Goal: Task Accomplishment & Management: Use online tool/utility

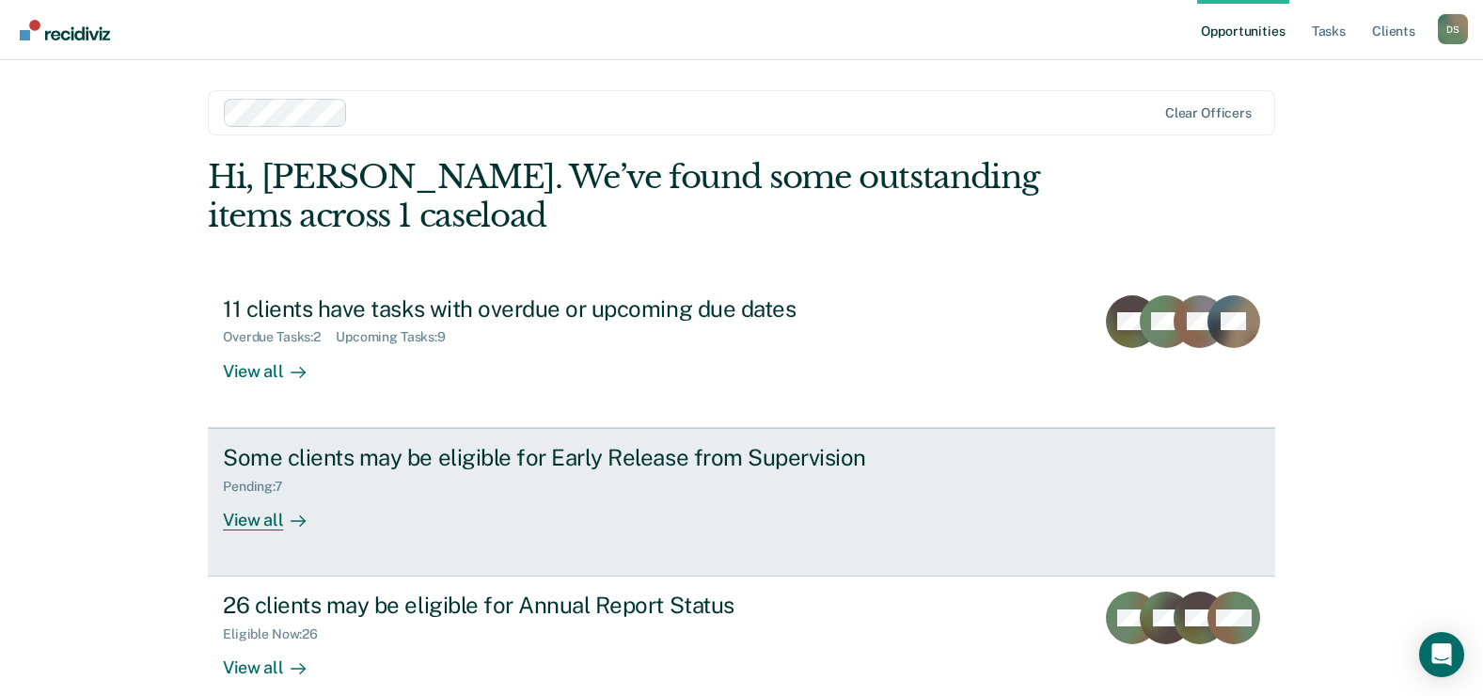
click at [584, 466] on div "Some clients may be eligible for Early Release from Supervision" at bounding box center [553, 457] width 660 height 27
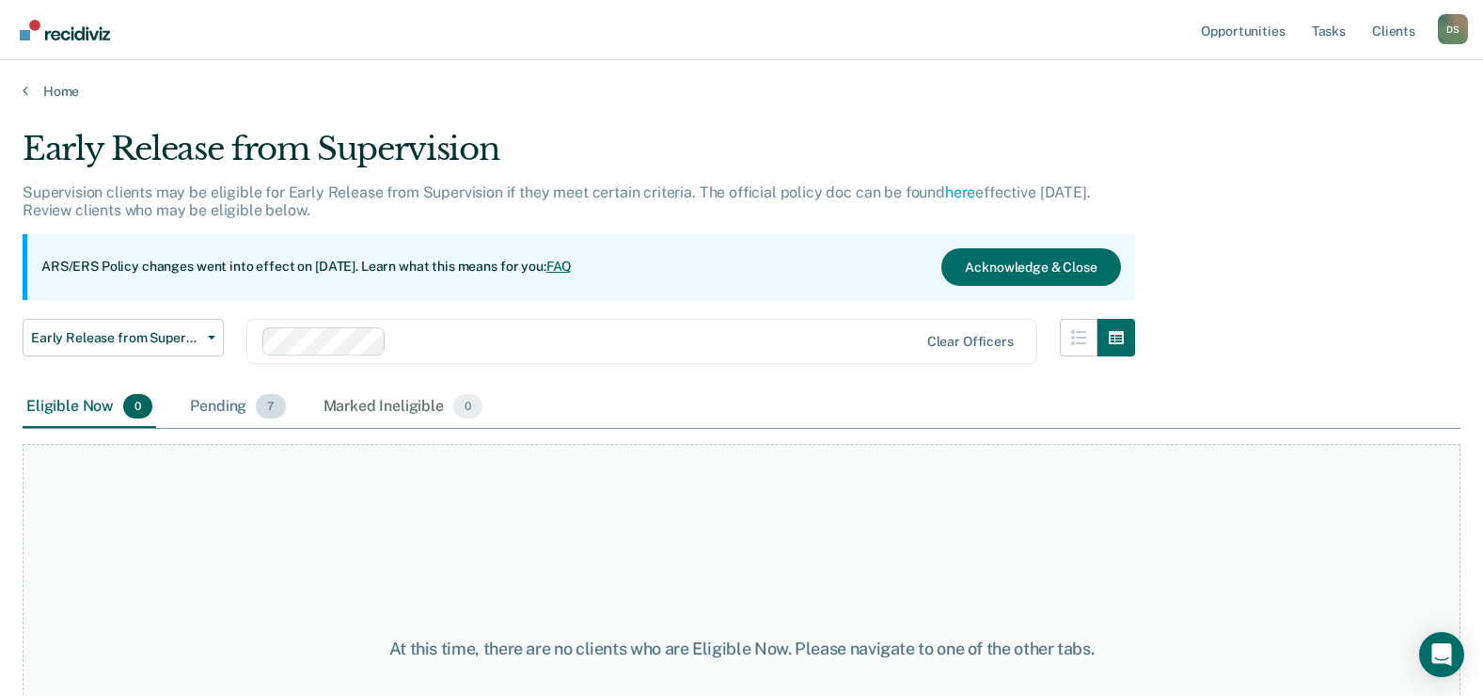
click at [232, 407] on div "Pending 7" at bounding box center [237, 407] width 103 height 41
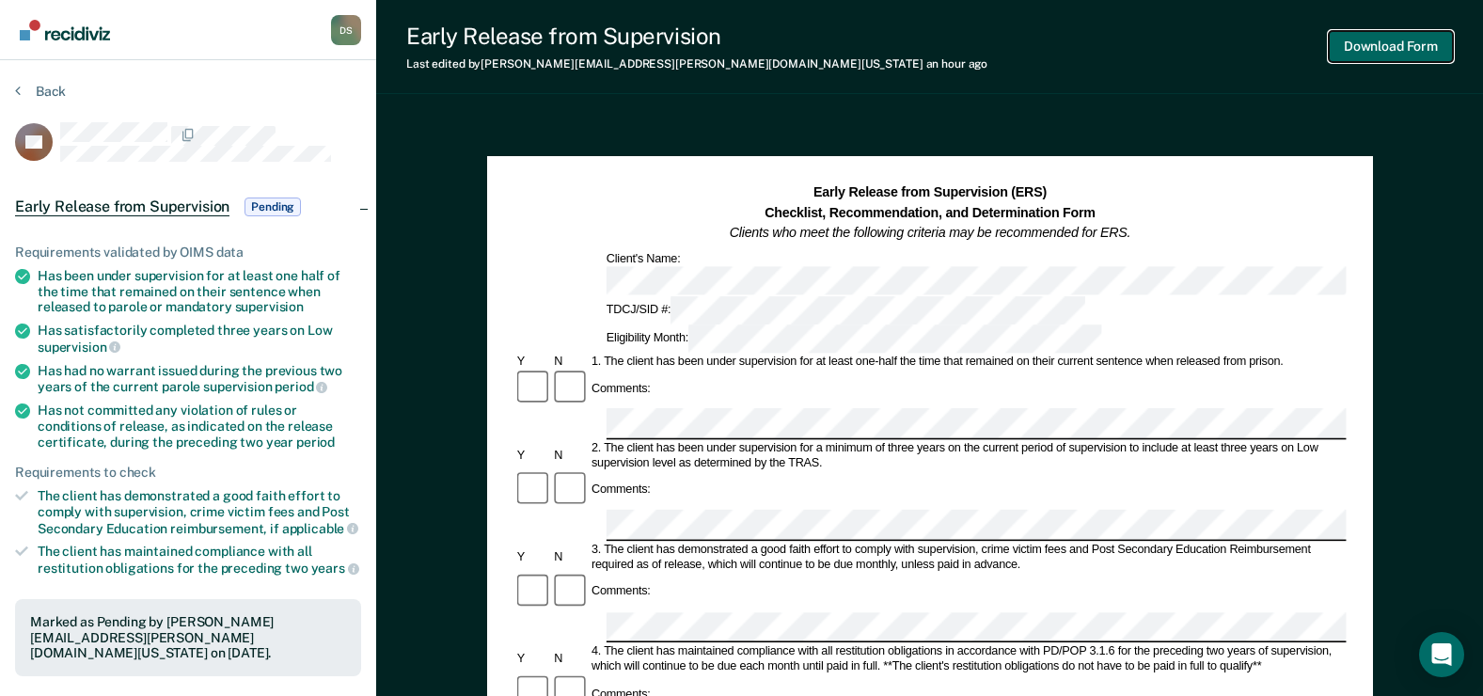
click at [1399, 56] on button "Download Form" at bounding box center [1391, 46] width 124 height 31
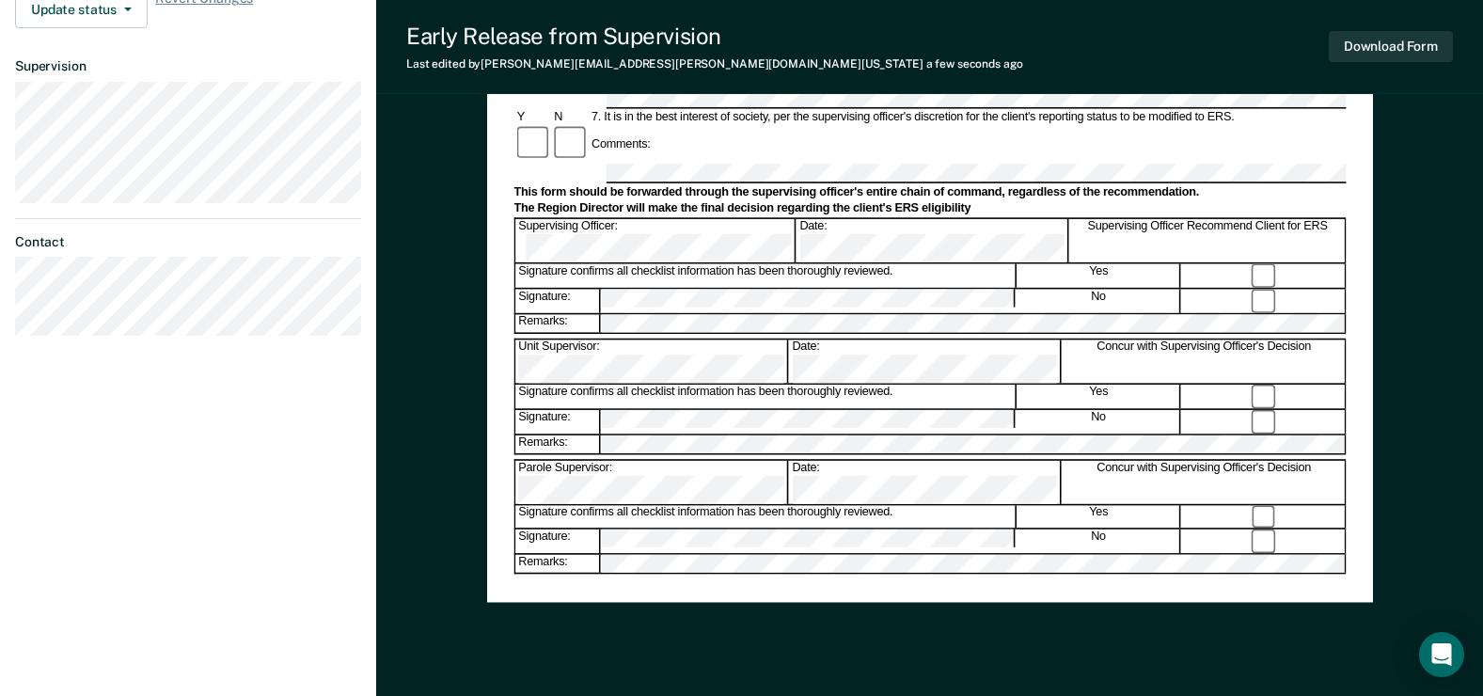
scroll to position [762, 0]
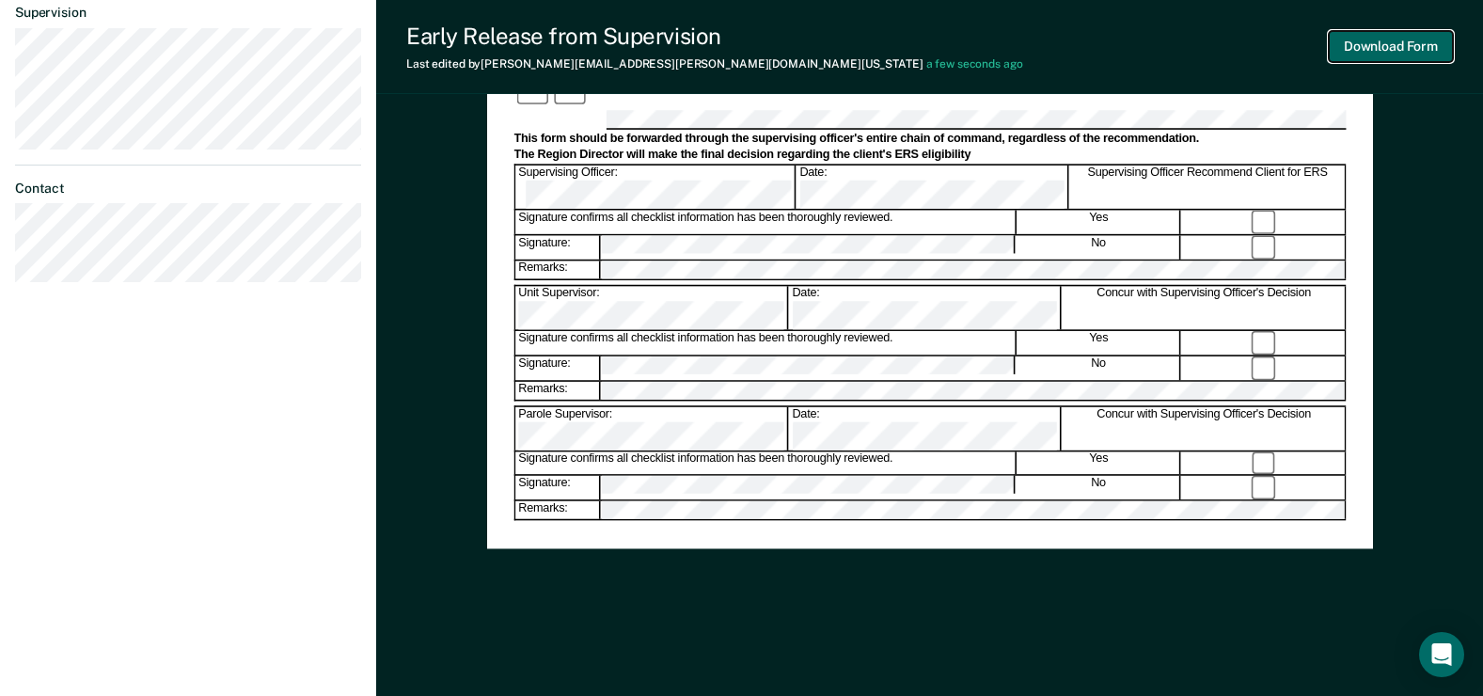
click at [1410, 49] on button "Download Form" at bounding box center [1391, 46] width 124 height 31
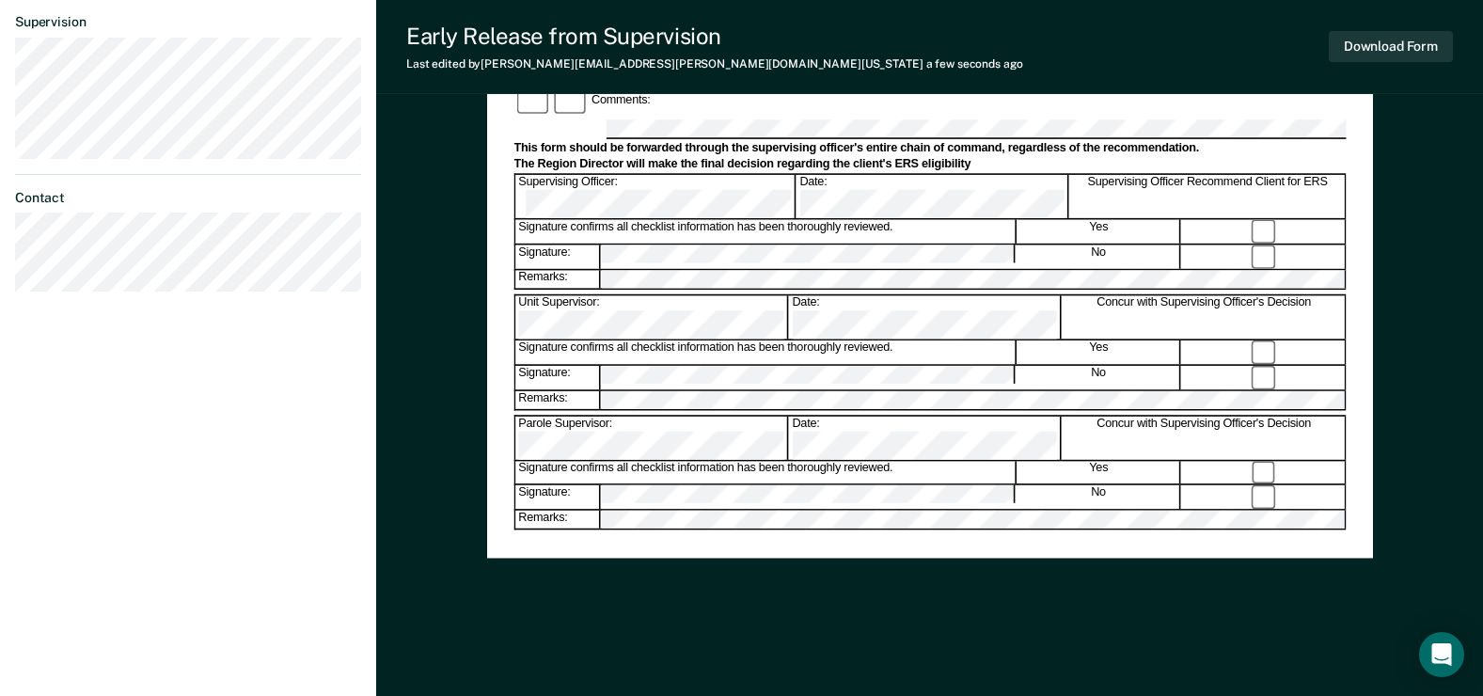
scroll to position [0, 0]
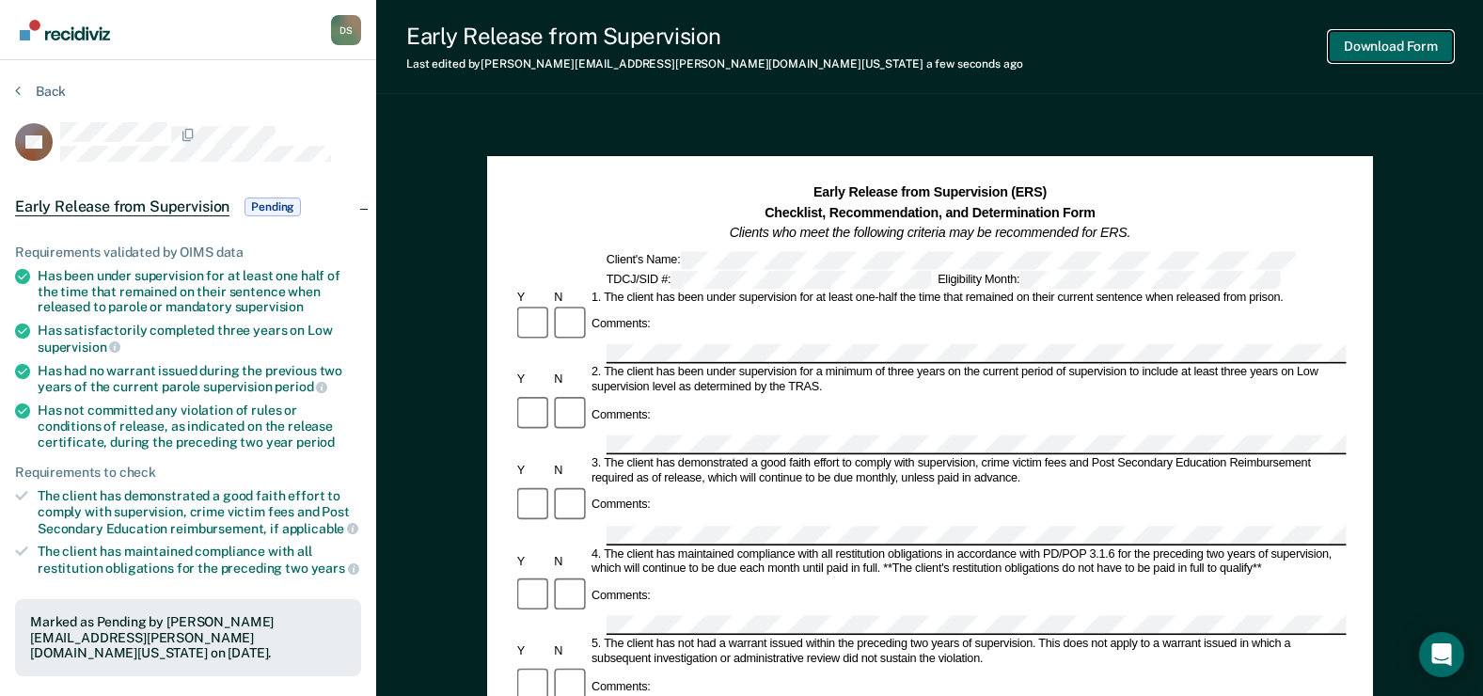
click at [1393, 42] on button "Download Form" at bounding box center [1391, 46] width 124 height 31
click at [43, 86] on button "Back" at bounding box center [40, 91] width 51 height 17
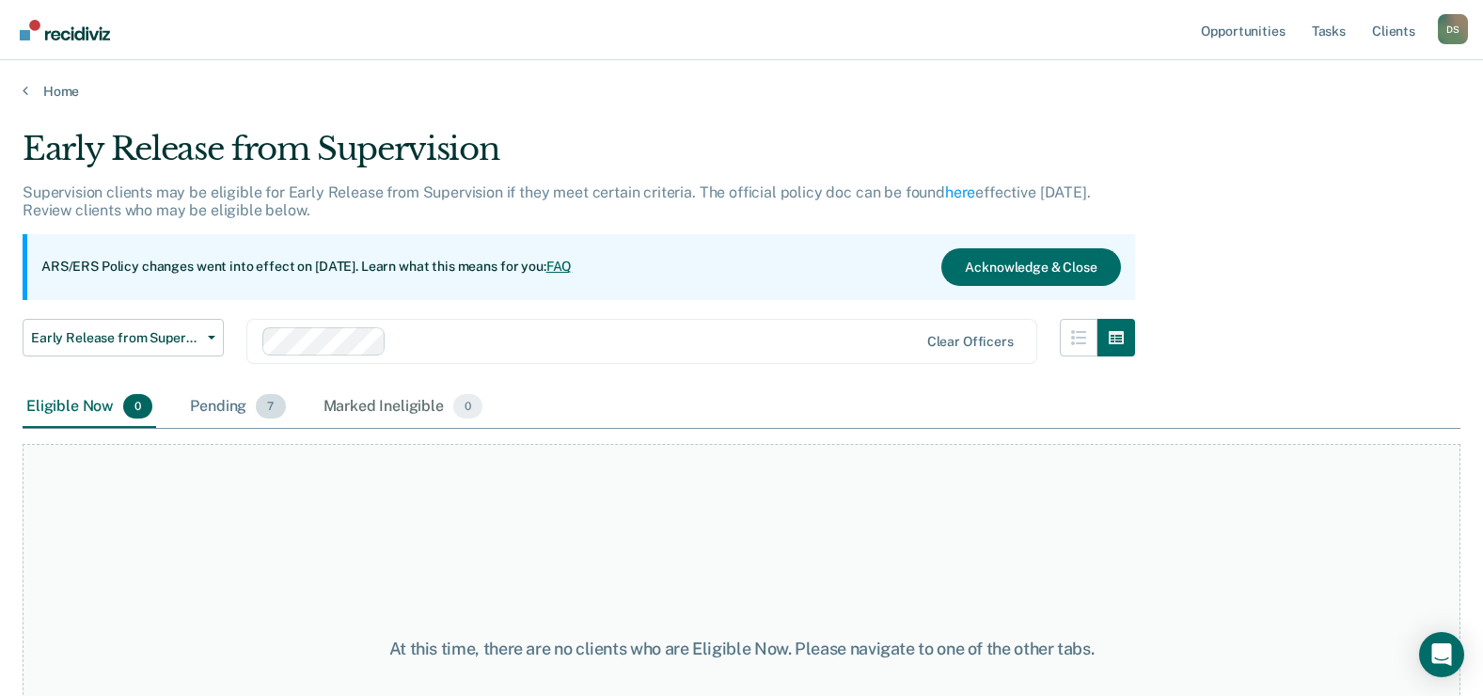
click at [237, 407] on div "Pending 7" at bounding box center [237, 407] width 103 height 41
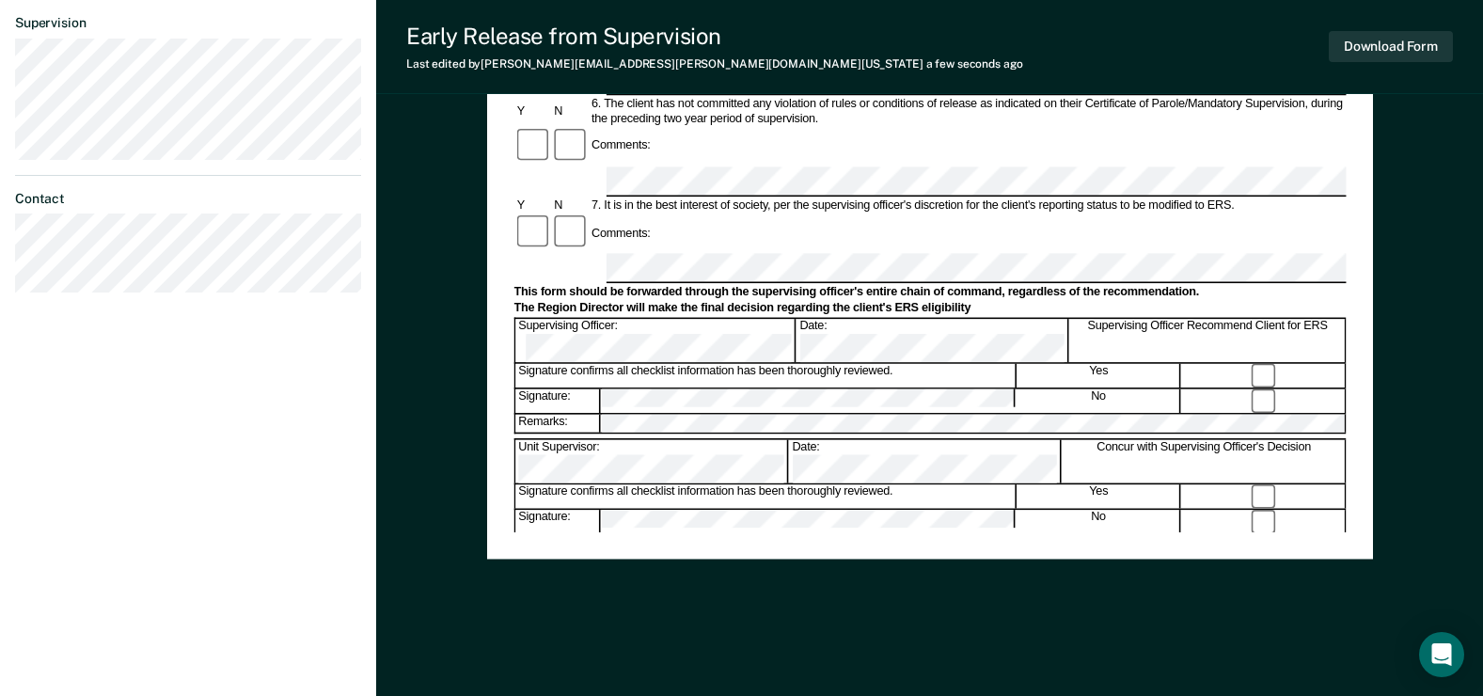
scroll to position [752, 0]
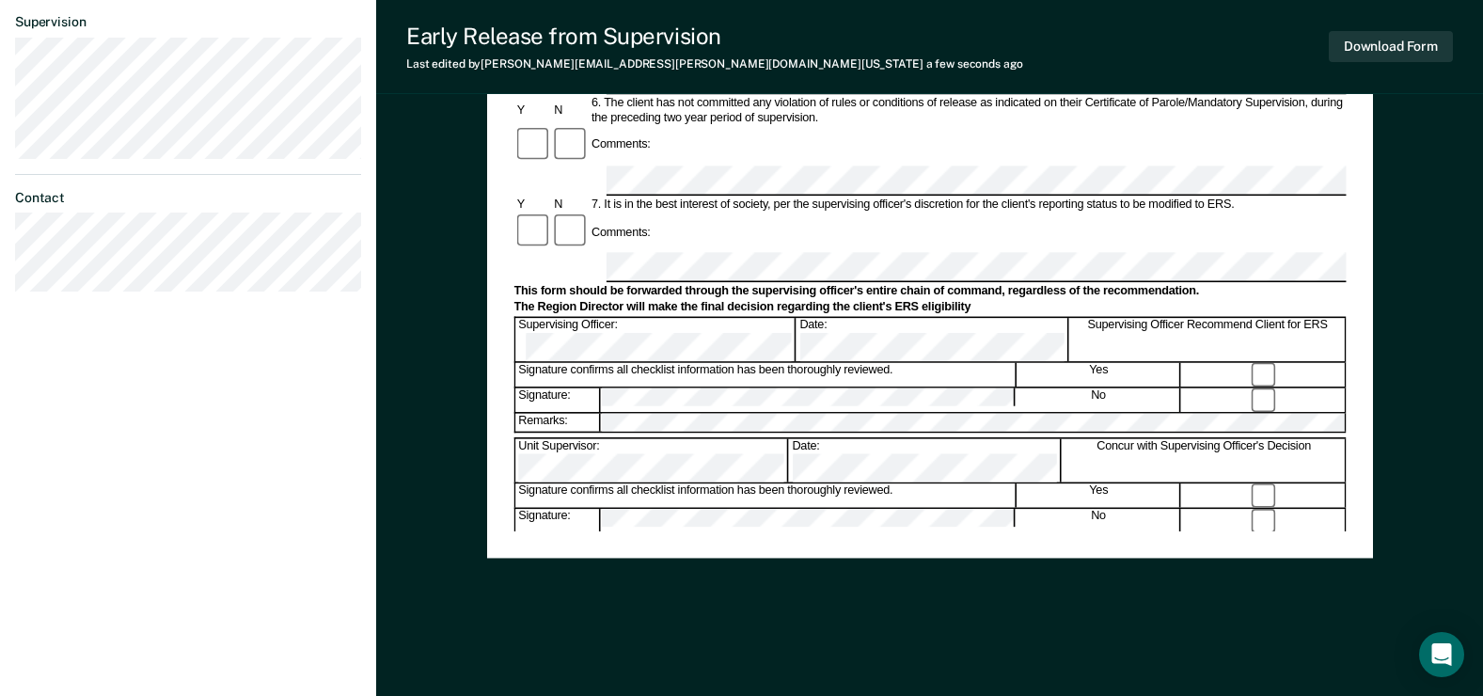
click at [787, 612] on div "Early Release from Supervision (ERS) Checklist, Recommendation, and Determinati…" at bounding box center [930, 34] width 886 height 1281
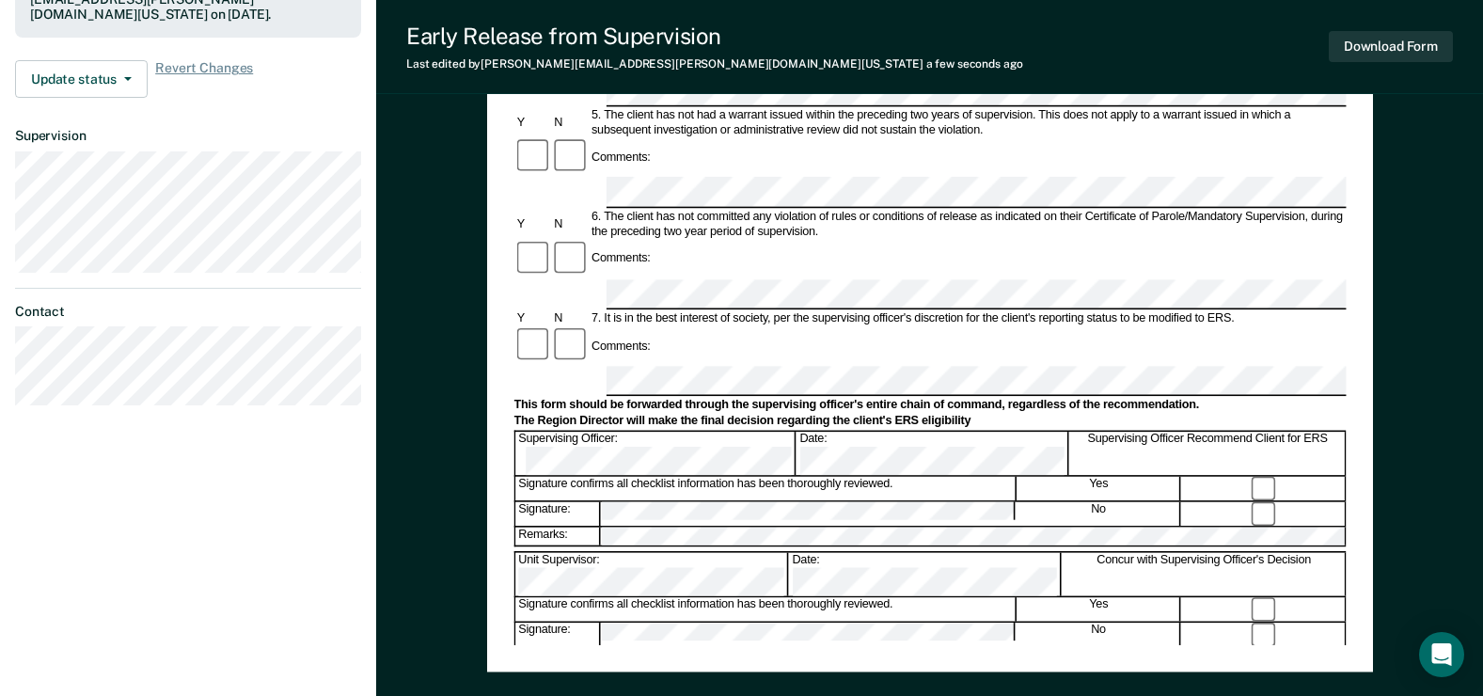
scroll to position [564, 0]
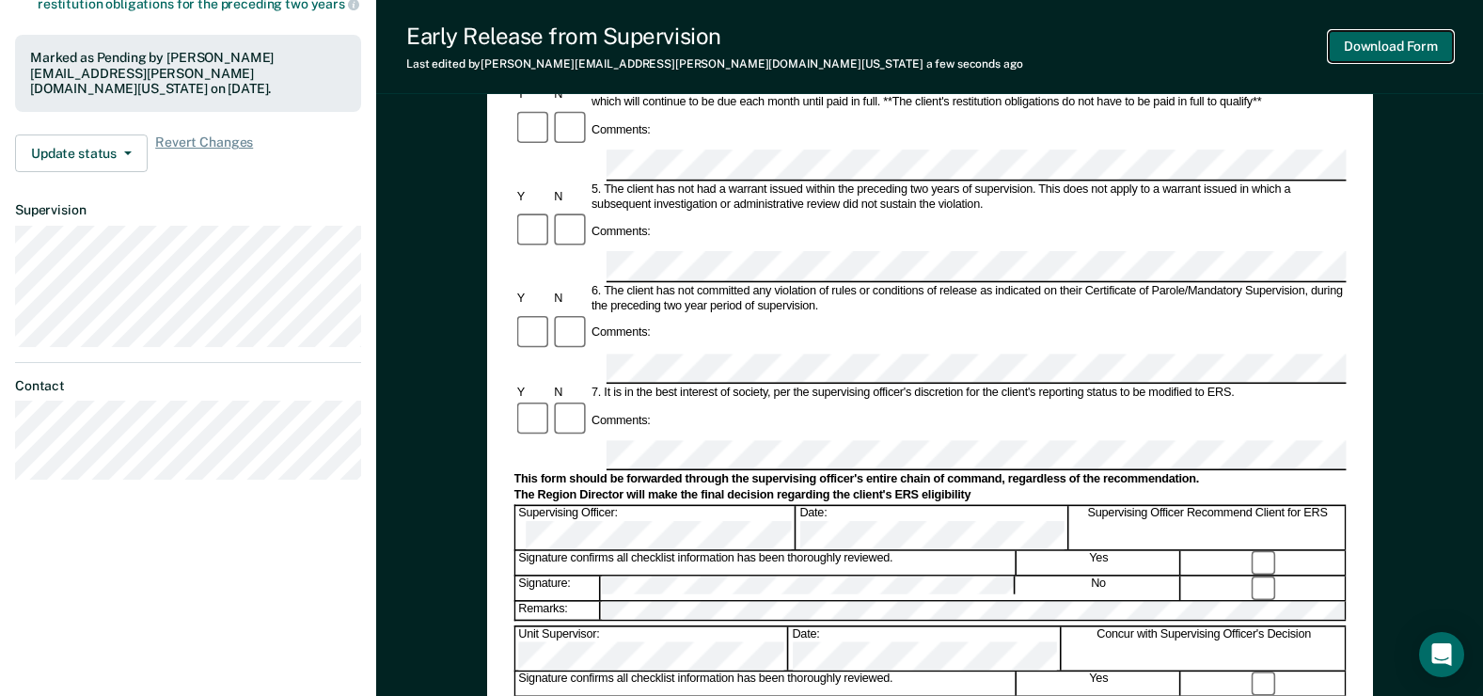
click at [1367, 52] on button "Download Form" at bounding box center [1391, 46] width 124 height 31
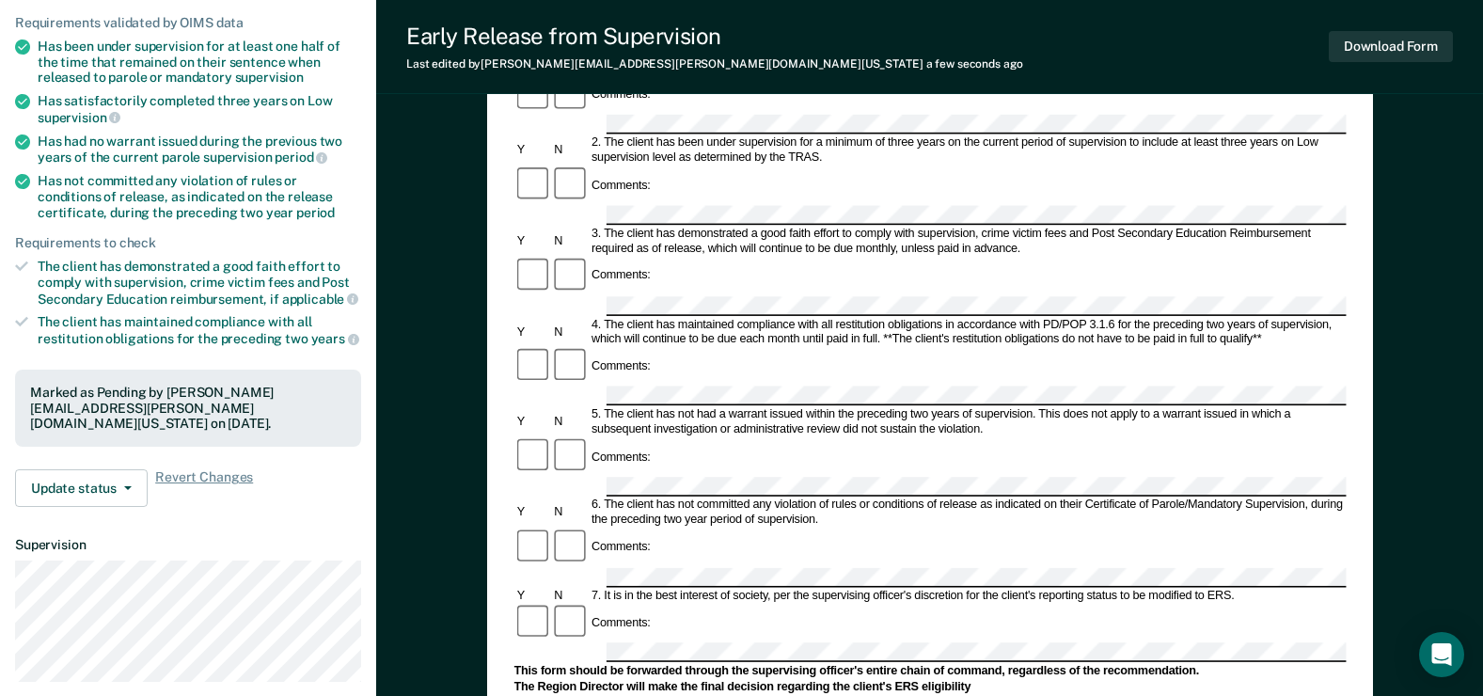
scroll to position [0, 0]
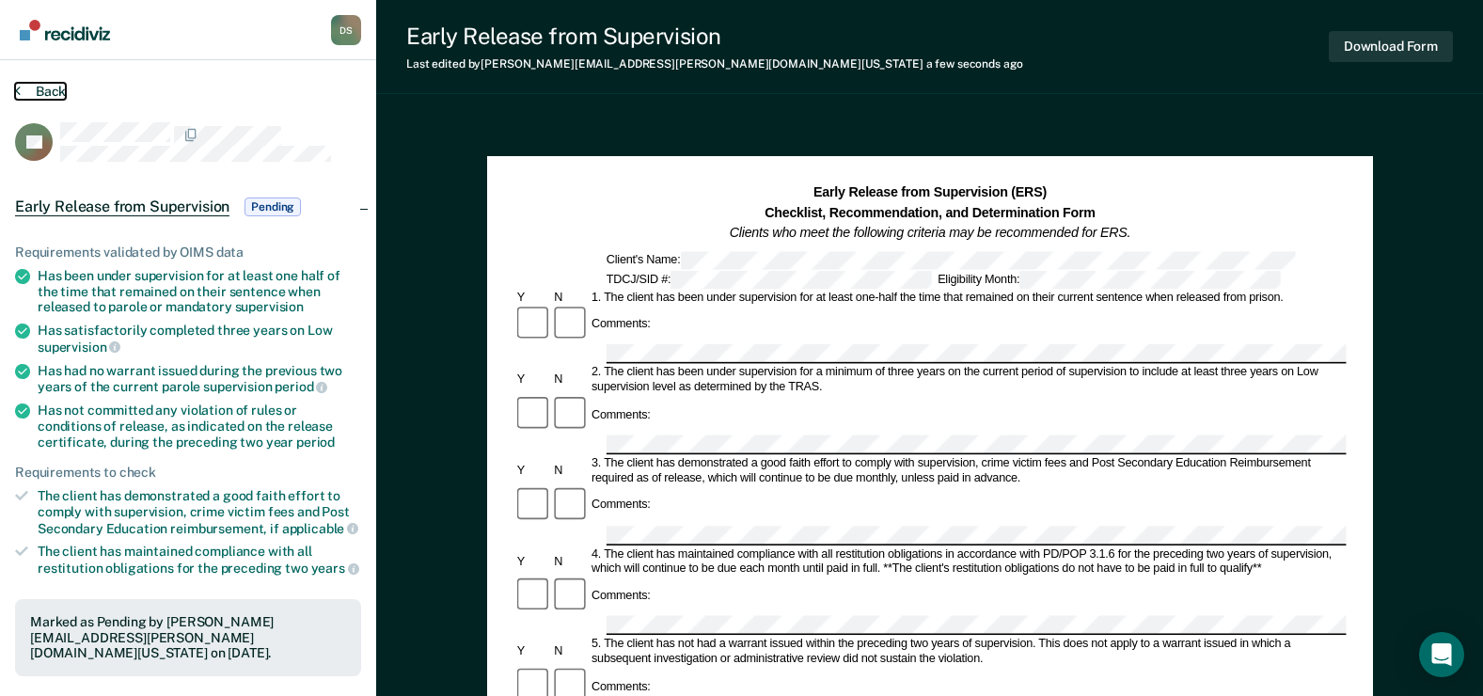
click at [55, 90] on button "Back" at bounding box center [40, 91] width 51 height 17
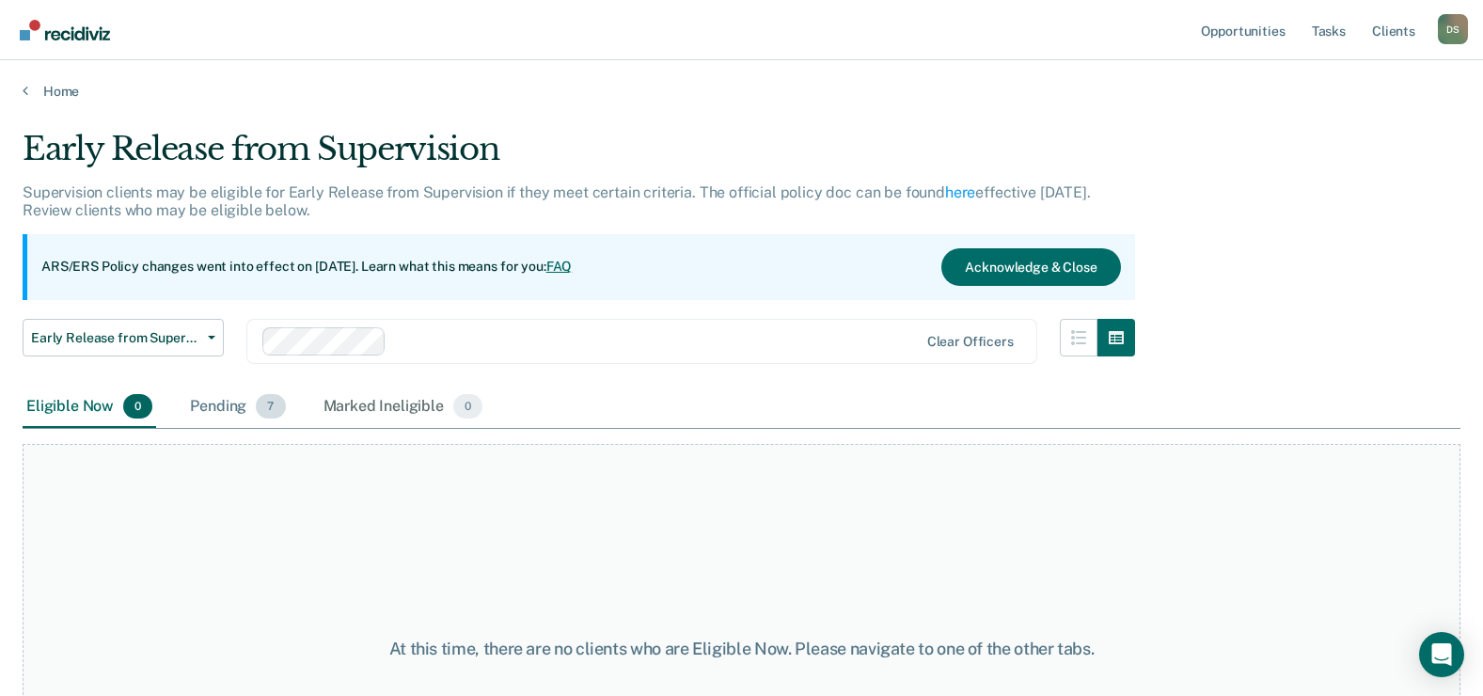
click at [230, 403] on div "Pending 7" at bounding box center [237, 407] width 103 height 41
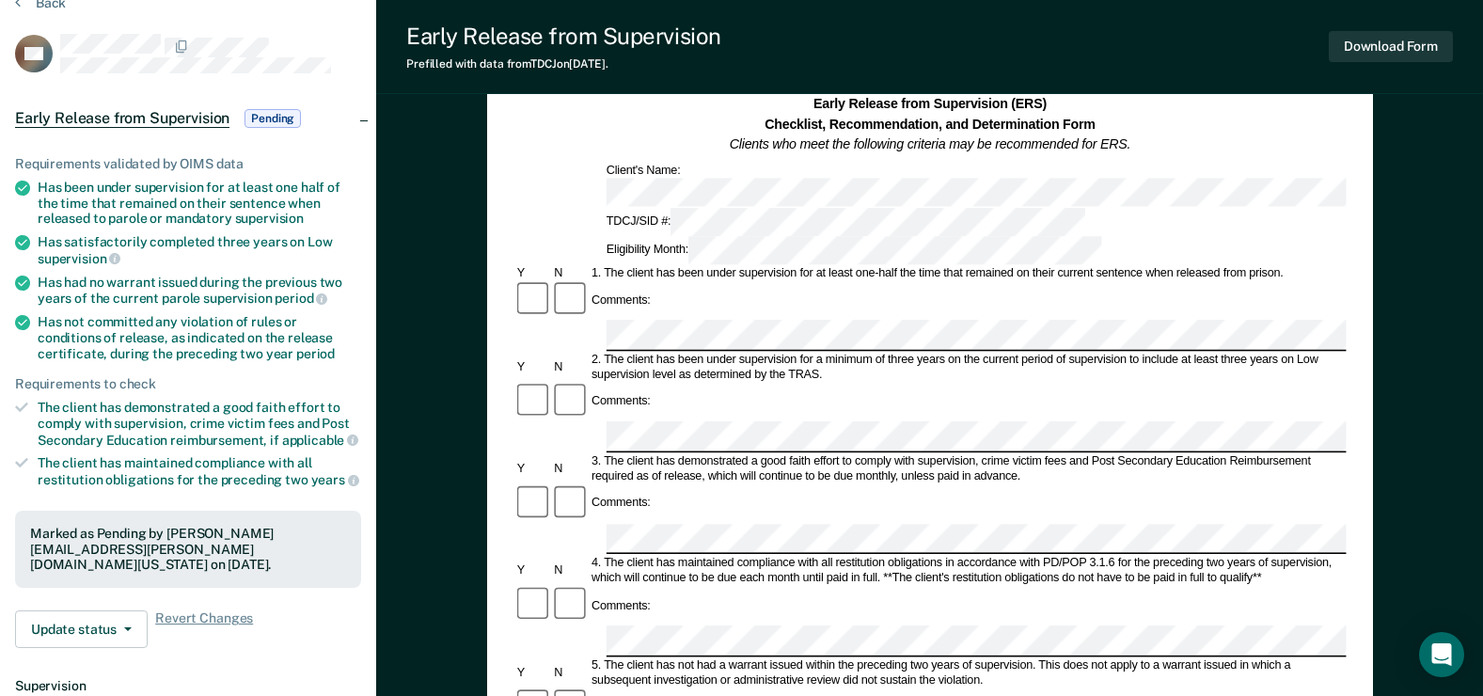
scroll to position [658, 0]
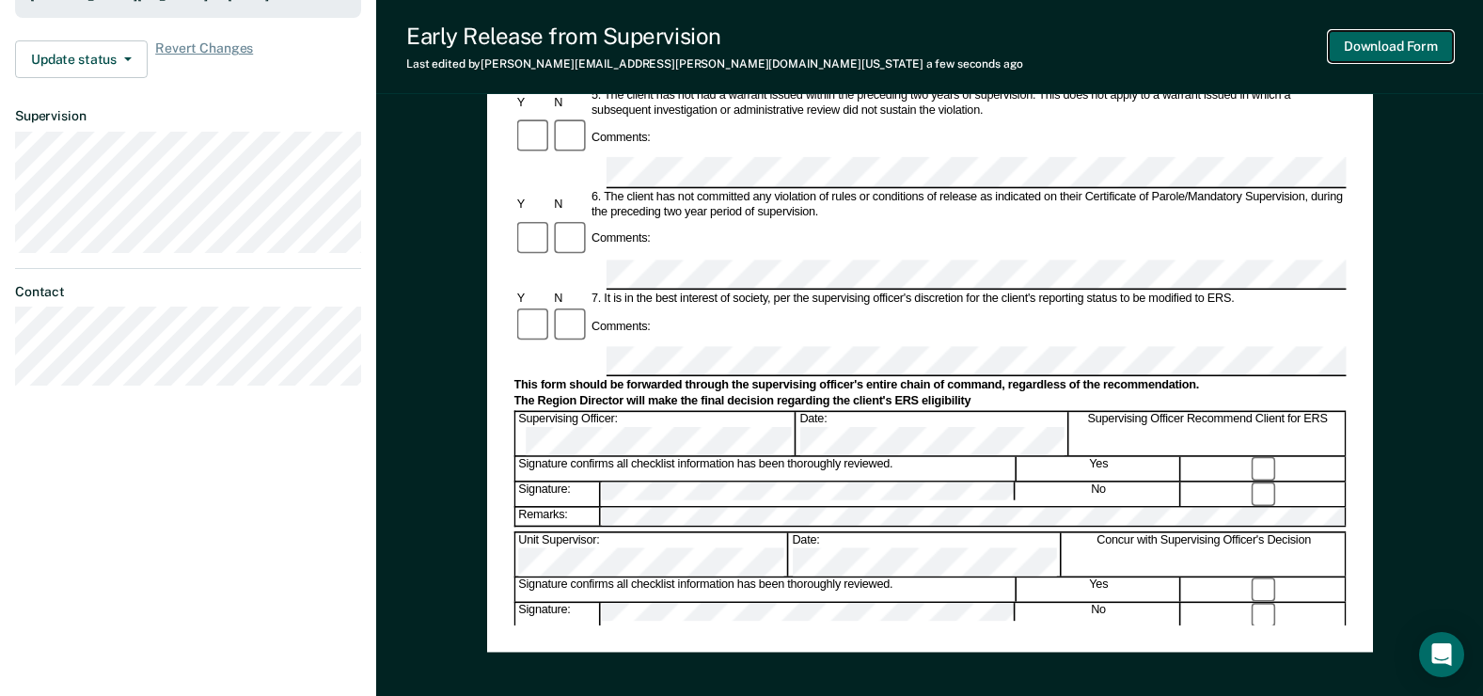
click at [1397, 40] on button "Download Form" at bounding box center [1391, 46] width 124 height 31
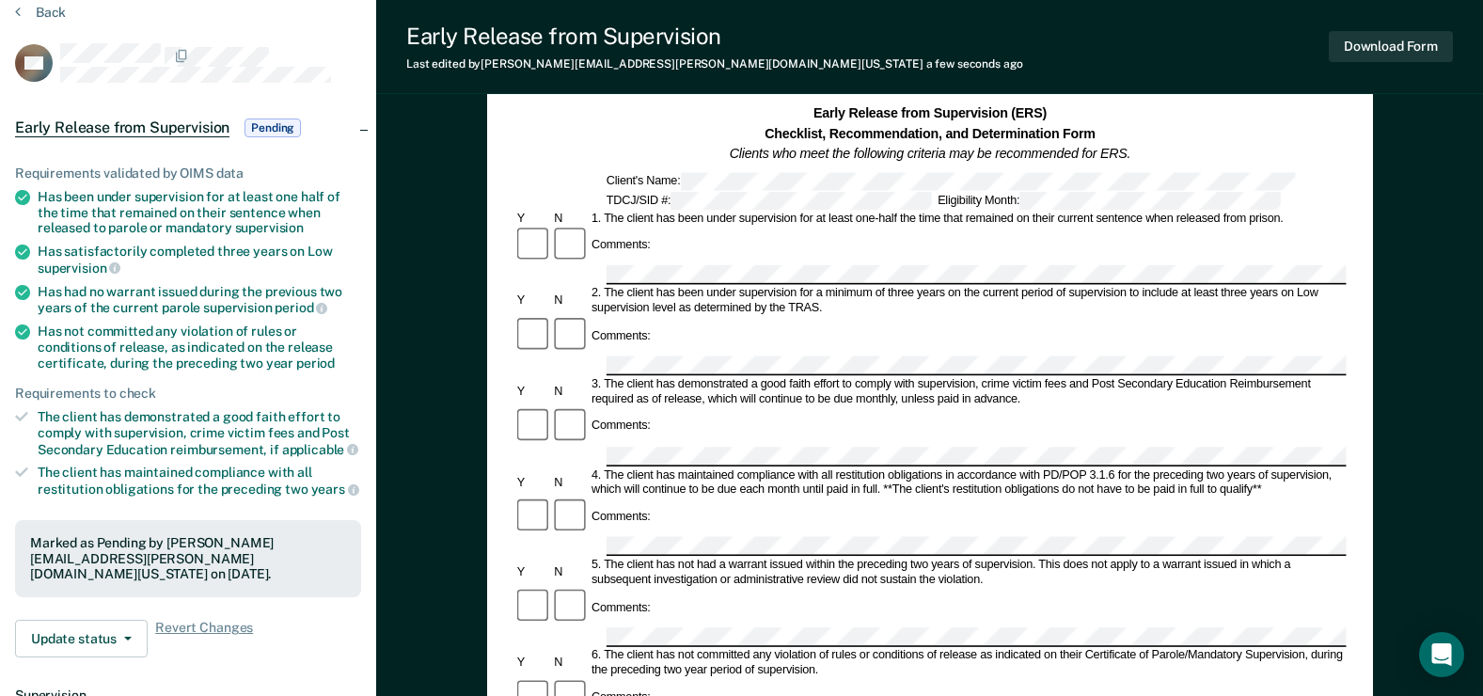
scroll to position [0, 0]
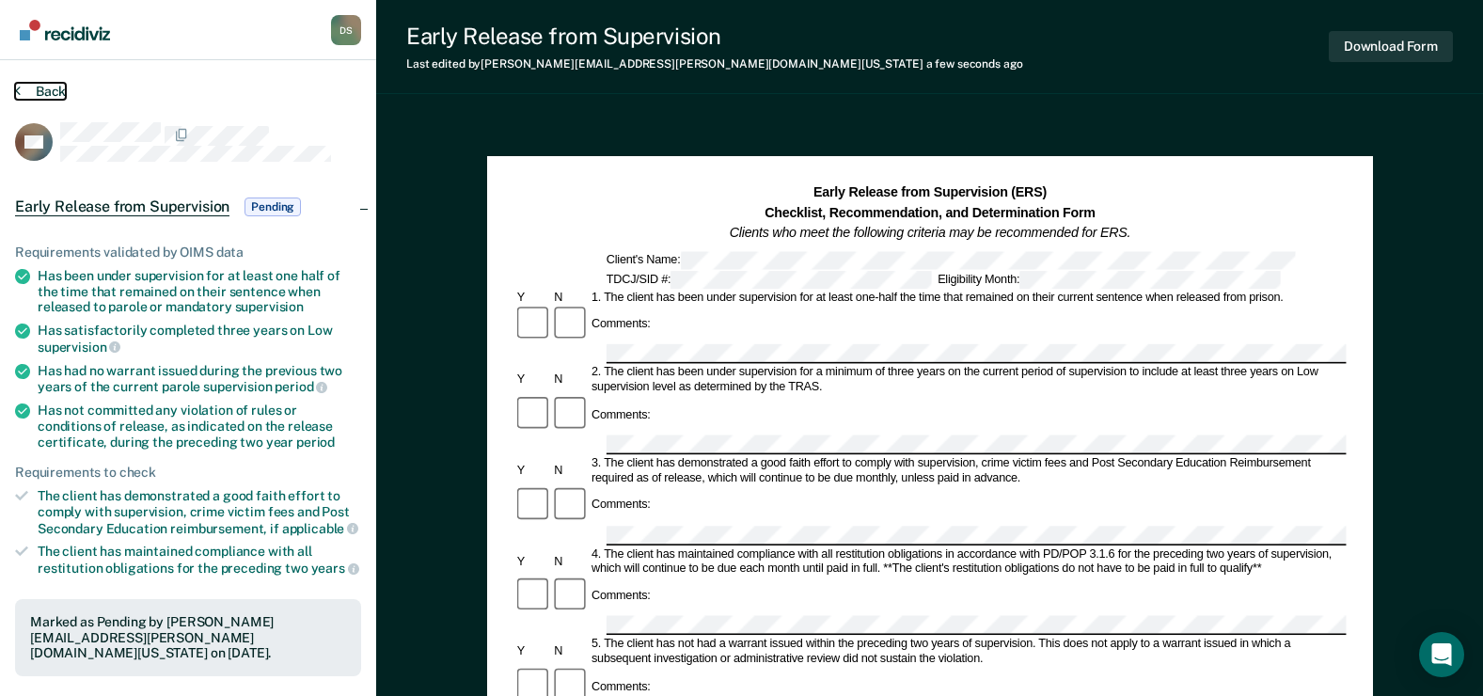
click at [22, 87] on button "Back" at bounding box center [40, 91] width 51 height 17
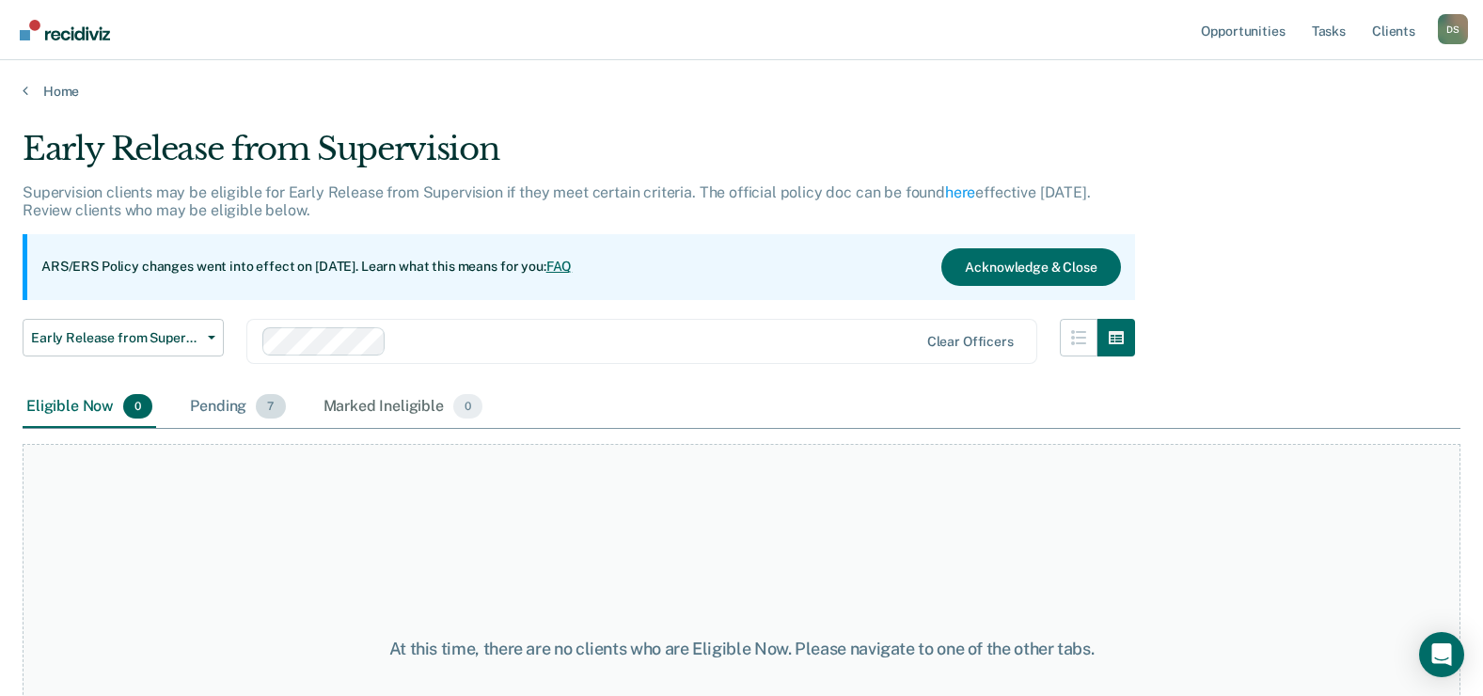
click at [220, 404] on div "Pending 7" at bounding box center [237, 407] width 103 height 41
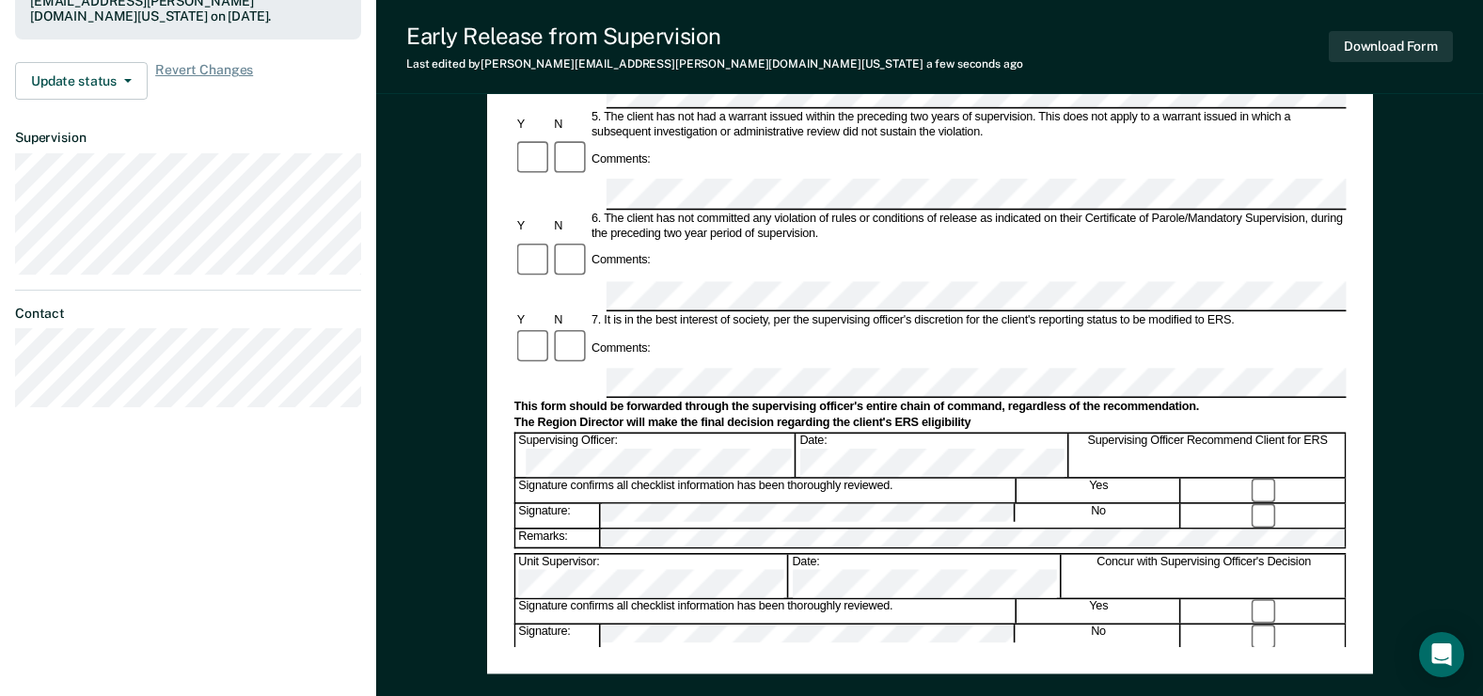
scroll to position [658, 0]
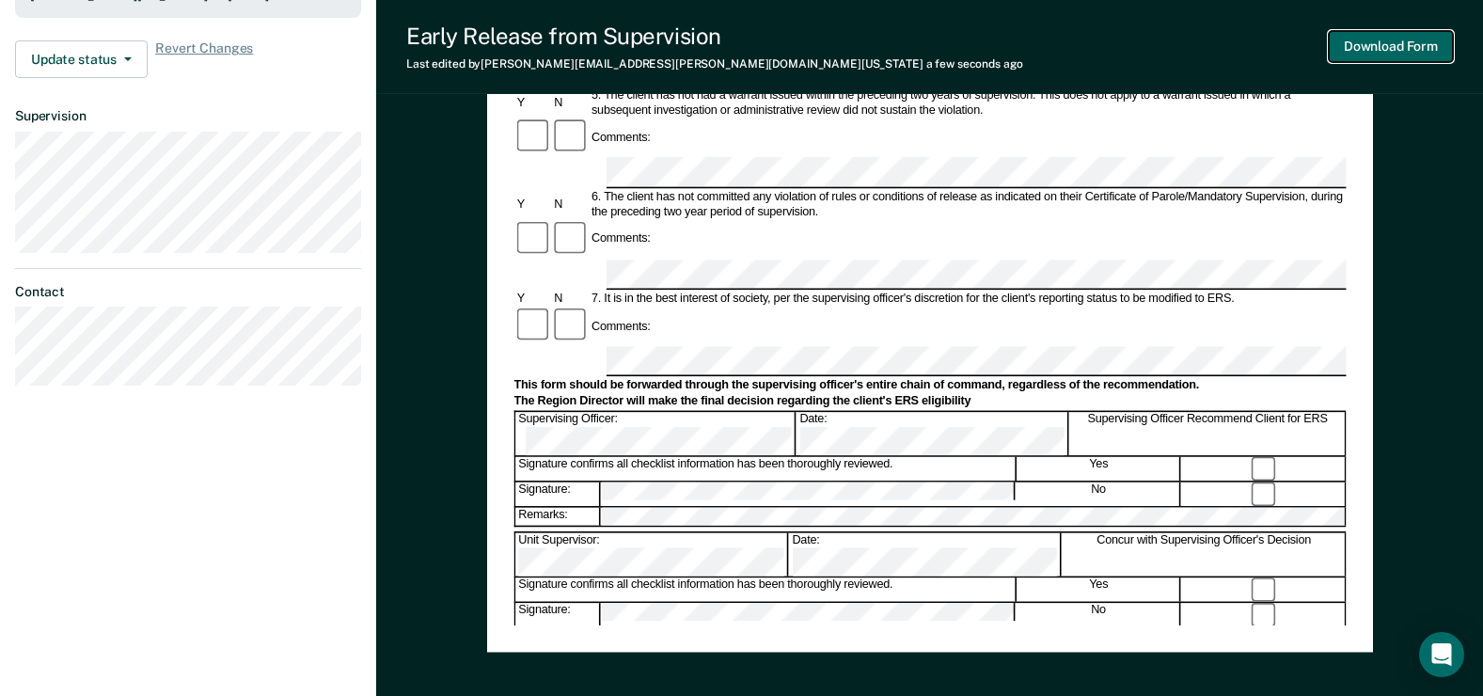
click at [1420, 47] on button "Download Form" at bounding box center [1391, 46] width 124 height 31
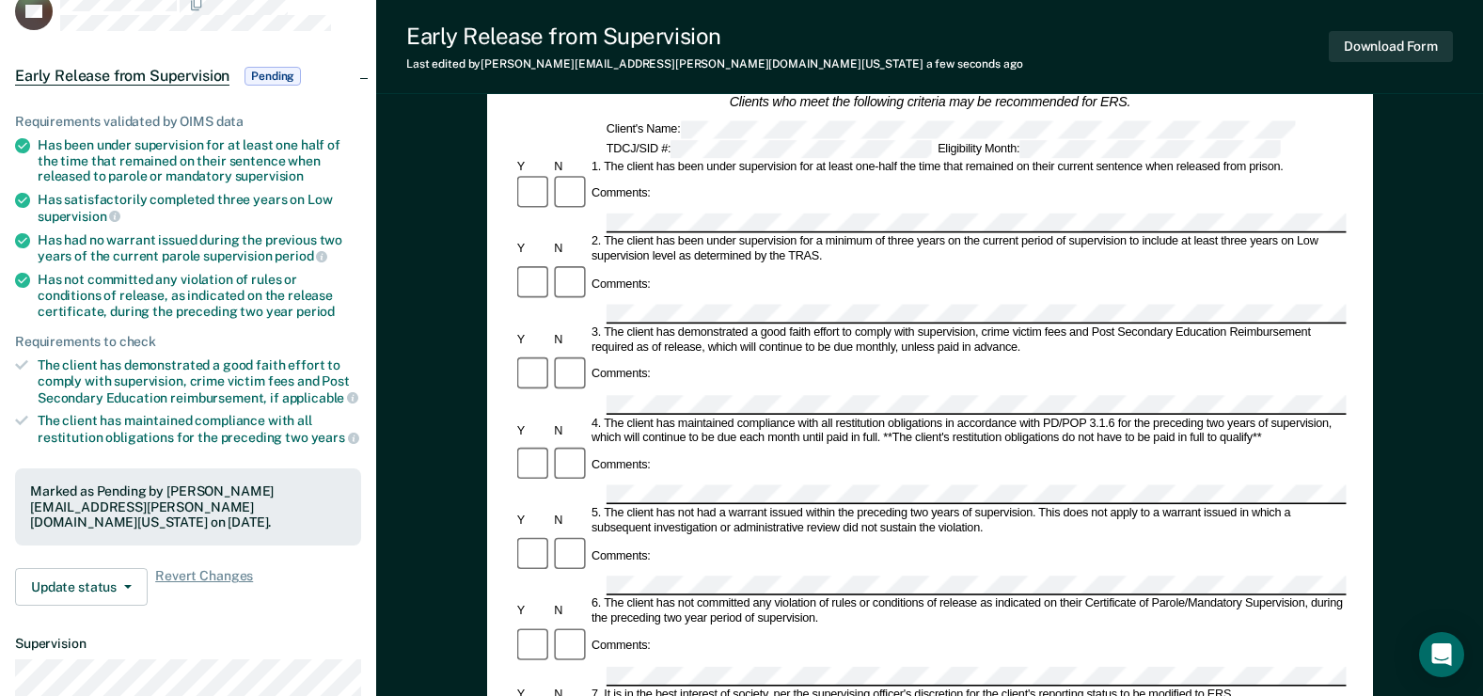
scroll to position [0, 0]
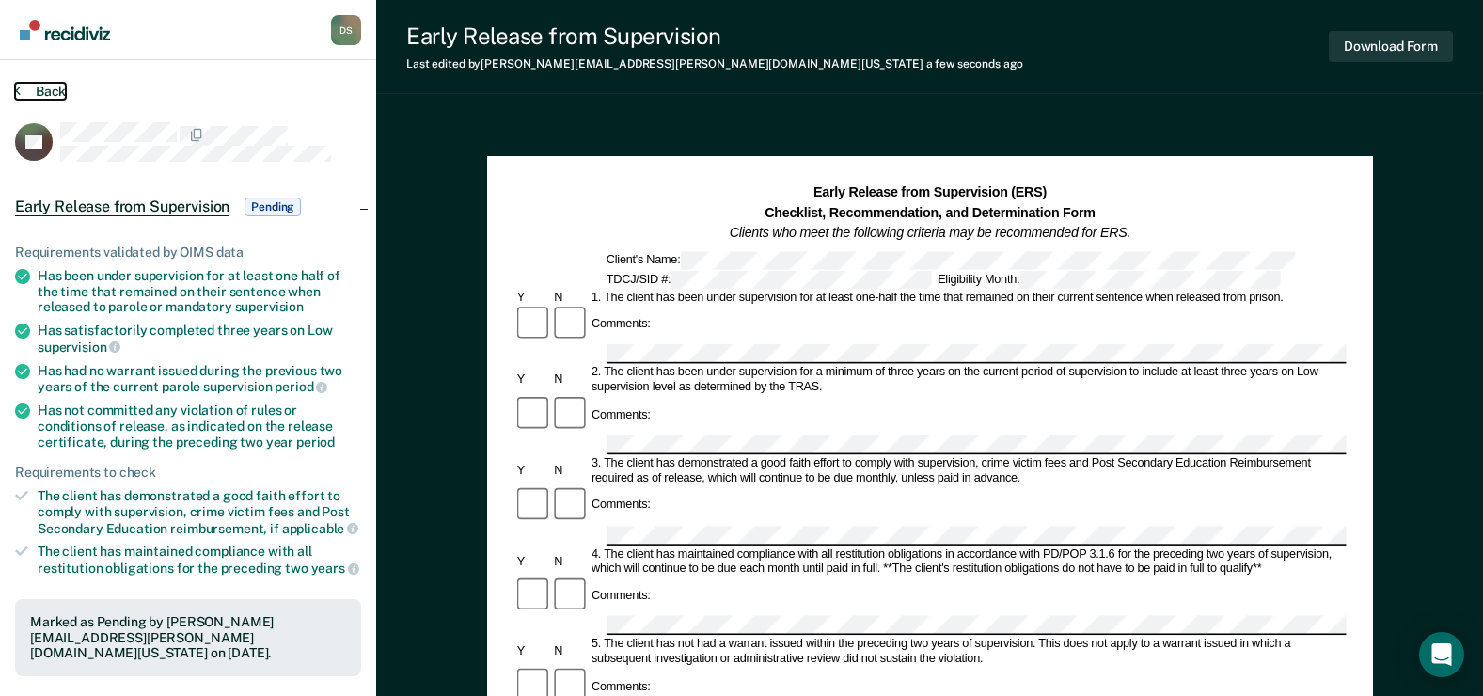
click at [42, 90] on button "Back" at bounding box center [40, 91] width 51 height 17
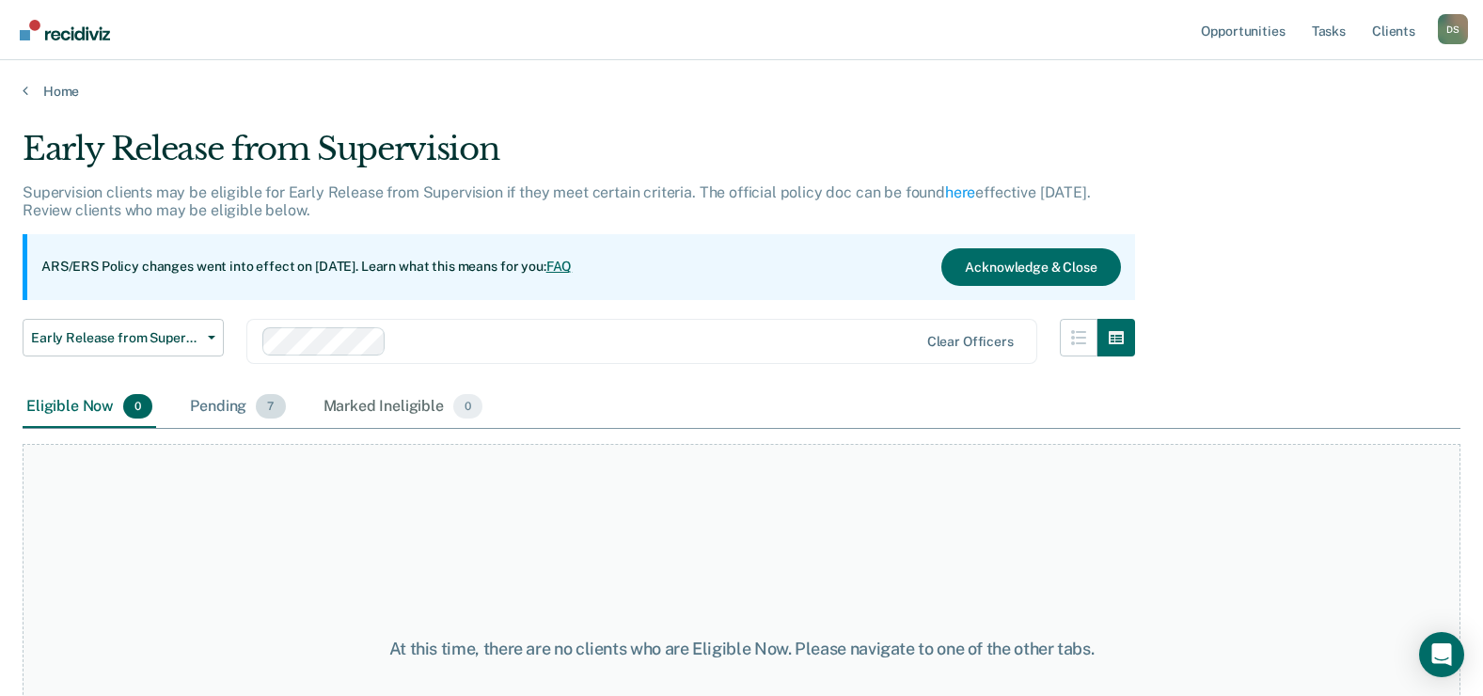
click at [220, 400] on div "Pending 7" at bounding box center [237, 407] width 103 height 41
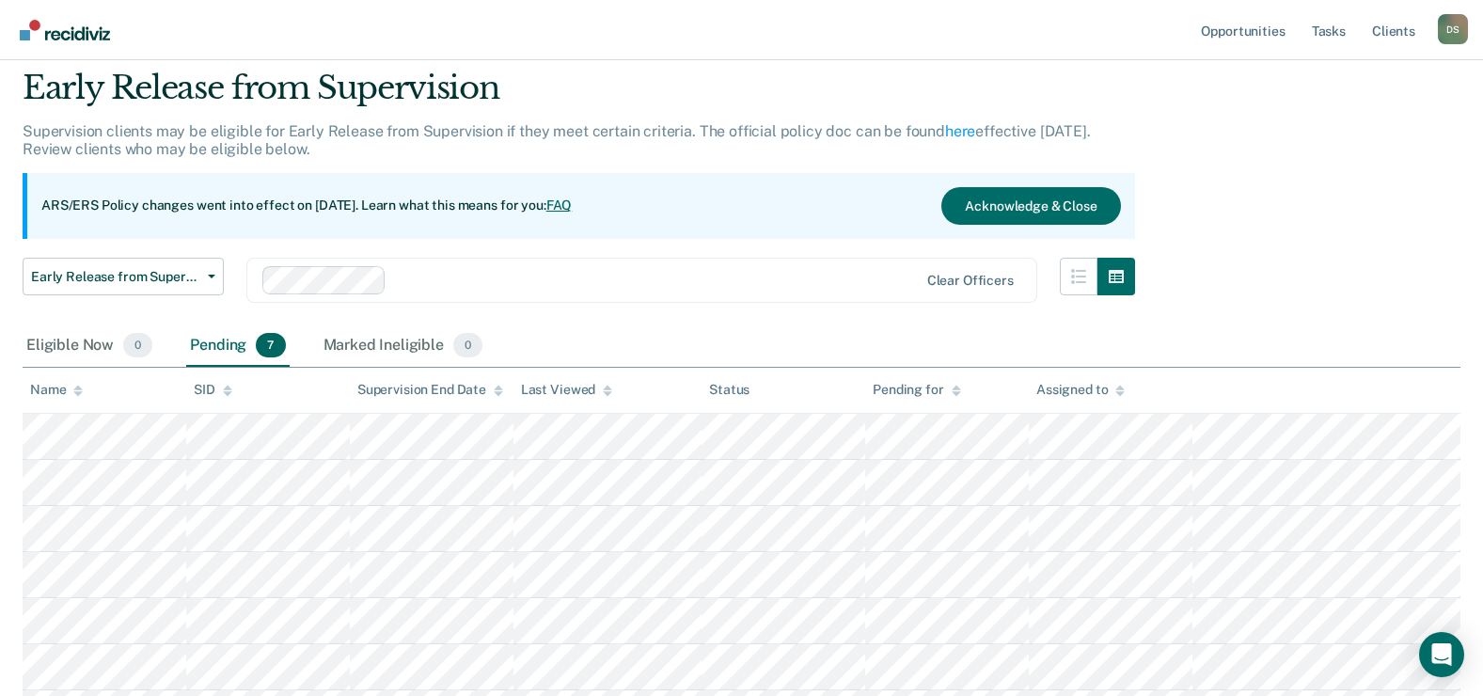
scroll to position [188, 0]
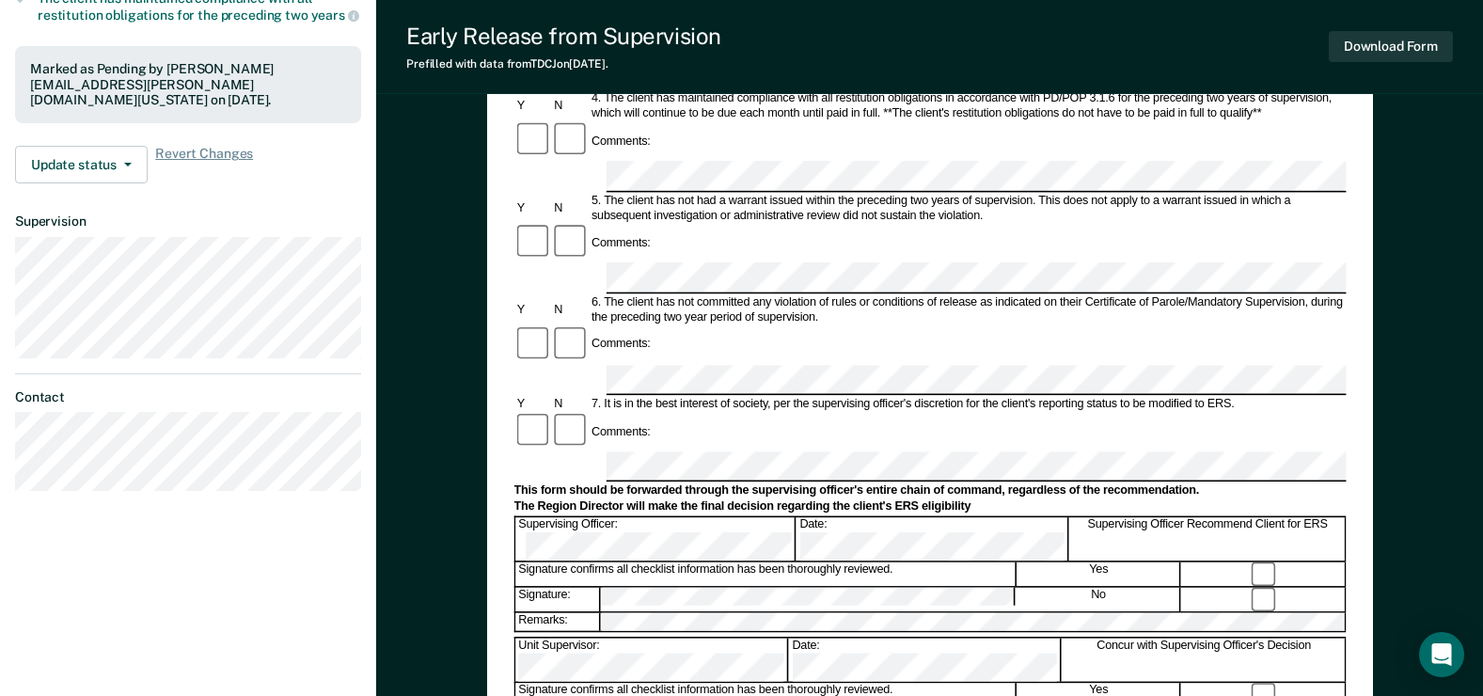
scroll to position [564, 0]
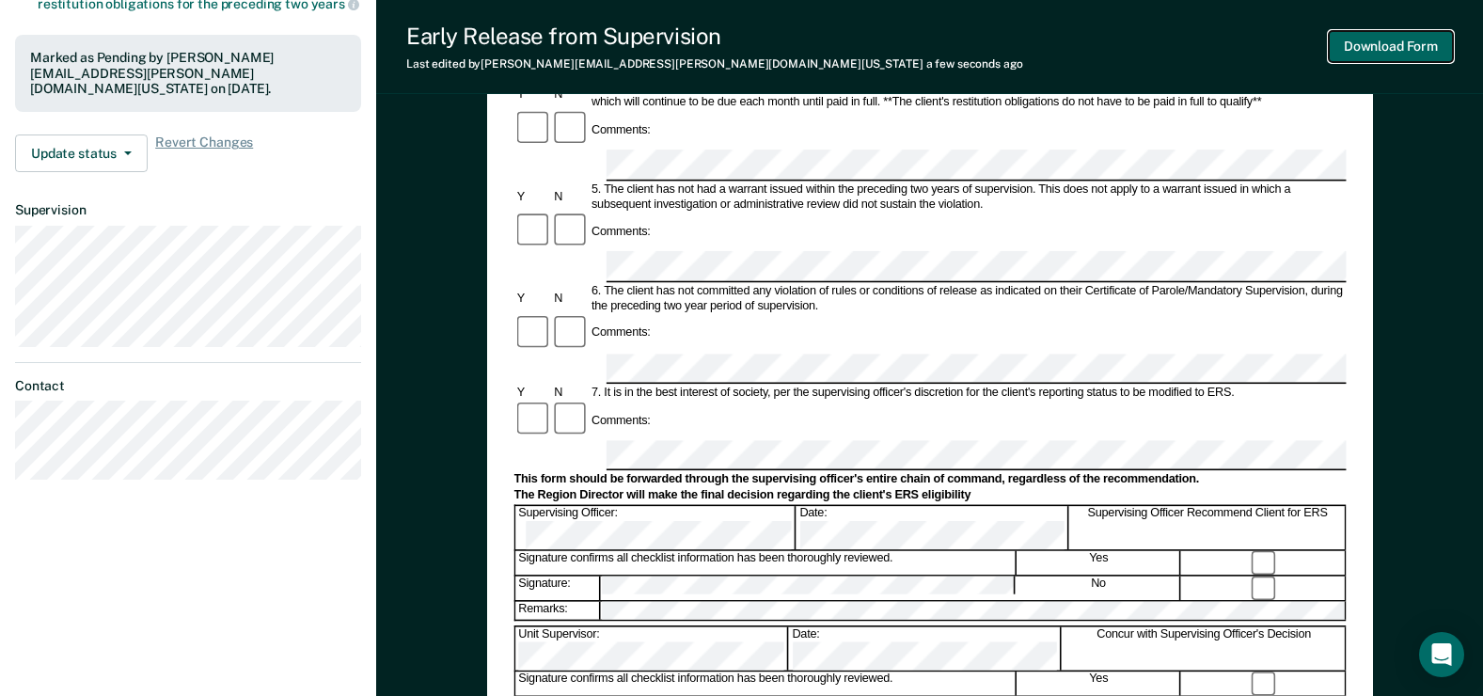
click at [1397, 50] on button "Download Form" at bounding box center [1391, 46] width 124 height 31
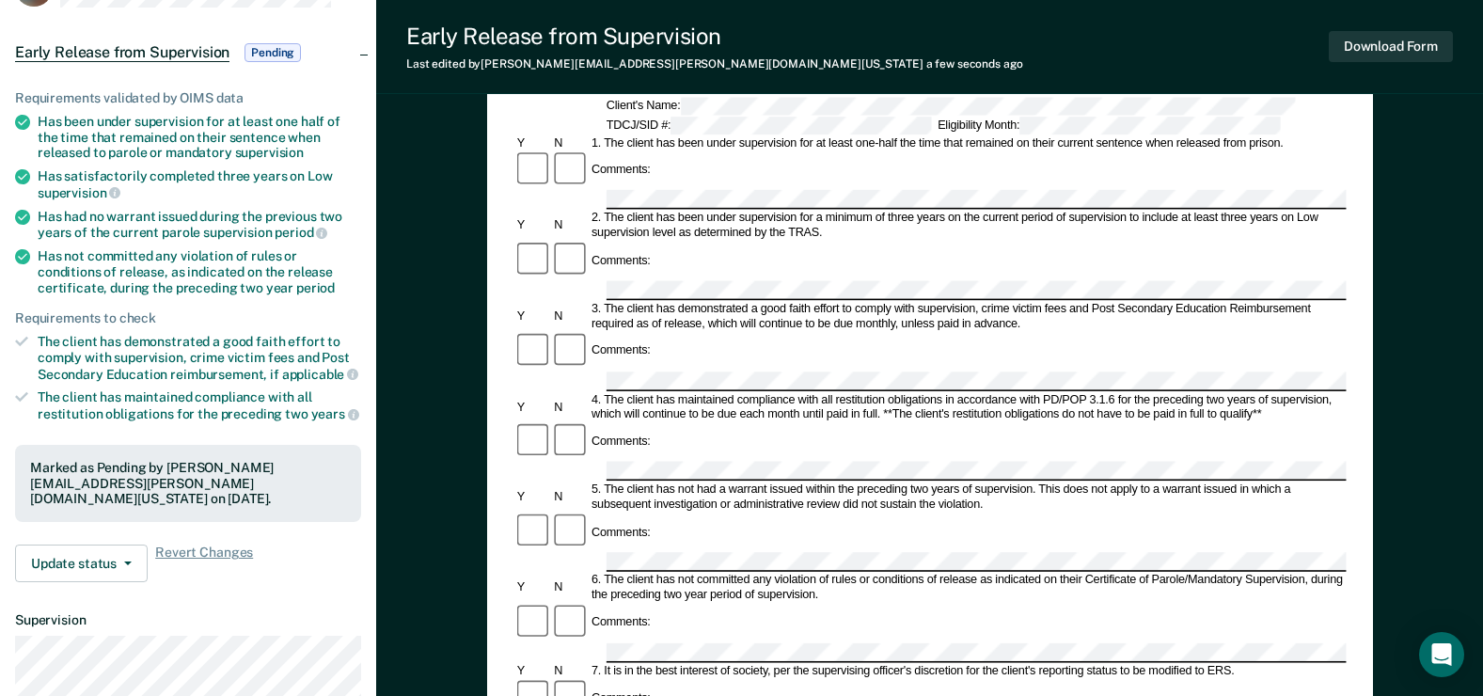
scroll to position [0, 0]
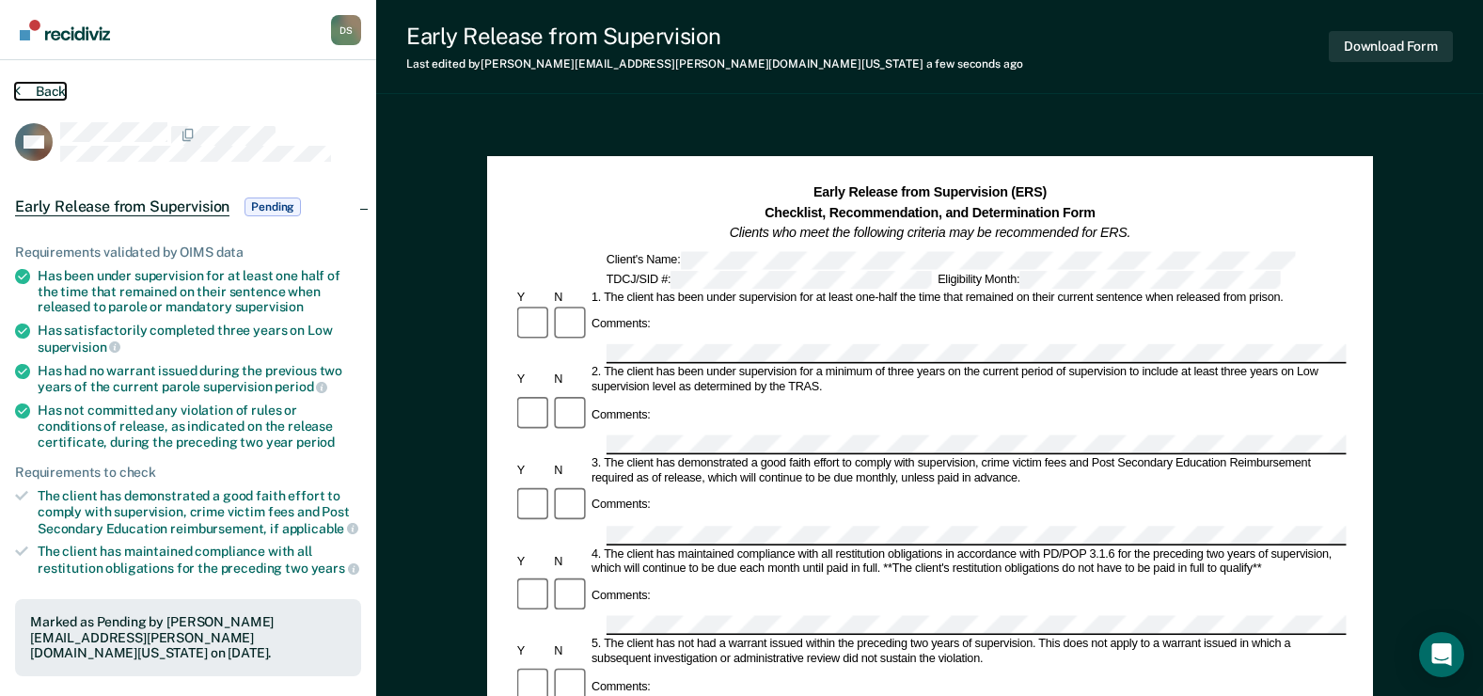
click at [54, 91] on button "Back" at bounding box center [40, 91] width 51 height 17
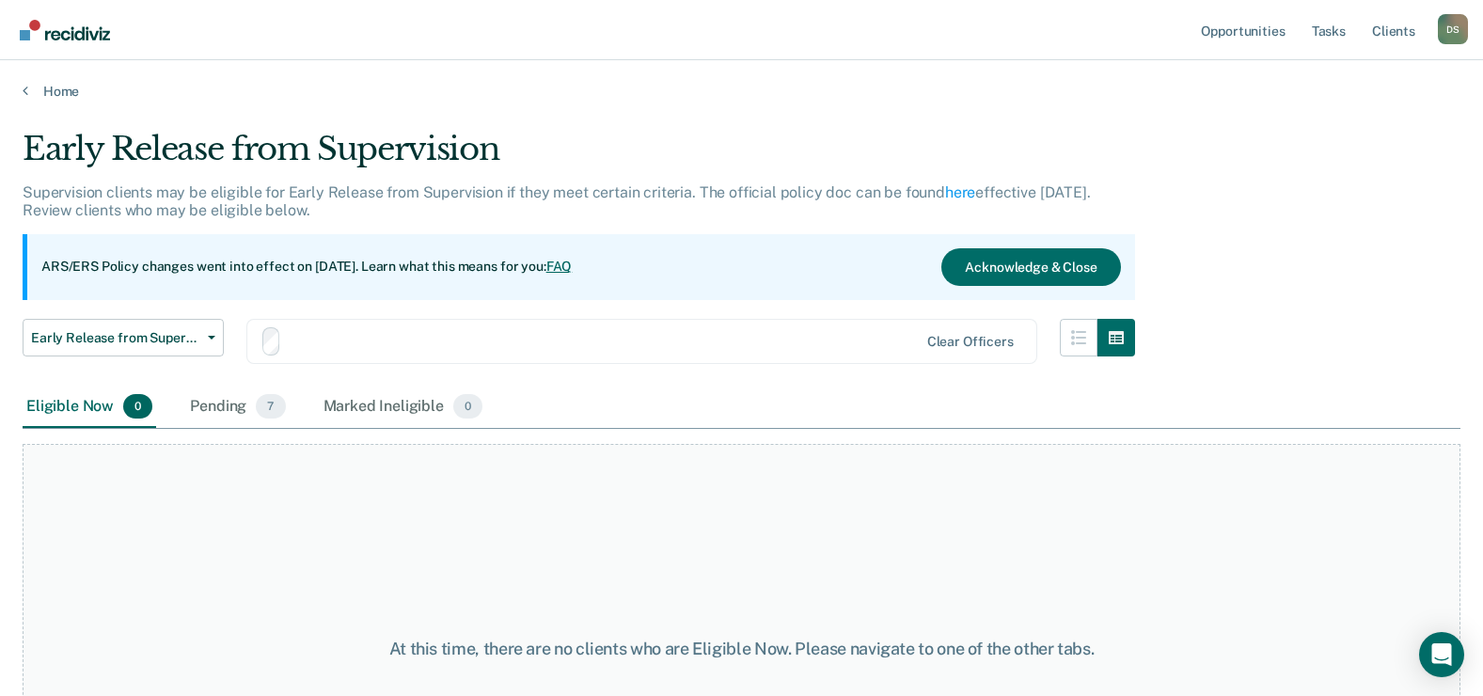
scroll to position [158, 0]
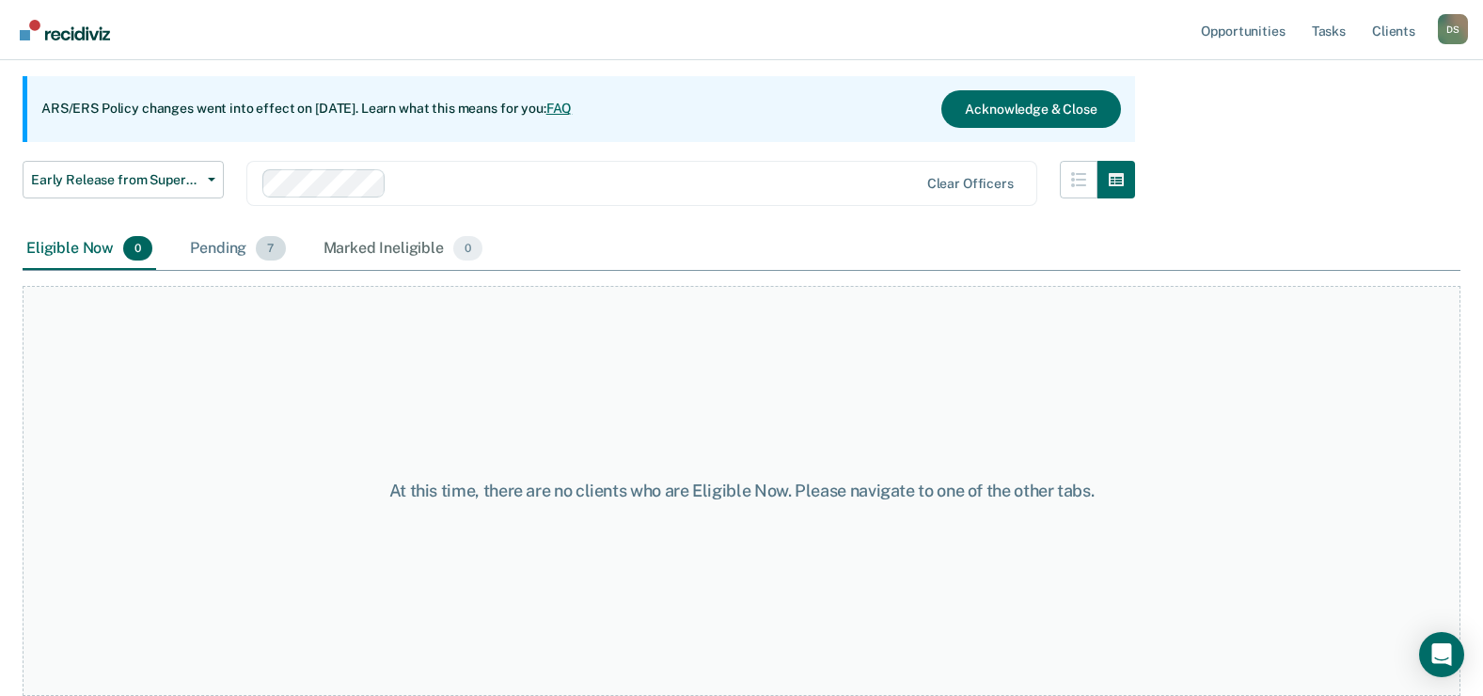
click at [234, 252] on div "Pending 7" at bounding box center [237, 249] width 103 height 41
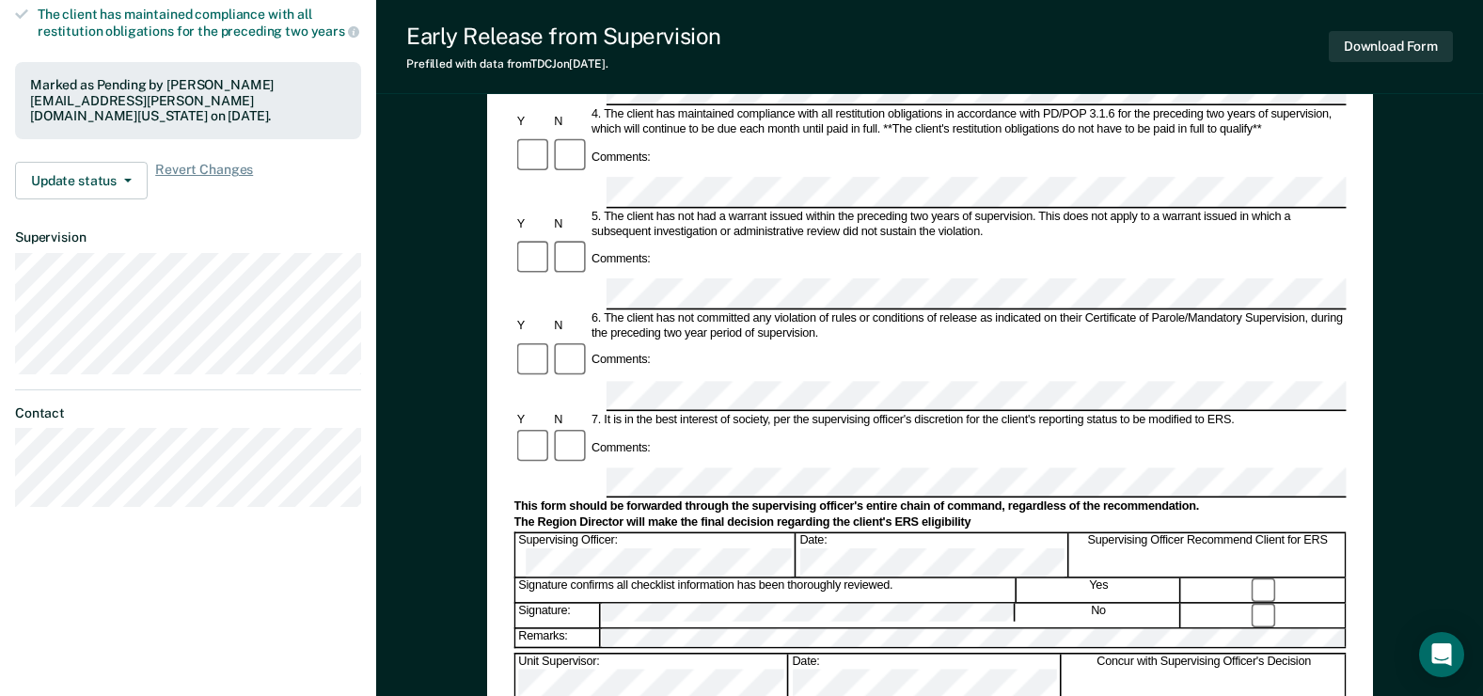
scroll to position [658, 0]
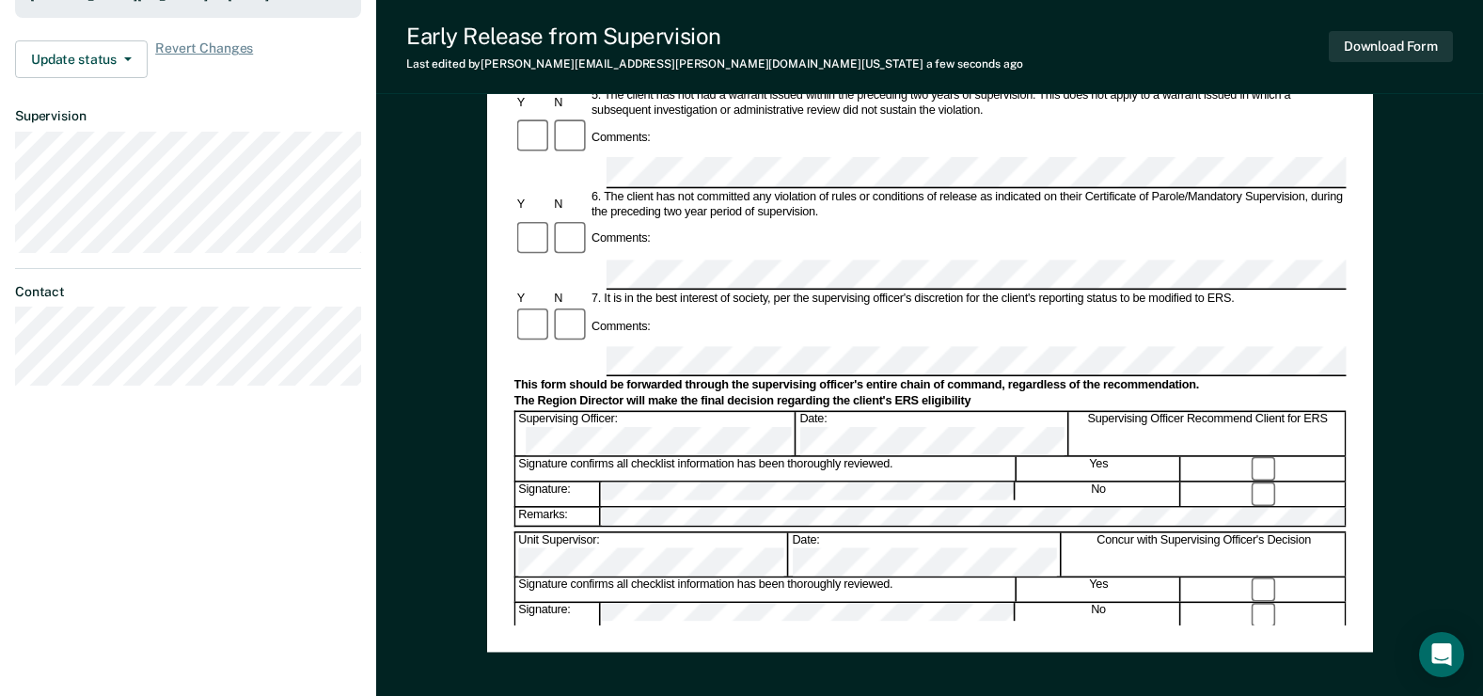
click at [1392, 47] on button "Download Form" at bounding box center [1391, 46] width 124 height 31
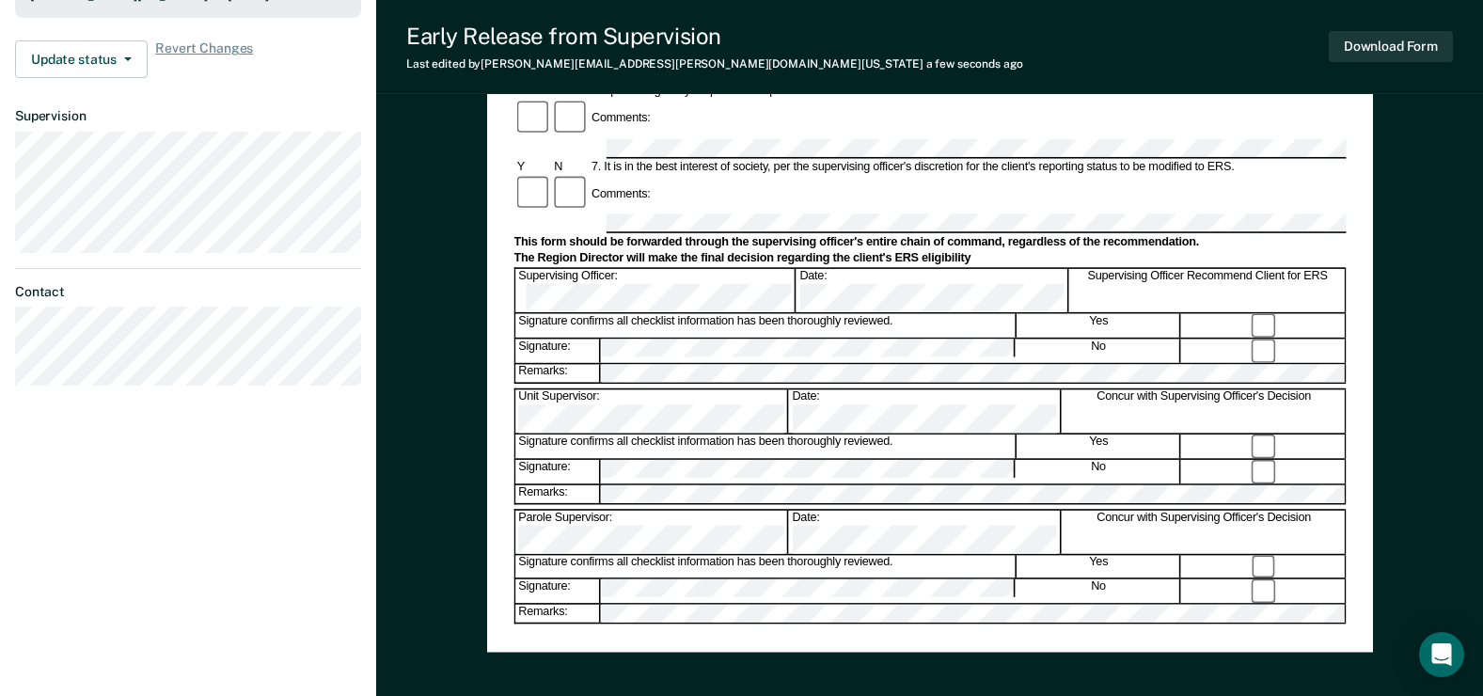
scroll to position [0, 0]
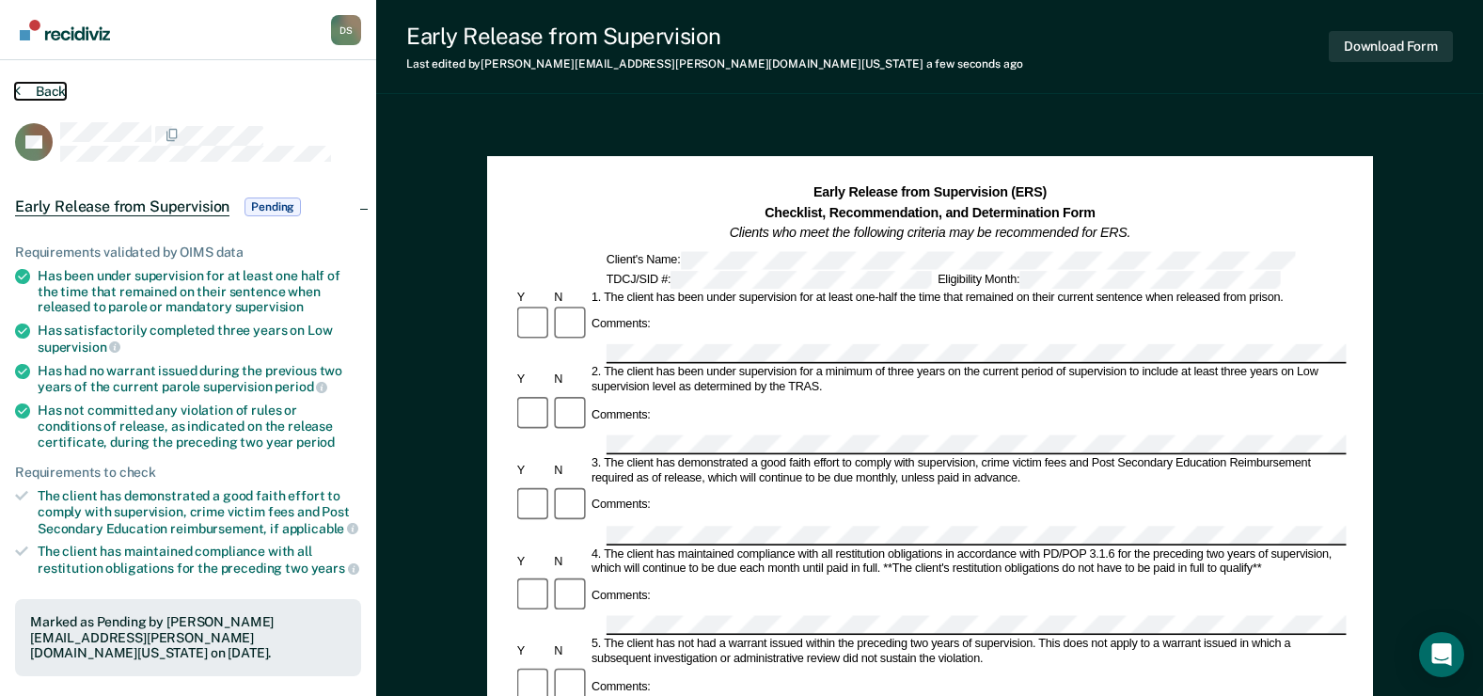
click at [48, 93] on button "Back" at bounding box center [40, 91] width 51 height 17
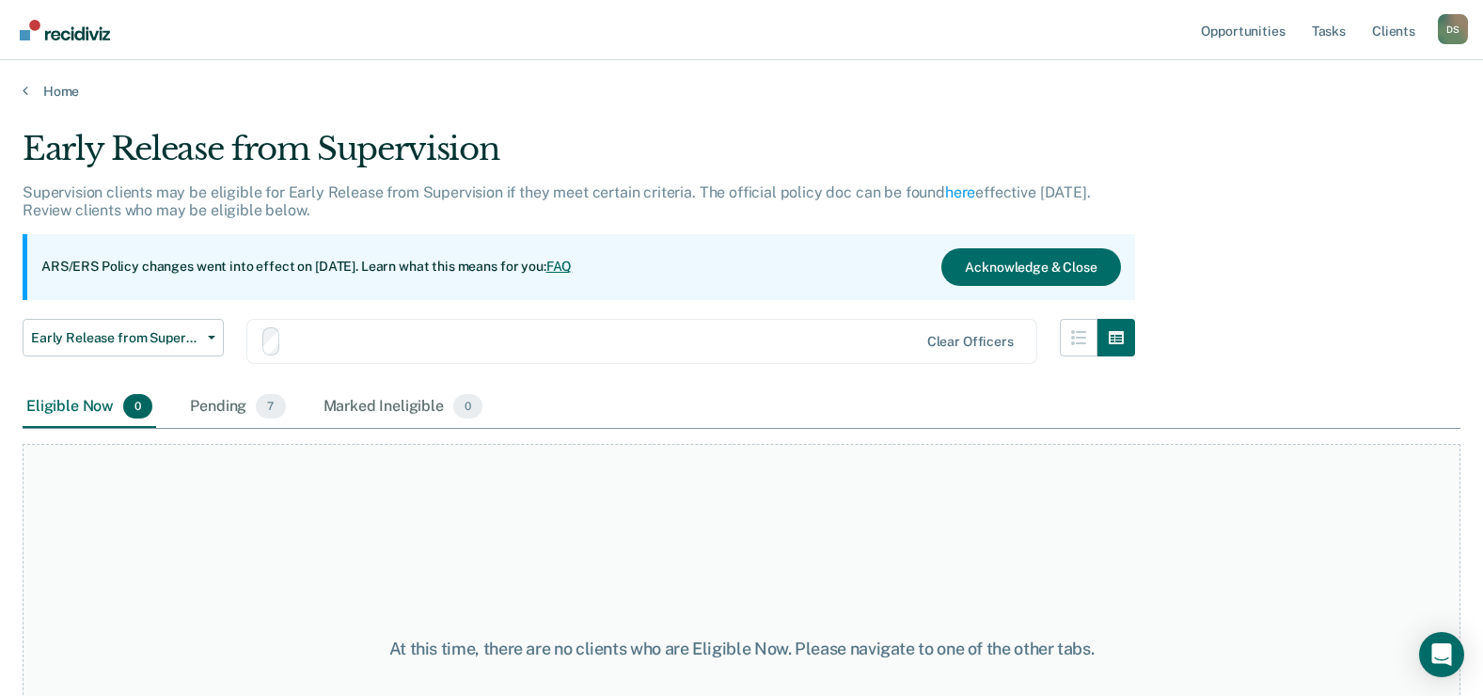
scroll to position [158, 0]
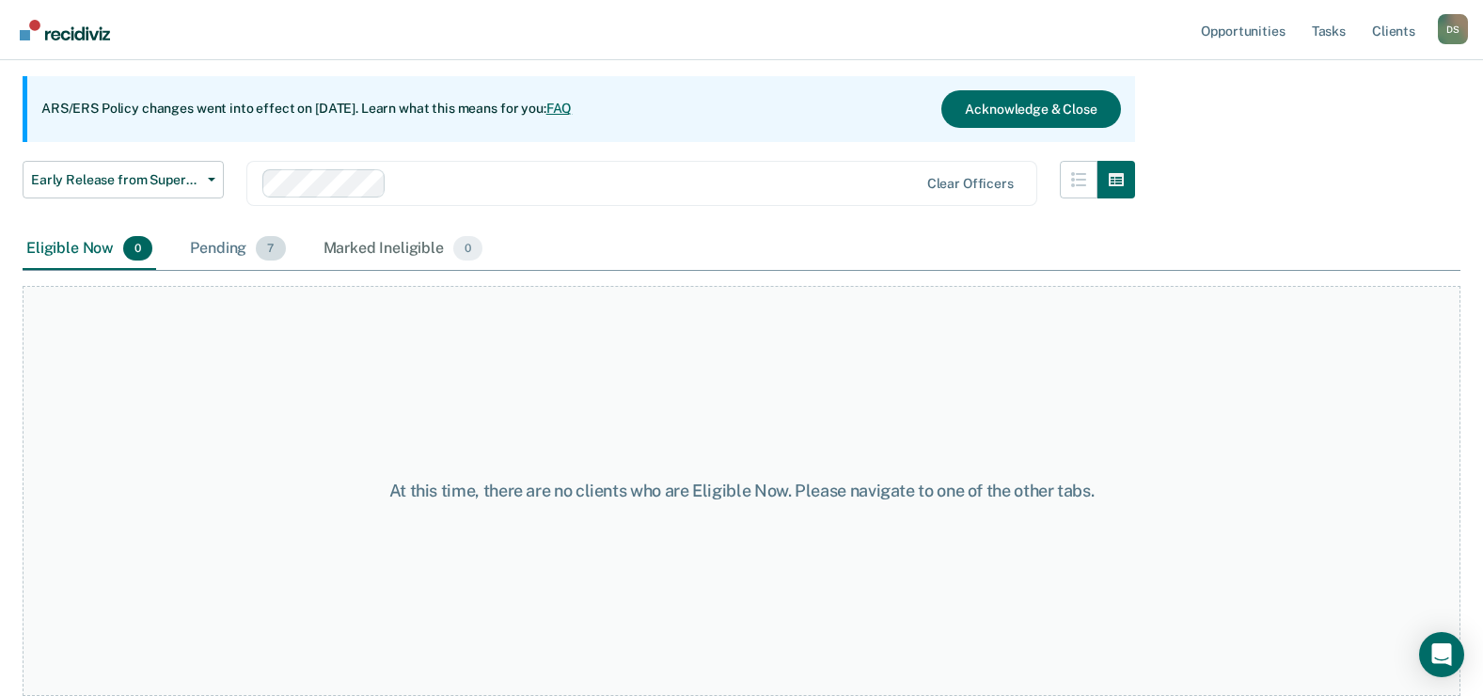
click at [235, 245] on div "Pending 7" at bounding box center [237, 249] width 103 height 41
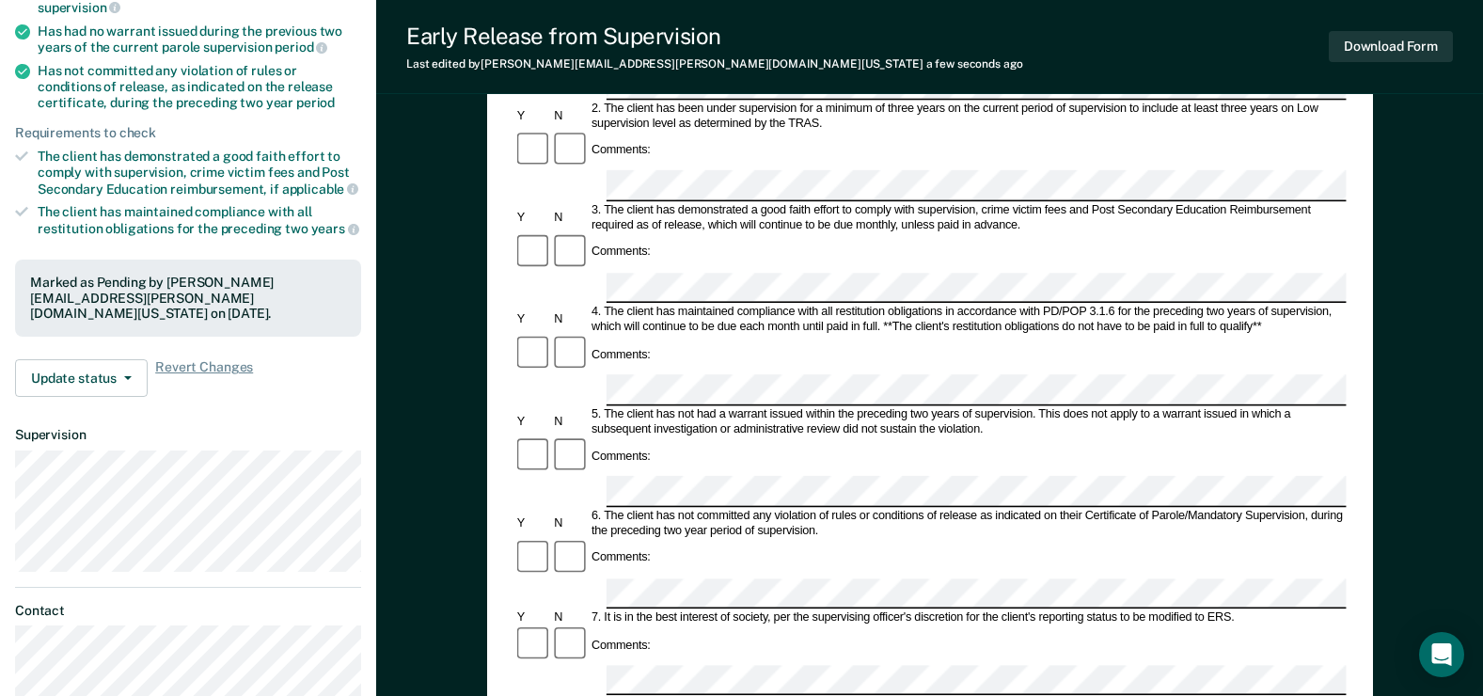
scroll to position [9, 0]
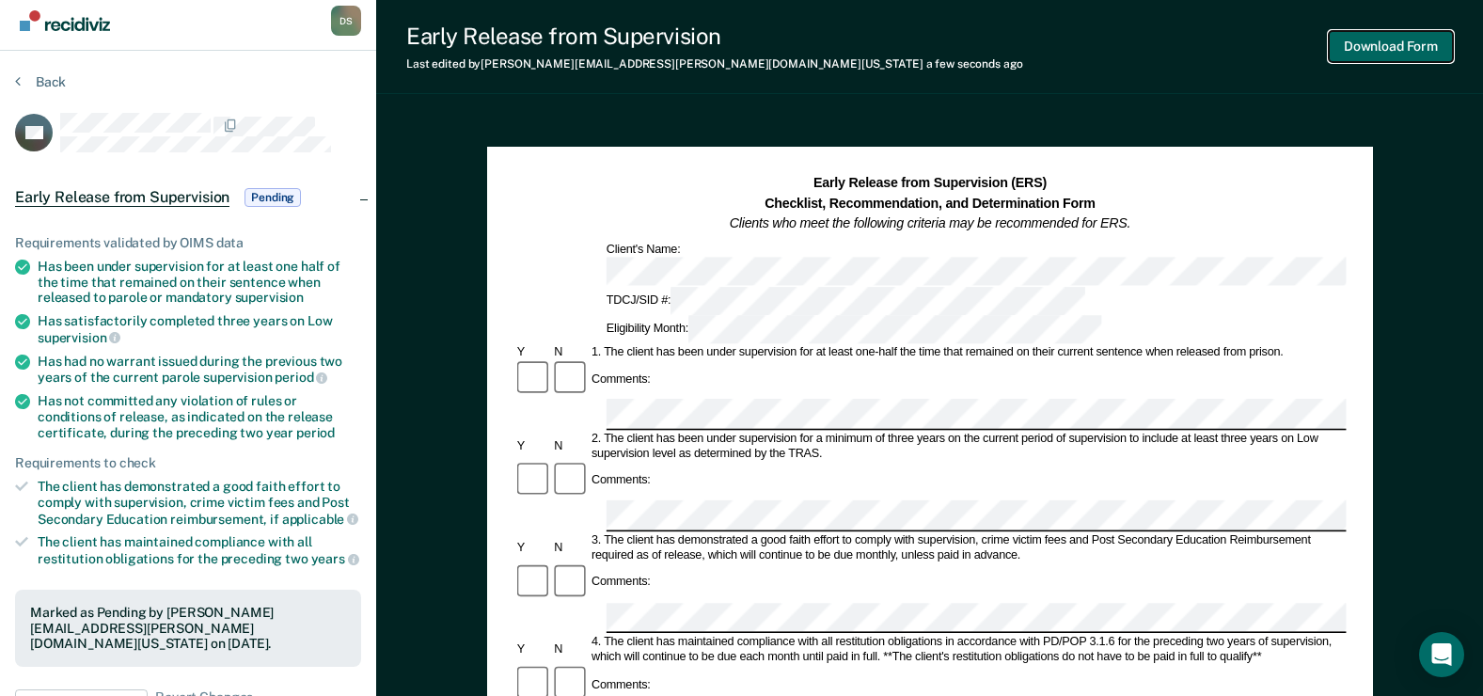
click at [1391, 50] on button "Download Form" at bounding box center [1391, 46] width 124 height 31
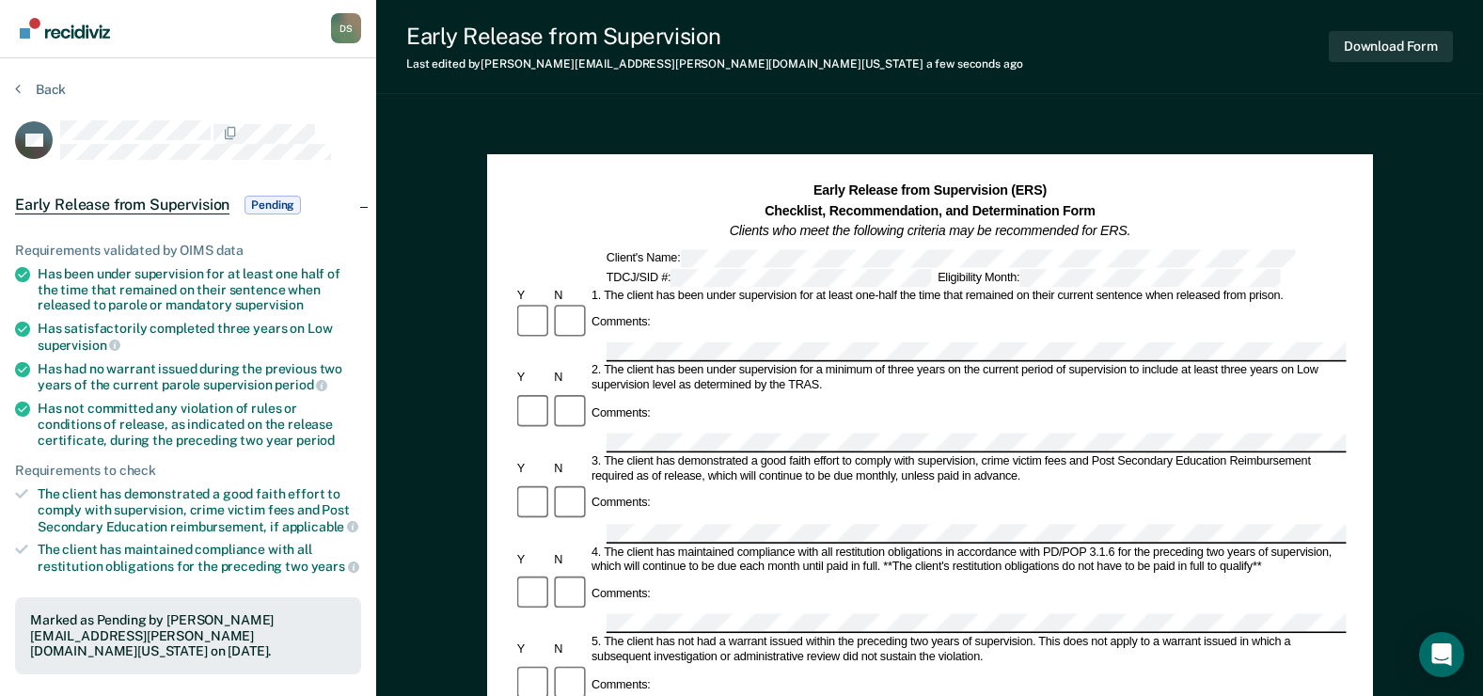
scroll to position [0, 0]
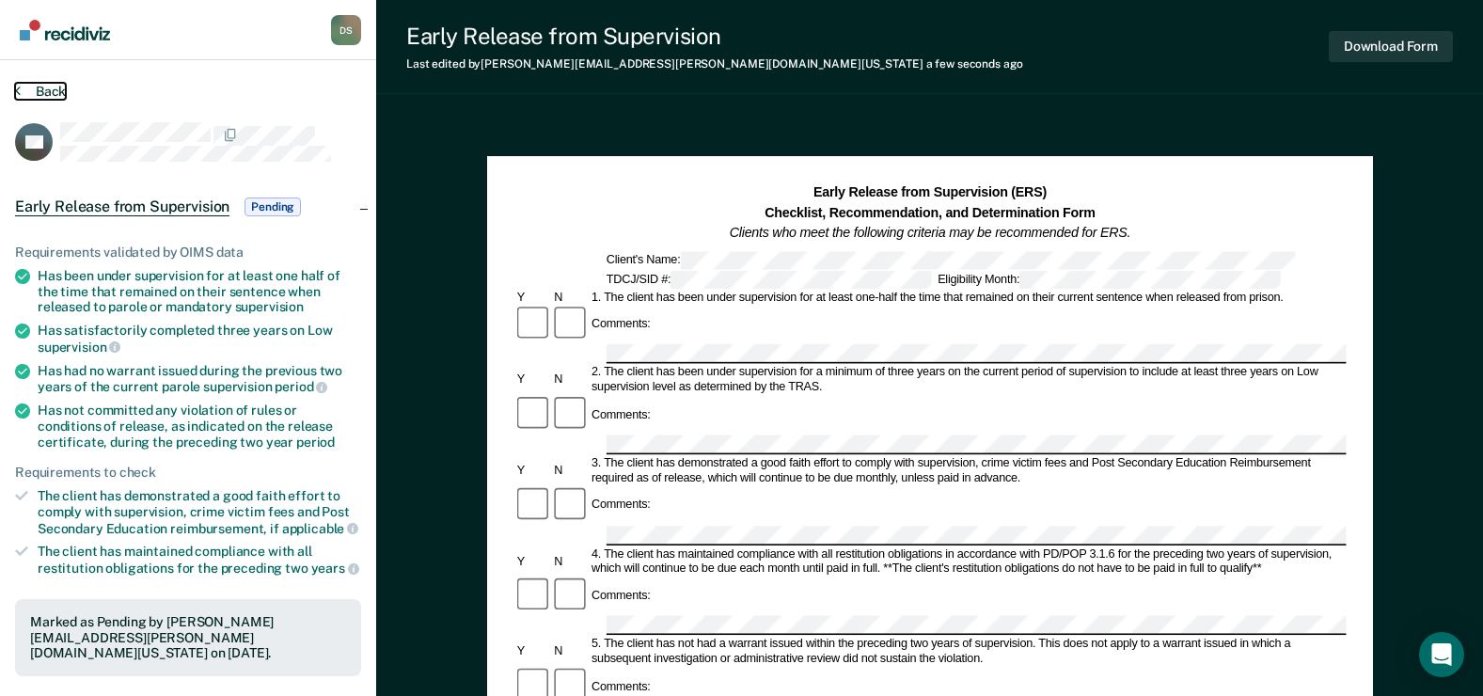
click at [52, 91] on button "Back" at bounding box center [40, 91] width 51 height 17
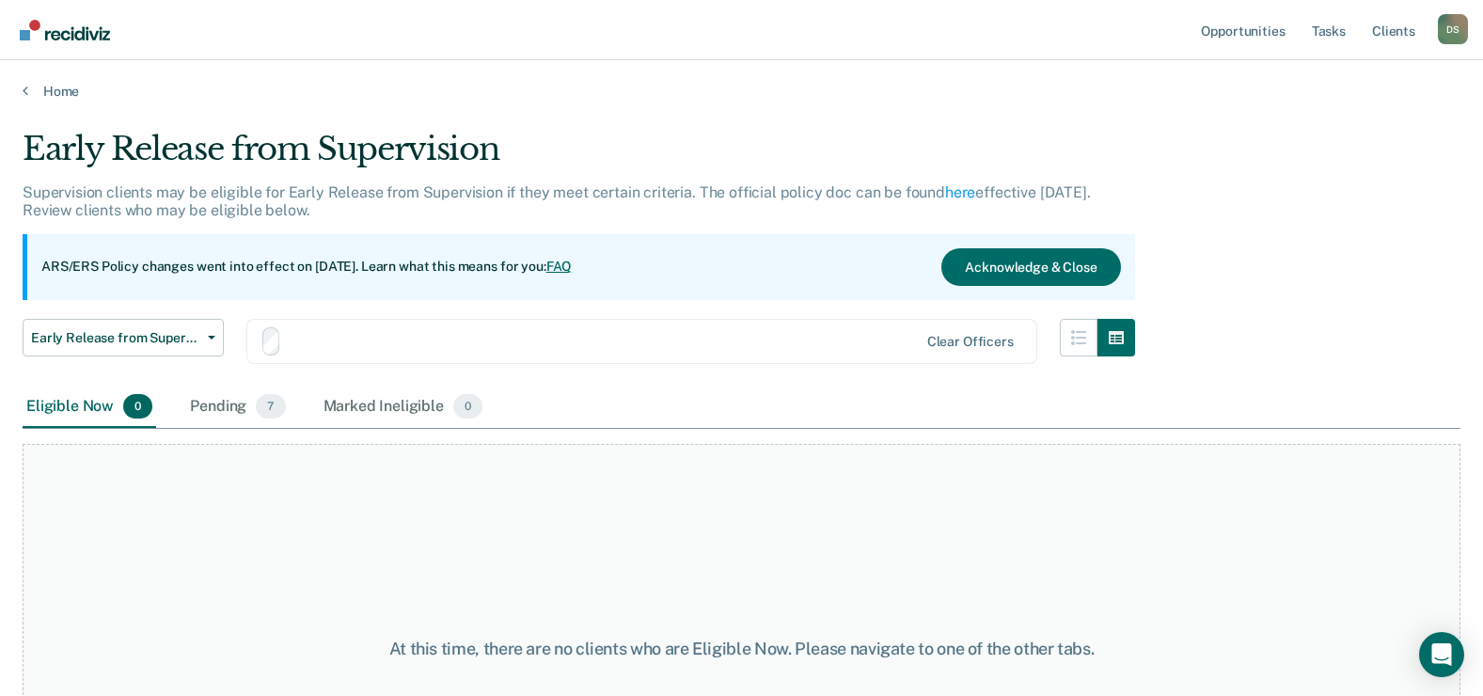
scroll to position [158, 0]
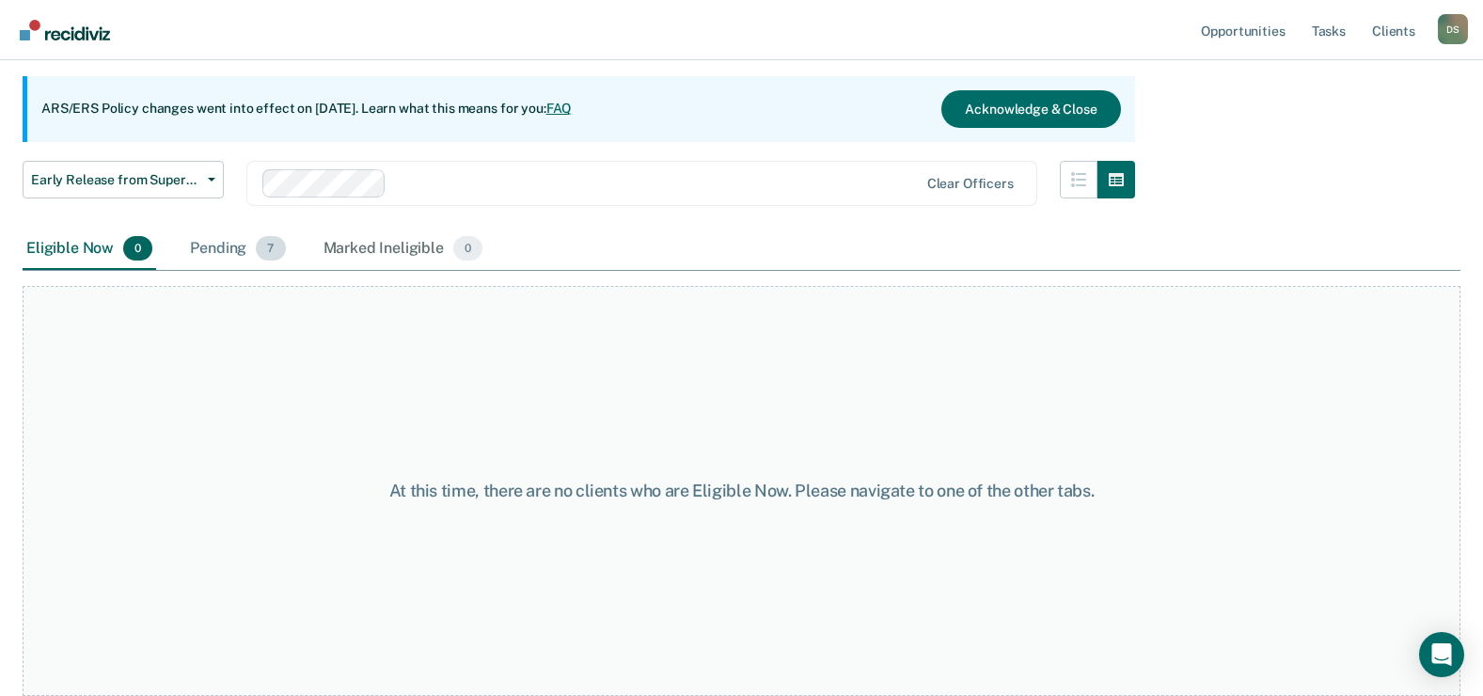
click at [210, 249] on div "Pending 7" at bounding box center [237, 249] width 103 height 41
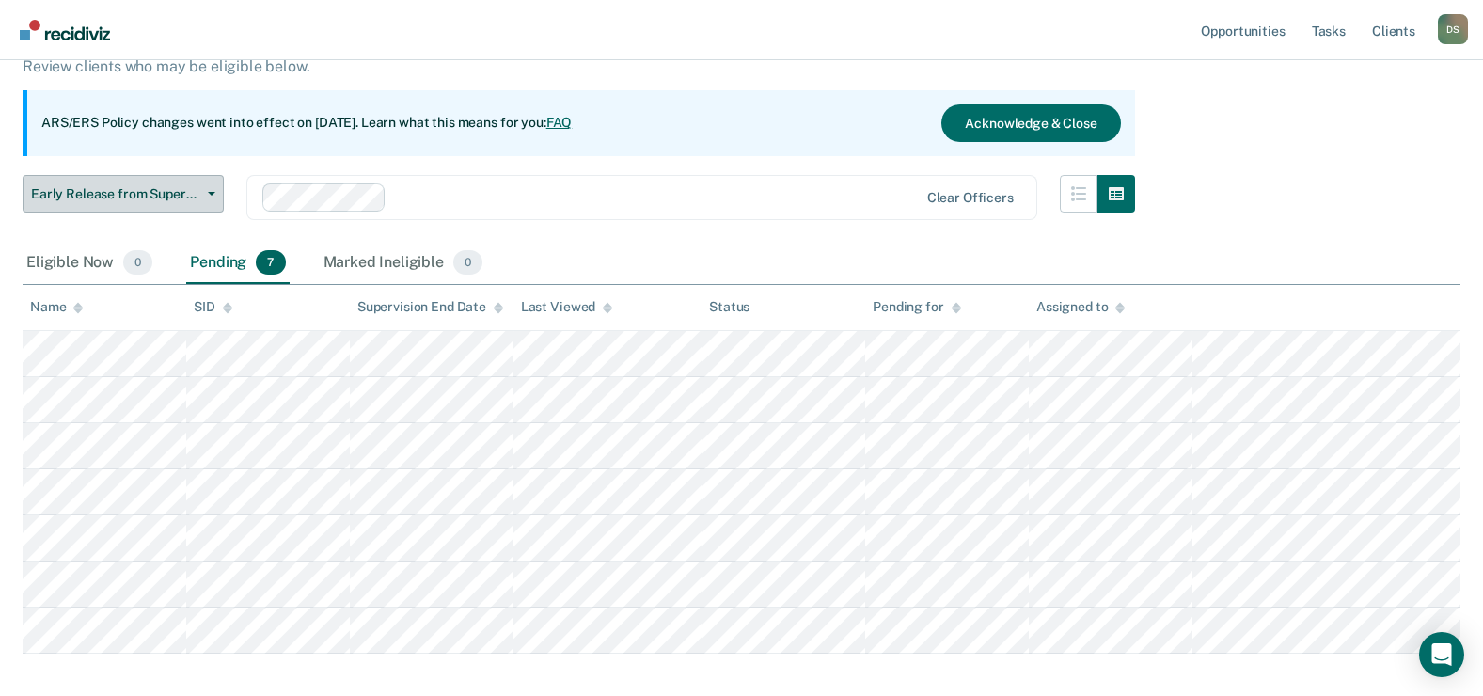
scroll to position [0, 0]
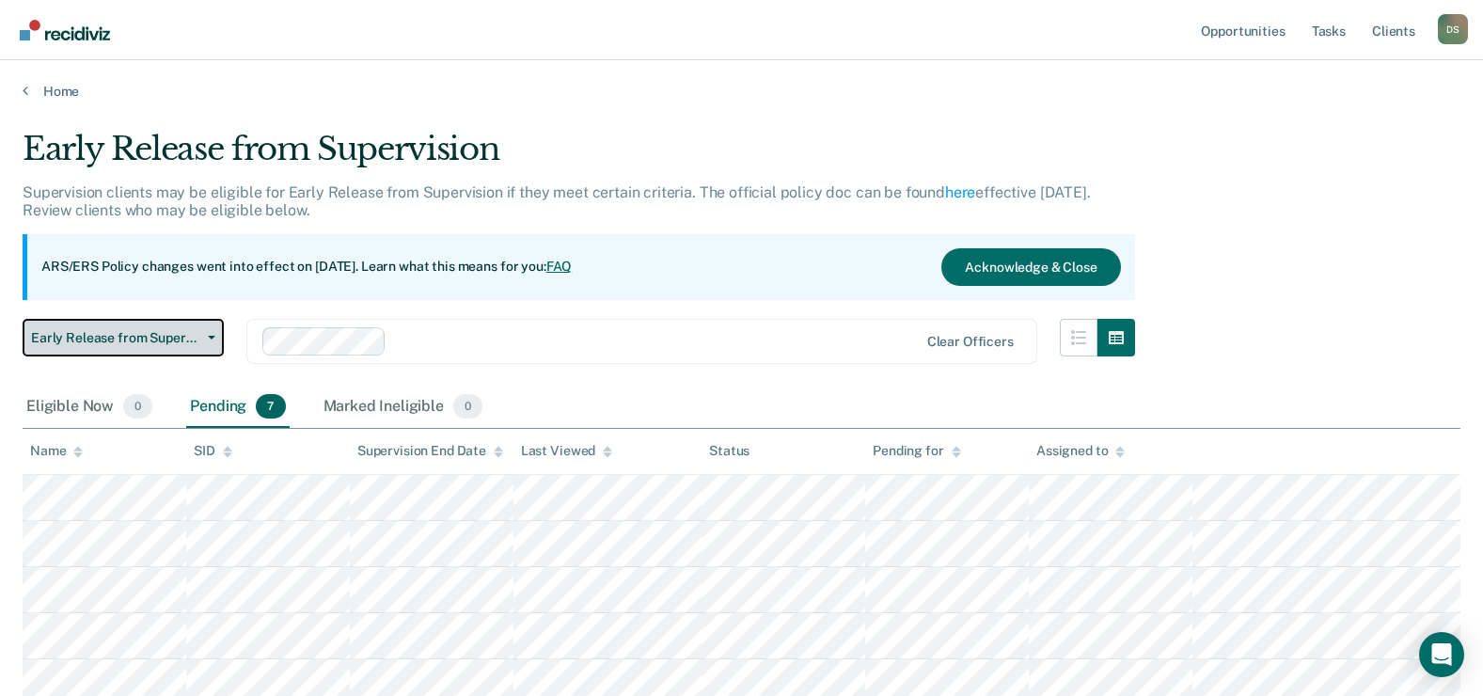
click at [200, 344] on button "Early Release from Supervision" at bounding box center [123, 338] width 201 height 38
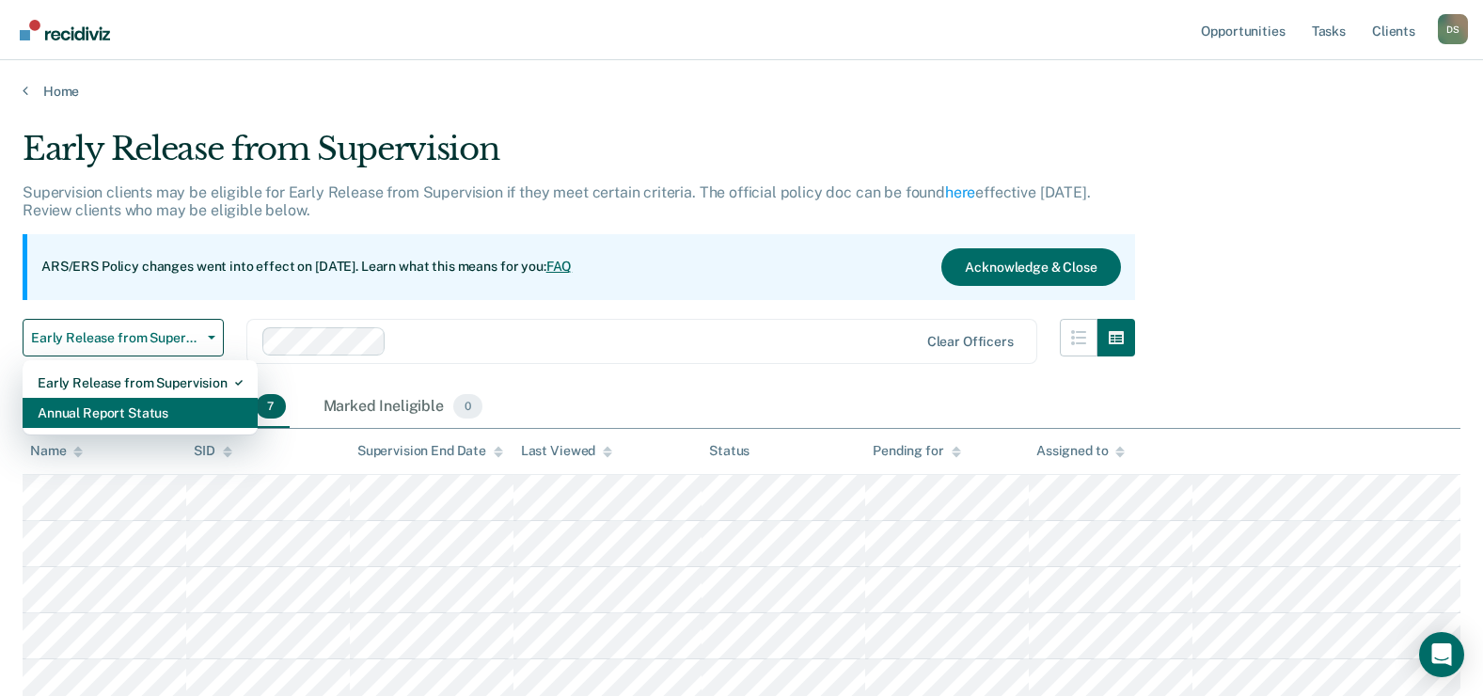
click at [185, 403] on div "Annual Report Status" at bounding box center [140, 413] width 205 height 30
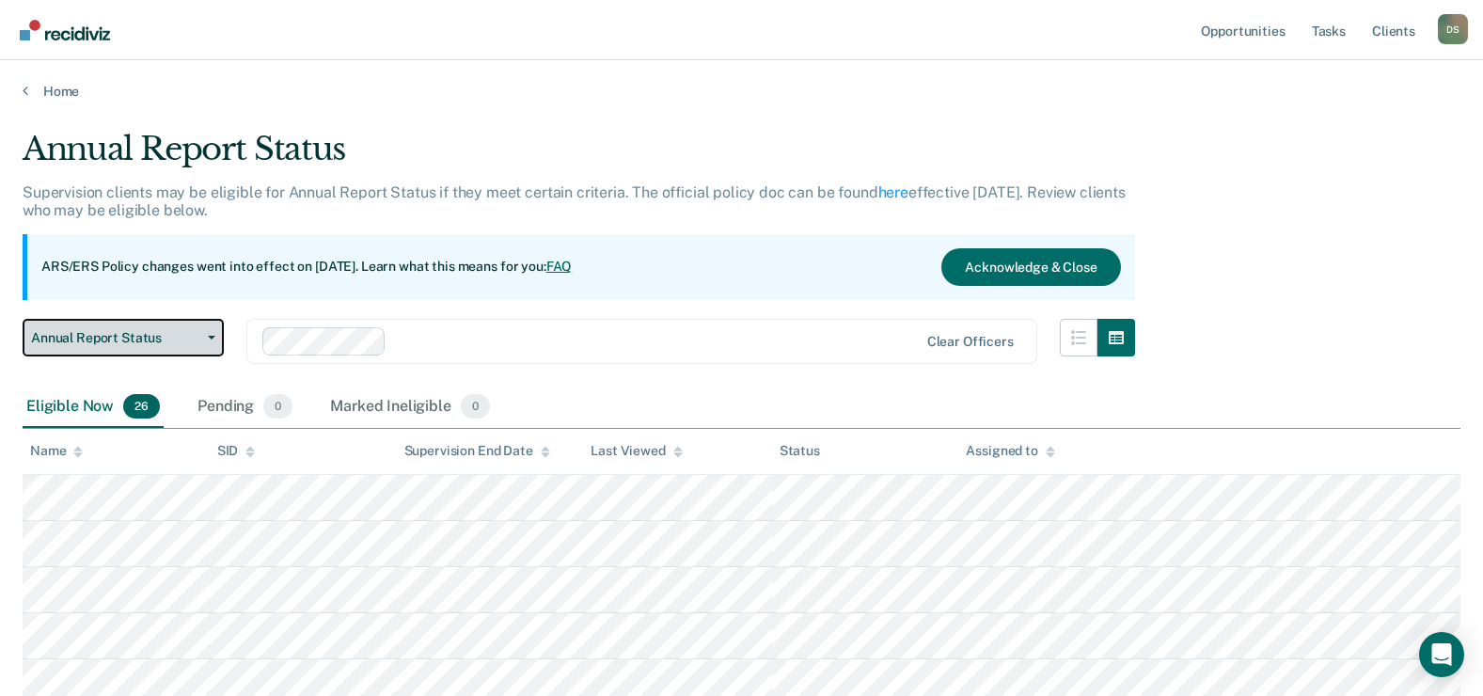
click at [216, 335] on button "Annual Report Status" at bounding box center [123, 338] width 201 height 38
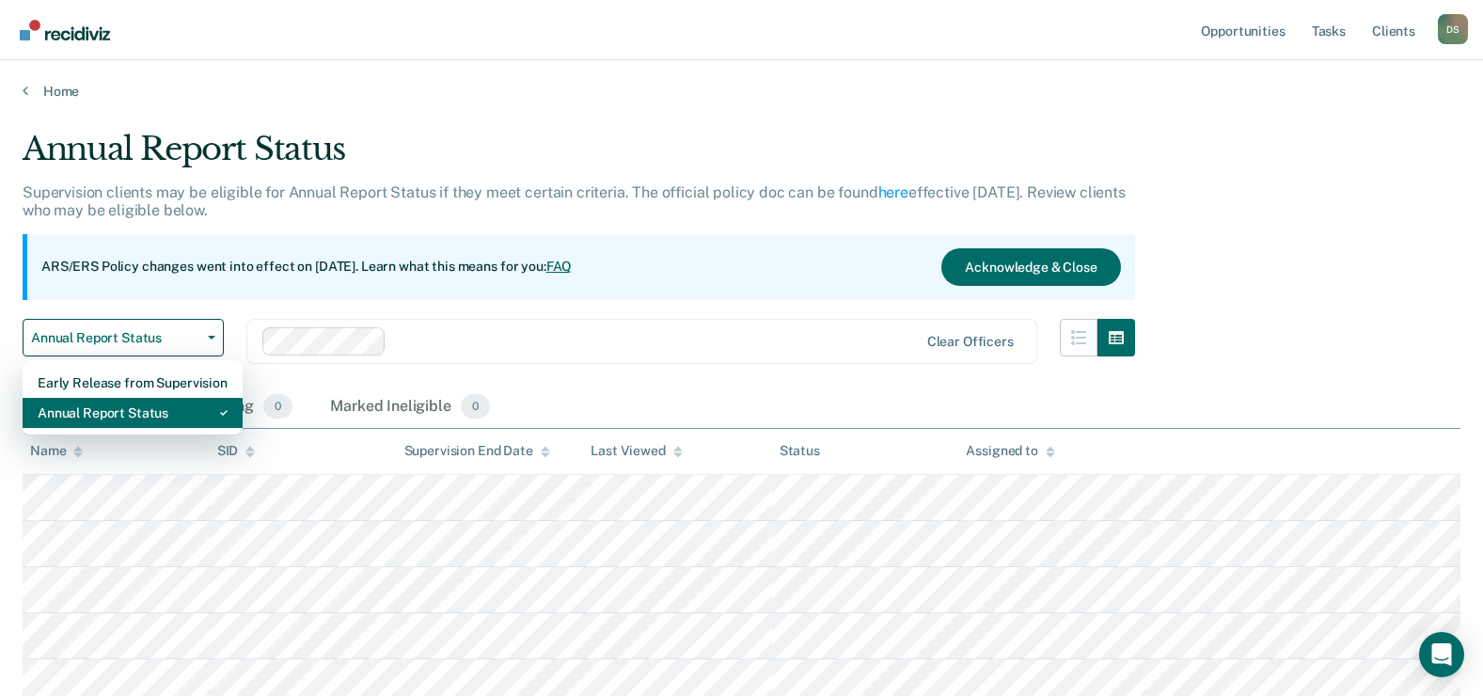
click at [188, 409] on div "Annual Report Status" at bounding box center [133, 413] width 190 height 30
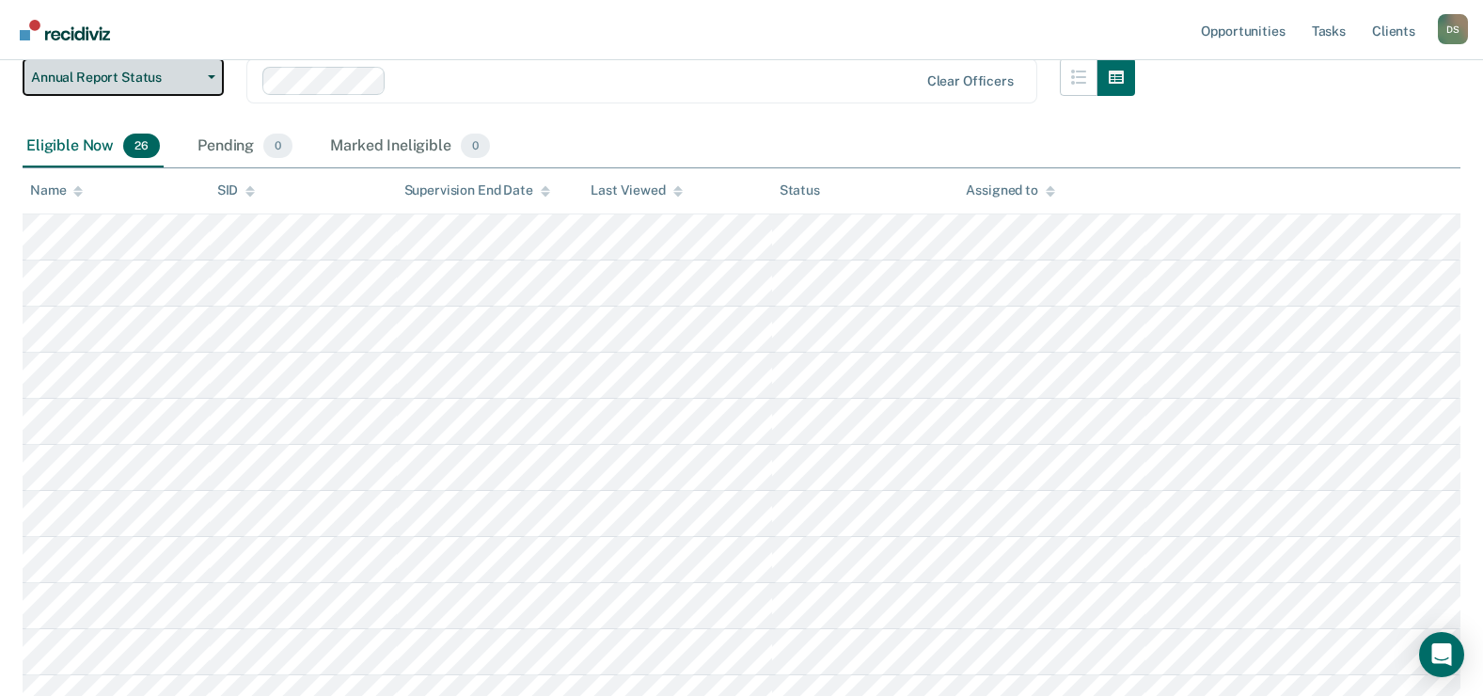
scroll to position [282, 0]
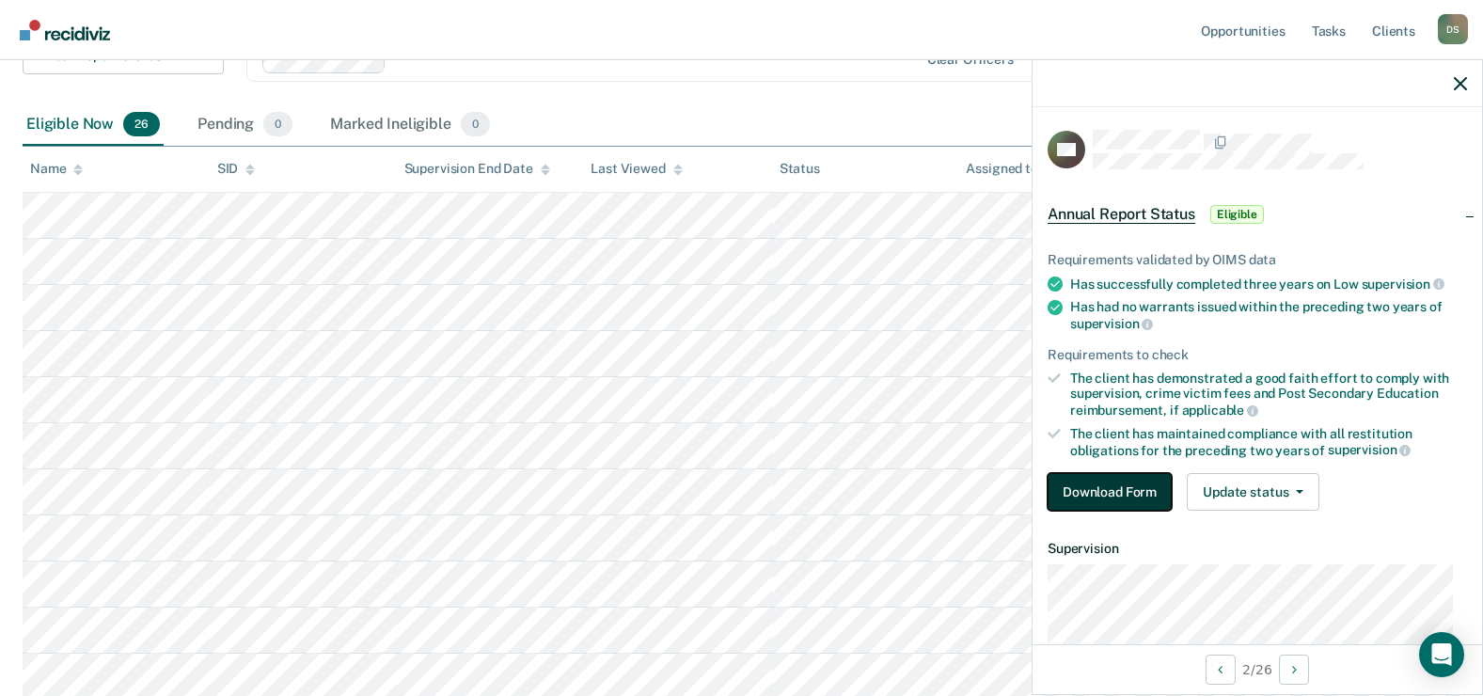
click at [1116, 491] on button "Download Form" at bounding box center [1110, 492] width 124 height 38
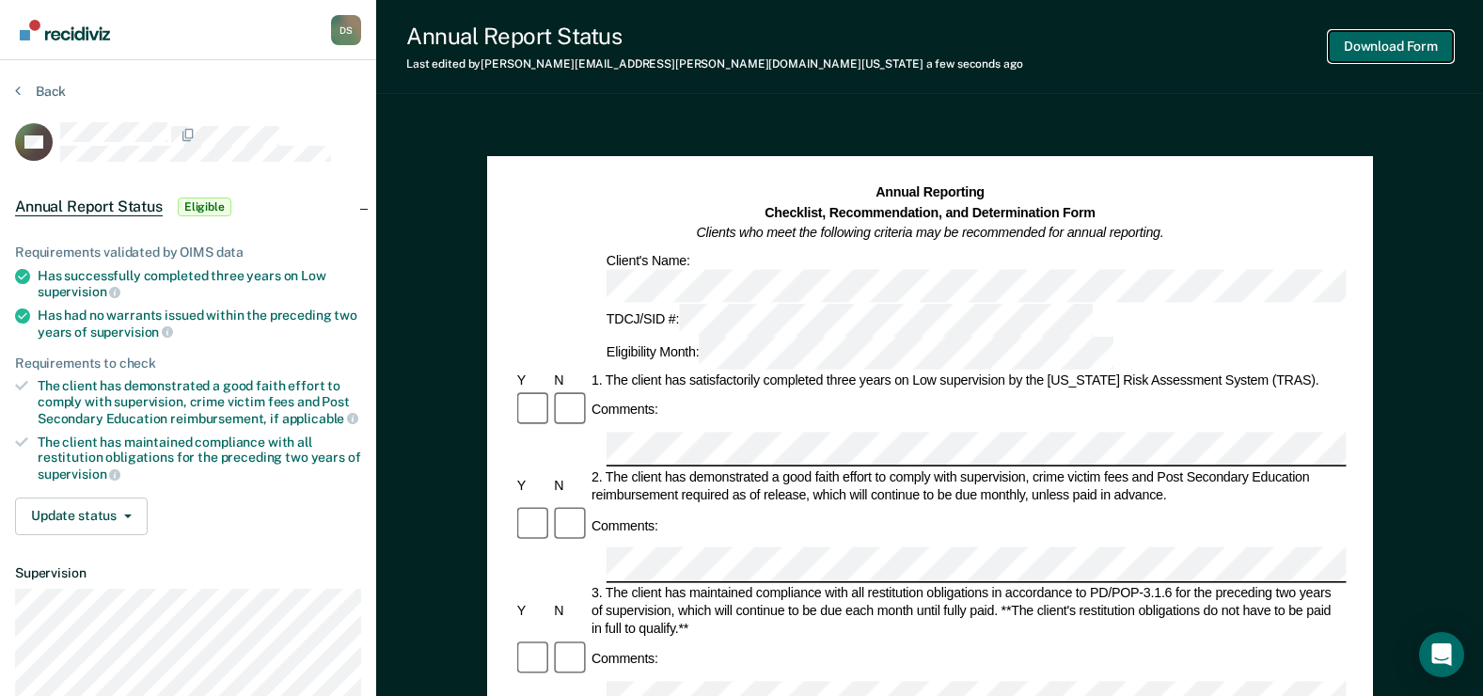
click at [1372, 51] on button "Download Form" at bounding box center [1391, 46] width 124 height 31
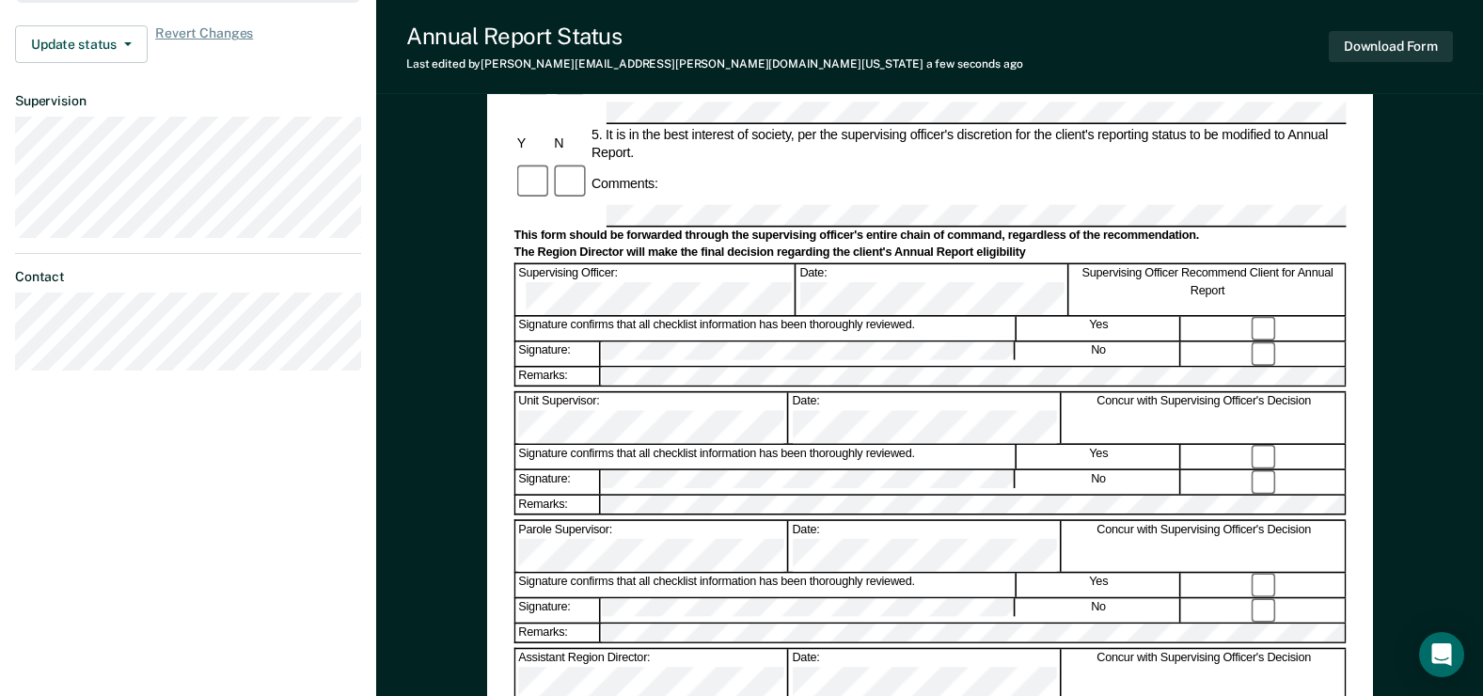
scroll to position [470, 0]
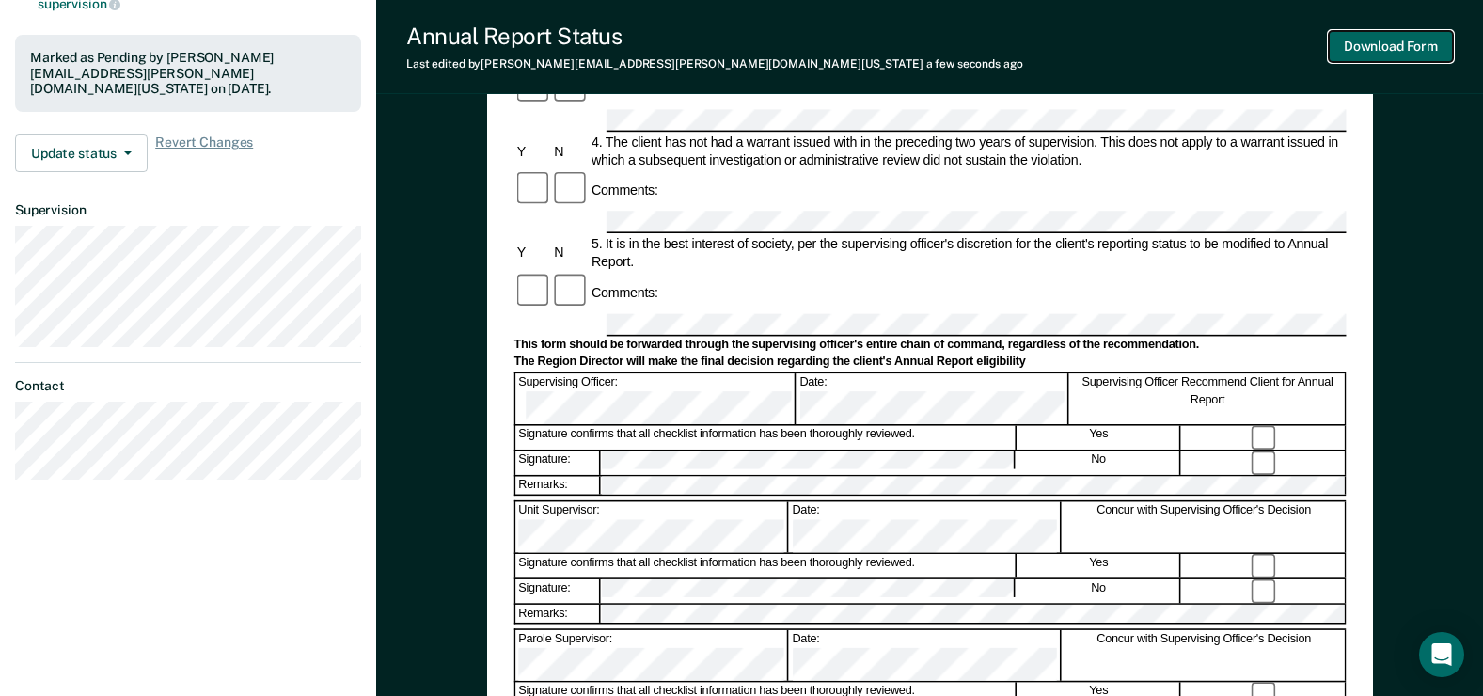
click at [1408, 45] on button "Download Form" at bounding box center [1391, 46] width 124 height 31
click at [1422, 261] on div "Annual Reporting Checklist, Recommendation, and Determination Form Clients who …" at bounding box center [929, 316] width 1107 height 1341
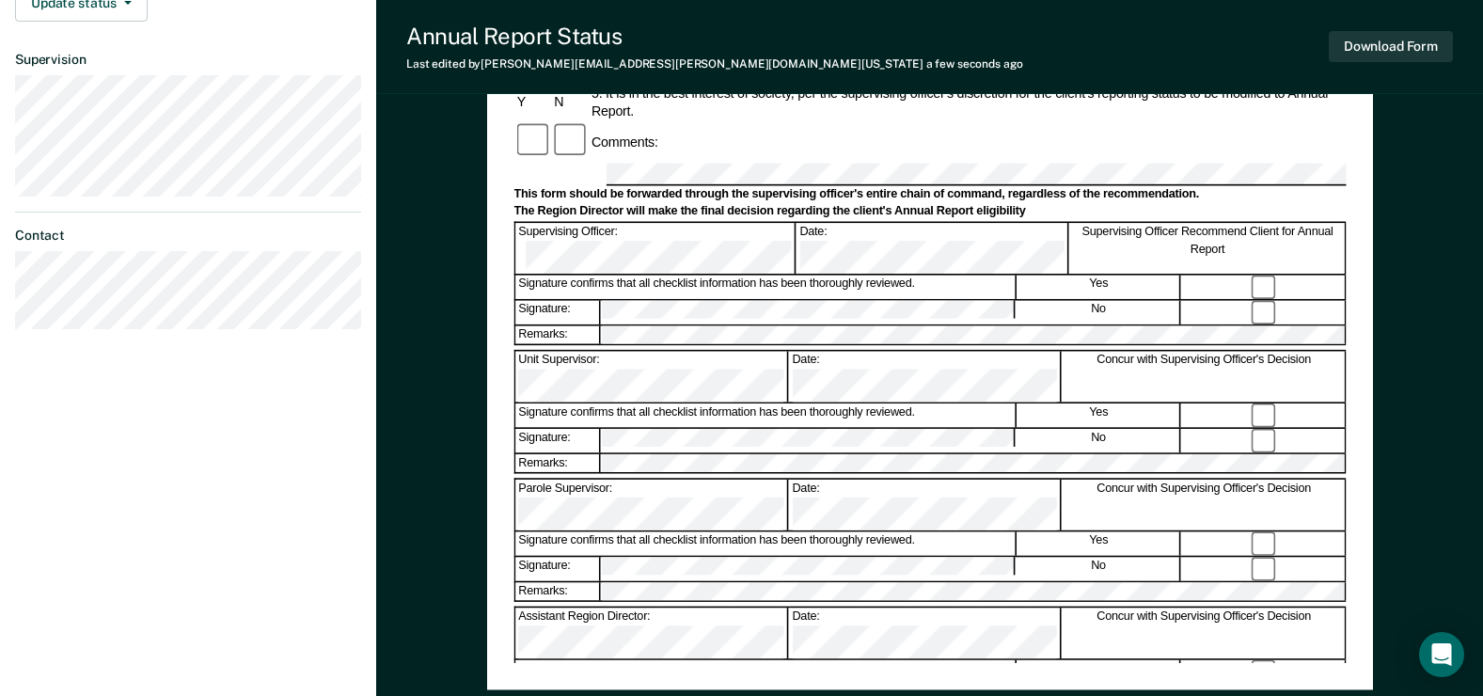
scroll to position [658, 0]
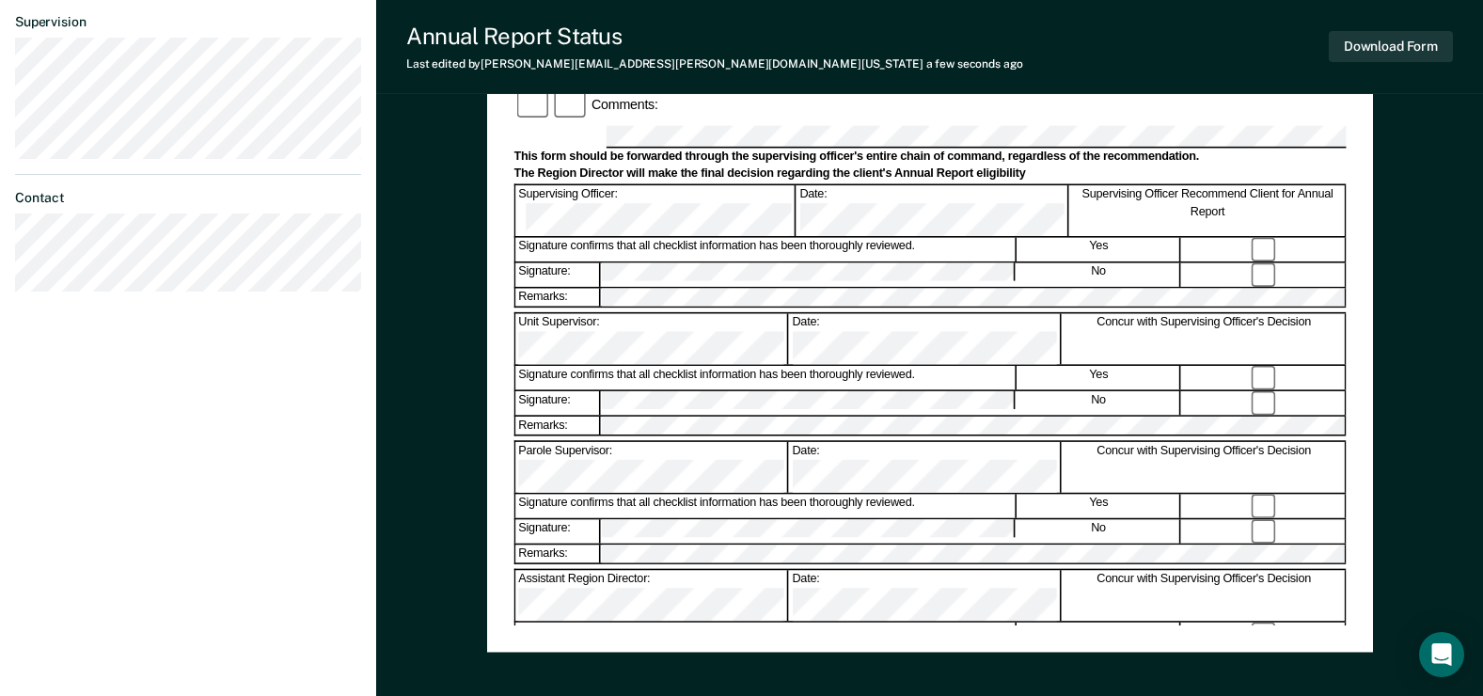
drag, startPoint x: 761, startPoint y: 620, endPoint x: 817, endPoint y: 569, distance: 75.9
click at [765, 622] on div "Annual Reporting Checklist, Recommendation, and Determination Form Clients who …" at bounding box center [929, 75] width 832 height 1100
click at [1402, 55] on button "Download Form" at bounding box center [1391, 46] width 124 height 31
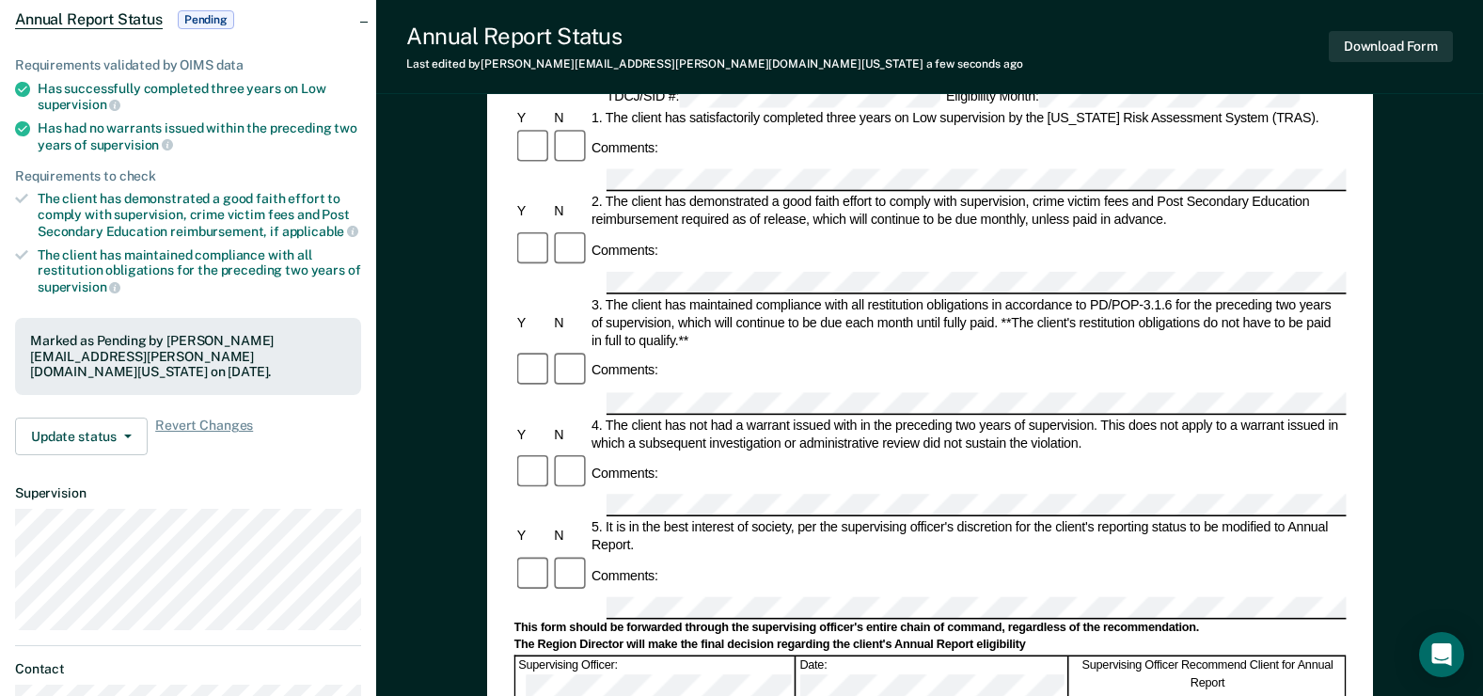
scroll to position [188, 0]
click at [124, 434] on icon "button" at bounding box center [128, 436] width 8 height 4
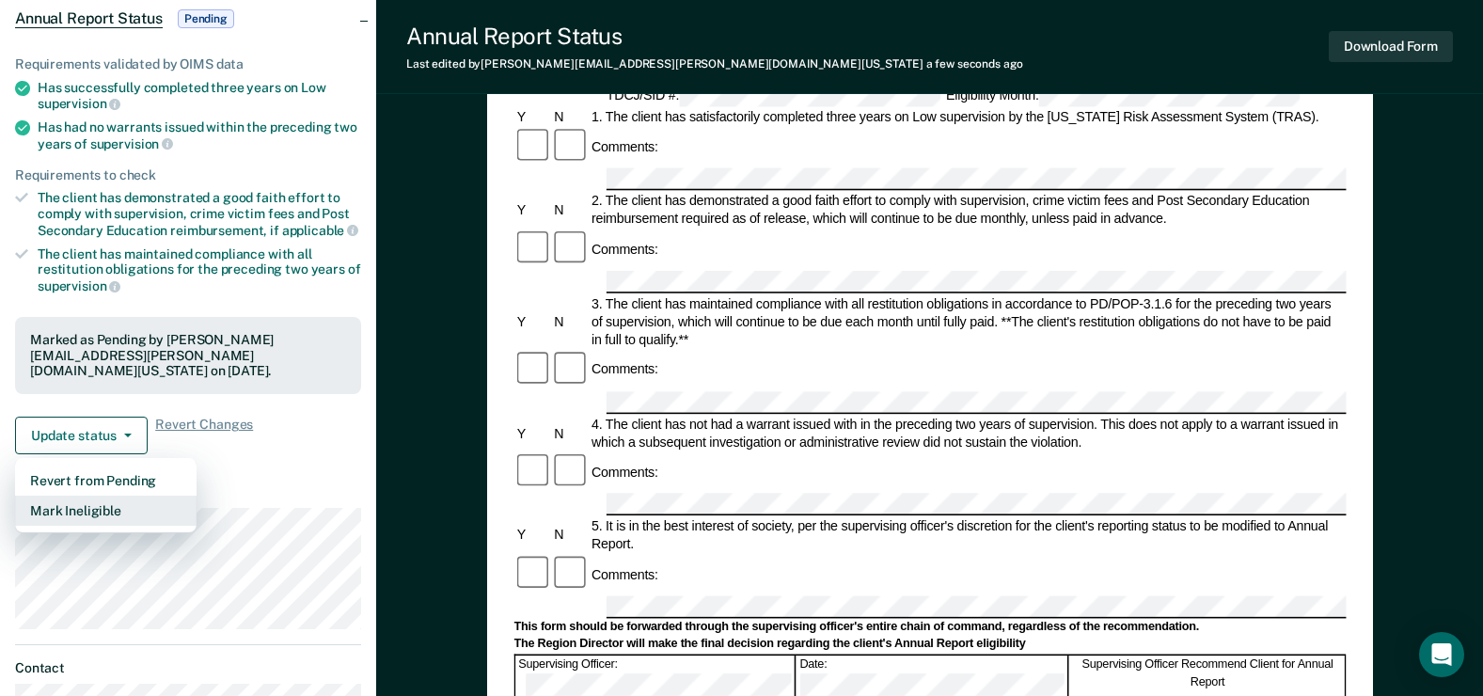
click at [119, 496] on button "Mark Ineligible" at bounding box center [106, 511] width 182 height 30
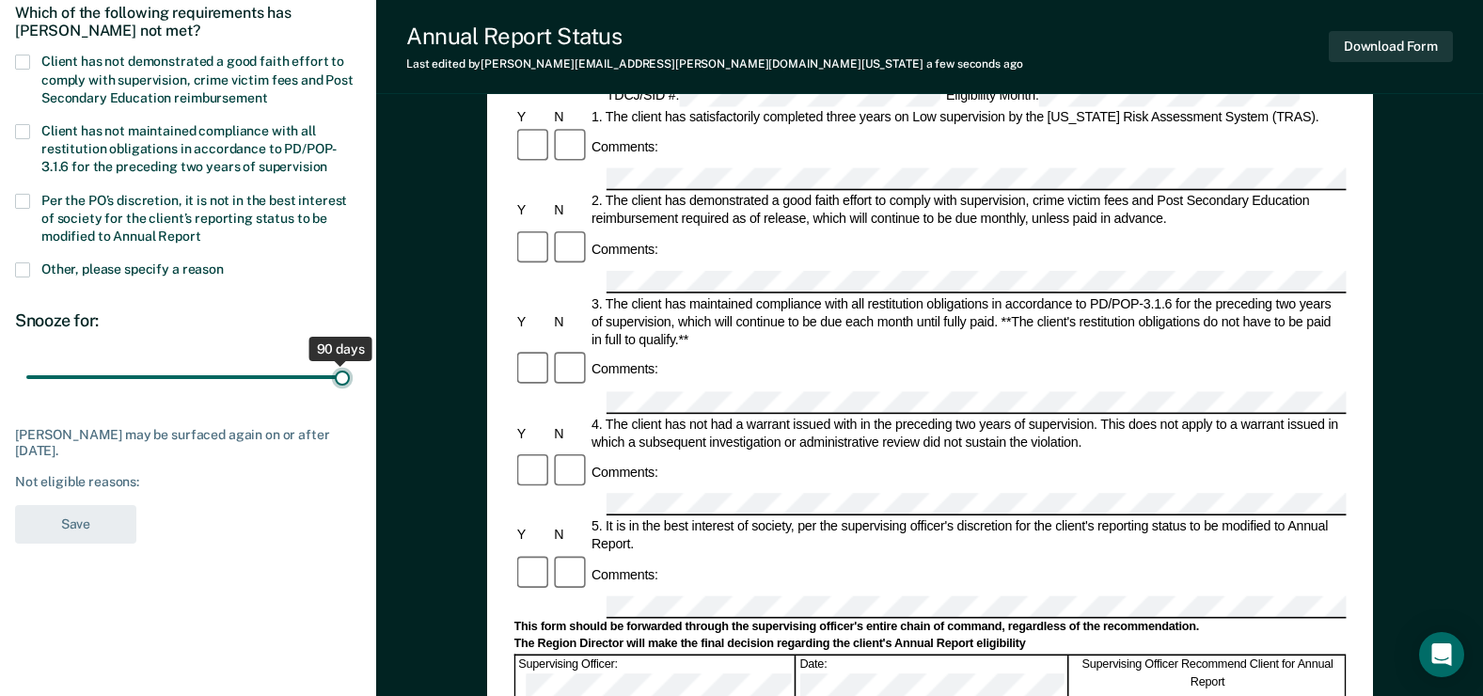
drag, startPoint x: 136, startPoint y: 381, endPoint x: 344, endPoint y: 388, distance: 208.0
type input "90"
click at [344, 388] on input "range" at bounding box center [188, 377] width 324 height 33
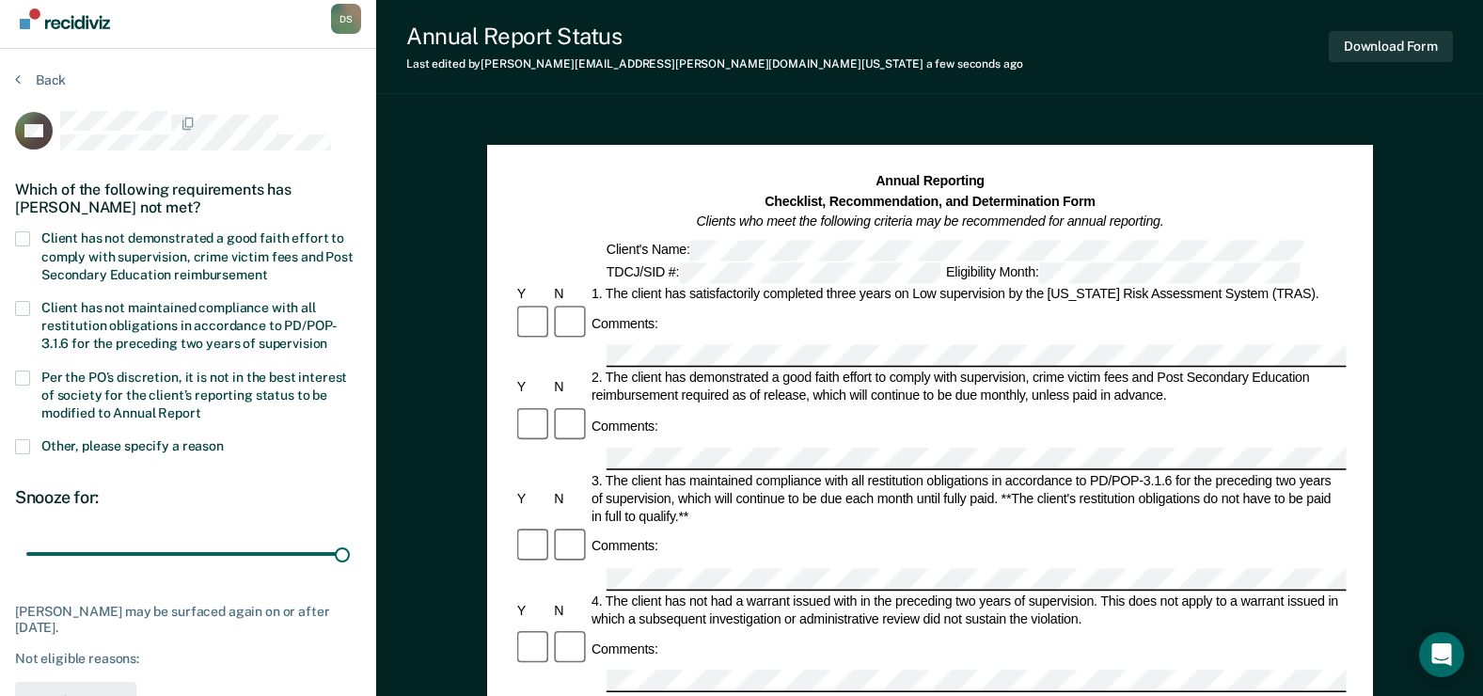
scroll to position [0, 0]
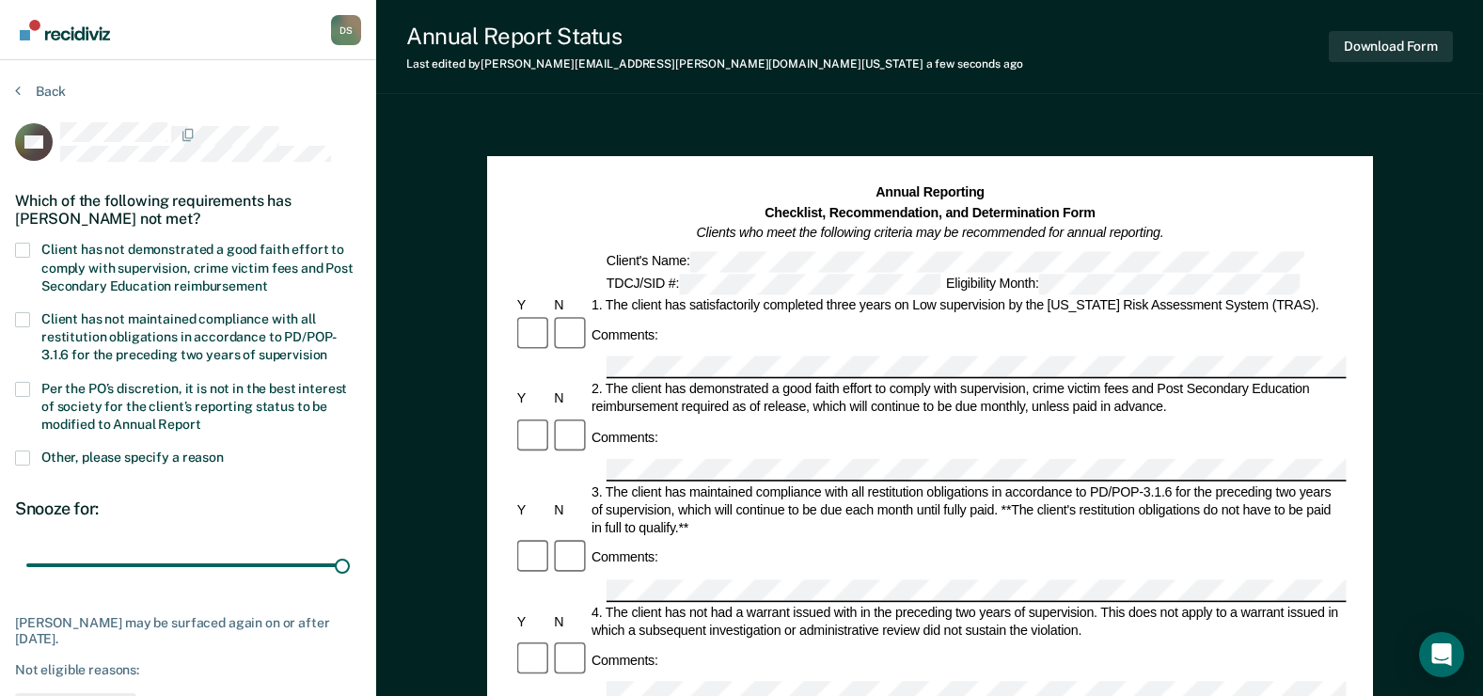
click at [25, 252] on span at bounding box center [22, 250] width 15 height 15
click at [267, 279] on input "Client has not demonstrated a good faith effort to comply with supervision, cri…" at bounding box center [267, 279] width 0 height 0
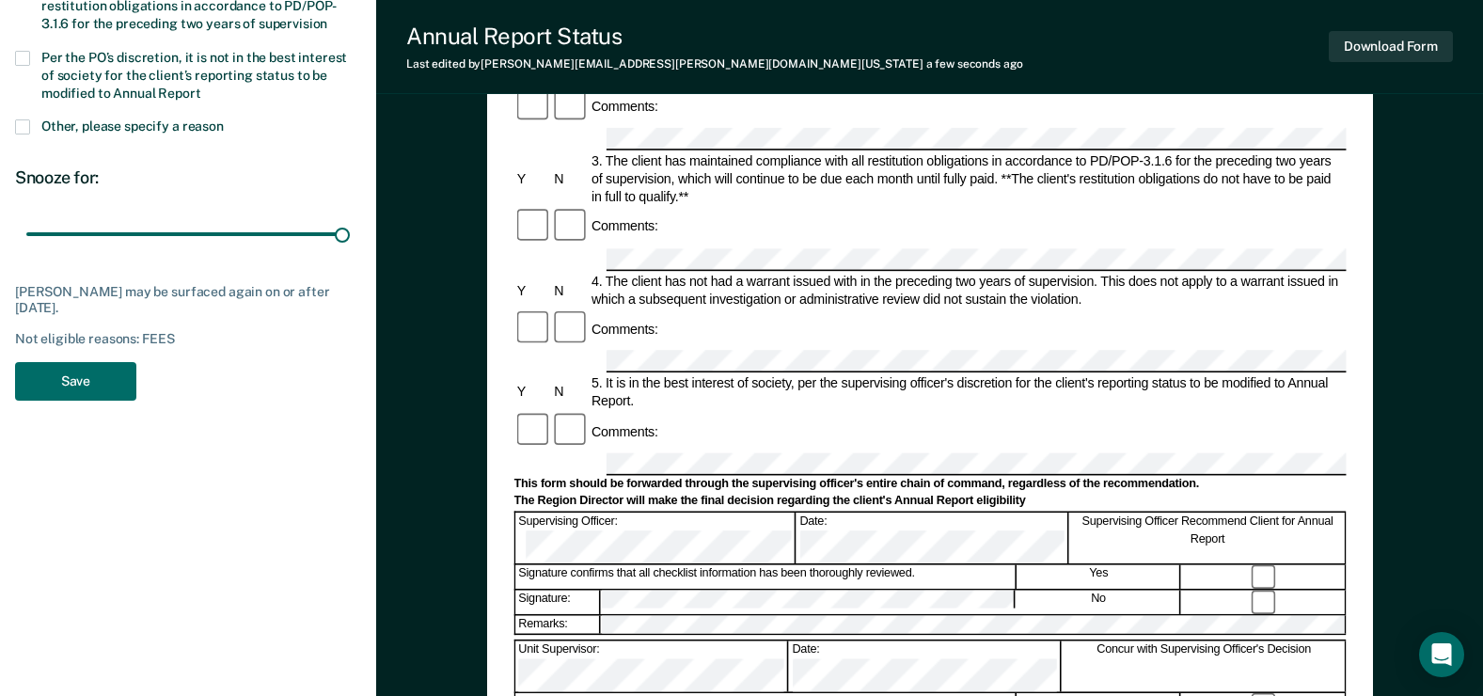
scroll to position [376, 0]
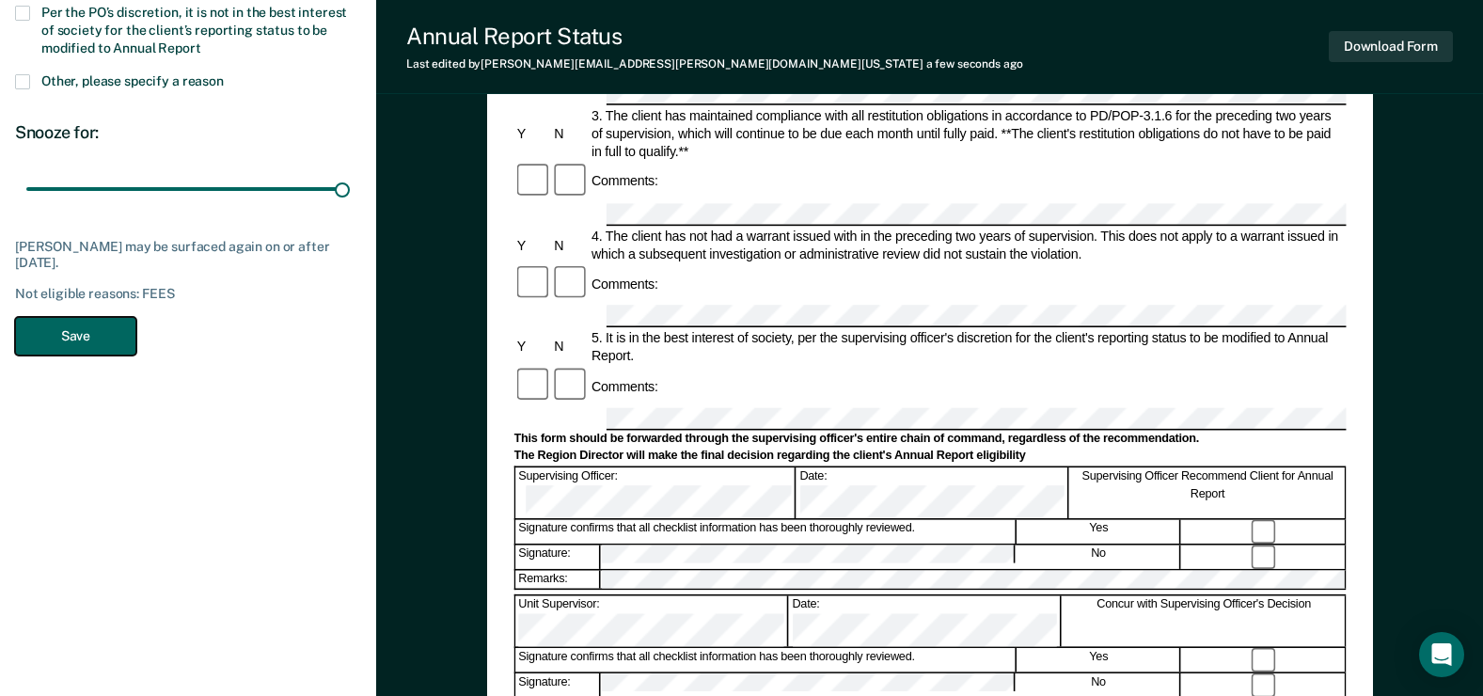
click at [81, 338] on button "Save" at bounding box center [75, 336] width 121 height 39
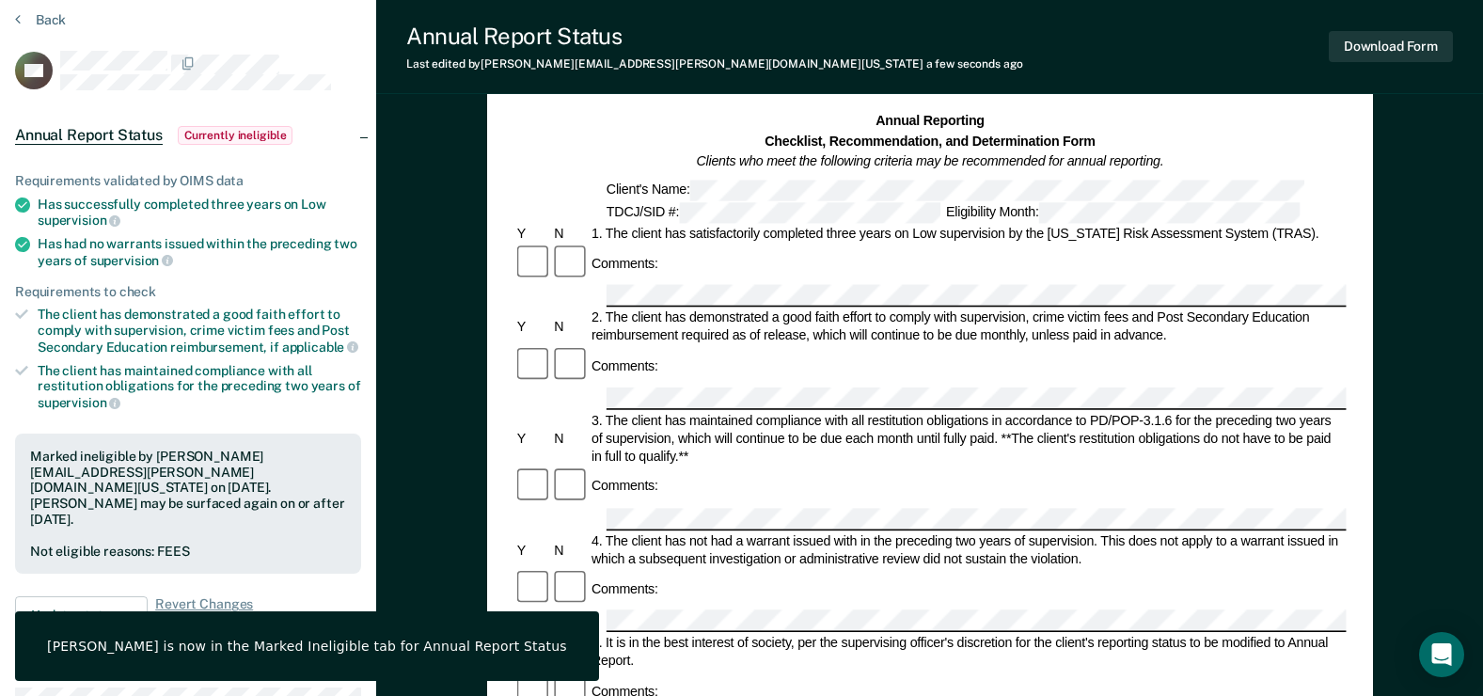
scroll to position [0, 0]
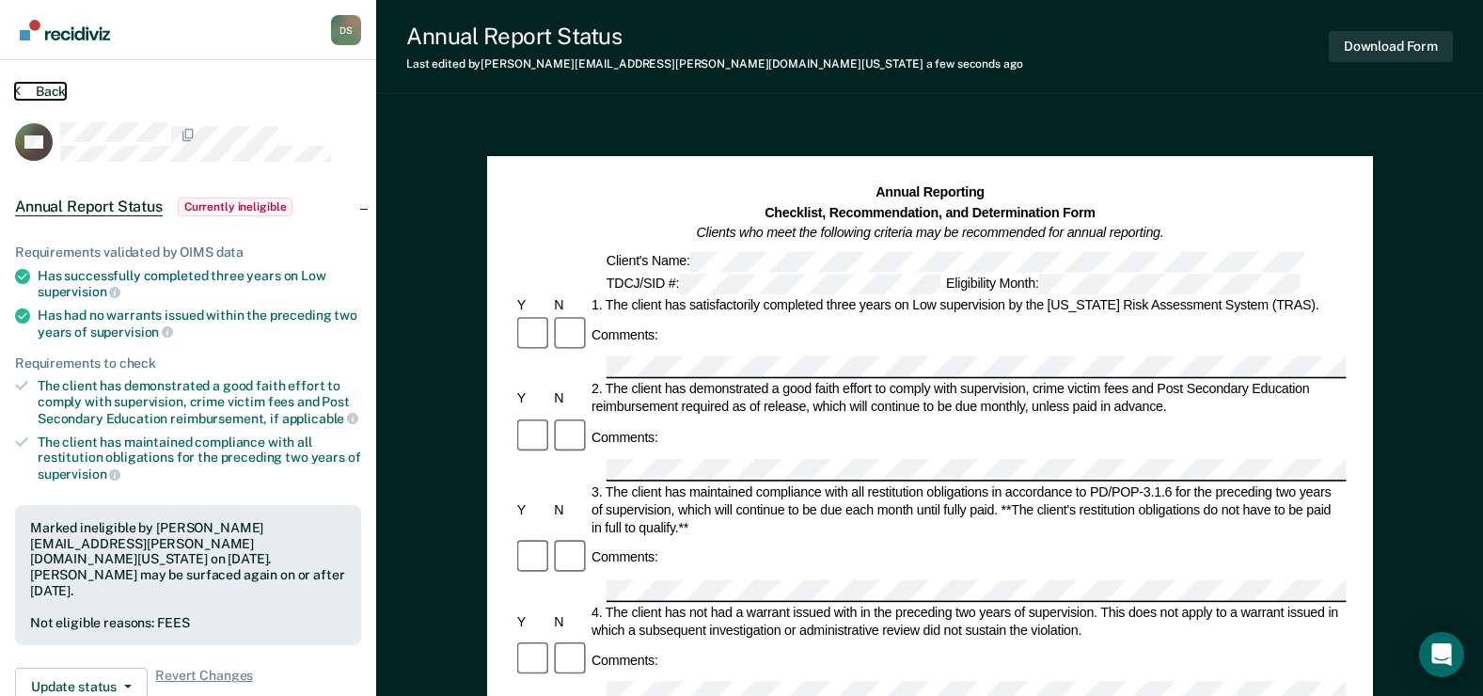
click at [37, 87] on button "Back" at bounding box center [40, 91] width 51 height 17
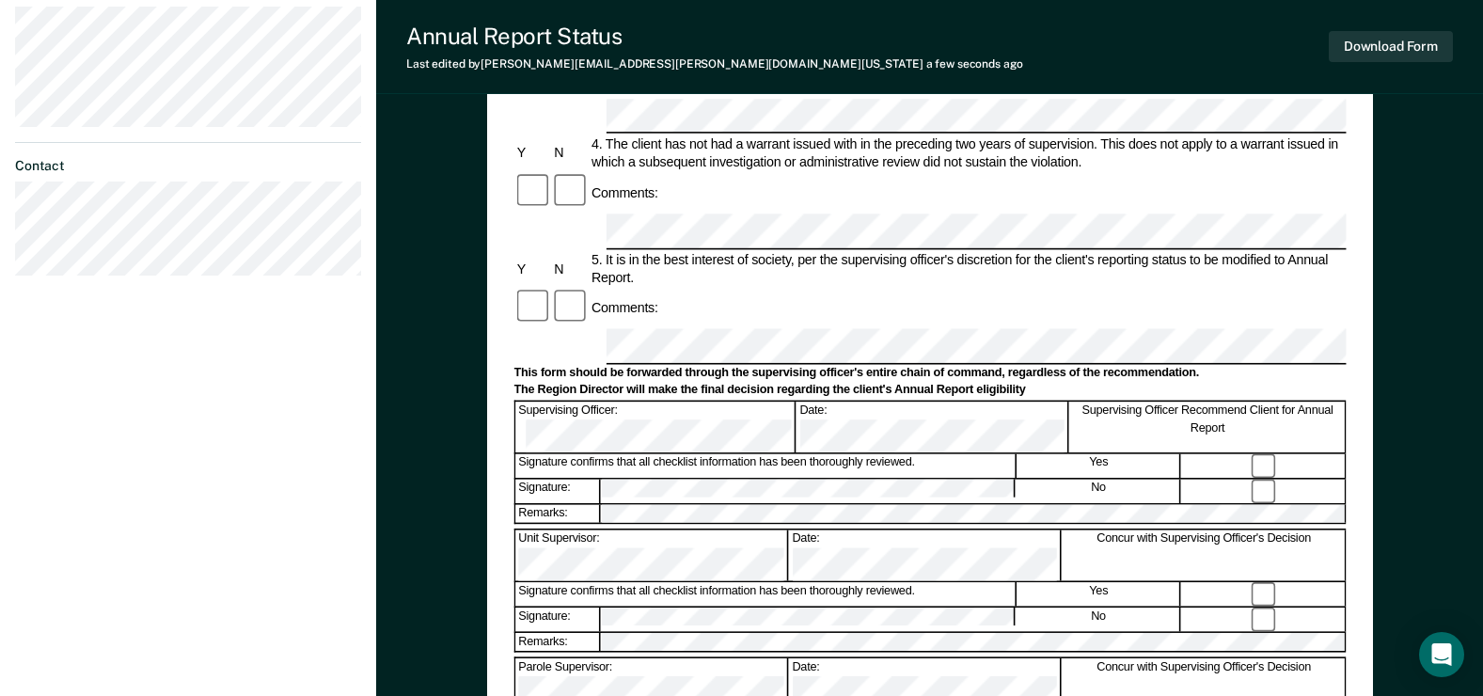
scroll to position [574, 0]
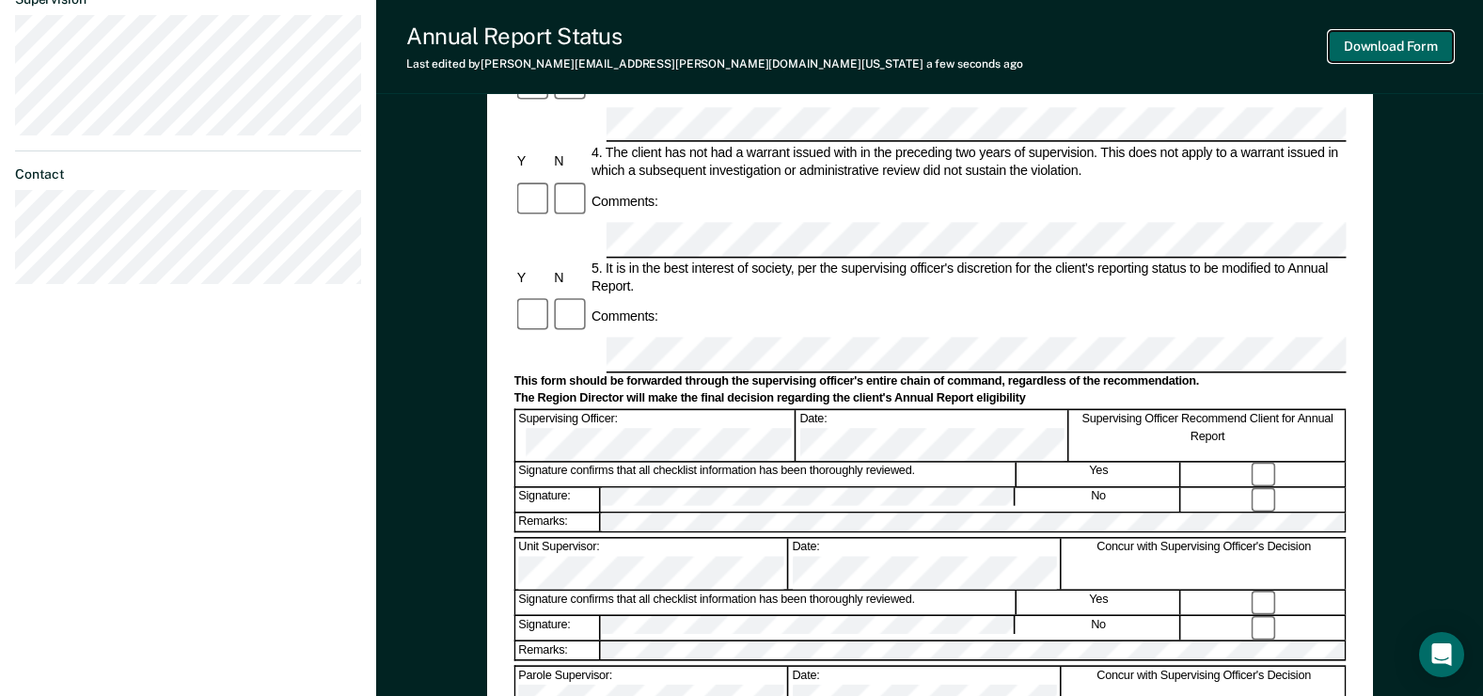
click at [1396, 48] on button "Download Form" at bounding box center [1391, 46] width 124 height 31
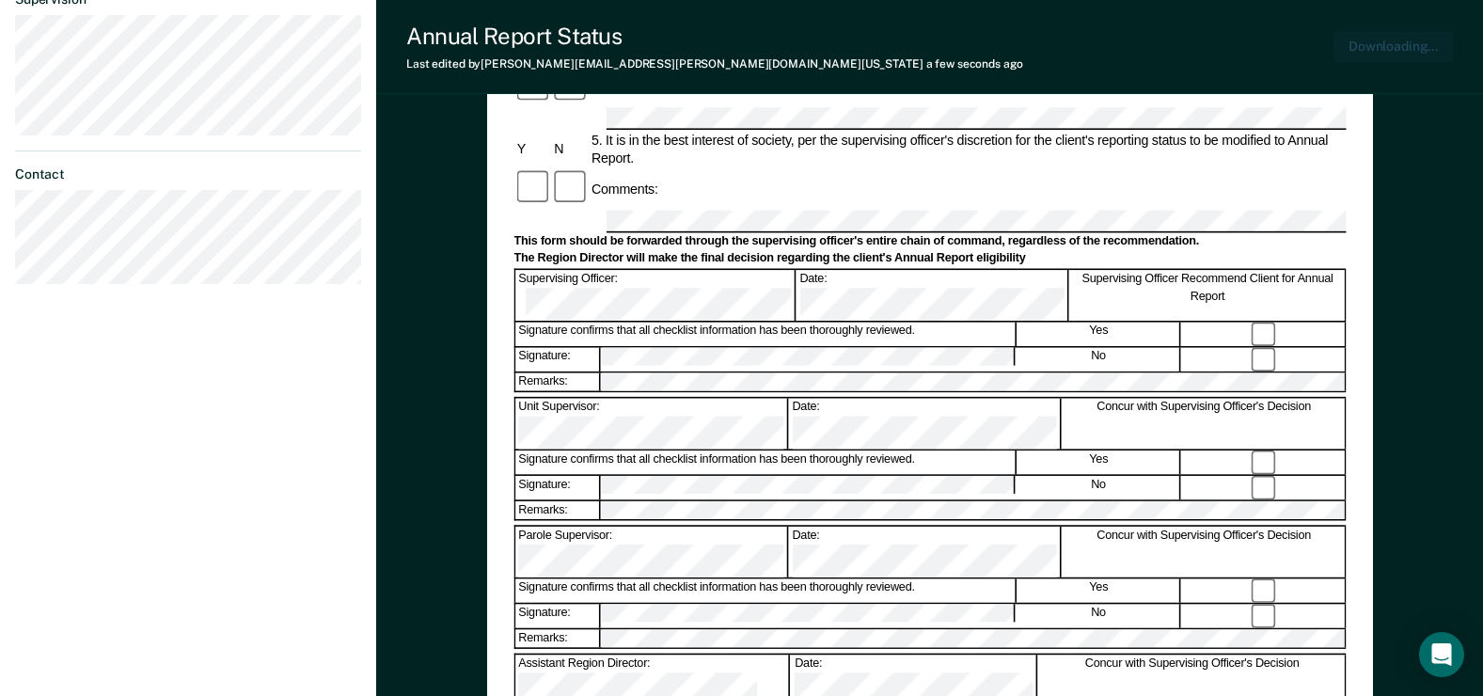
scroll to position [665, 0]
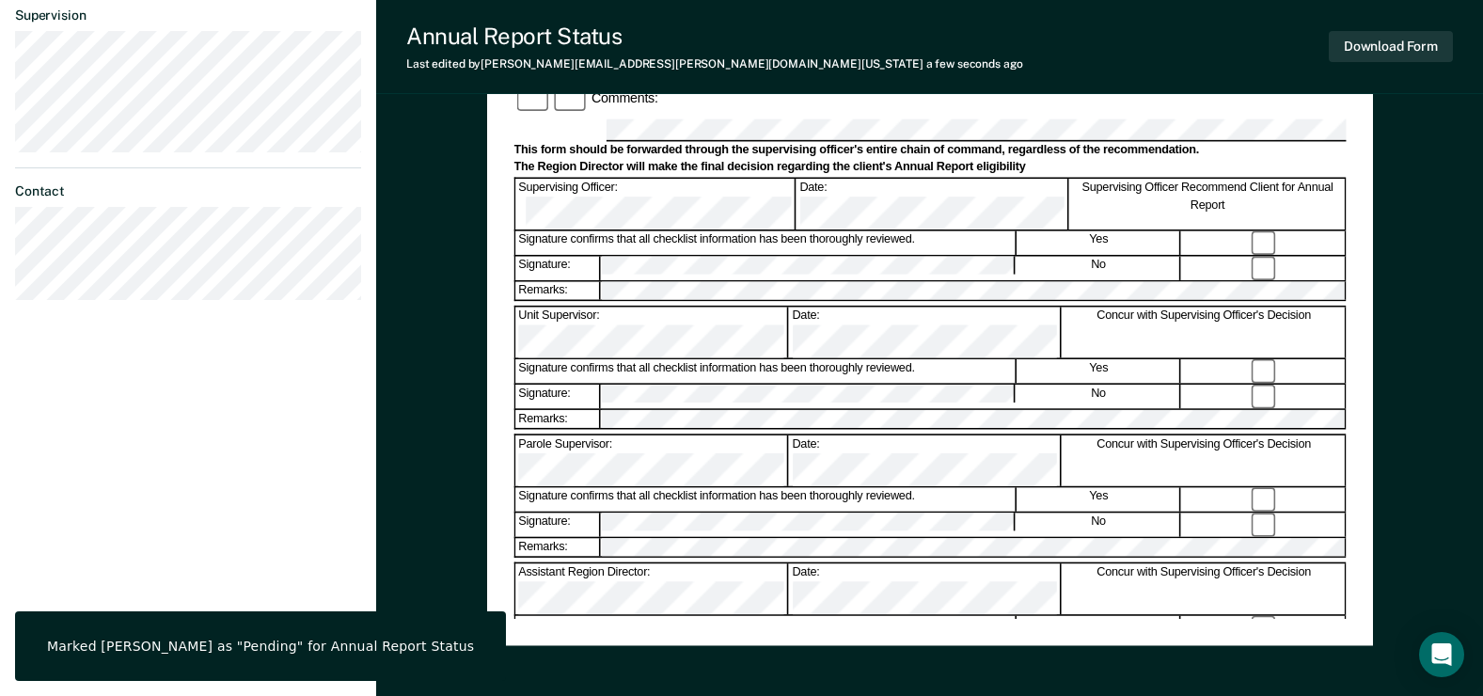
drag, startPoint x: 1440, startPoint y: 257, endPoint x: 1395, endPoint y: 250, distance: 45.6
click at [1440, 257] on div "Annual Reporting Checklist, Recommendation, and Determination Form Clients who …" at bounding box center [929, 122] width 1107 height 1341
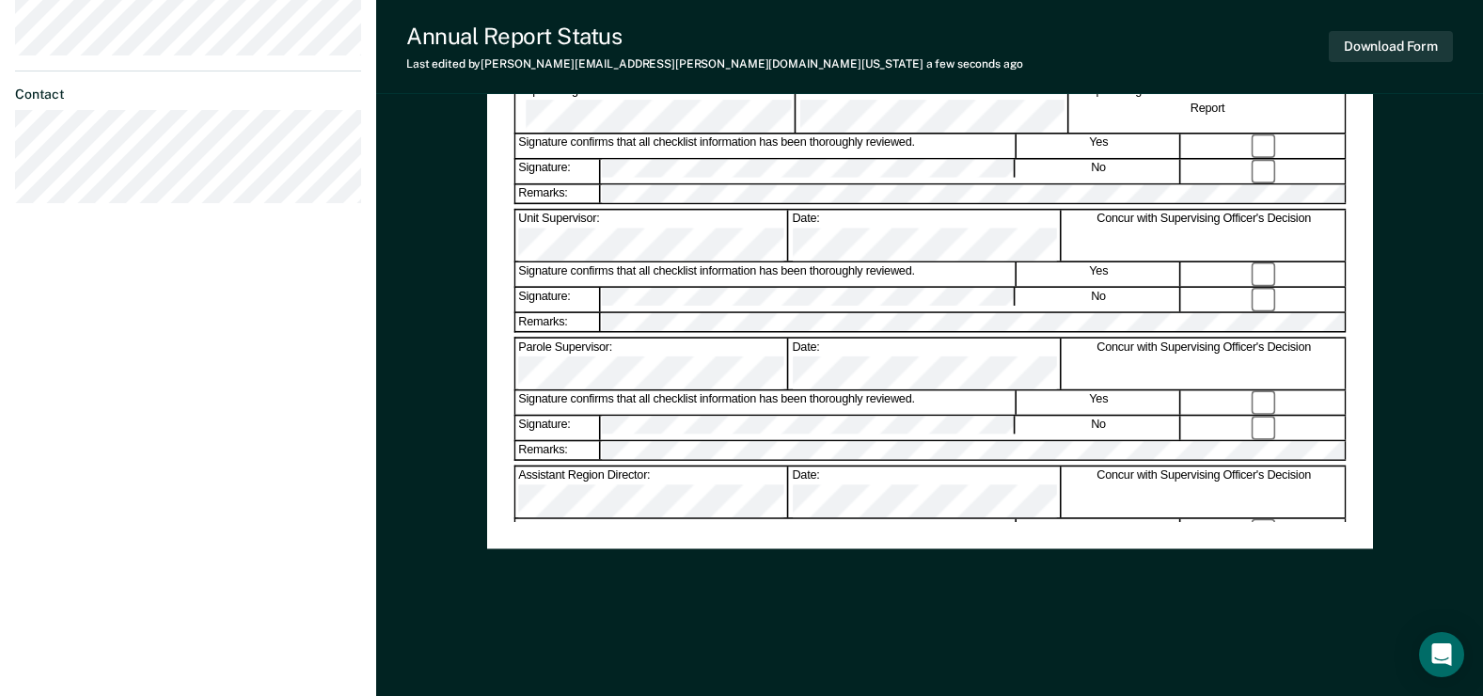
scroll to position [197, 0]
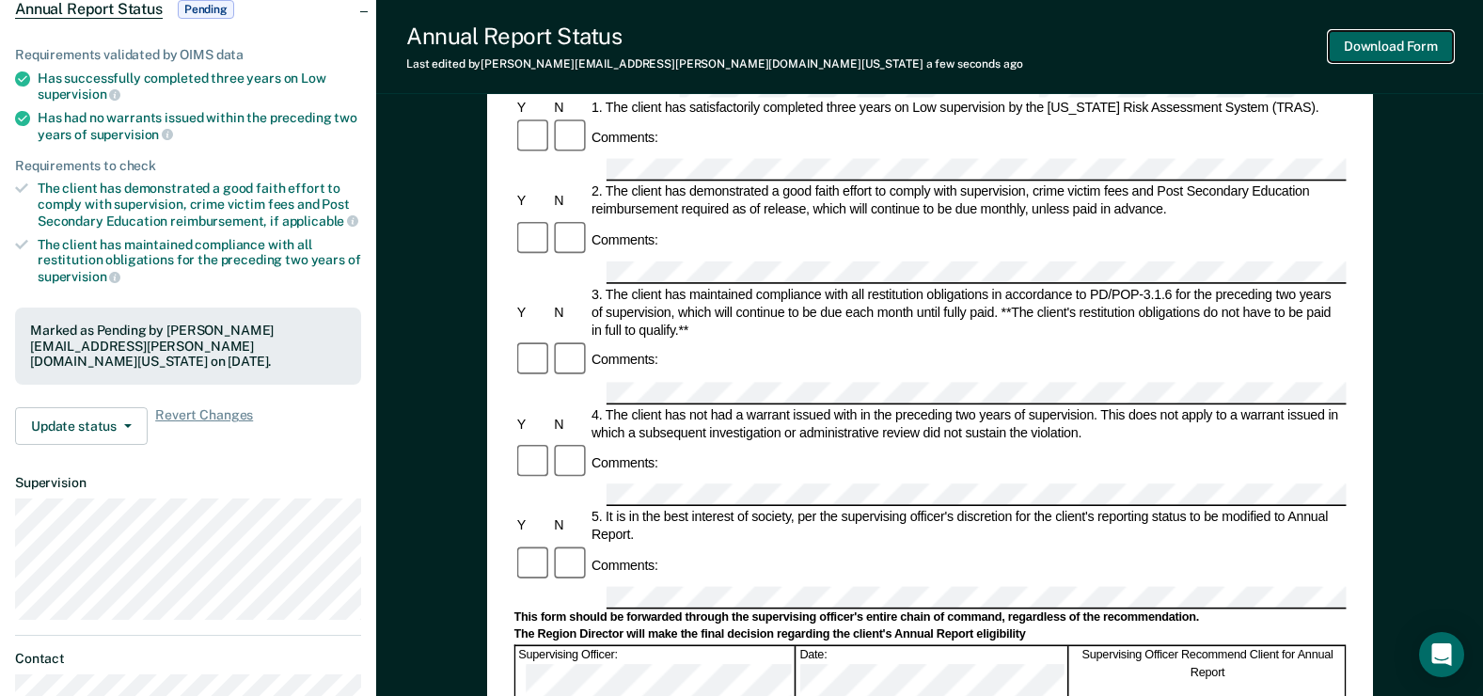
click at [1421, 43] on button "Download Form" at bounding box center [1391, 46] width 124 height 31
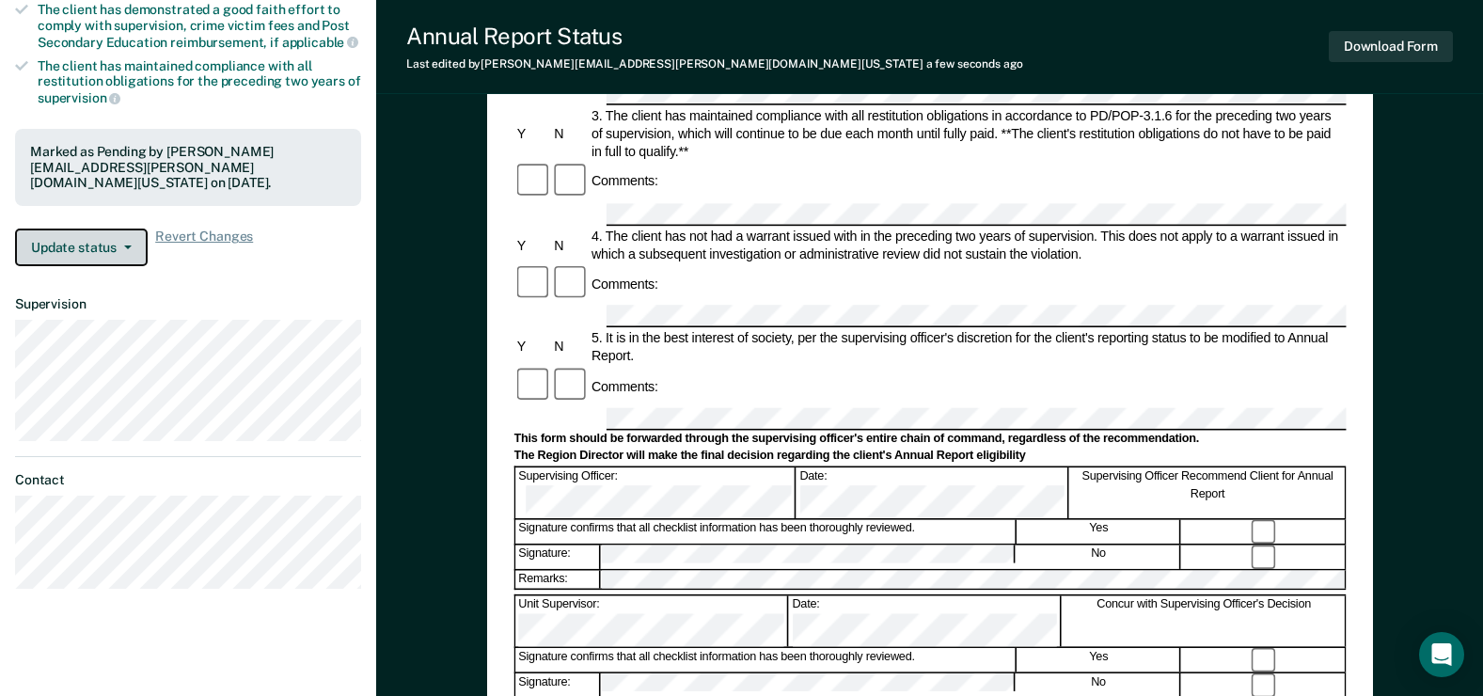
click at [122, 234] on button "Update status" at bounding box center [81, 248] width 133 height 38
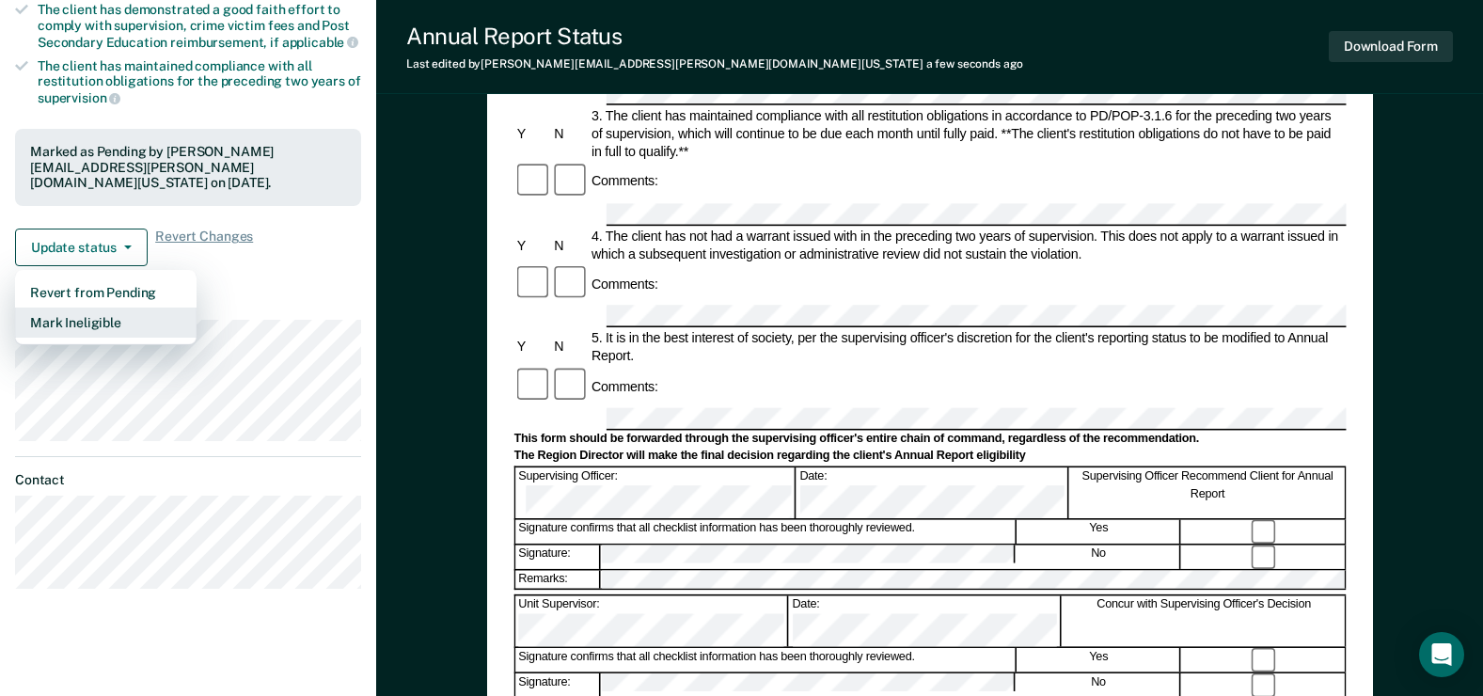
click at [124, 308] on button "Mark Ineligible" at bounding box center [106, 323] width 182 height 30
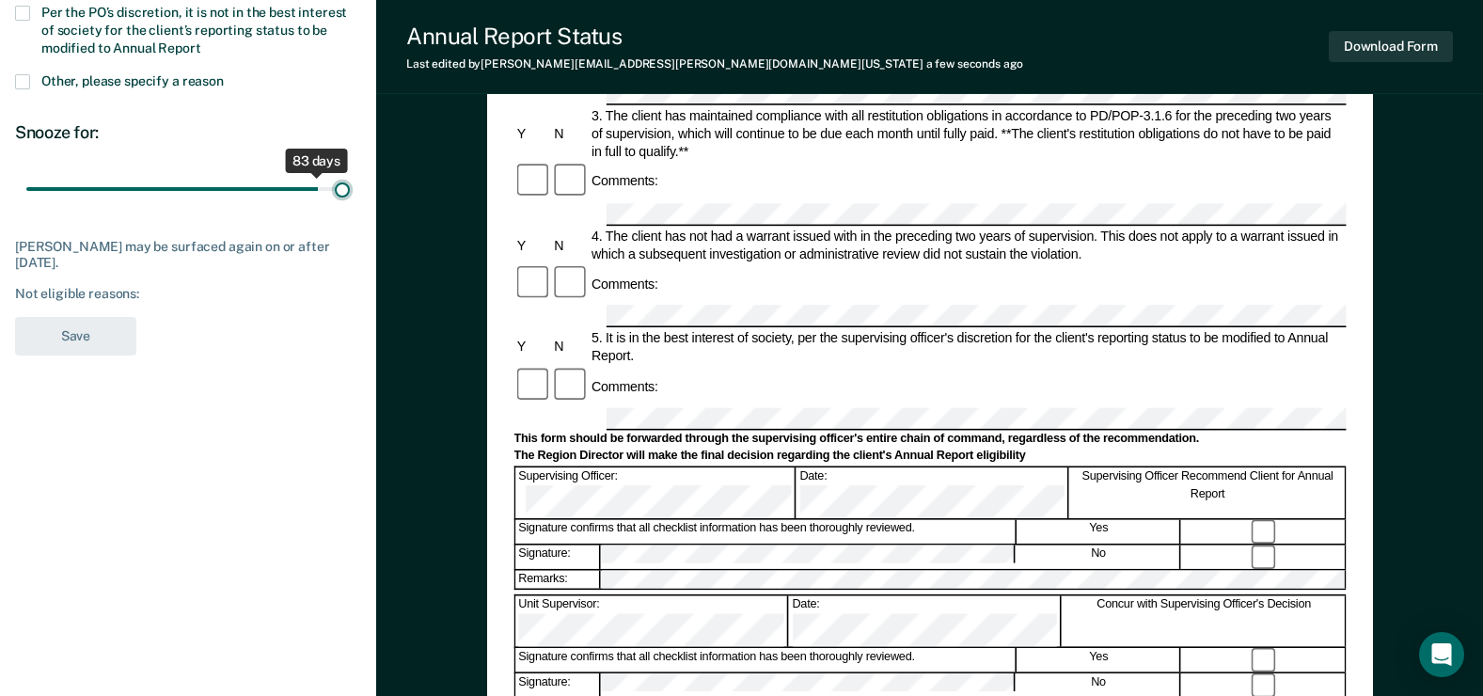
drag, startPoint x: 171, startPoint y: 183, endPoint x: 466, endPoint y: 190, distance: 294.4
type input "90"
click at [350, 190] on input "range" at bounding box center [188, 189] width 324 height 33
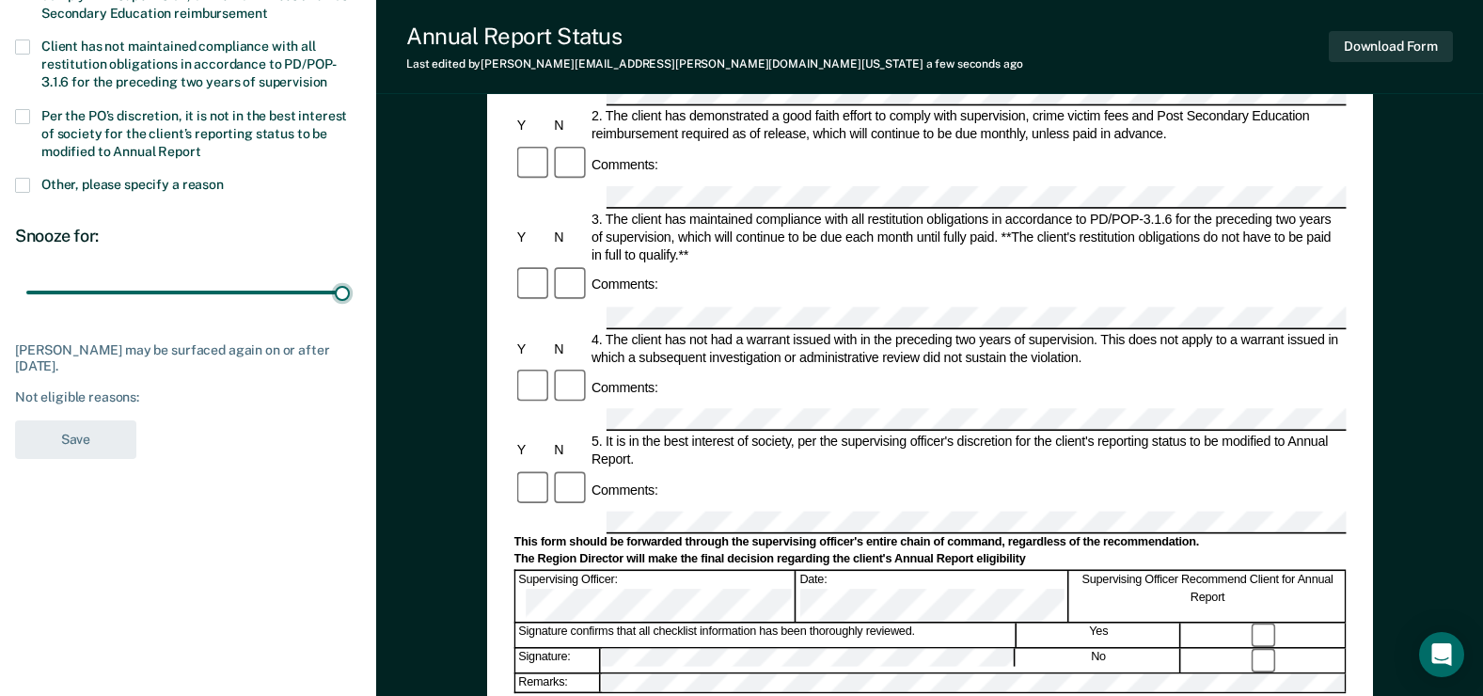
scroll to position [94, 0]
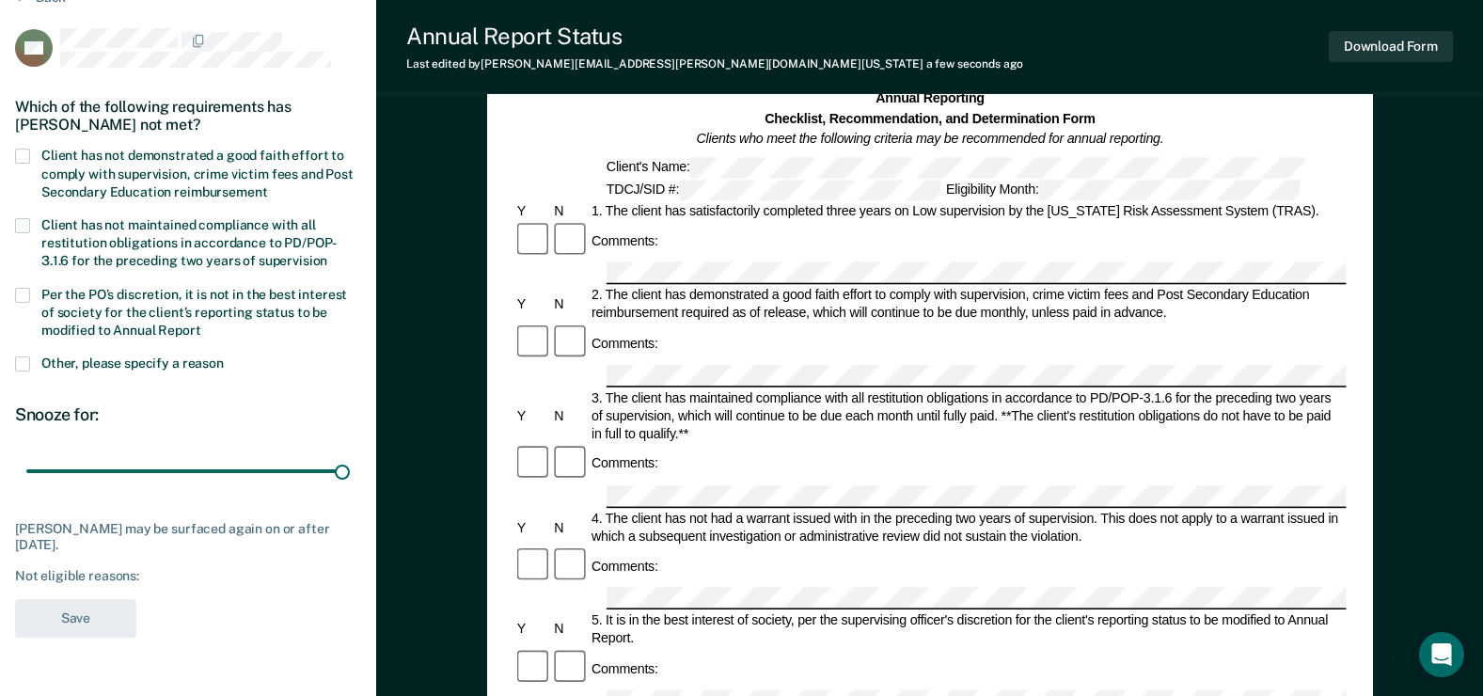
click at [23, 154] on span at bounding box center [22, 156] width 15 height 15
click at [267, 185] on input "Client has not demonstrated a good faith effort to comply with supervision, cri…" at bounding box center [267, 185] width 0 height 0
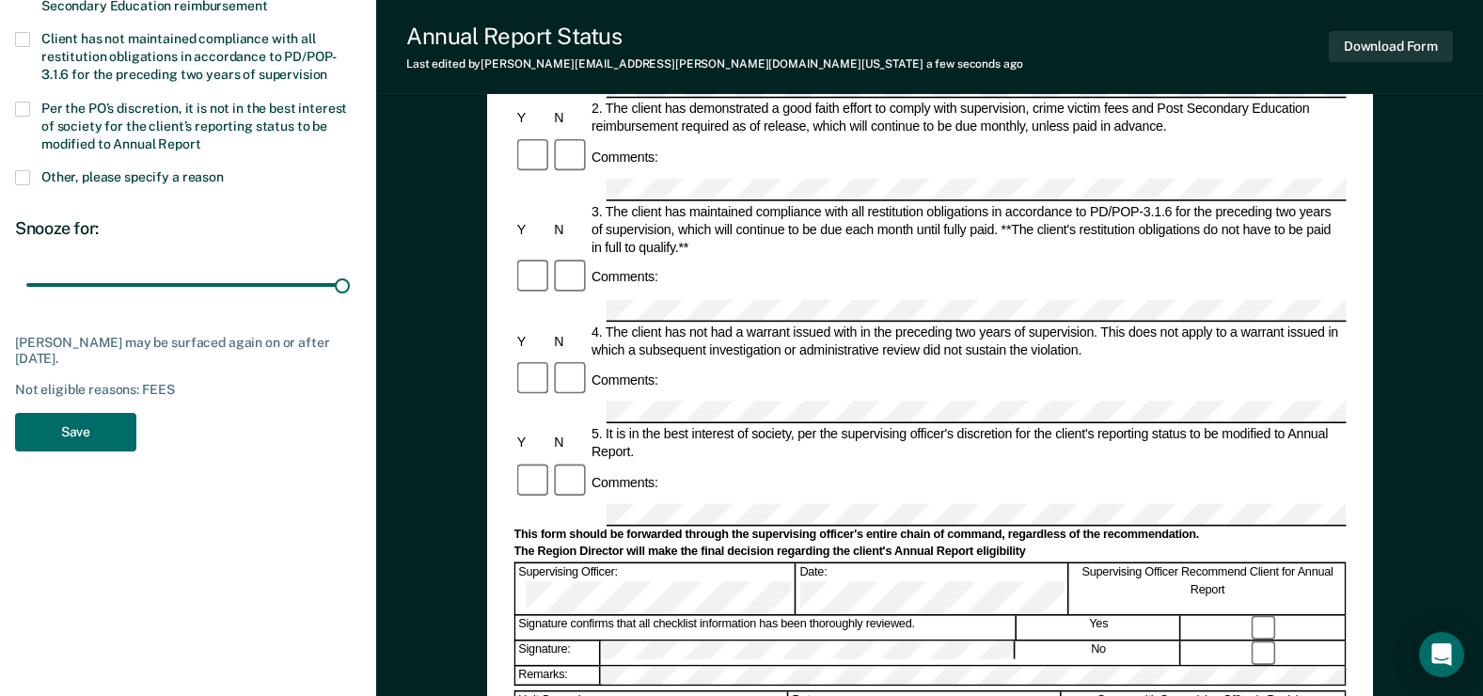
scroll to position [282, 0]
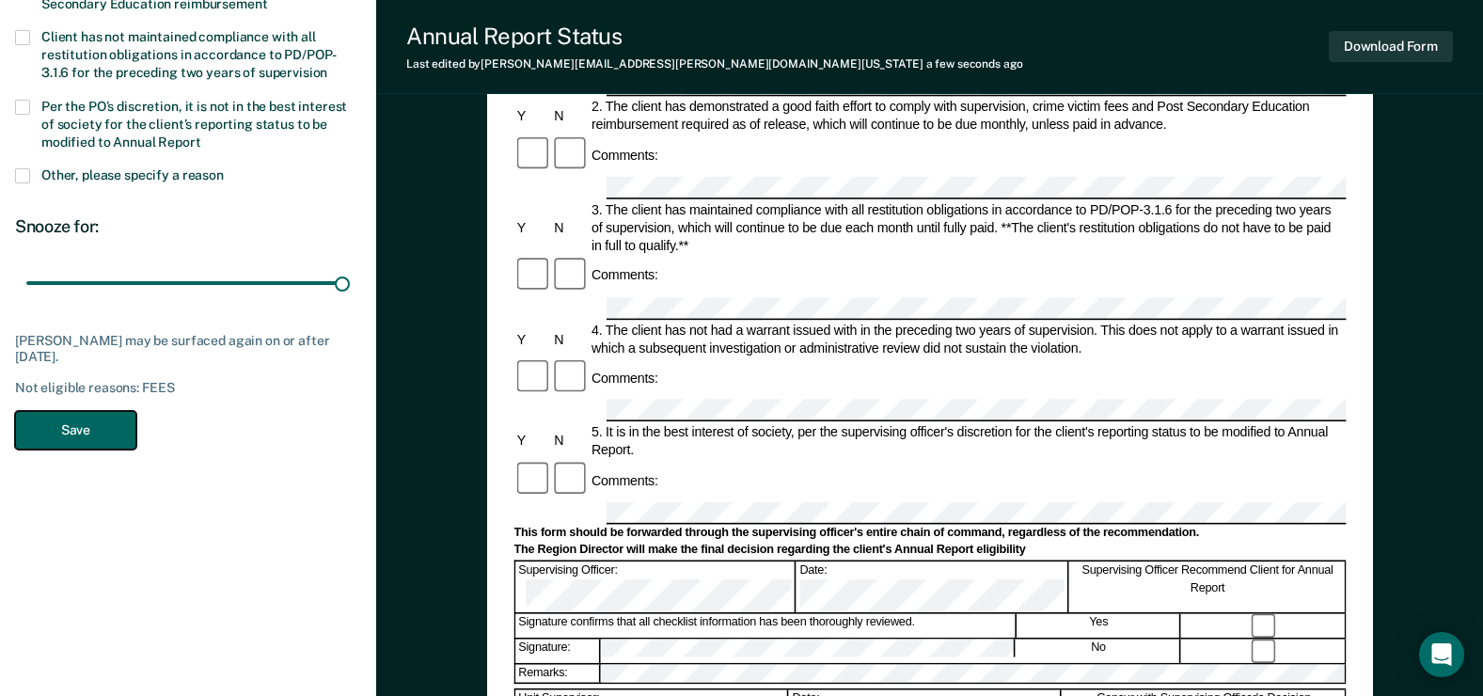
click at [67, 425] on button "Save" at bounding box center [75, 430] width 121 height 39
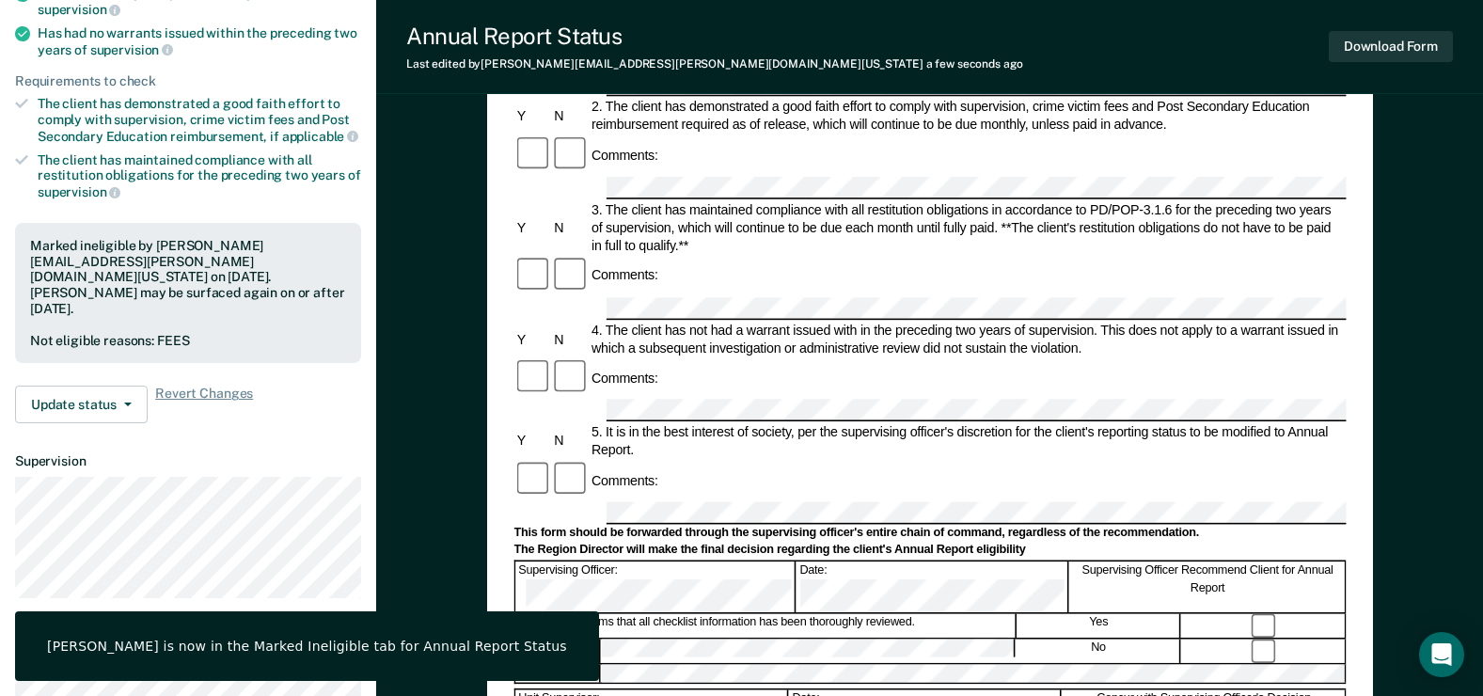
scroll to position [0, 0]
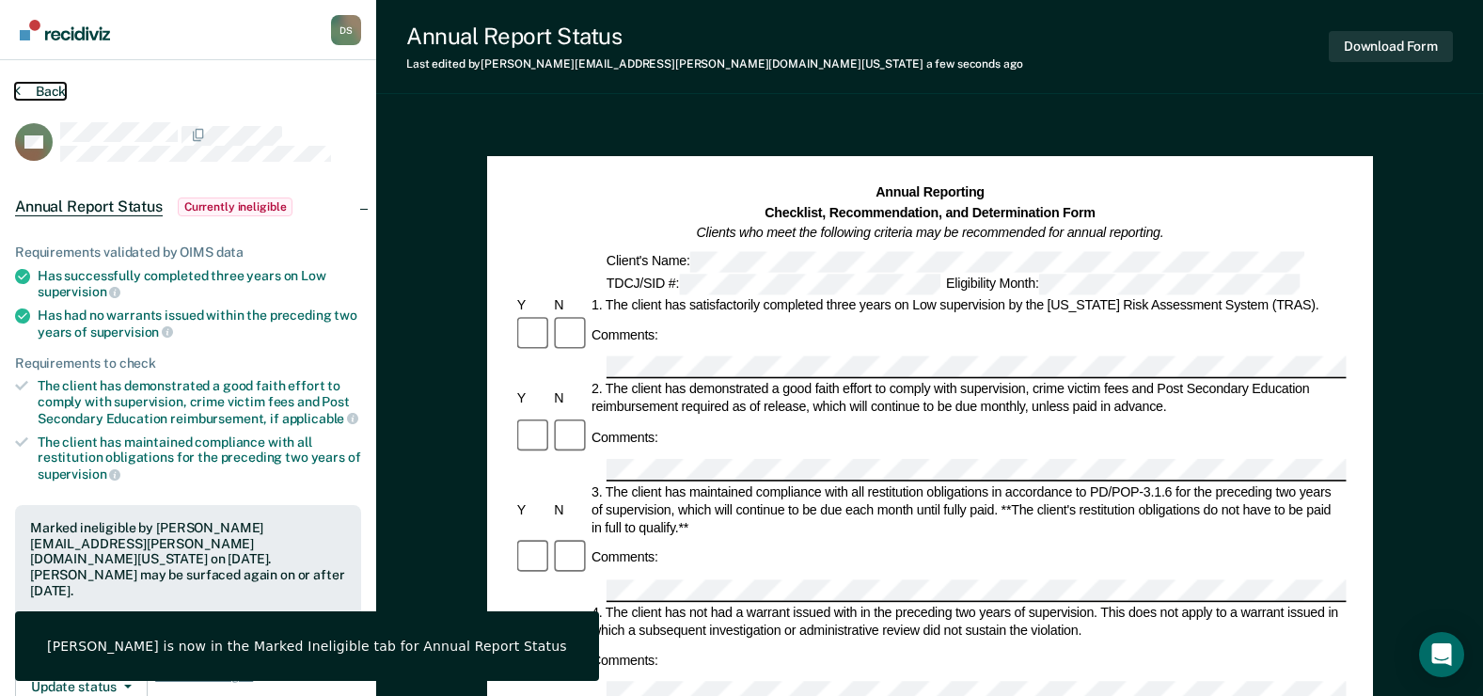
click at [37, 89] on button "Back" at bounding box center [40, 91] width 51 height 17
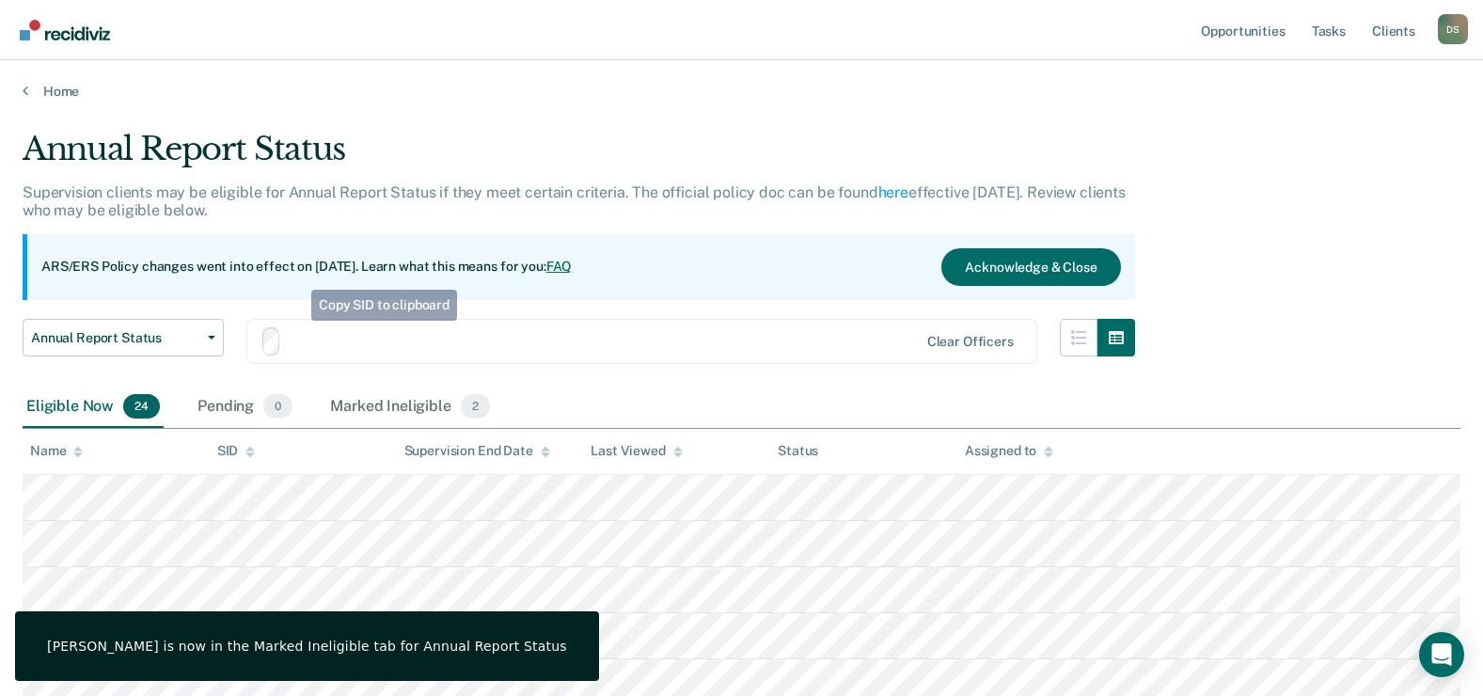
scroll to position [282, 0]
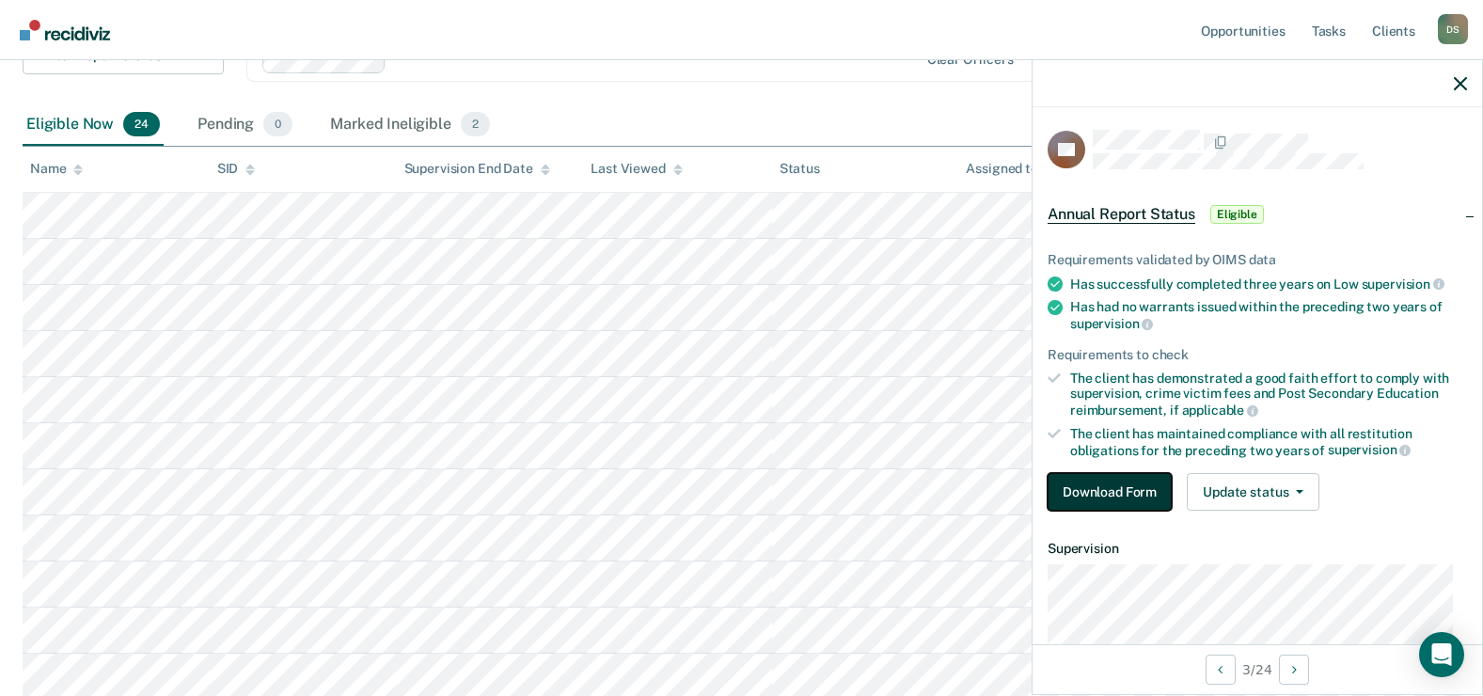
click at [1100, 489] on button "Download Form" at bounding box center [1110, 492] width 124 height 38
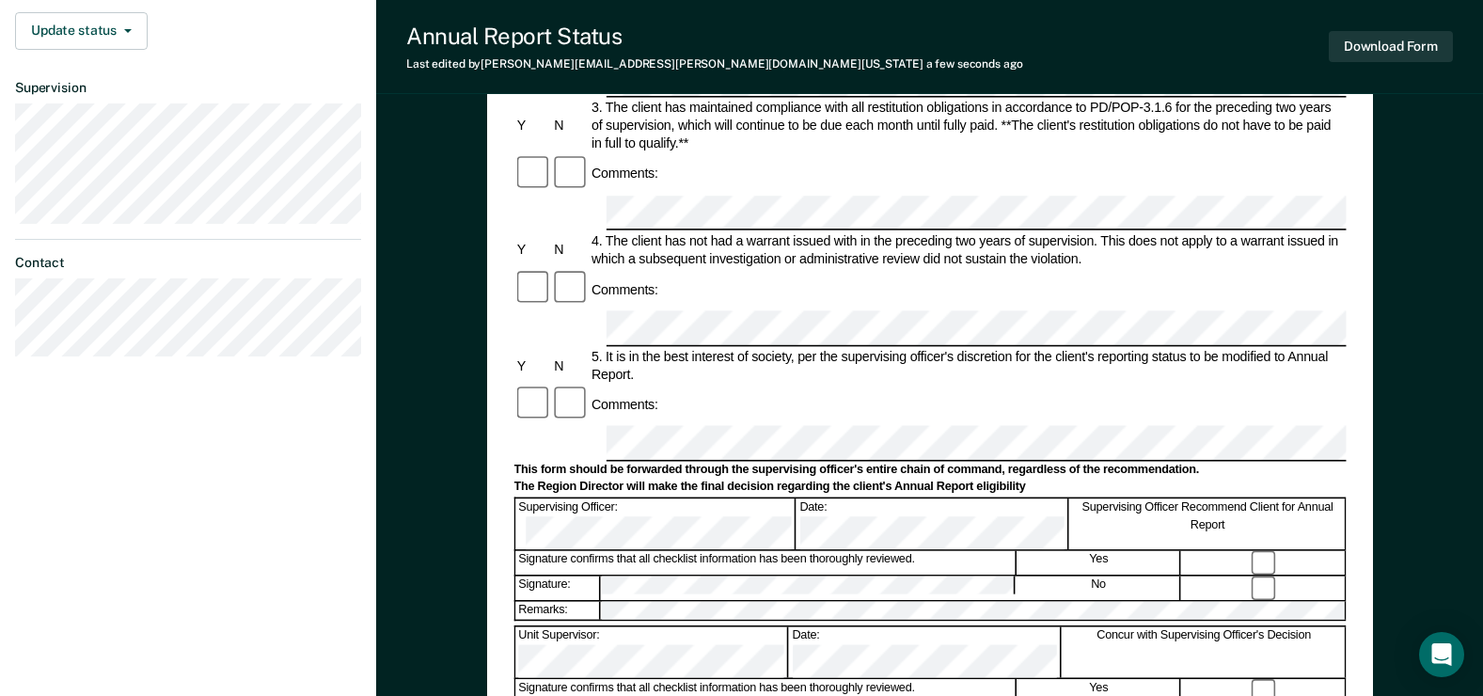
scroll to position [658, 0]
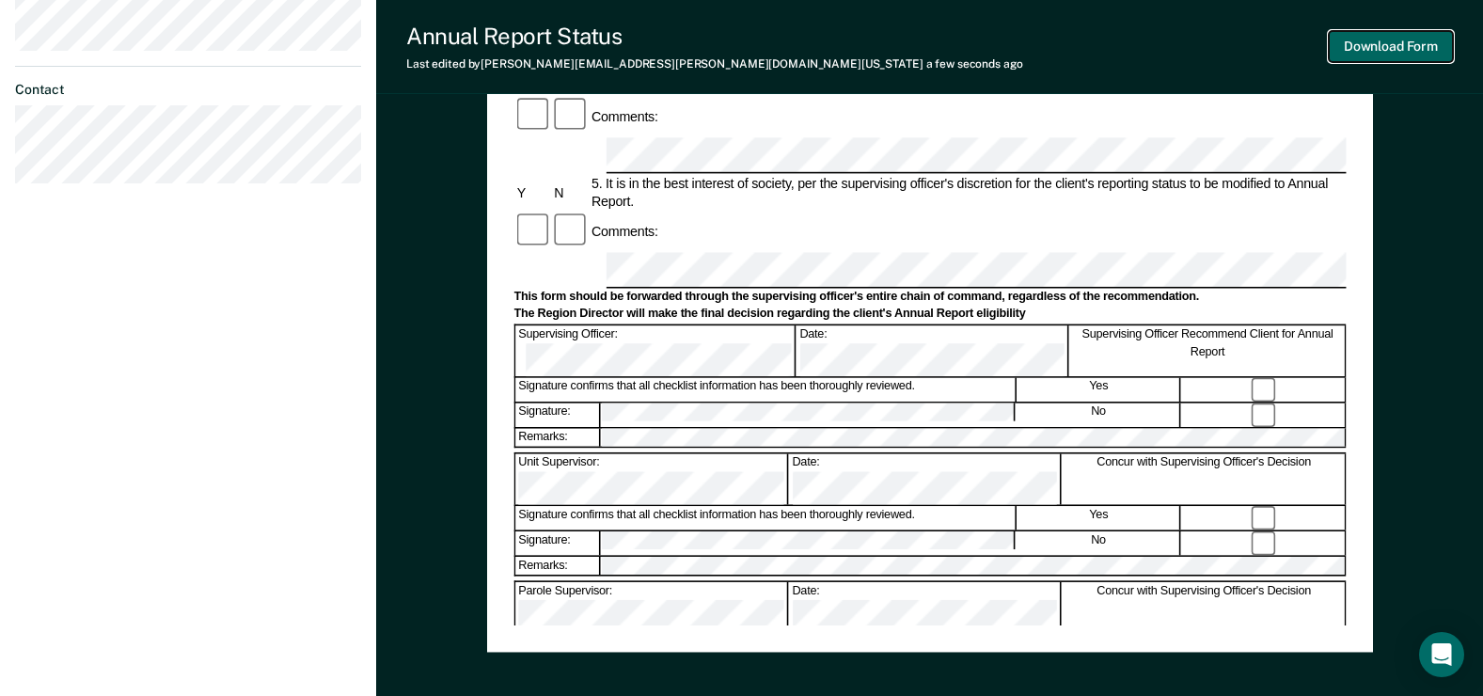
click at [1391, 50] on button "Download Form" at bounding box center [1391, 46] width 124 height 31
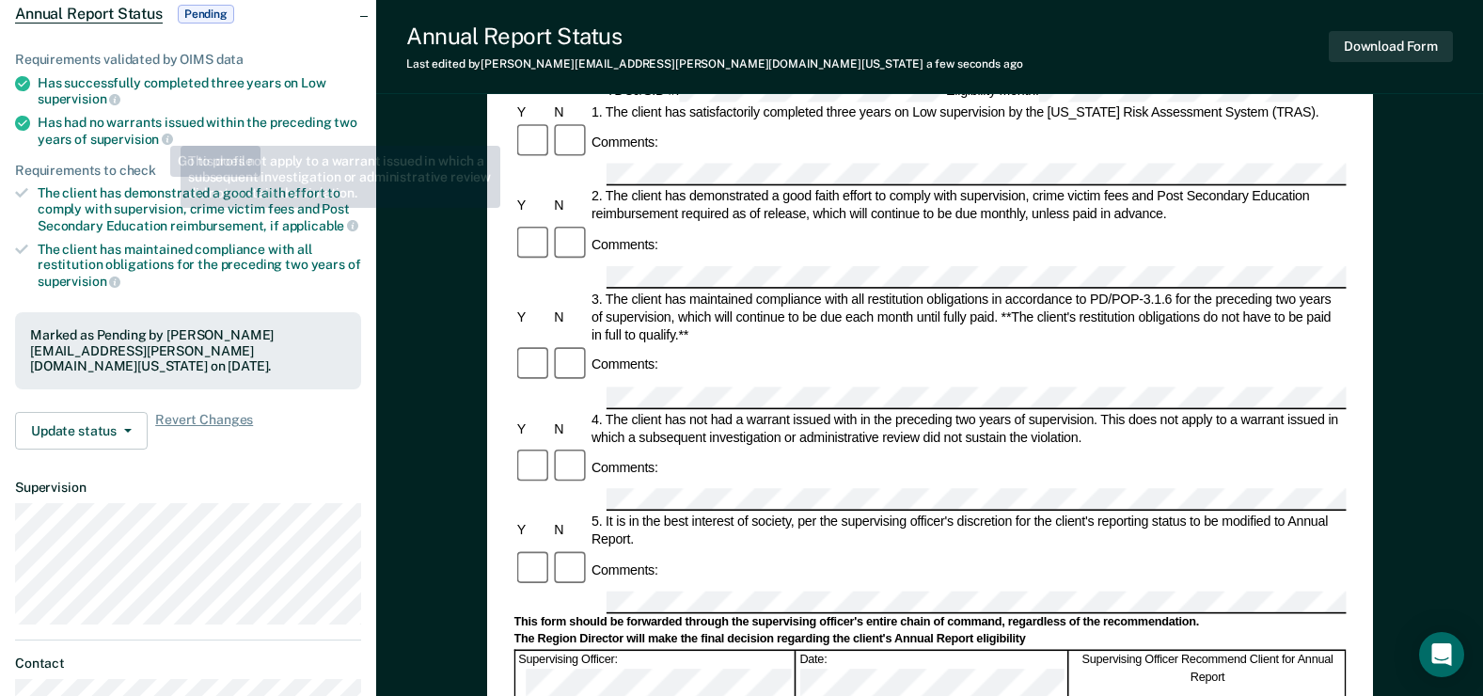
scroll to position [0, 0]
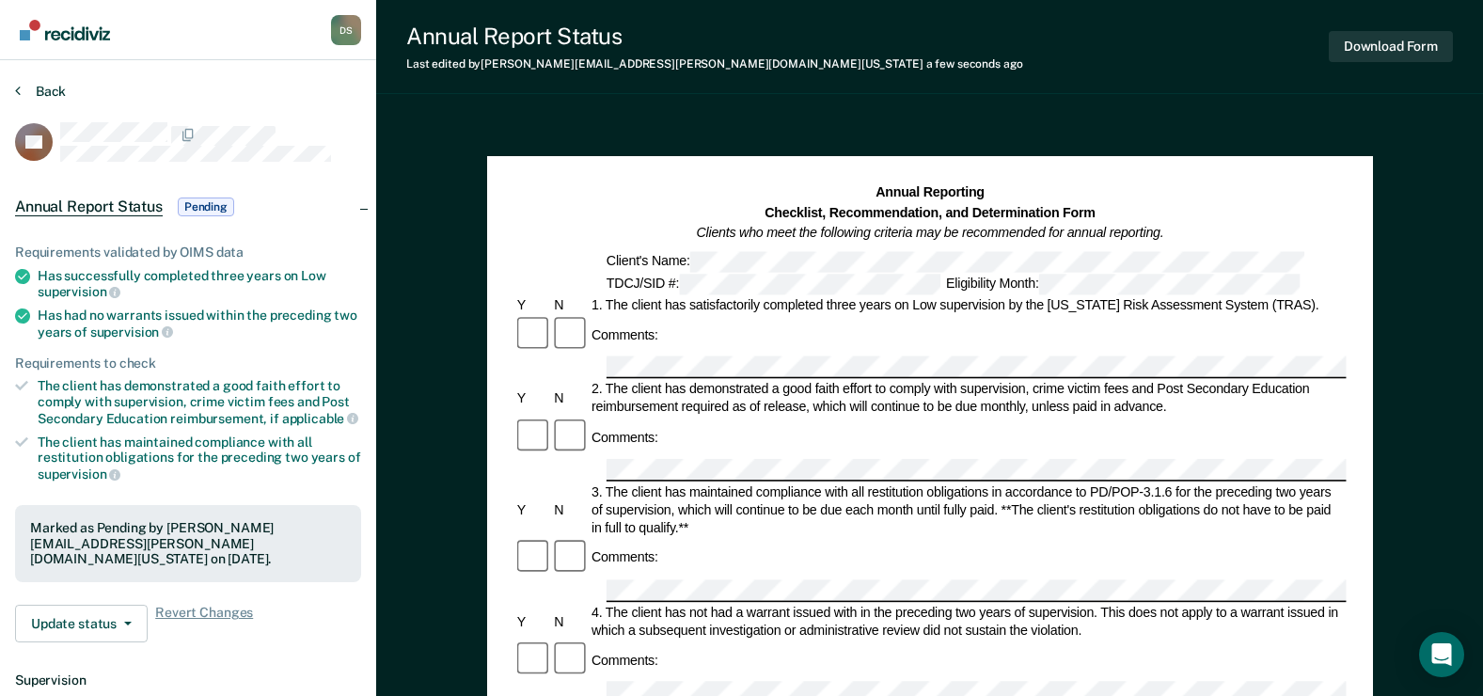
click at [33, 81] on section "Back SB Annual Report Status Pending Requirements validated by OIMS data Has su…" at bounding box center [188, 523] width 376 height 927
click at [37, 87] on button "Back" at bounding box center [40, 91] width 51 height 17
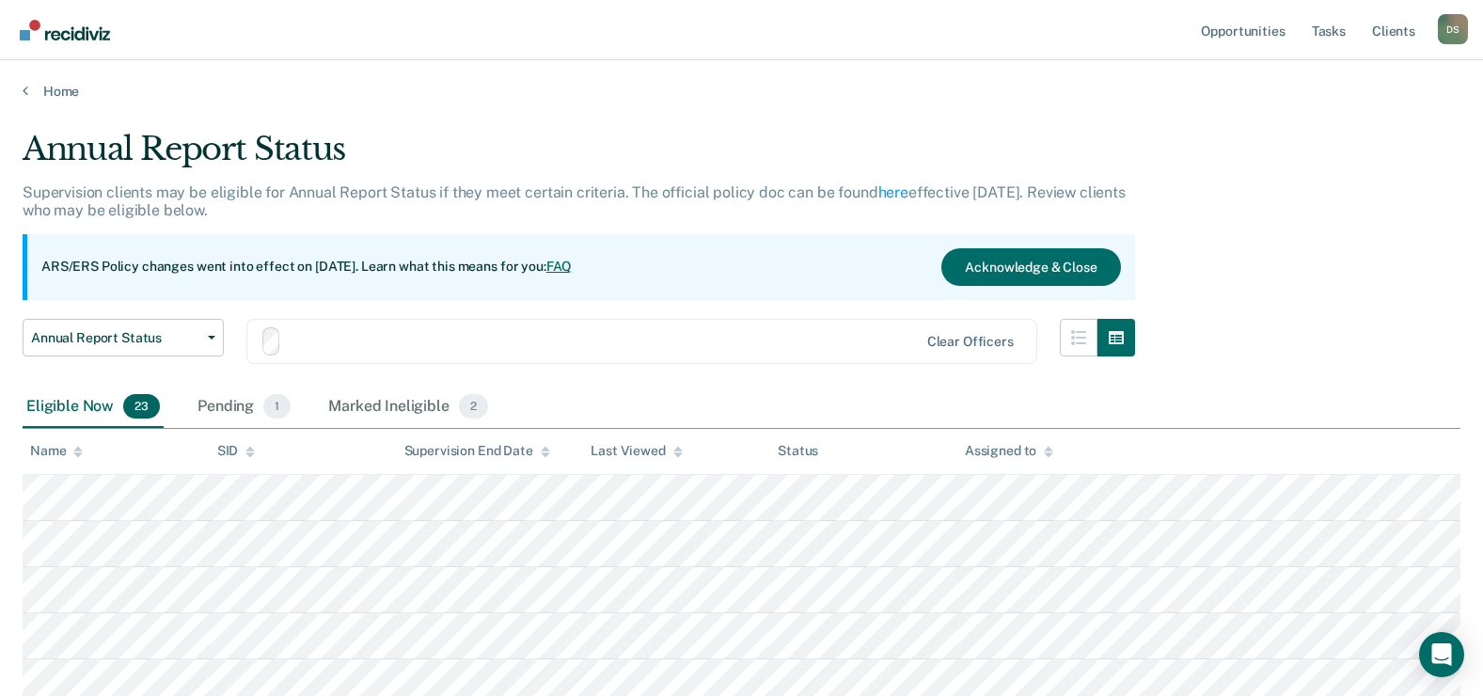
scroll to position [282, 0]
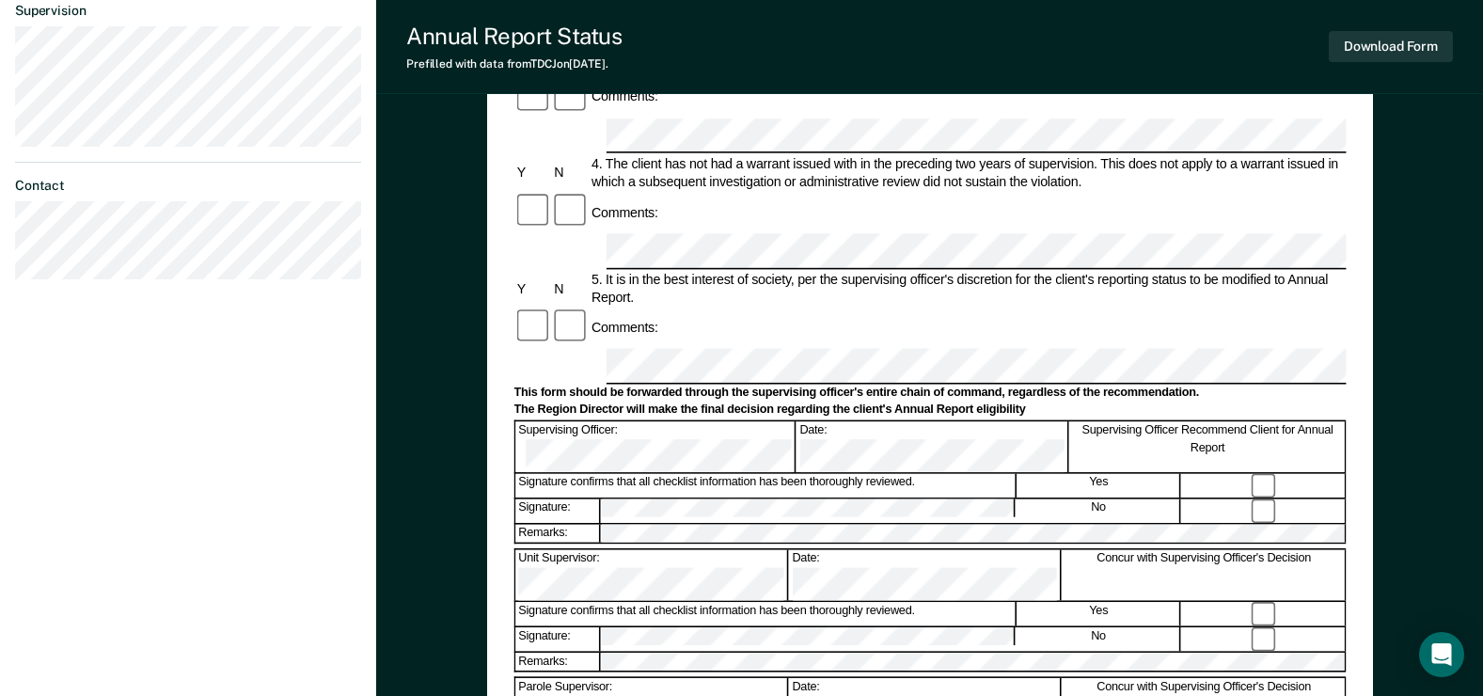
scroll to position [564, 0]
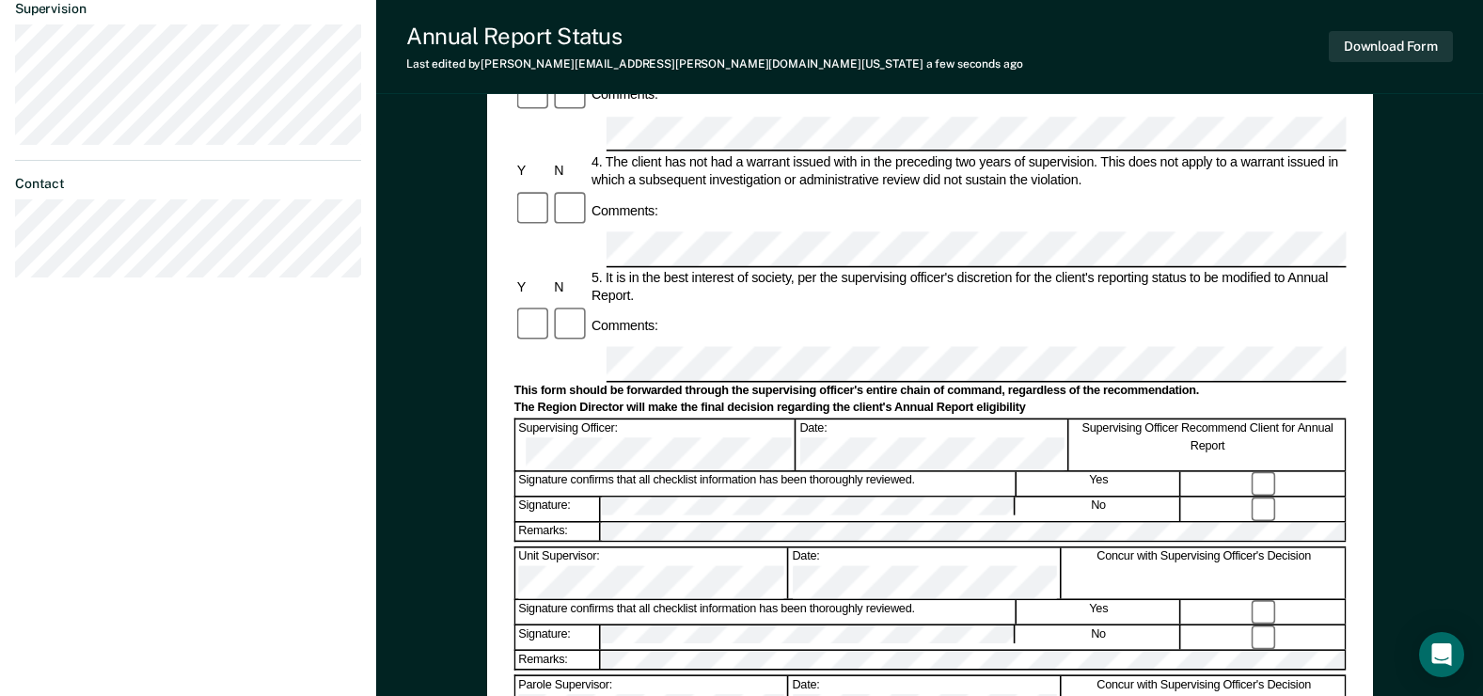
drag, startPoint x: 1447, startPoint y: 226, endPoint x: 1447, endPoint y: 213, distance: 12.2
click at [1447, 213] on div "Annual Reporting Checklist, Recommendation, and Determination Form Clients who …" at bounding box center [929, 222] width 1107 height 1341
drag, startPoint x: 1447, startPoint y: 213, endPoint x: 1401, endPoint y: 45, distance: 174.5
click at [1401, 45] on button "Download Form" at bounding box center [1391, 46] width 124 height 31
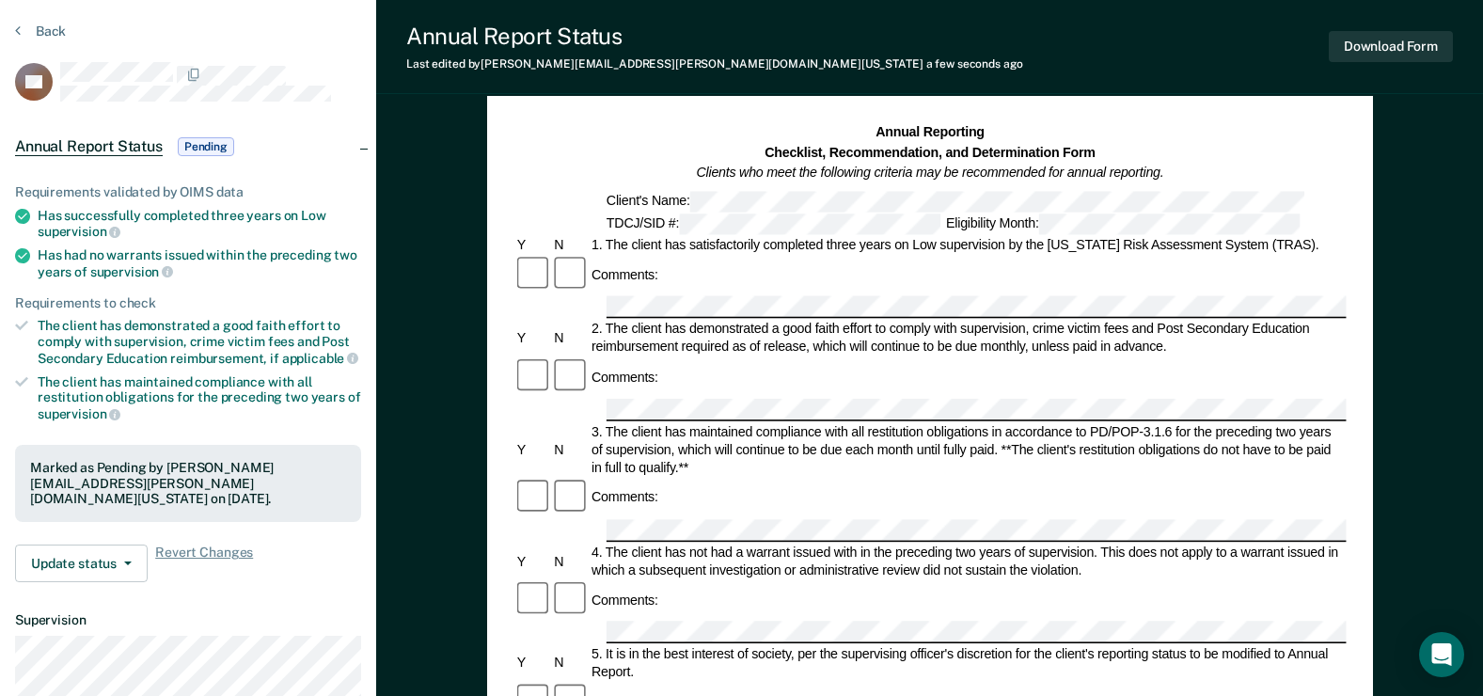
scroll to position [0, 0]
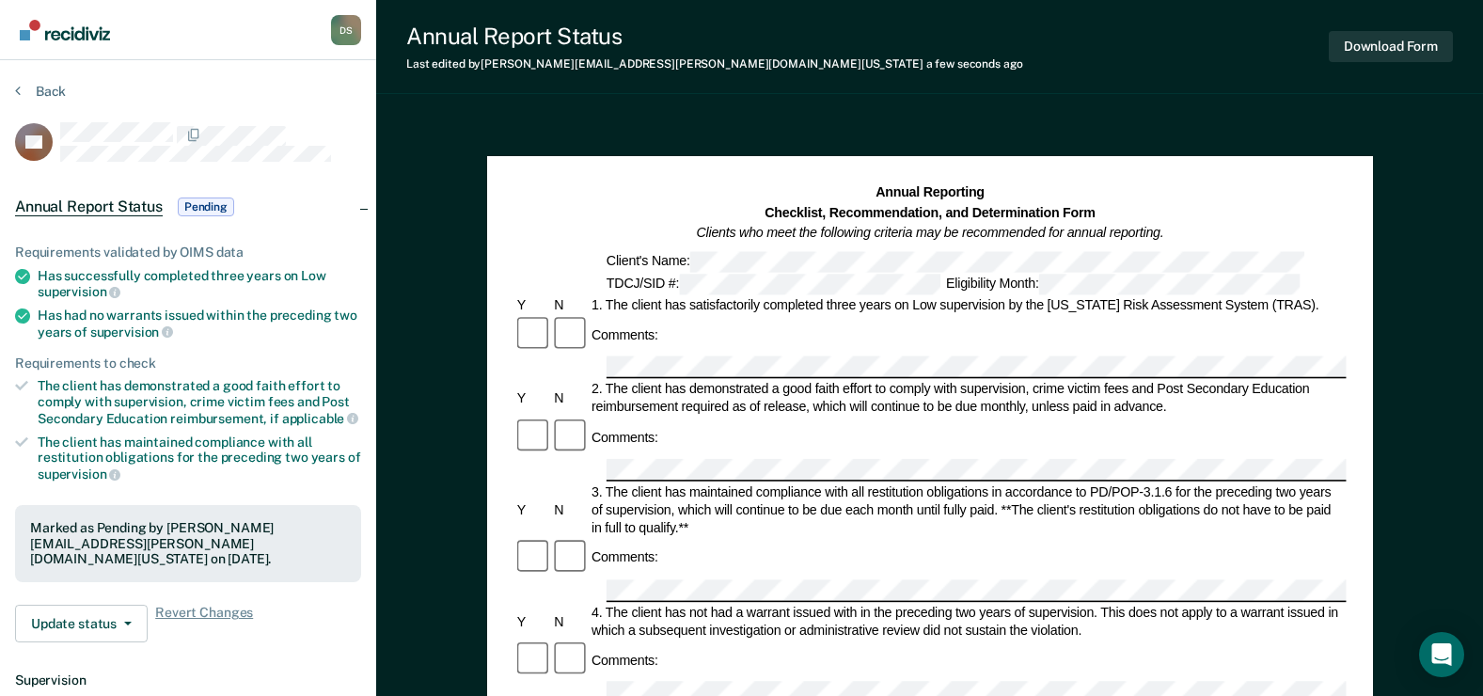
click at [51, 82] on section "Back SB Annual Report Status Pending Requirements validated by OIMS data Has su…" at bounding box center [188, 523] width 376 height 927
click at [48, 87] on button "Back" at bounding box center [40, 91] width 51 height 17
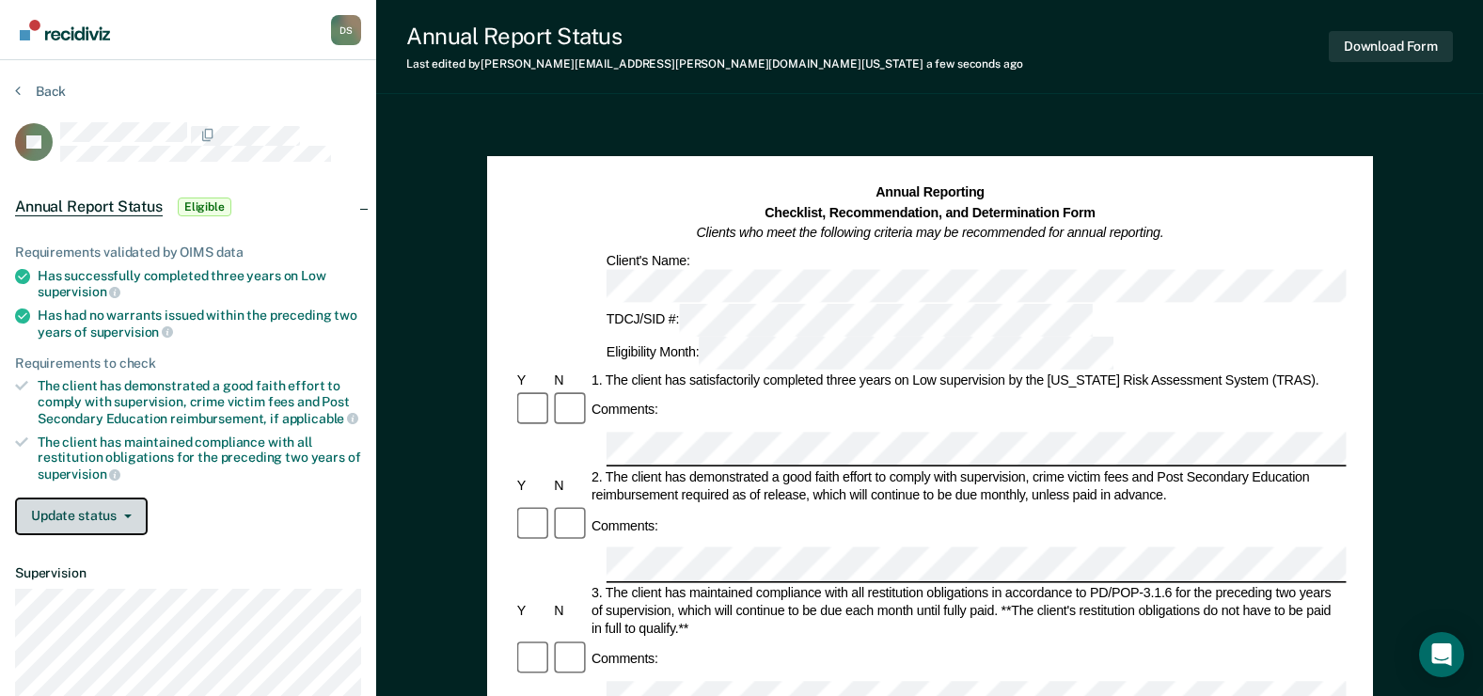
click at [115, 519] on button "Update status" at bounding box center [81, 516] width 133 height 38
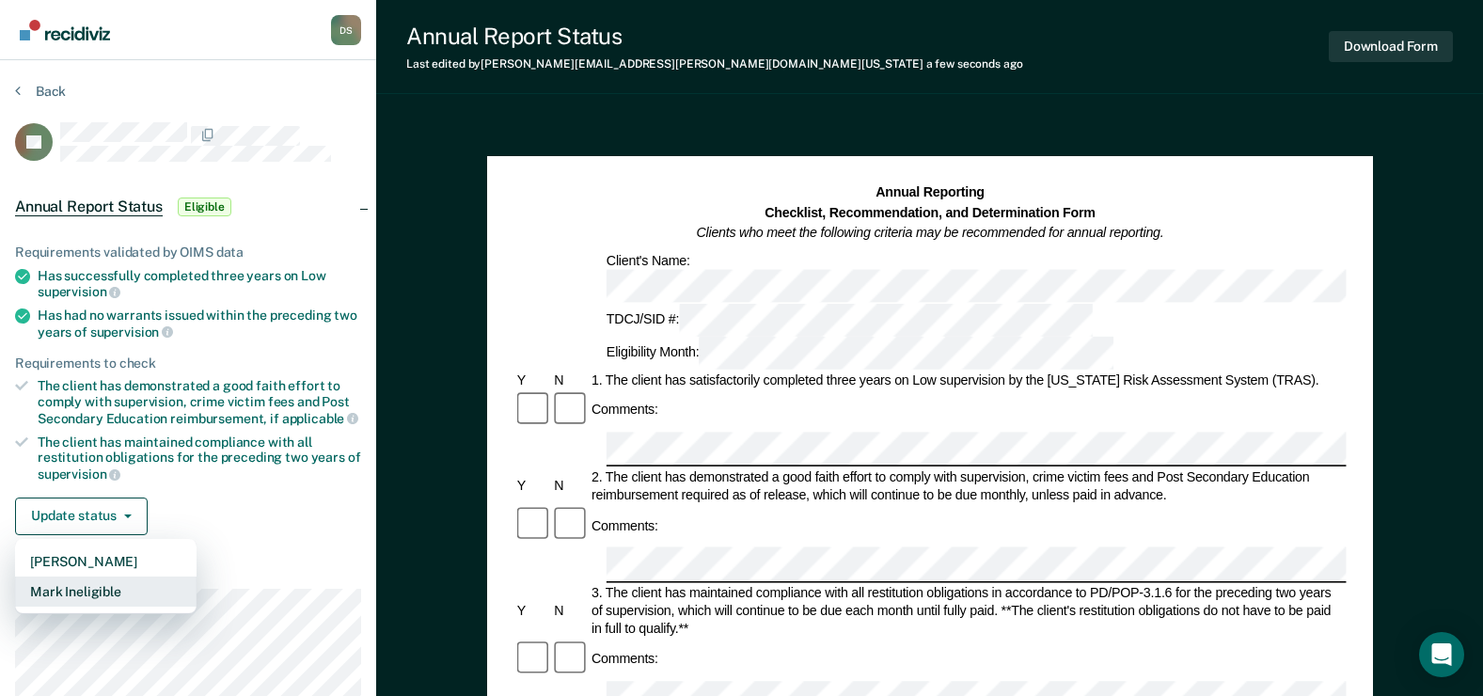
click at [114, 586] on button "Mark Ineligible" at bounding box center [106, 591] width 182 height 30
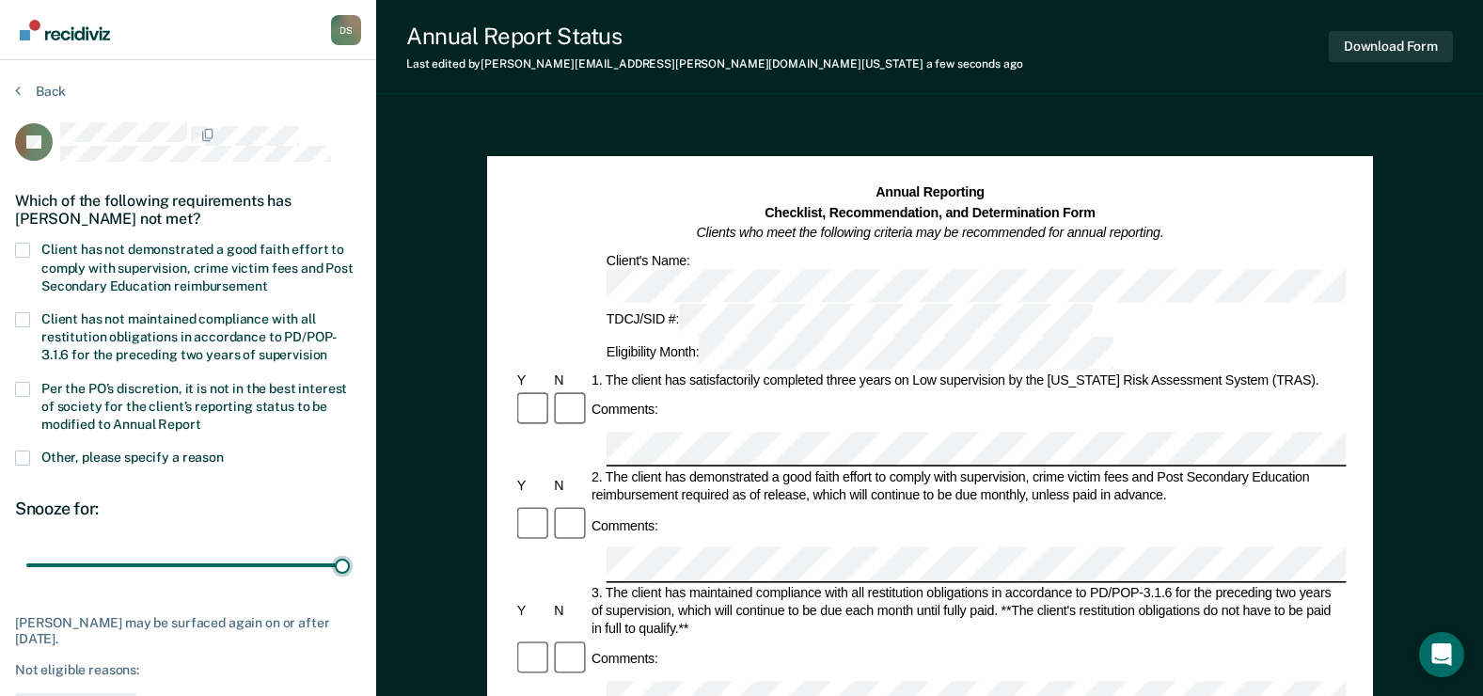
drag, startPoint x: 138, startPoint y: 567, endPoint x: 137, endPoint y: 322, distance: 245.5
type input "90"
click at [350, 582] on input "range" at bounding box center [188, 565] width 324 height 33
click at [22, 248] on span at bounding box center [22, 250] width 15 height 15
click at [267, 279] on input "Client has not demonstrated a good faith effort to comply with supervision, cri…" at bounding box center [267, 279] width 0 height 0
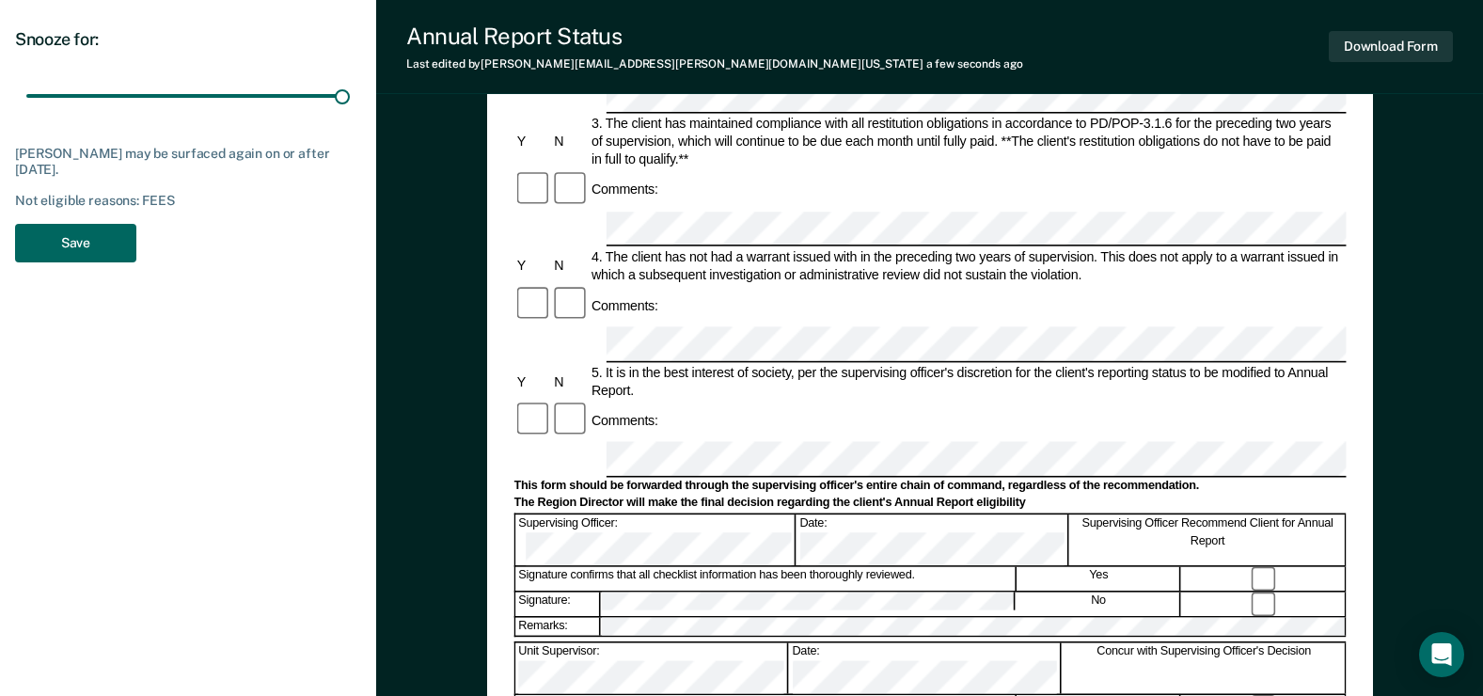
scroll to position [282, 0]
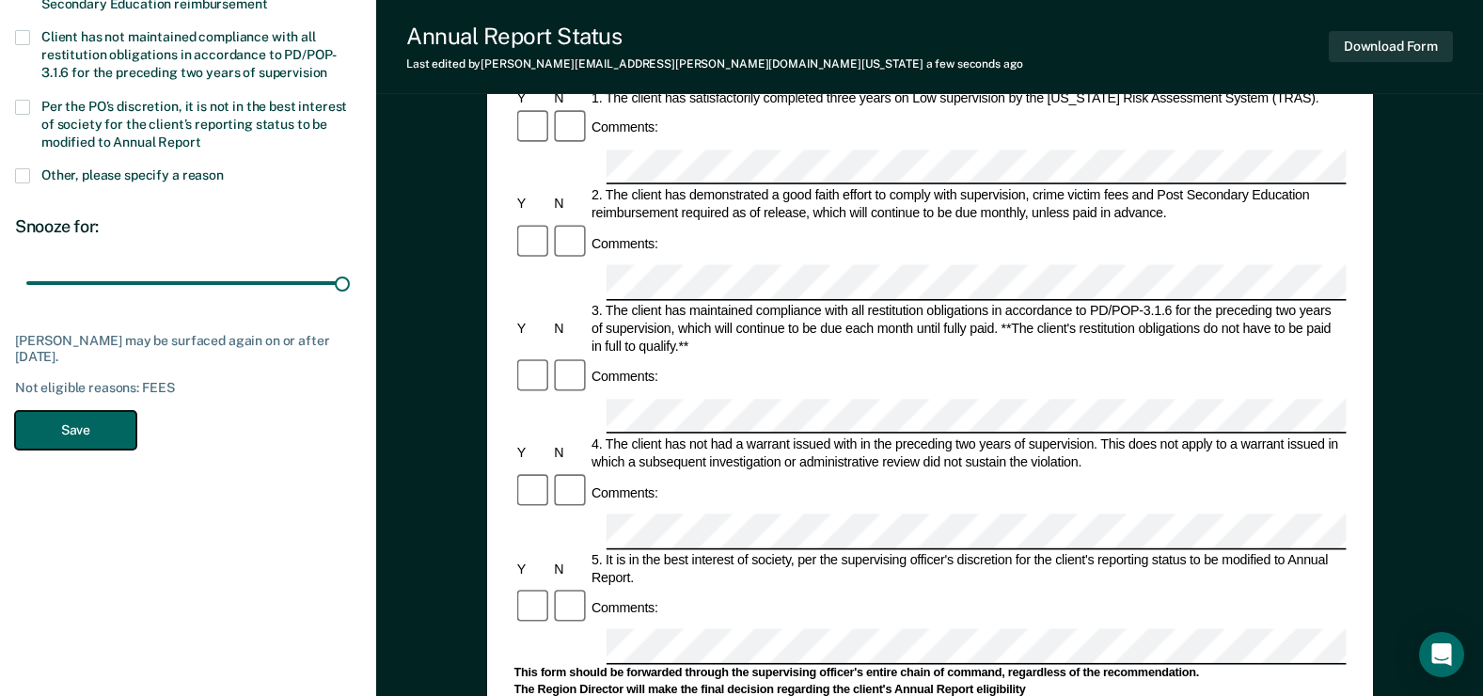
click at [103, 428] on button "Save" at bounding box center [75, 430] width 121 height 39
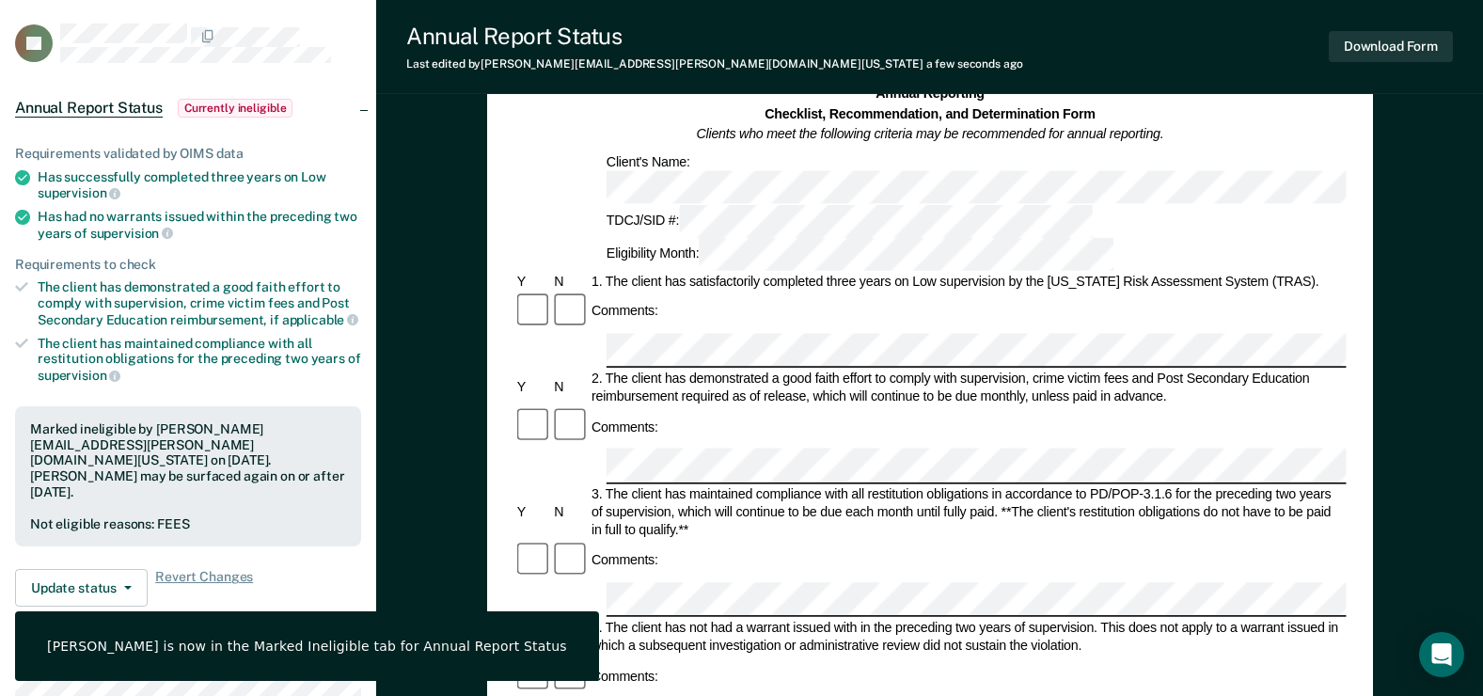
scroll to position [0, 0]
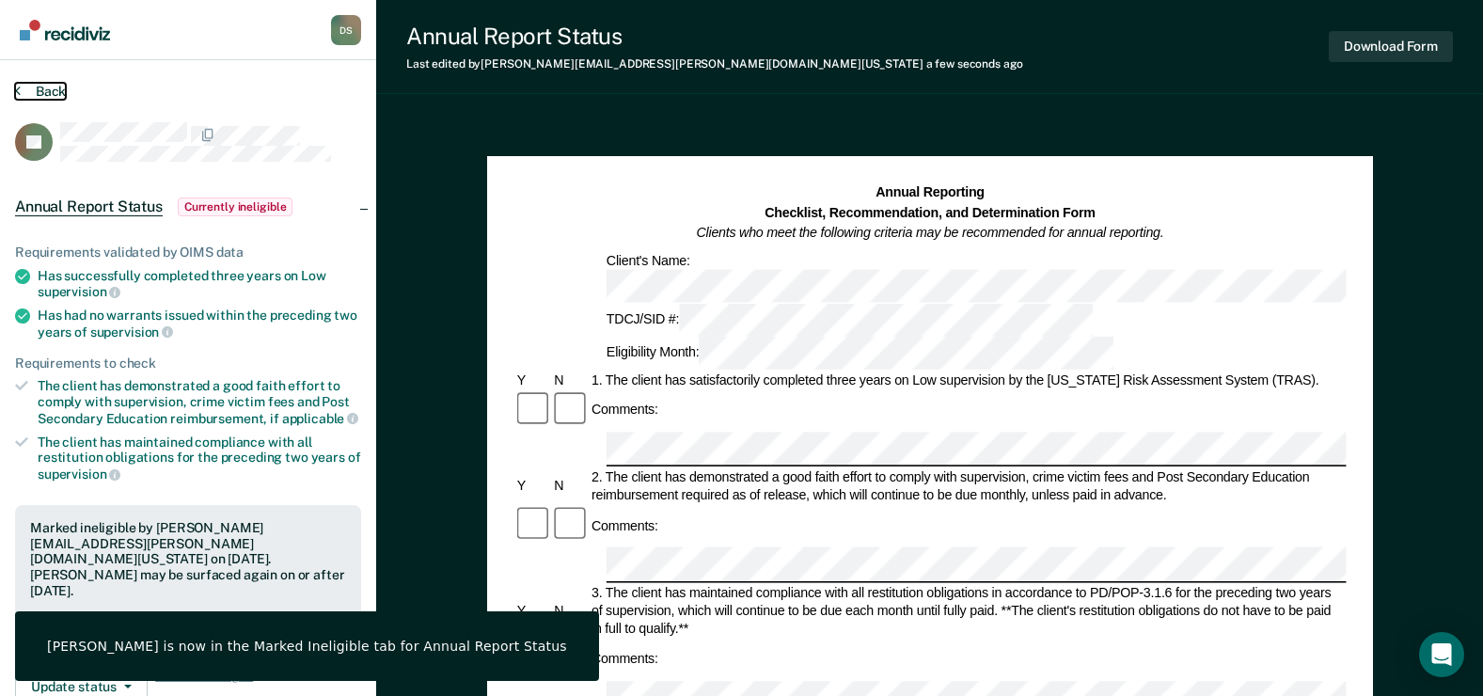
click at [33, 84] on button "Back" at bounding box center [40, 91] width 51 height 17
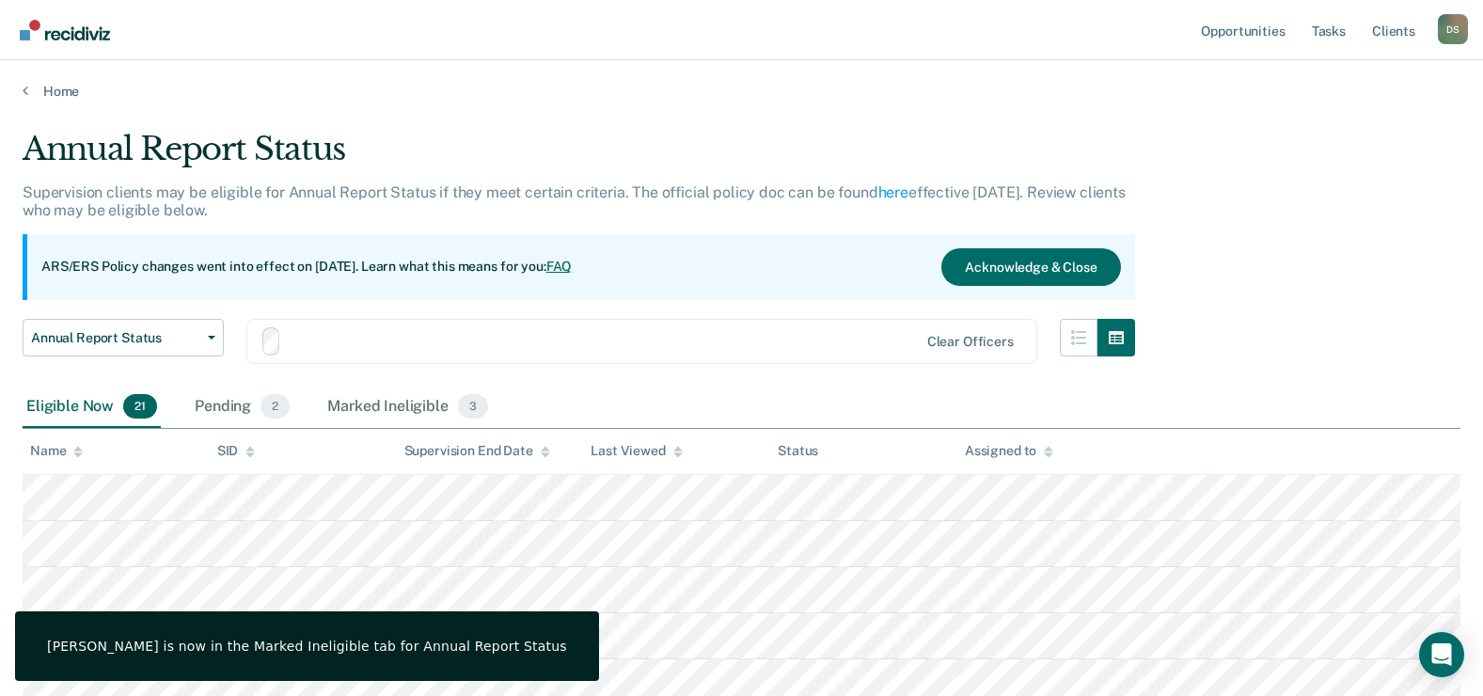
scroll to position [282, 0]
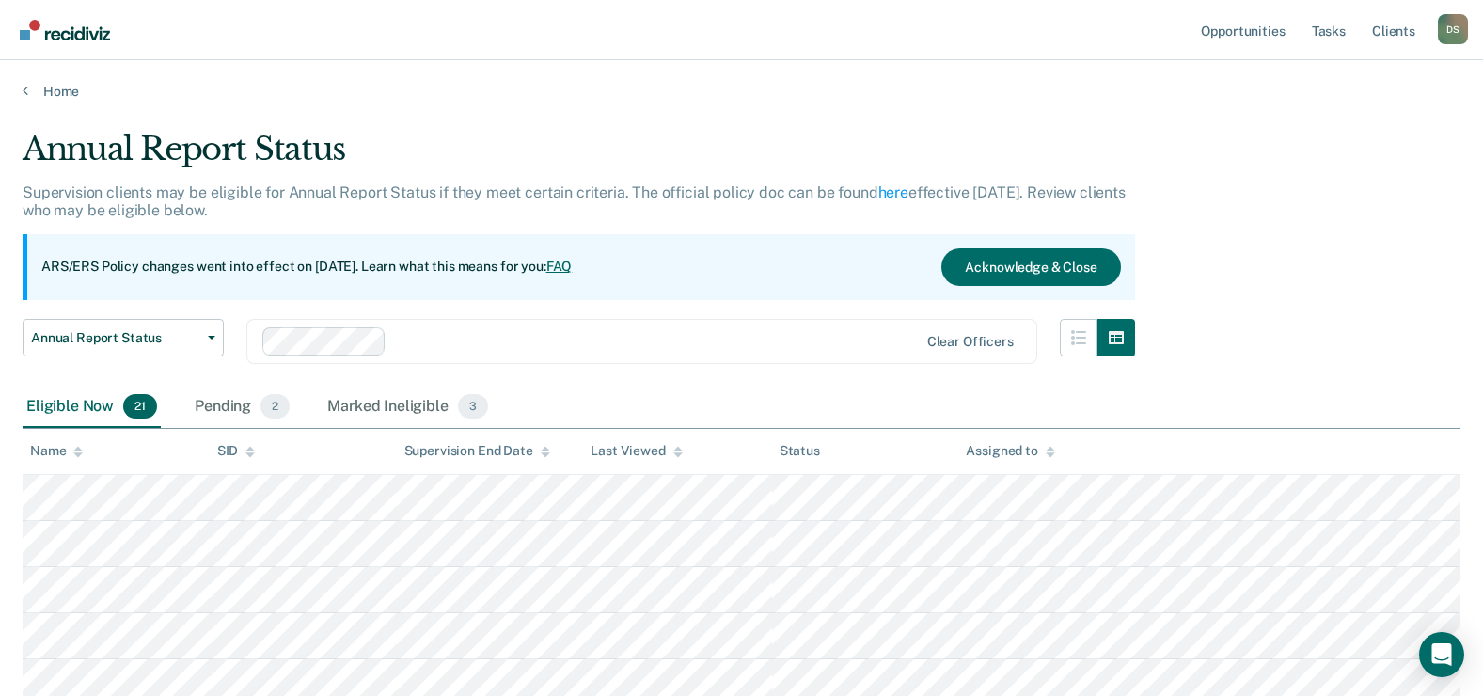
scroll to position [282, 0]
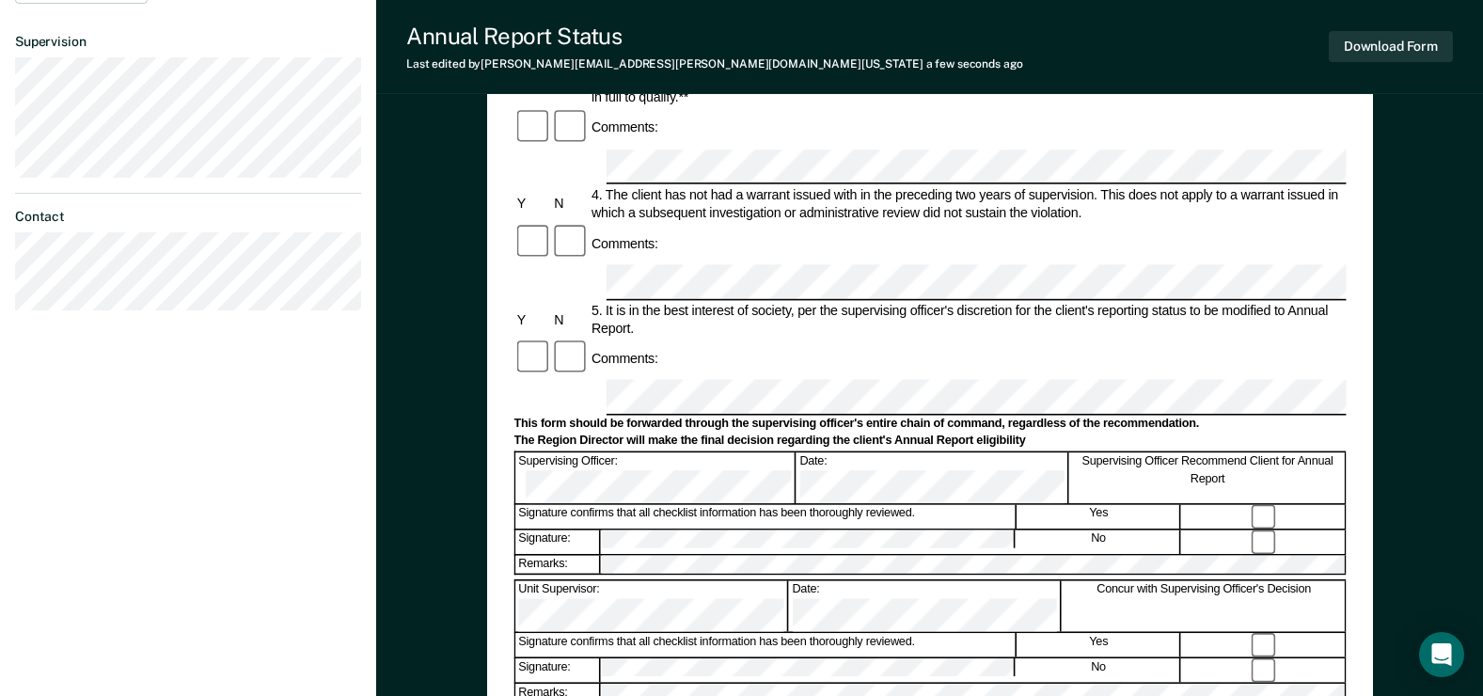
scroll to position [564, 0]
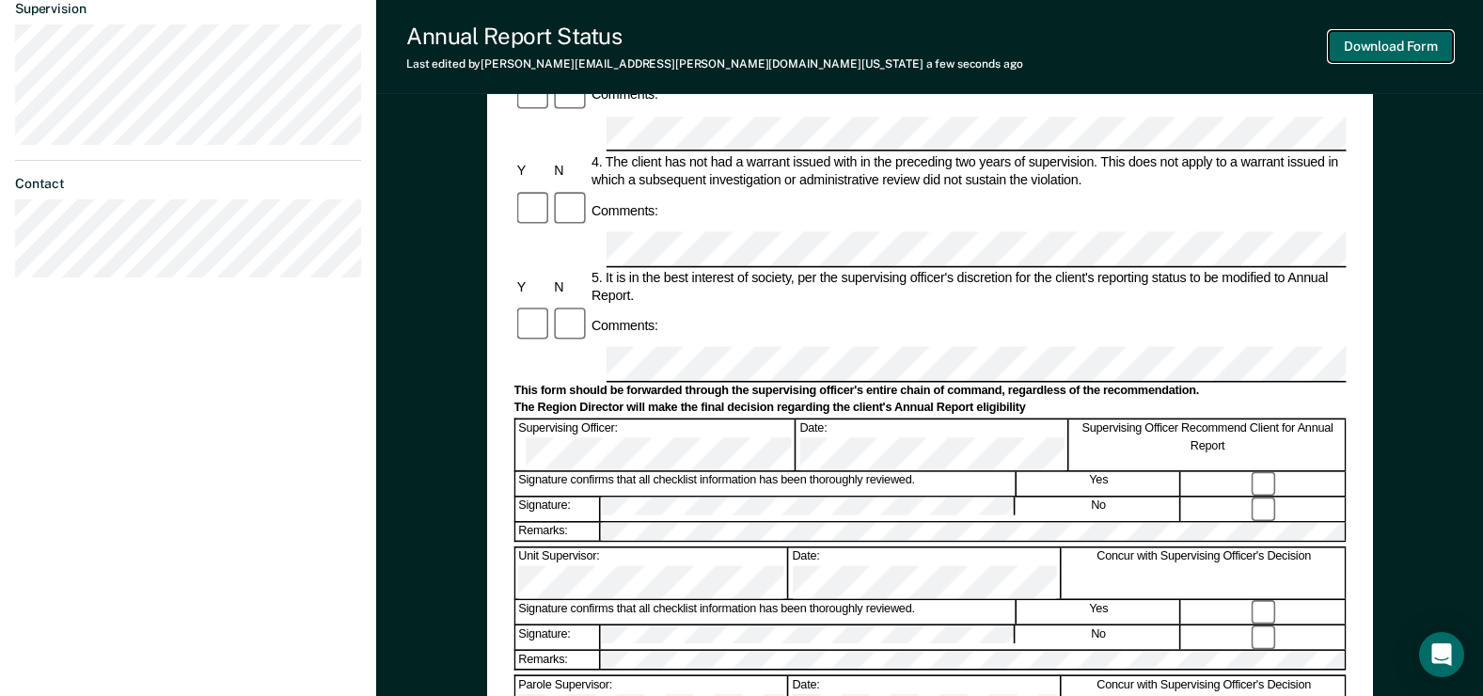
click at [1395, 49] on button "Download Form" at bounding box center [1391, 46] width 124 height 31
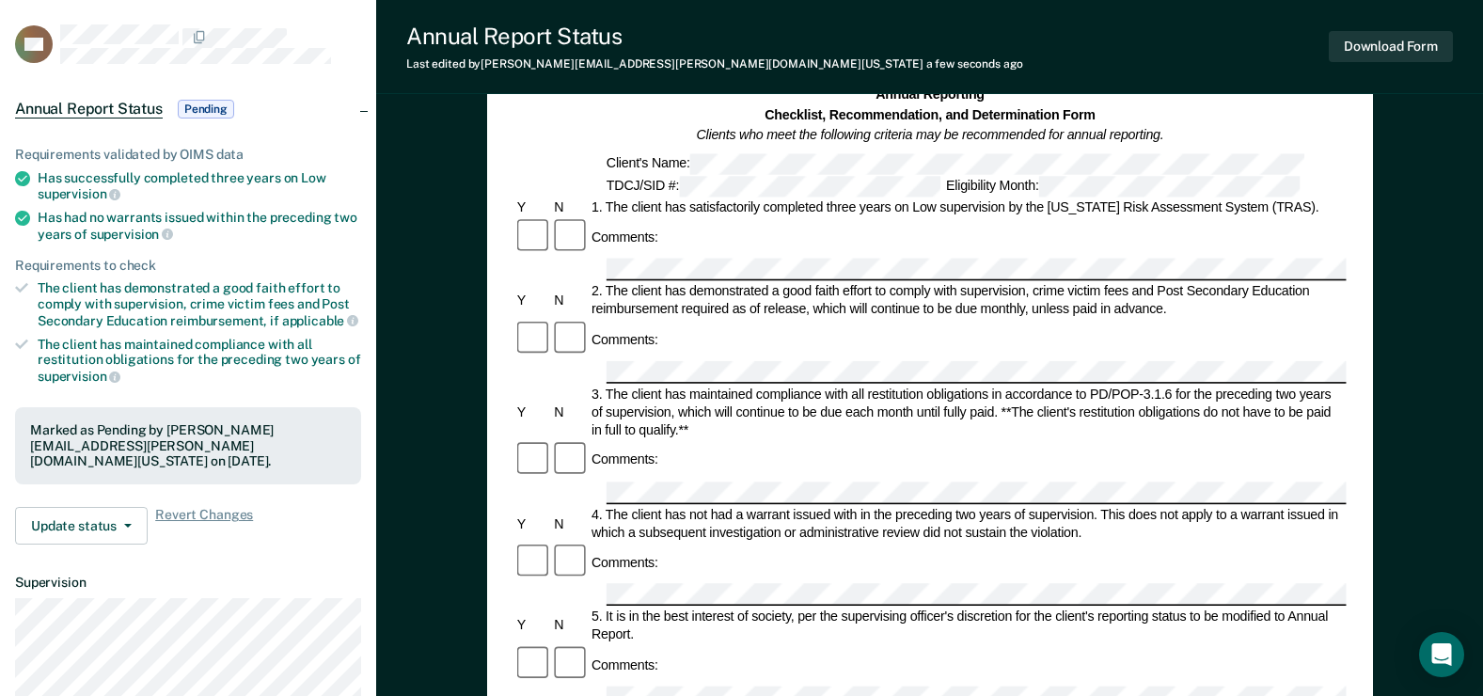
scroll to position [0, 0]
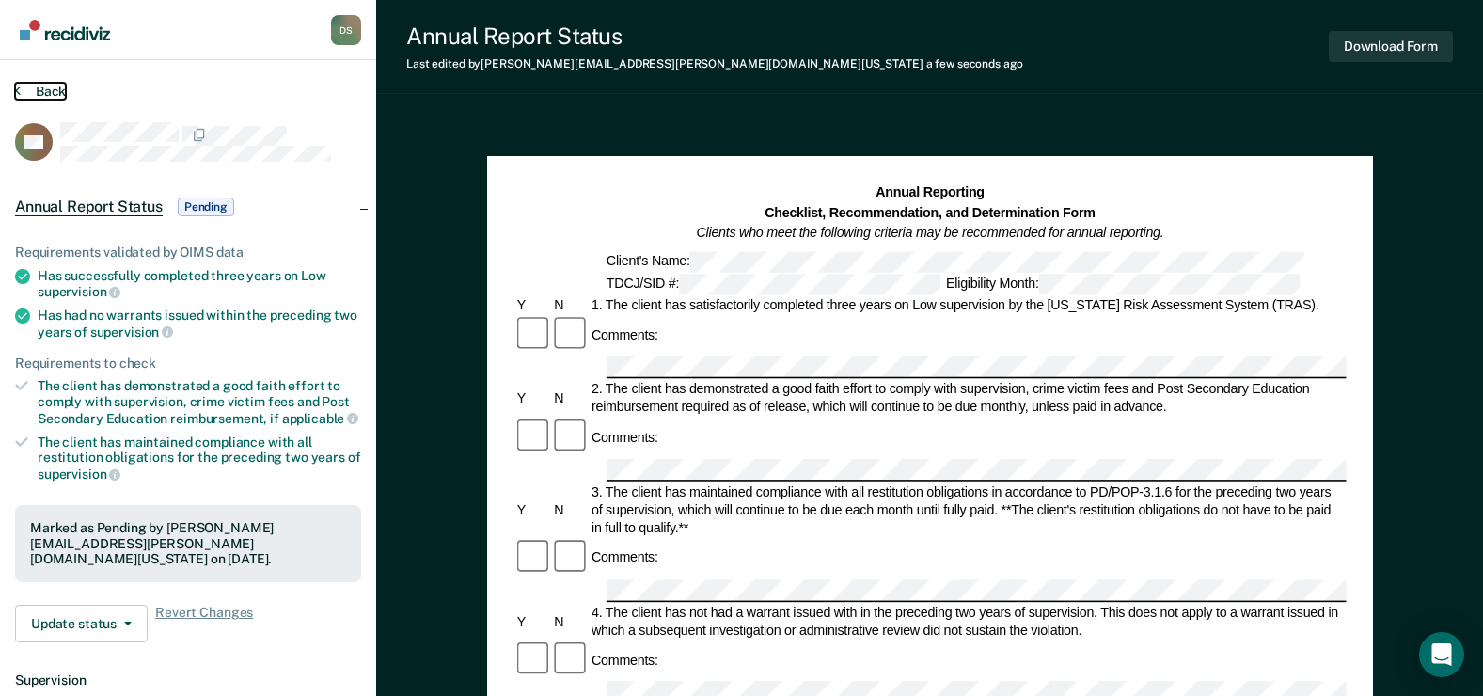
click at [37, 97] on button "Back" at bounding box center [40, 91] width 51 height 17
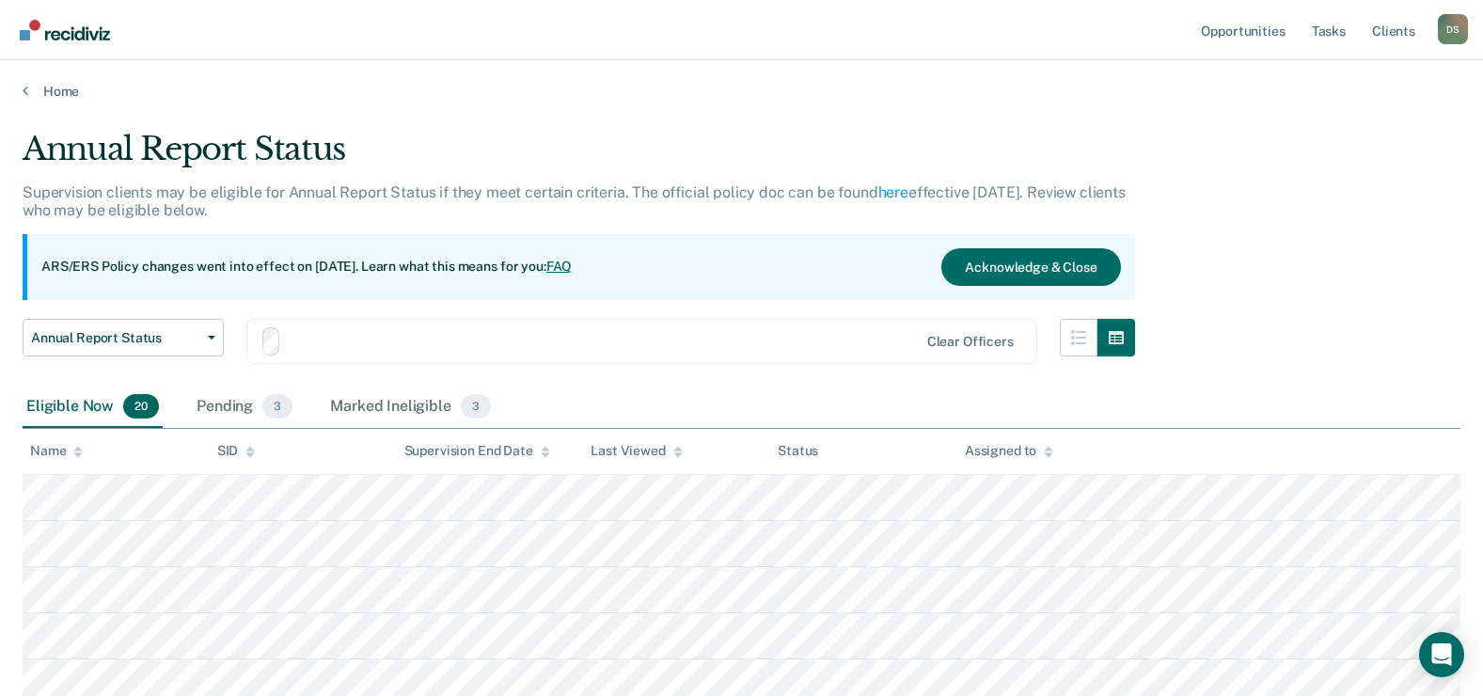
scroll to position [282, 0]
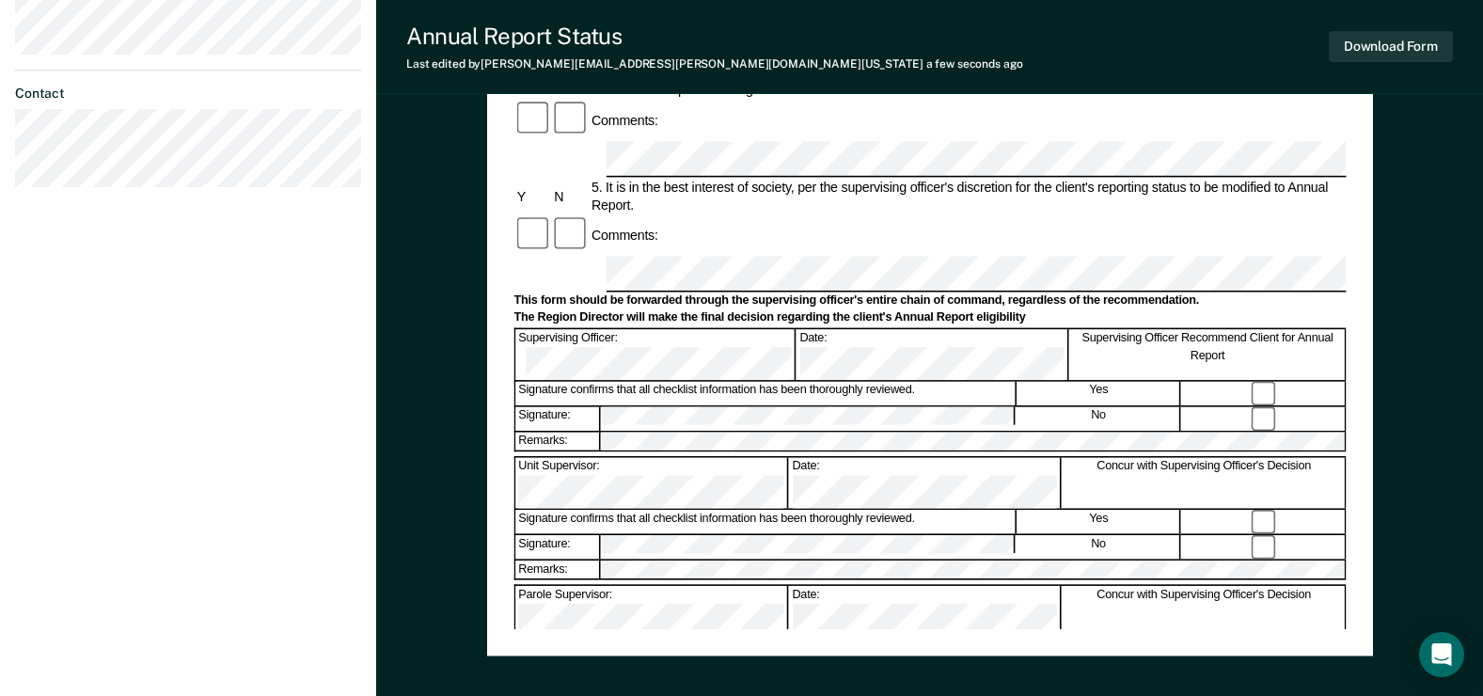
scroll to position [752, 0]
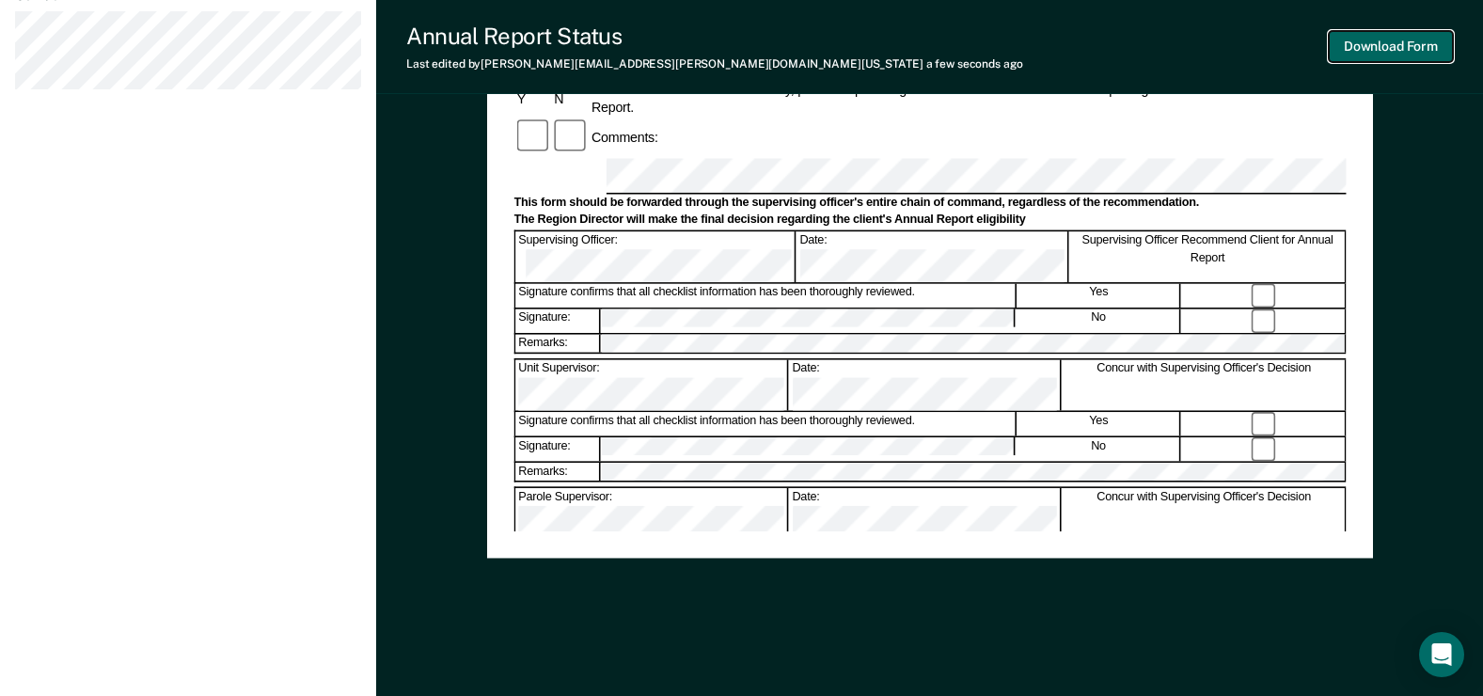
click at [1400, 53] on button "Download Form" at bounding box center [1391, 46] width 124 height 31
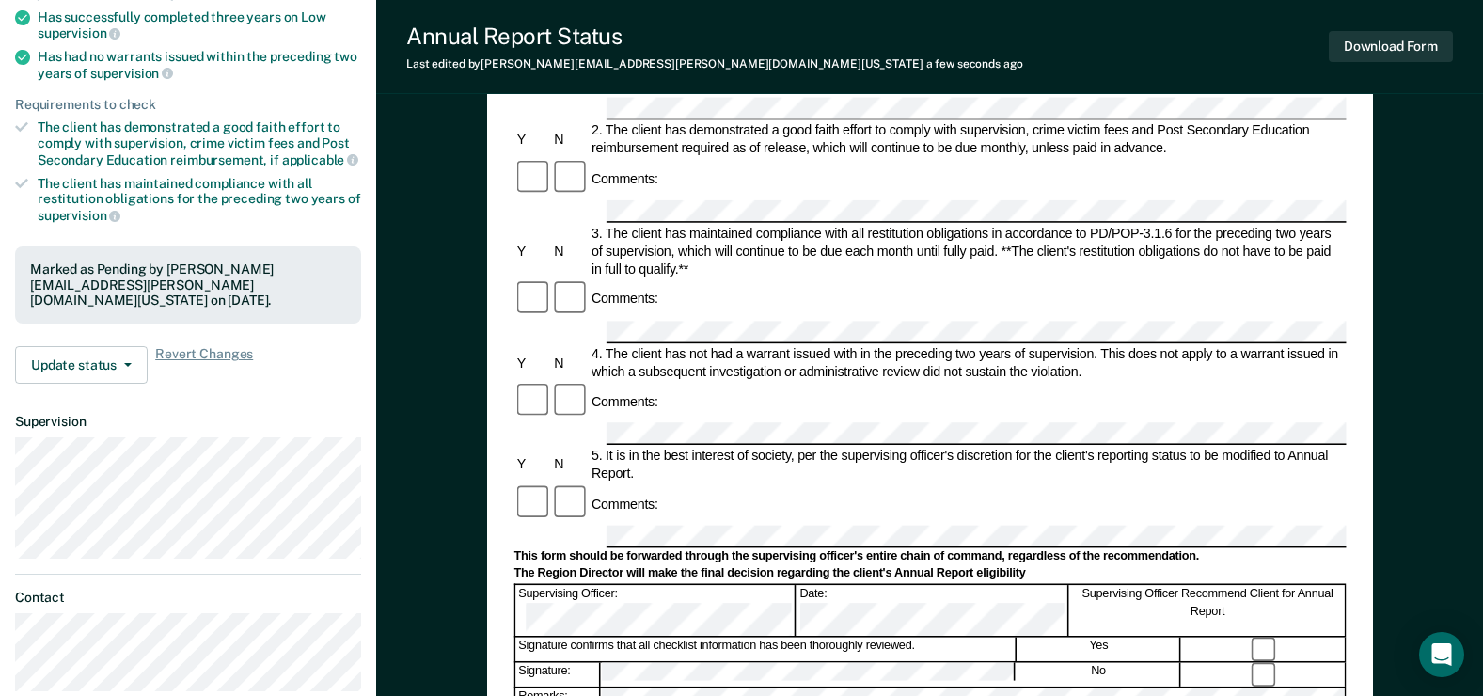
scroll to position [0, 0]
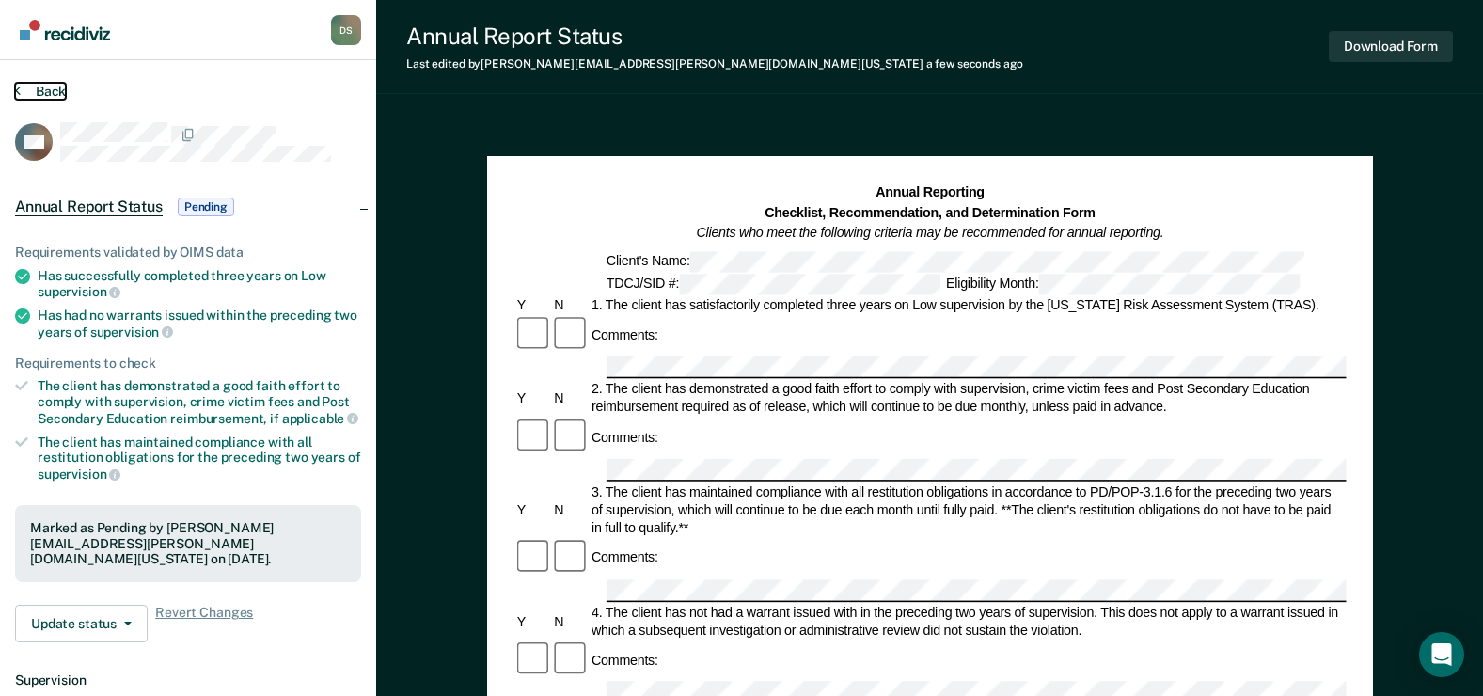
click at [34, 87] on button "Back" at bounding box center [40, 91] width 51 height 17
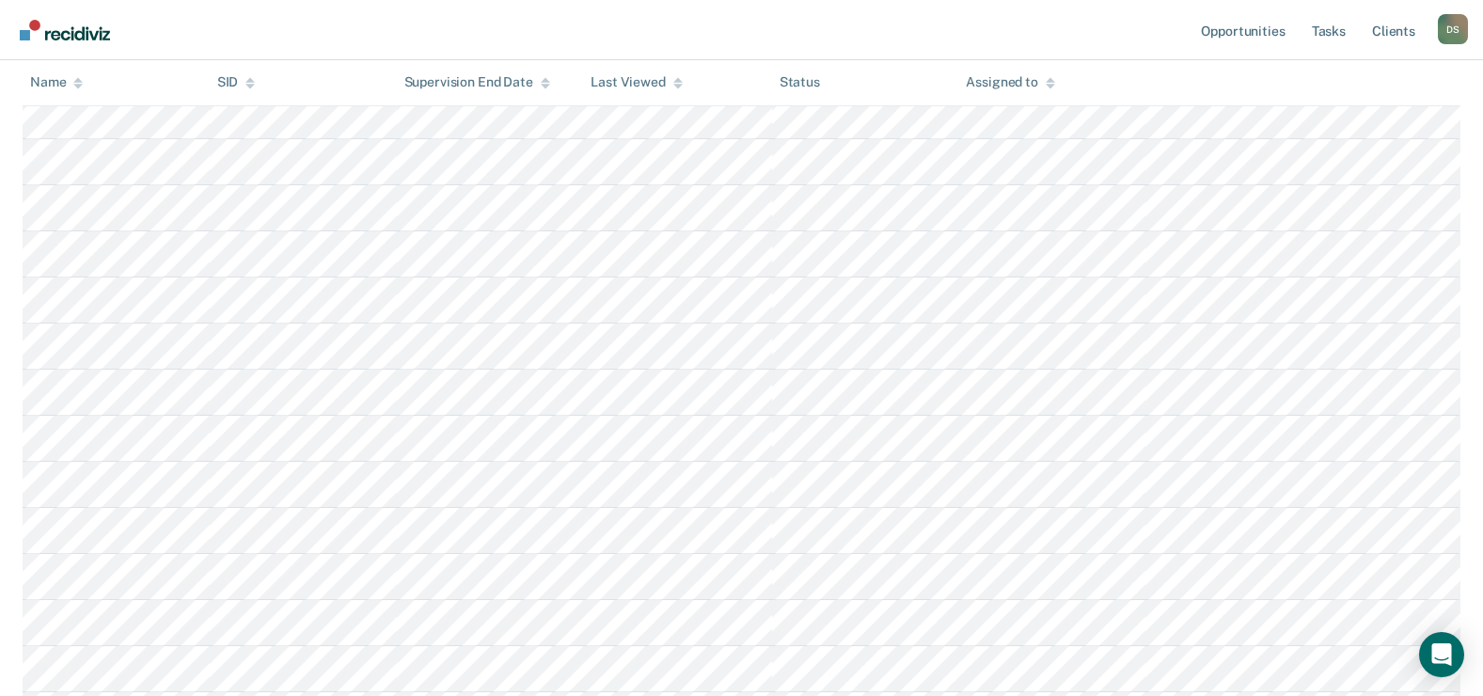
scroll to position [226, 0]
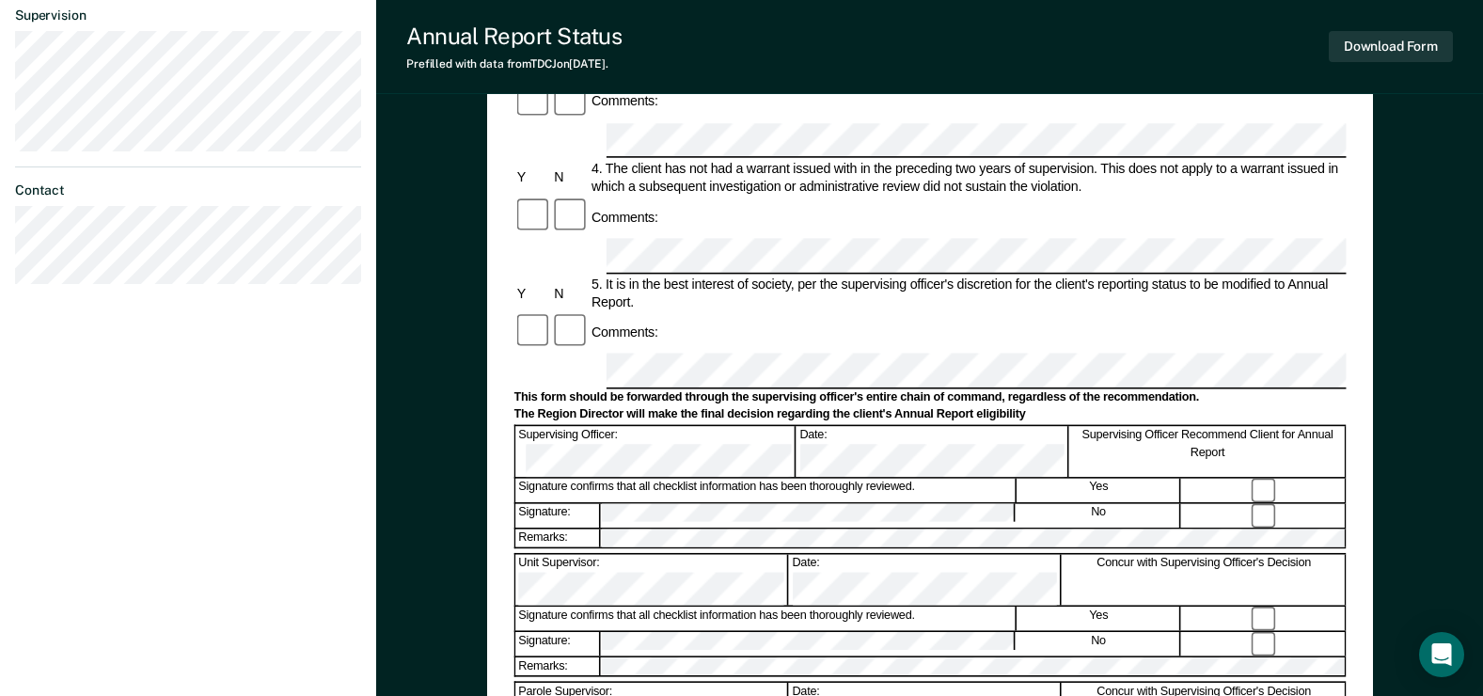
scroll to position [564, 0]
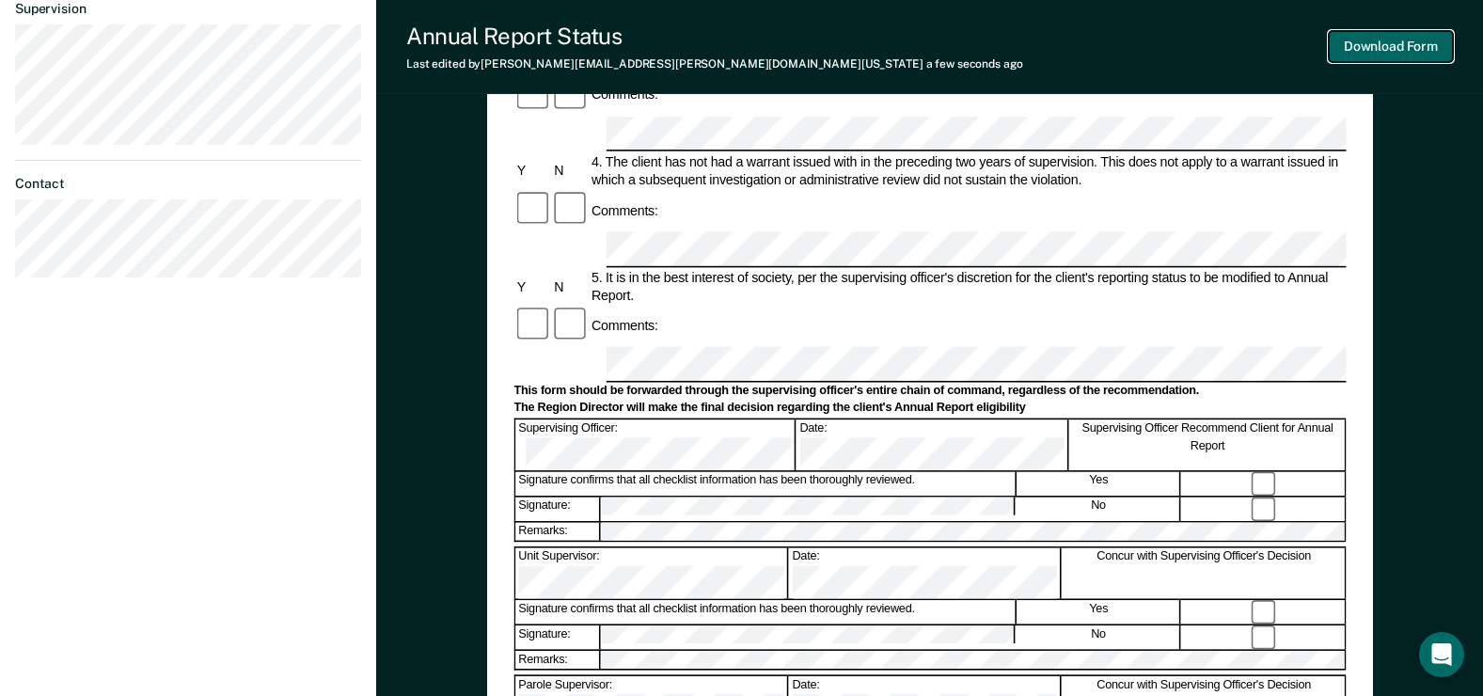
click at [1415, 55] on button "Download Form" at bounding box center [1391, 46] width 124 height 31
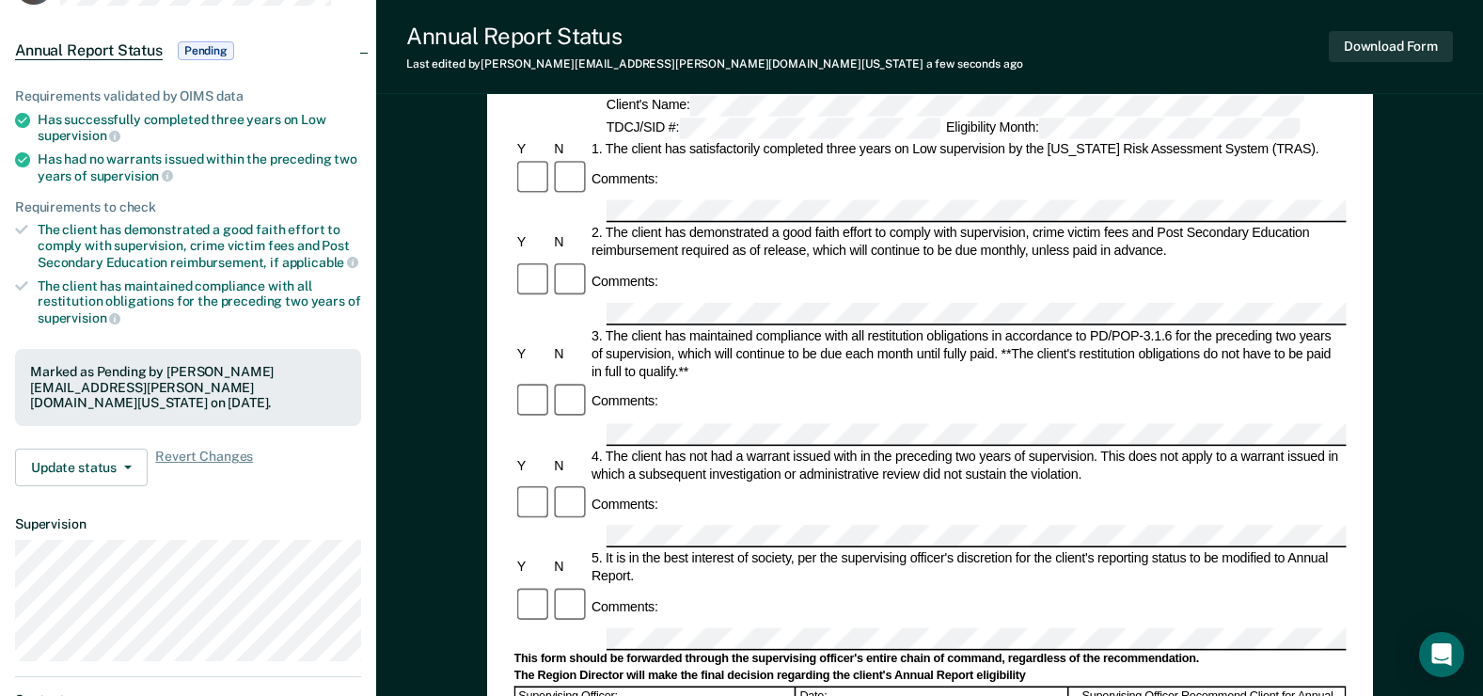
scroll to position [0, 0]
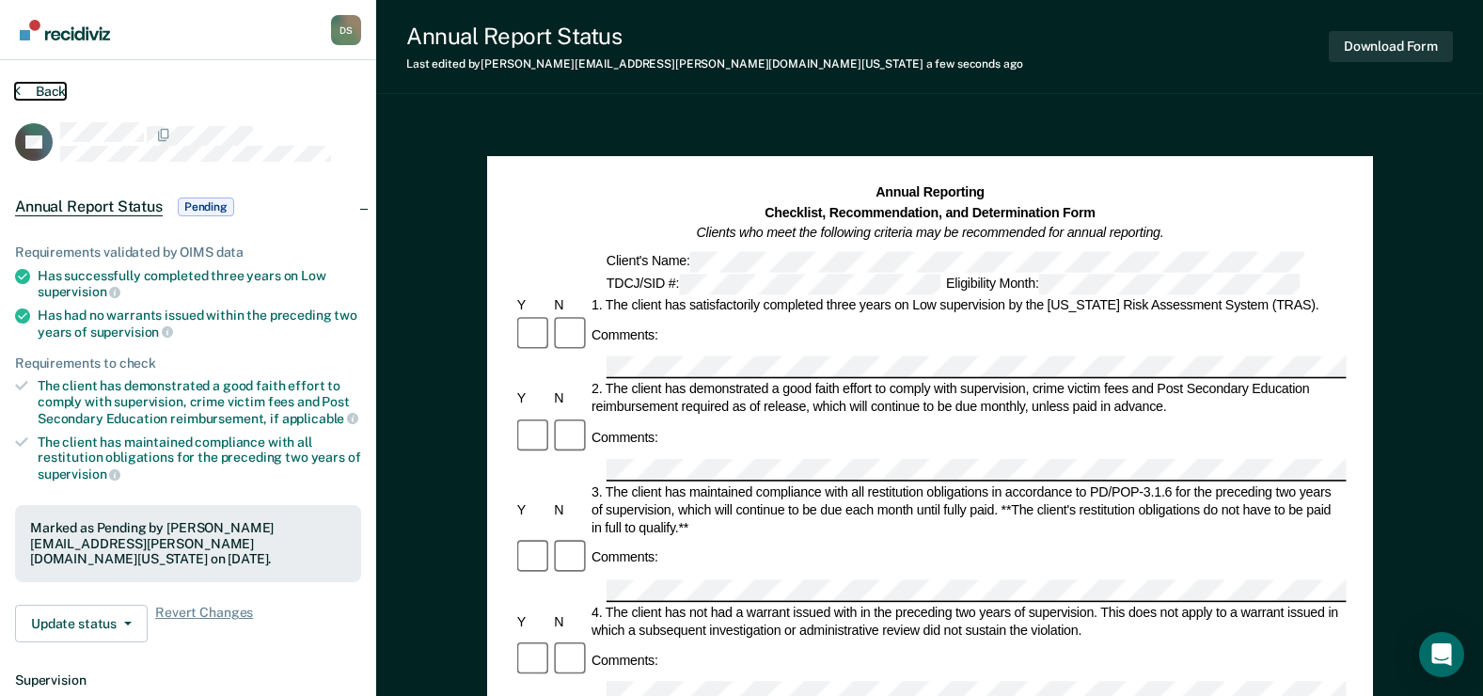
click at [22, 92] on button "Back" at bounding box center [40, 91] width 51 height 17
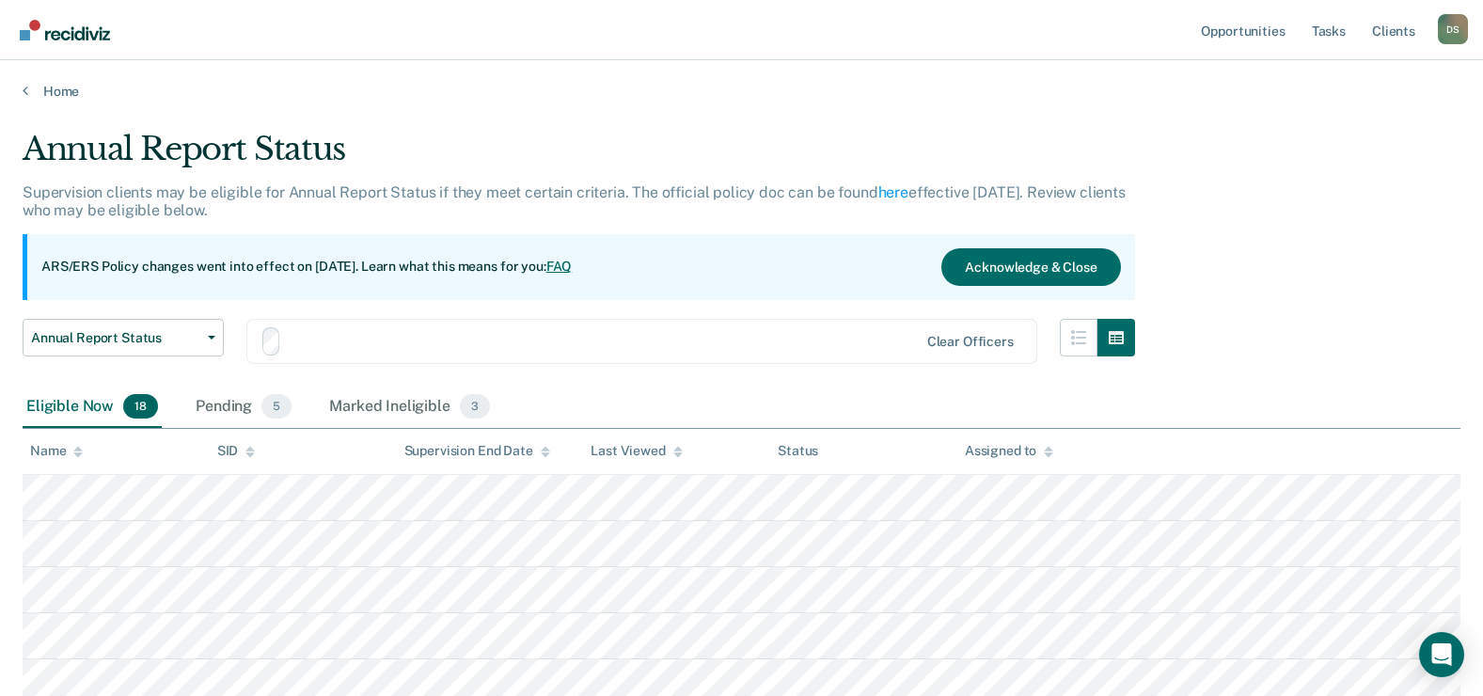
scroll to position [226, 0]
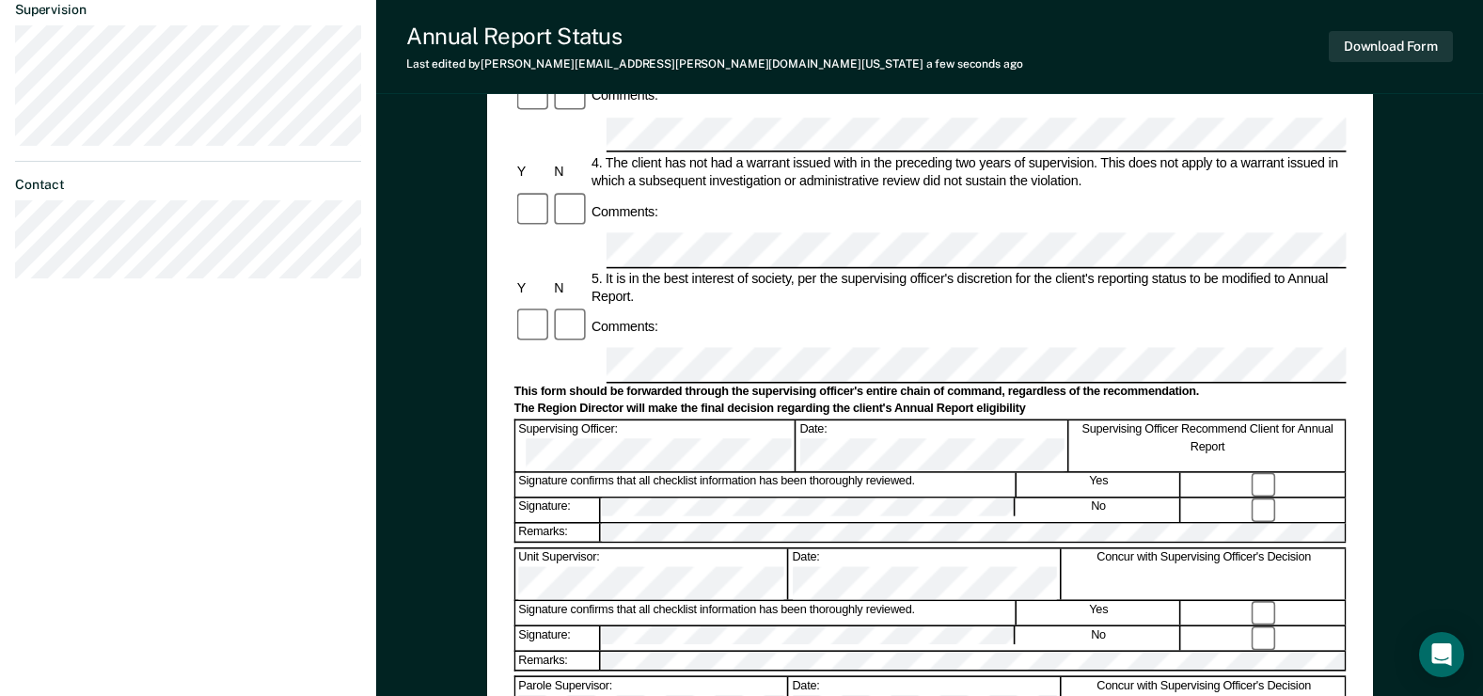
scroll to position [564, 0]
click at [1399, 49] on button "Download Form" at bounding box center [1391, 46] width 124 height 31
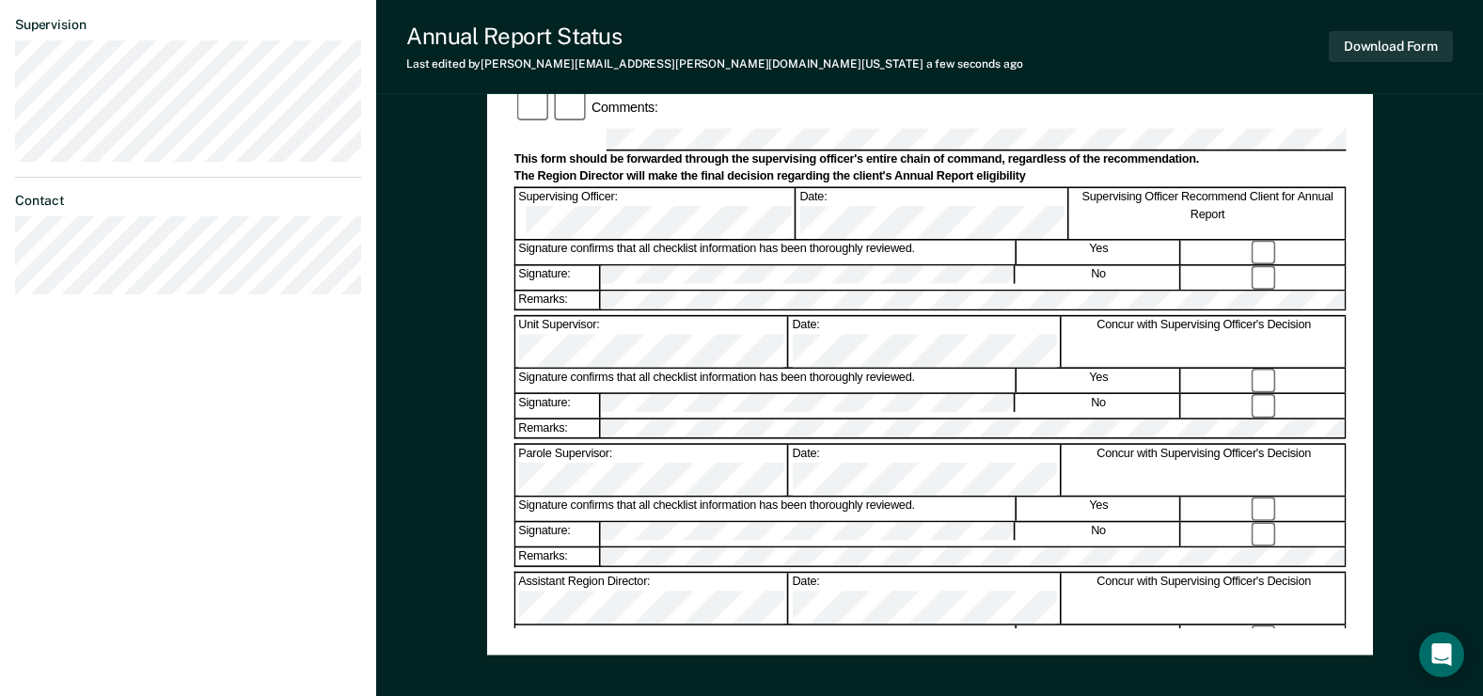
scroll to position [0, 0]
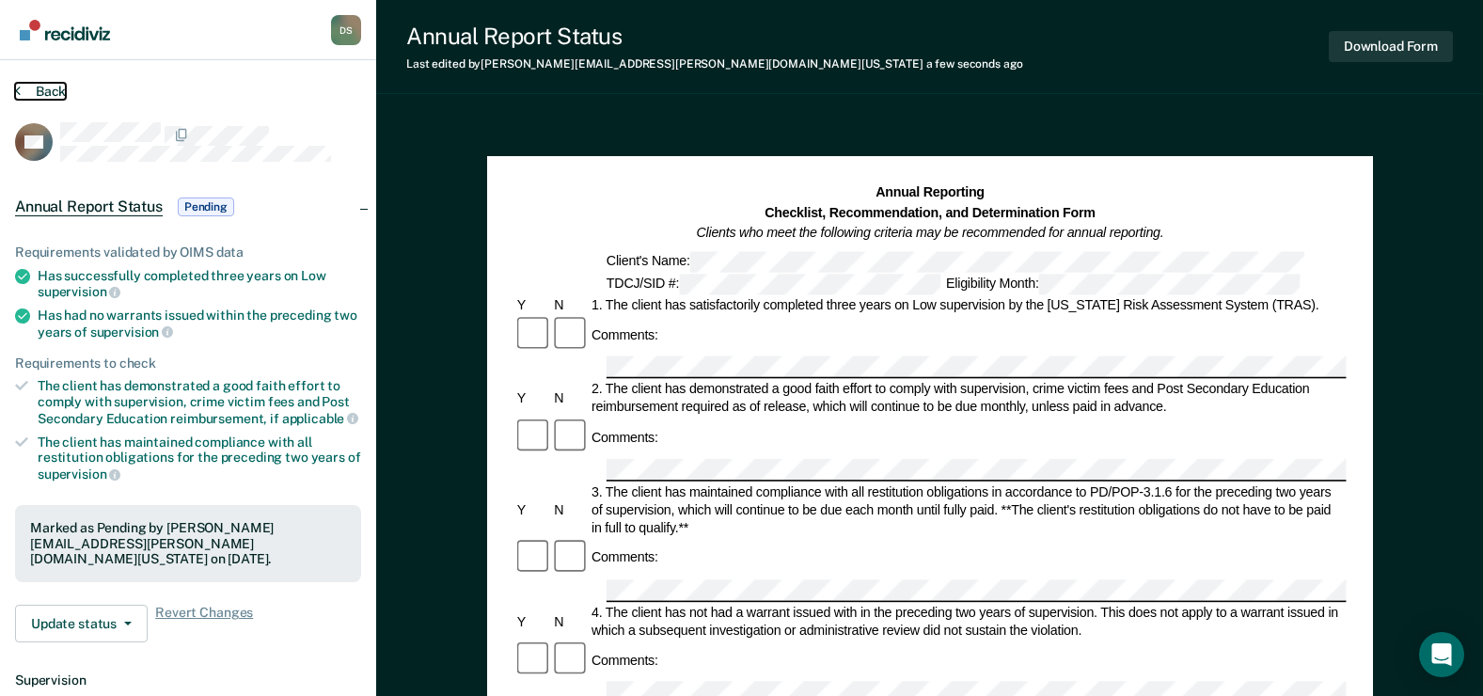
click at [52, 94] on button "Back" at bounding box center [40, 91] width 51 height 17
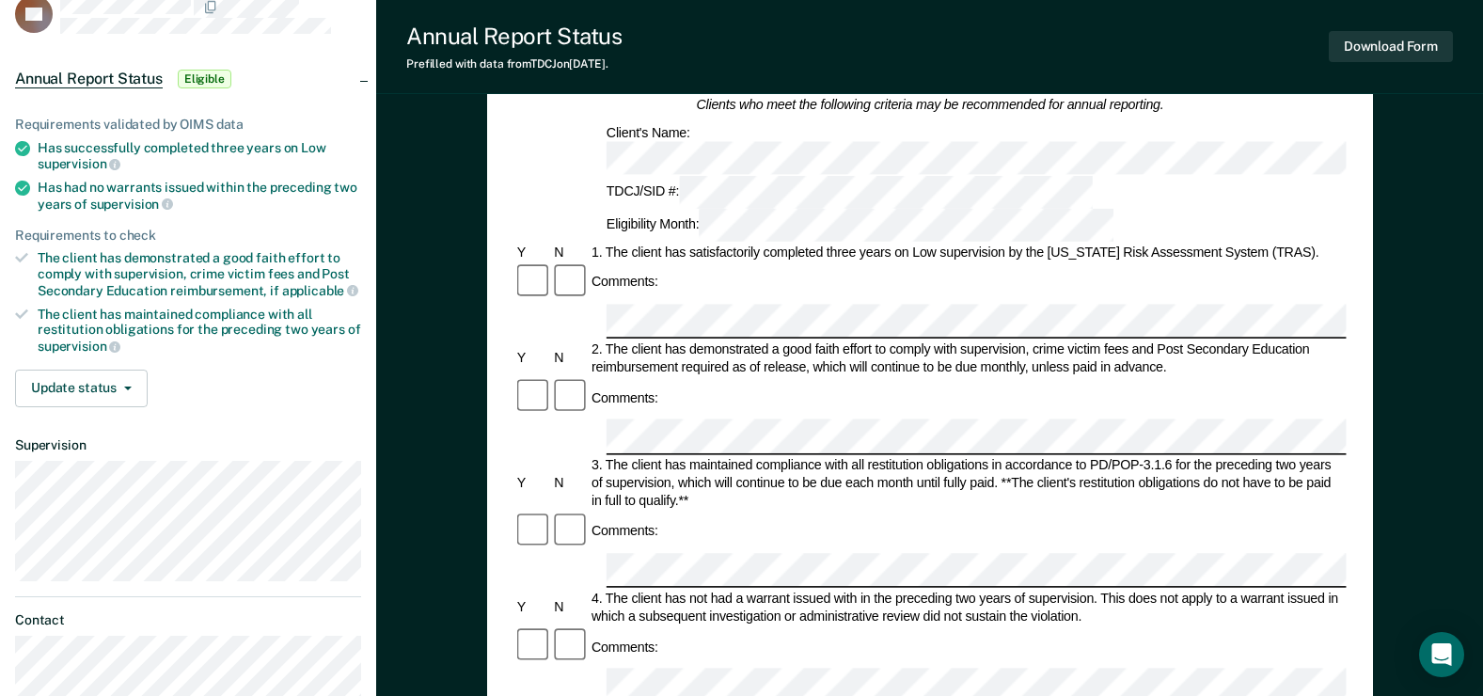
scroll to position [564, 0]
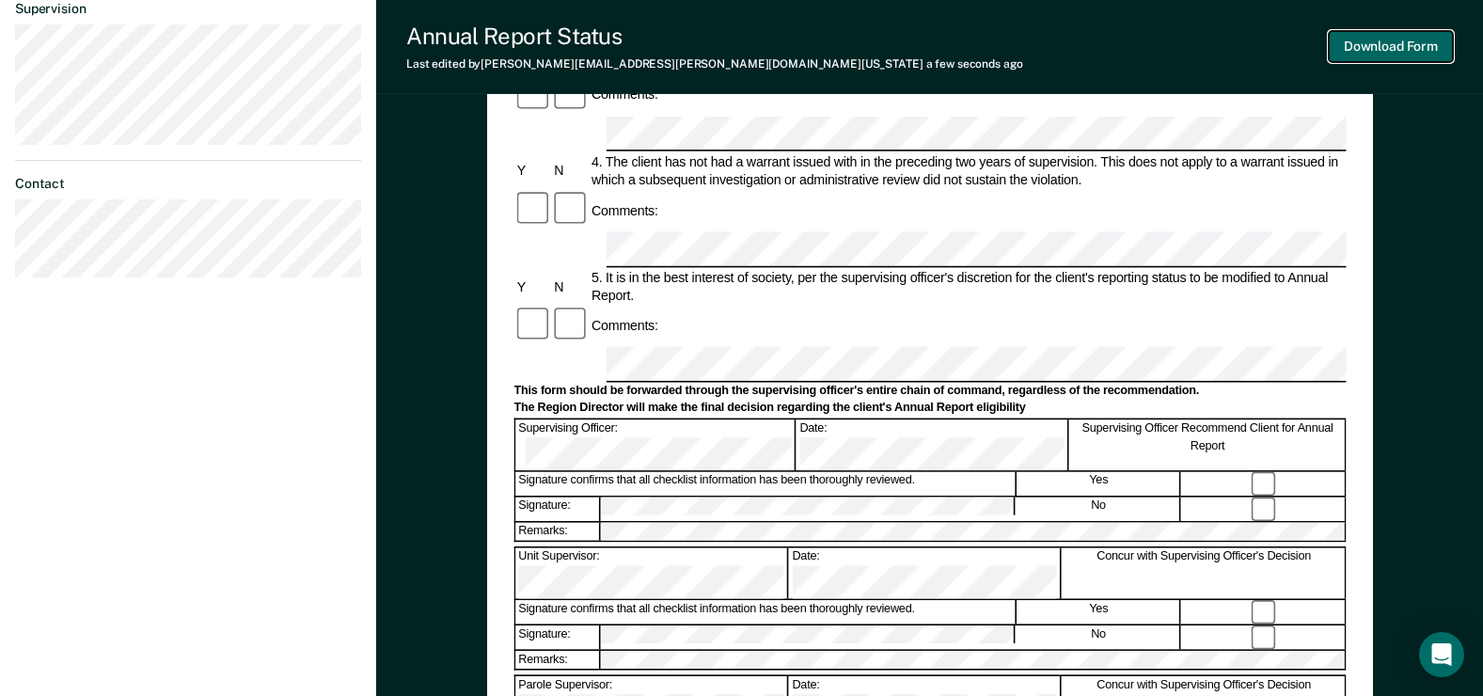
click at [1407, 46] on button "Download Form" at bounding box center [1391, 46] width 124 height 31
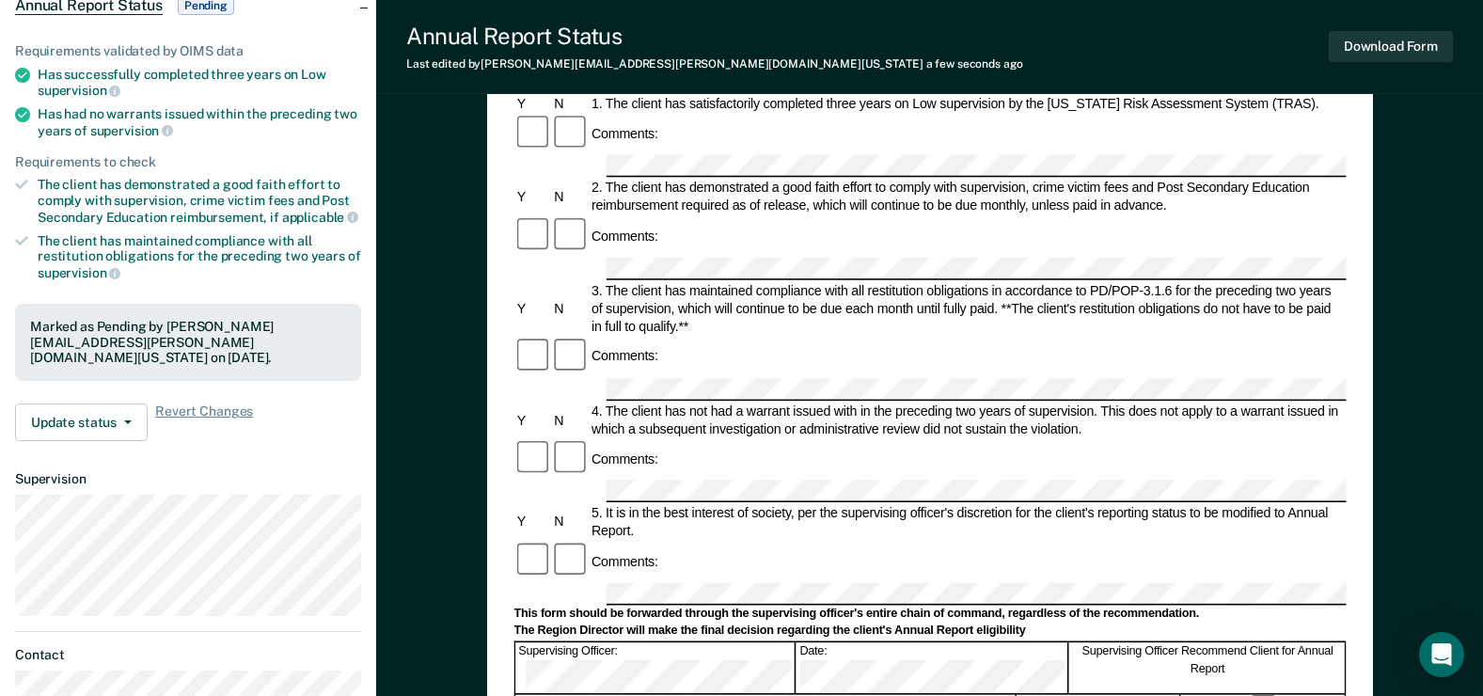
scroll to position [0, 0]
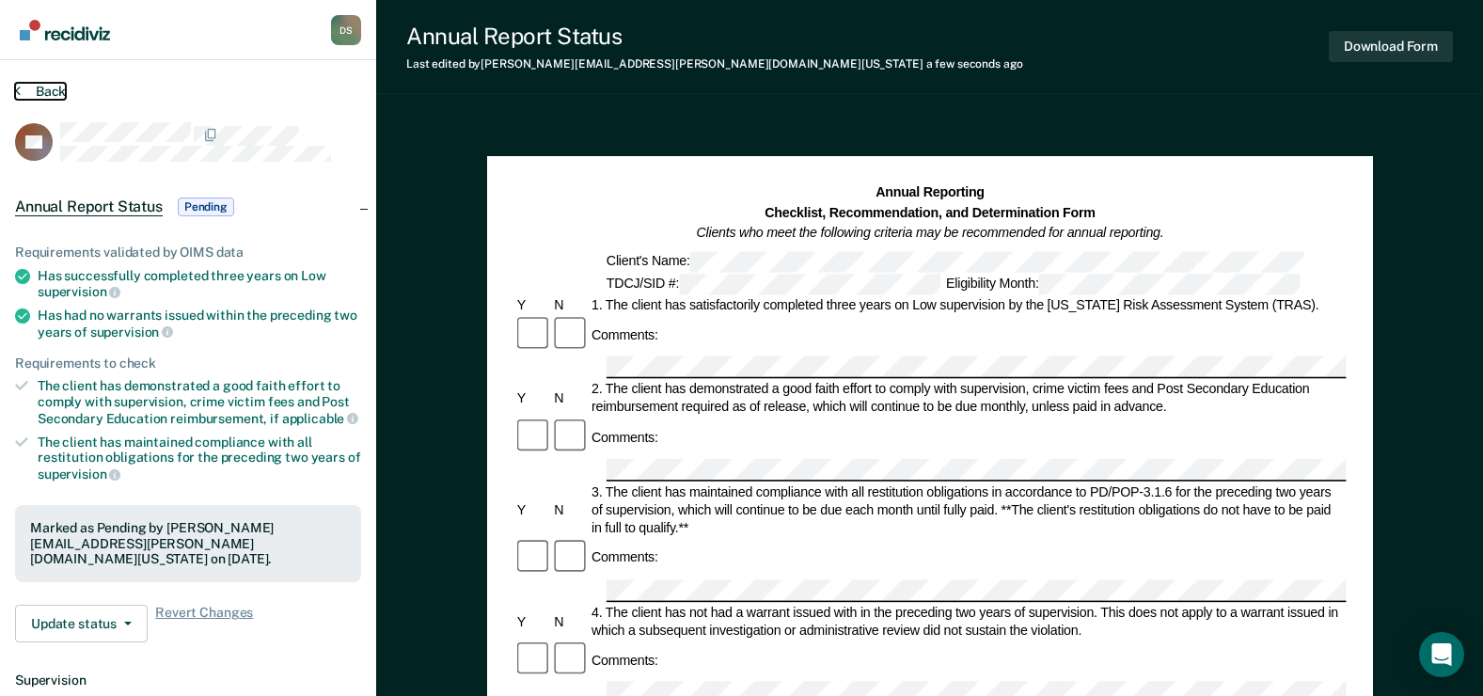
click at [44, 94] on button "Back" at bounding box center [40, 91] width 51 height 17
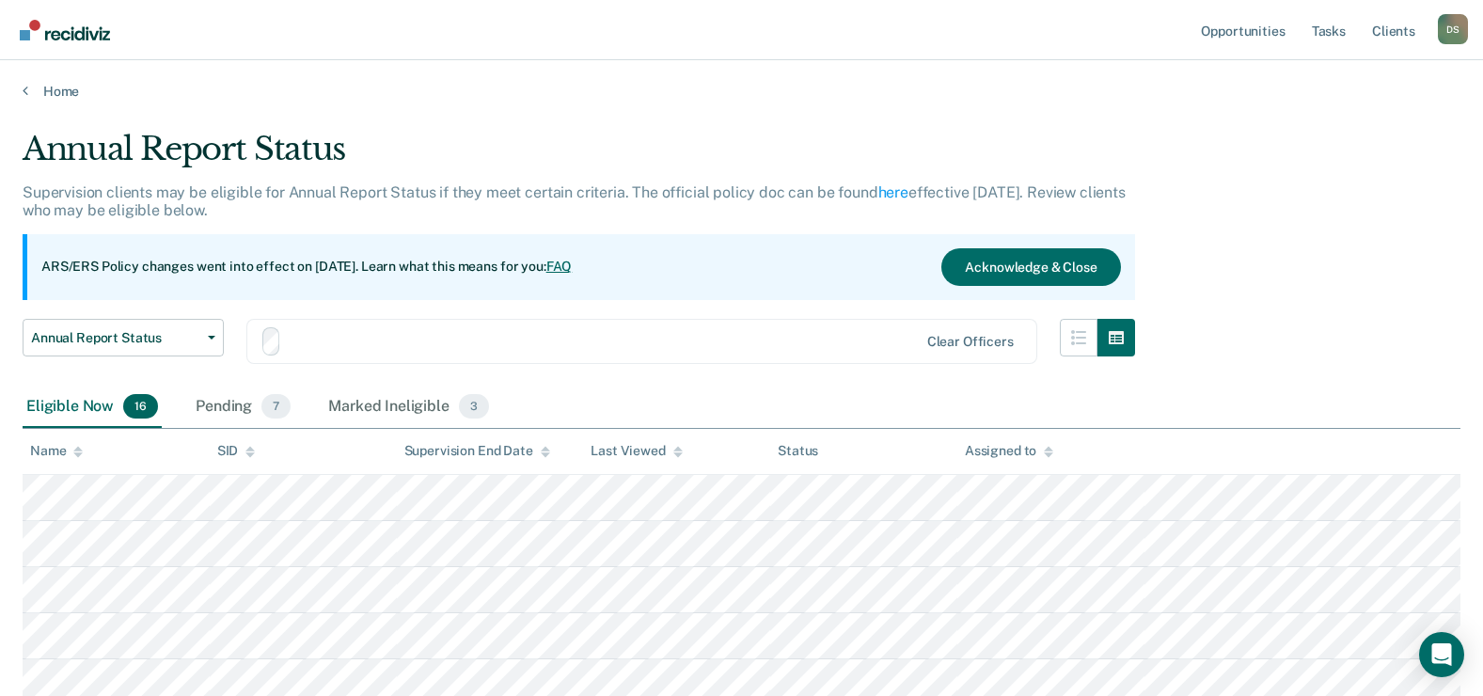
scroll to position [226, 0]
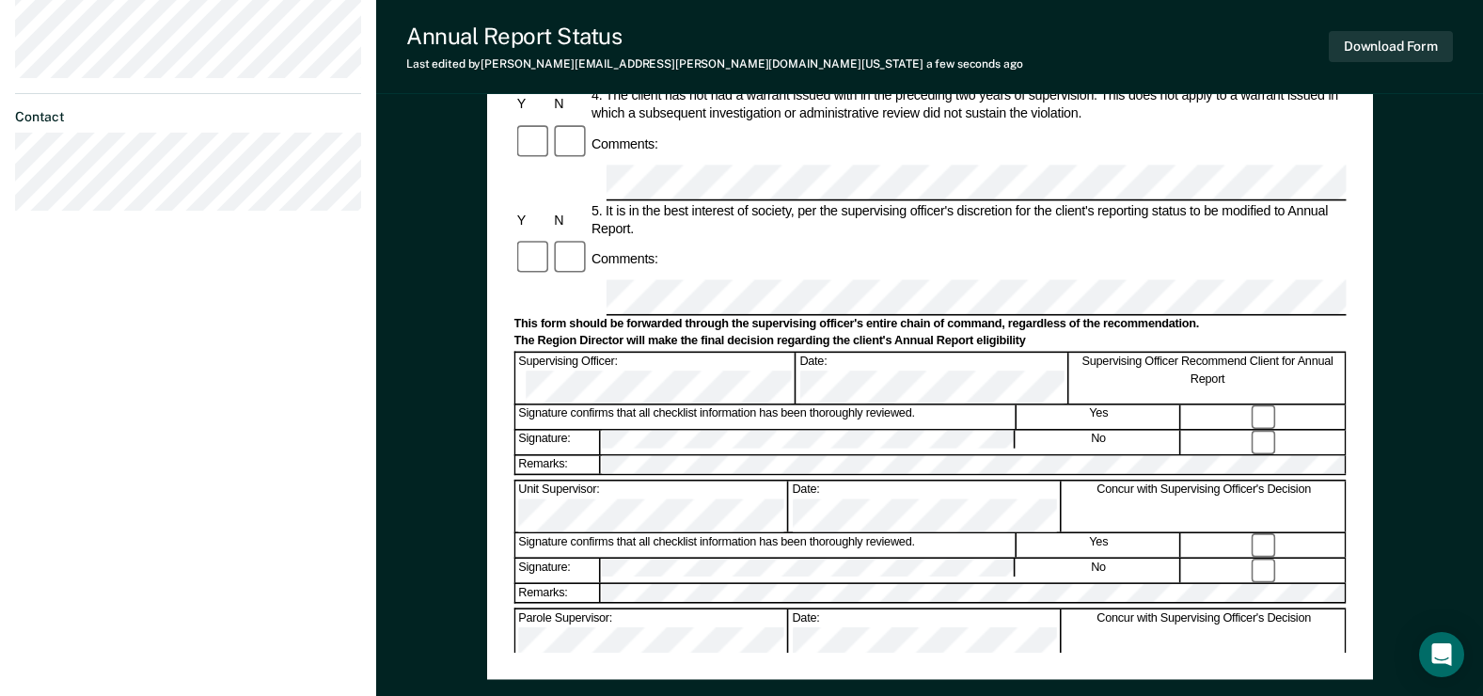
scroll to position [658, 0]
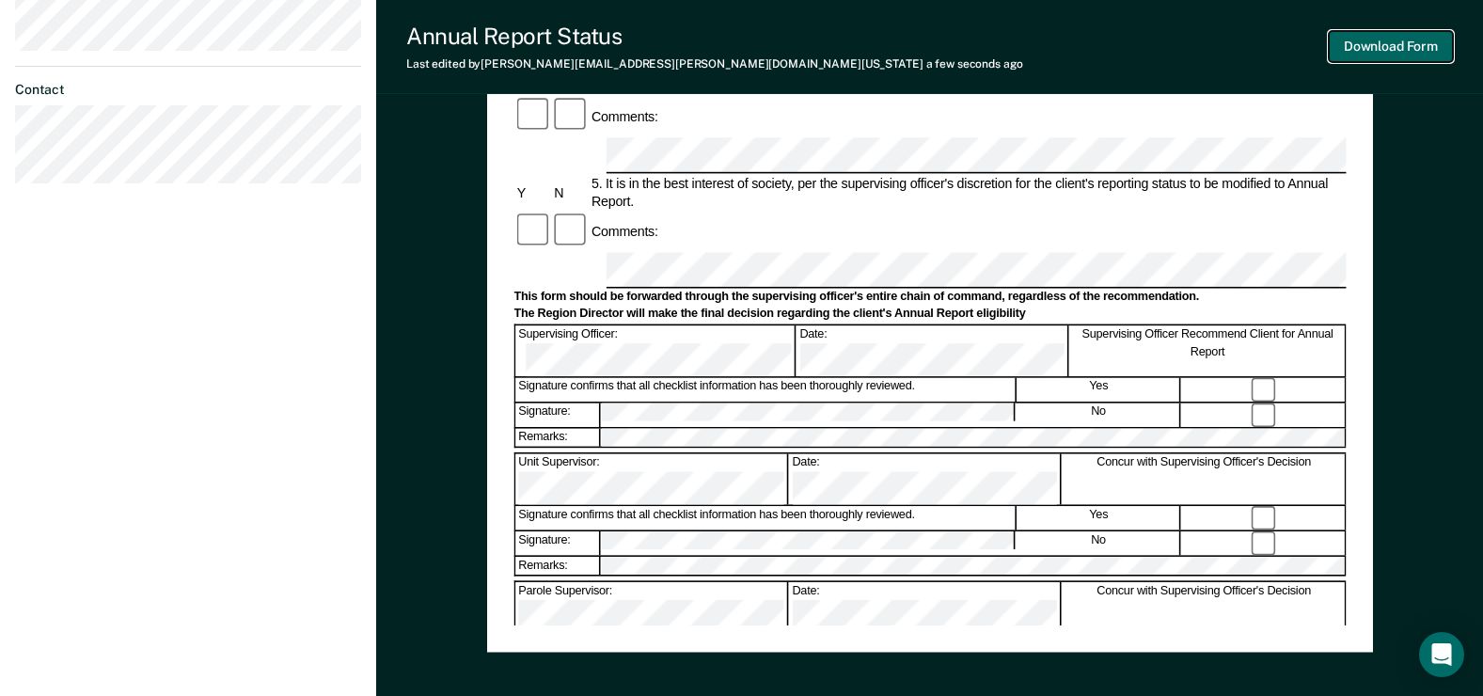
click at [1422, 35] on button "Download Form" at bounding box center [1391, 46] width 124 height 31
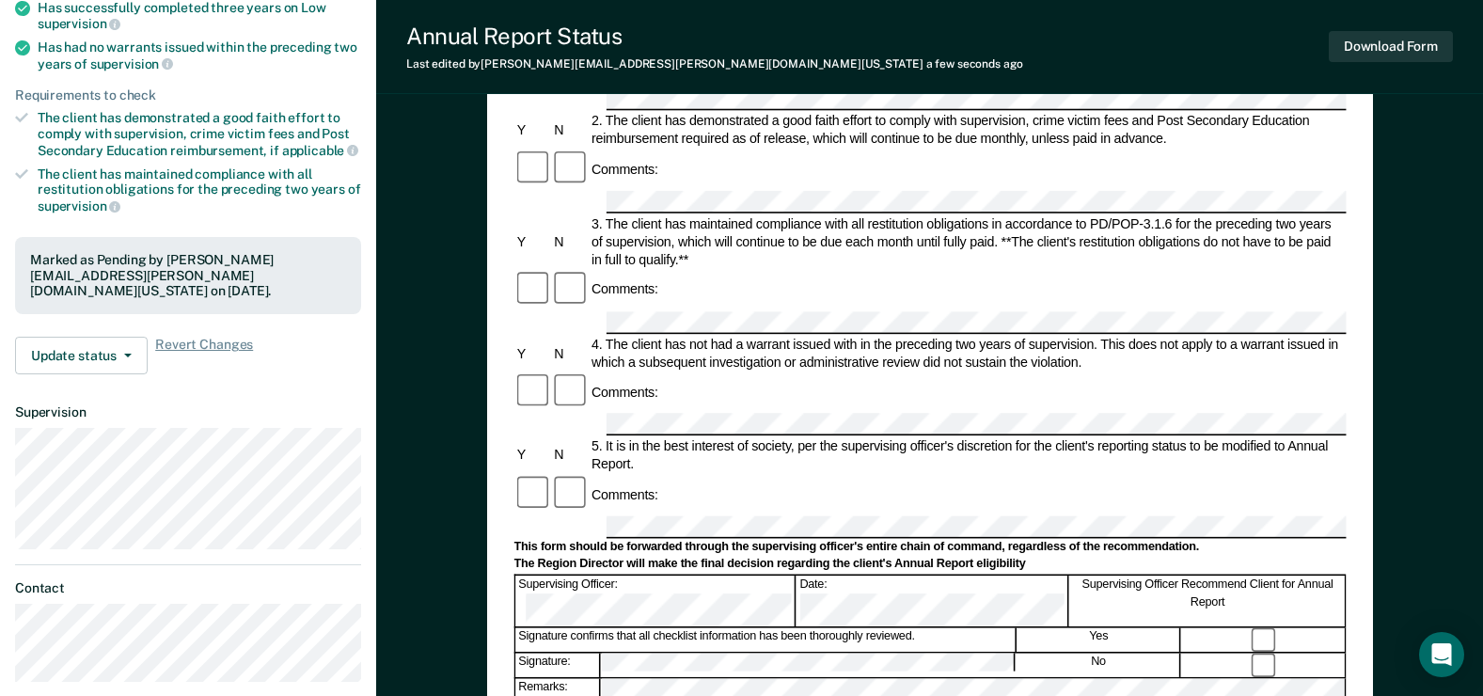
scroll to position [0, 0]
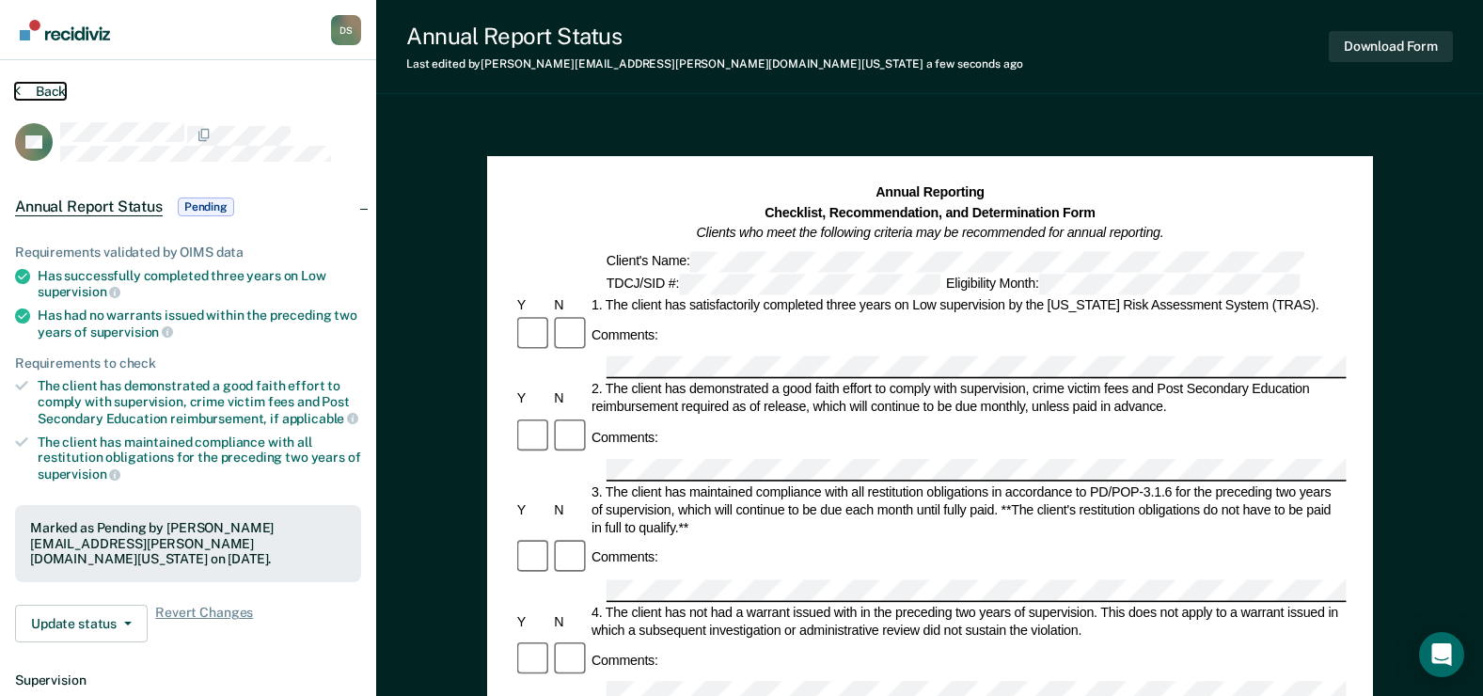
click at [45, 92] on button "Back" at bounding box center [40, 91] width 51 height 17
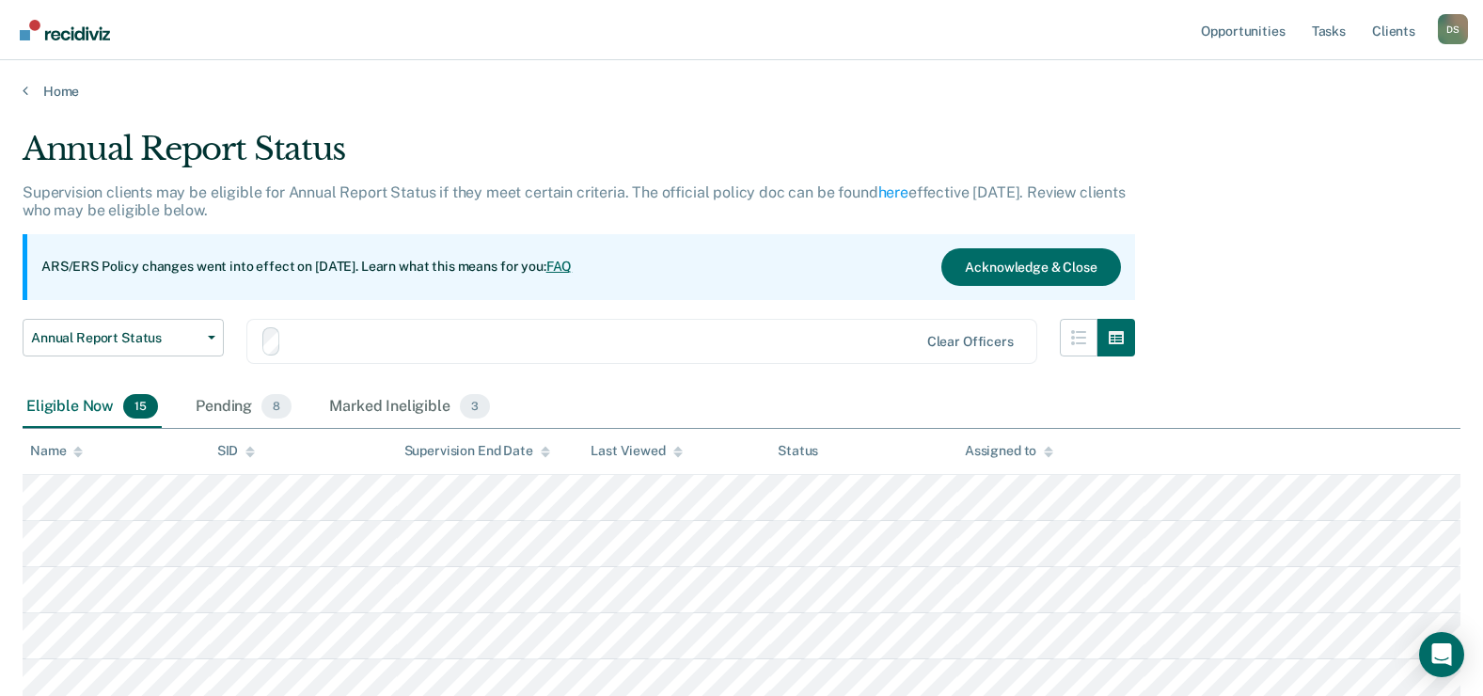
scroll to position [226, 0]
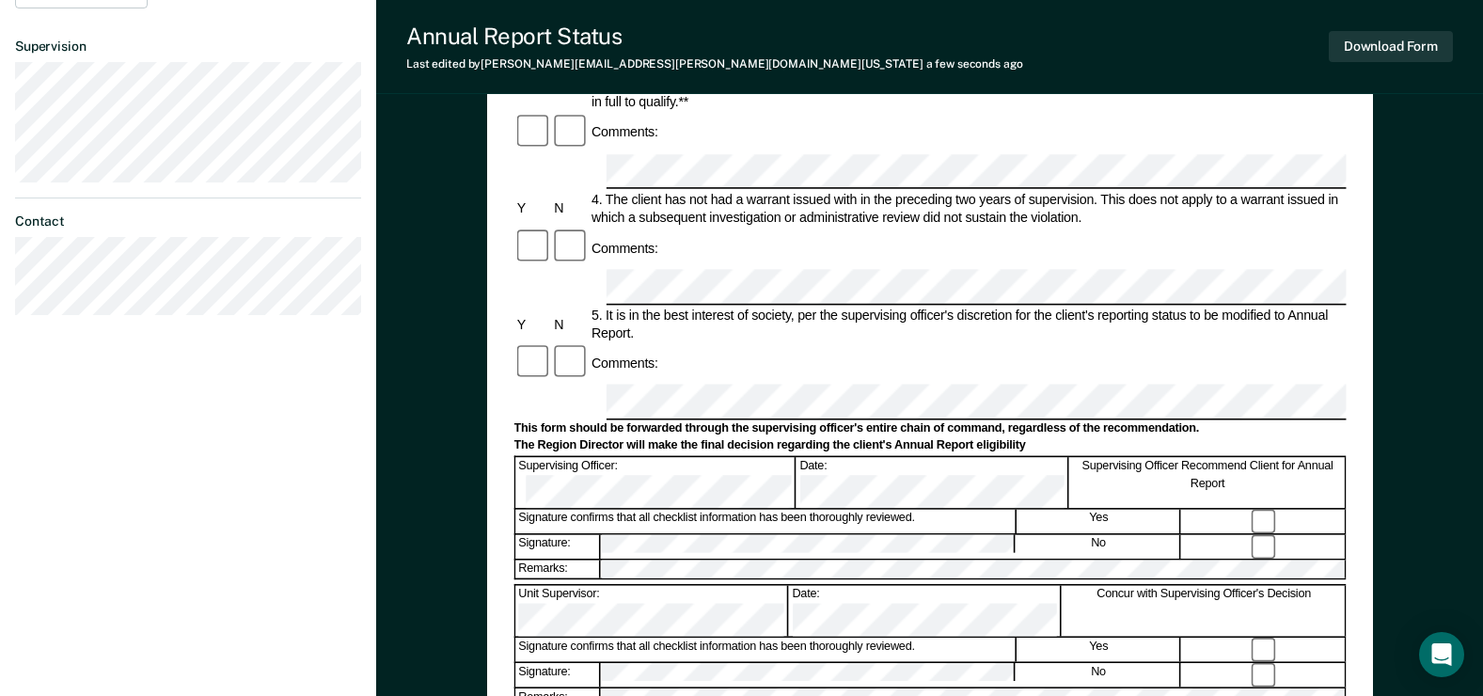
scroll to position [658, 0]
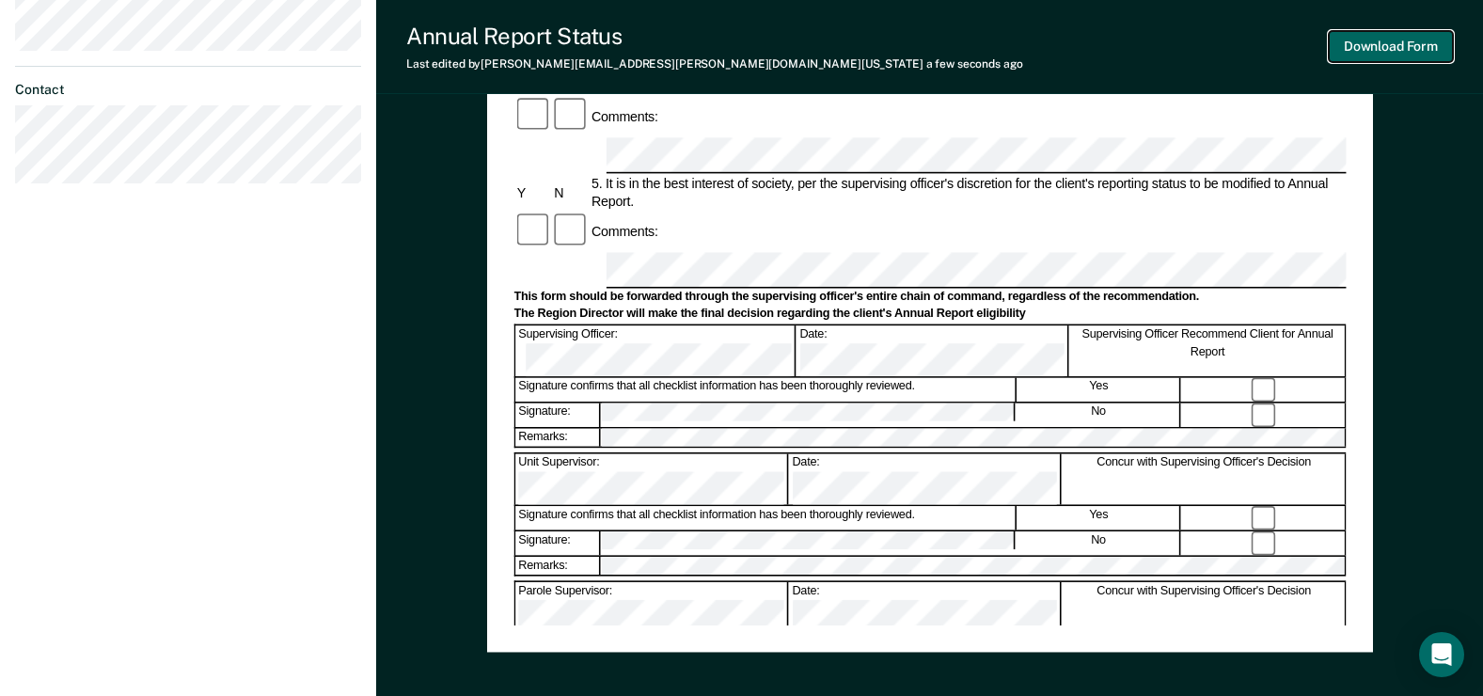
click at [1413, 48] on button "Download Form" at bounding box center [1391, 46] width 124 height 31
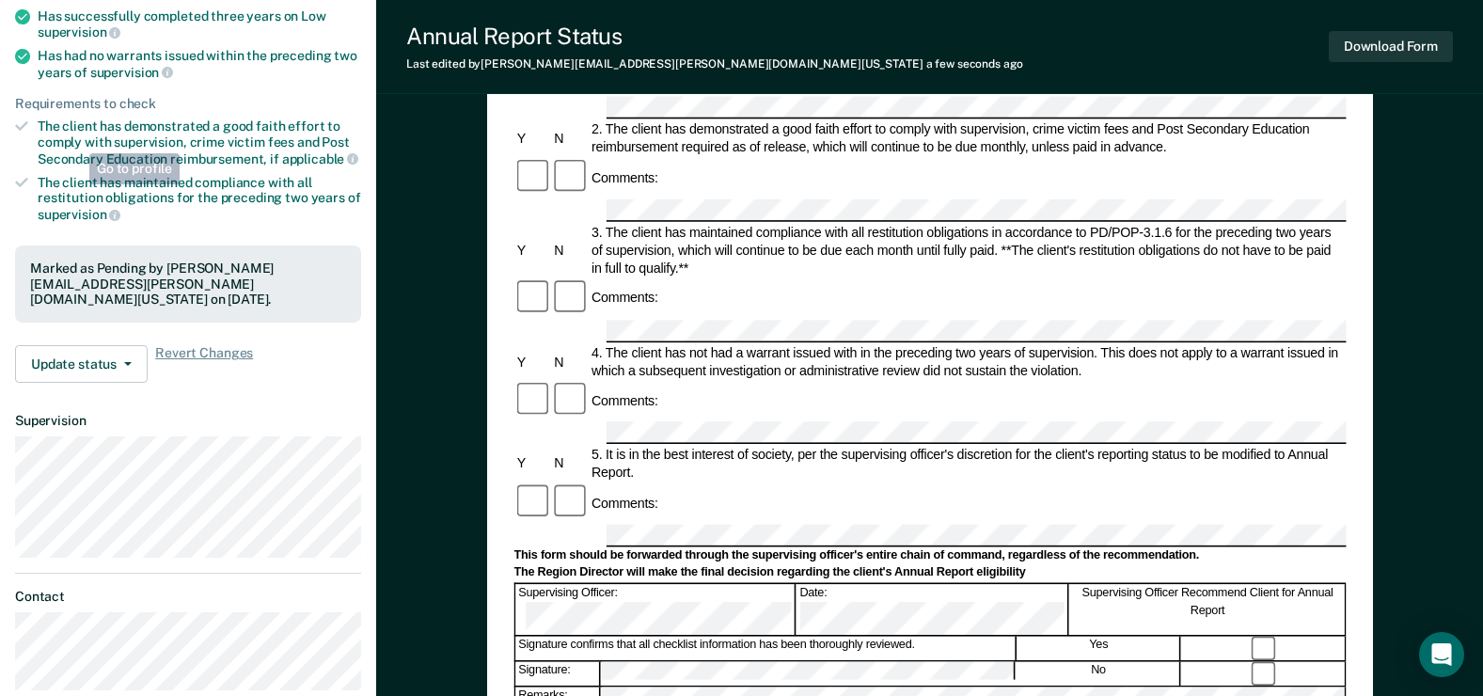
scroll to position [0, 0]
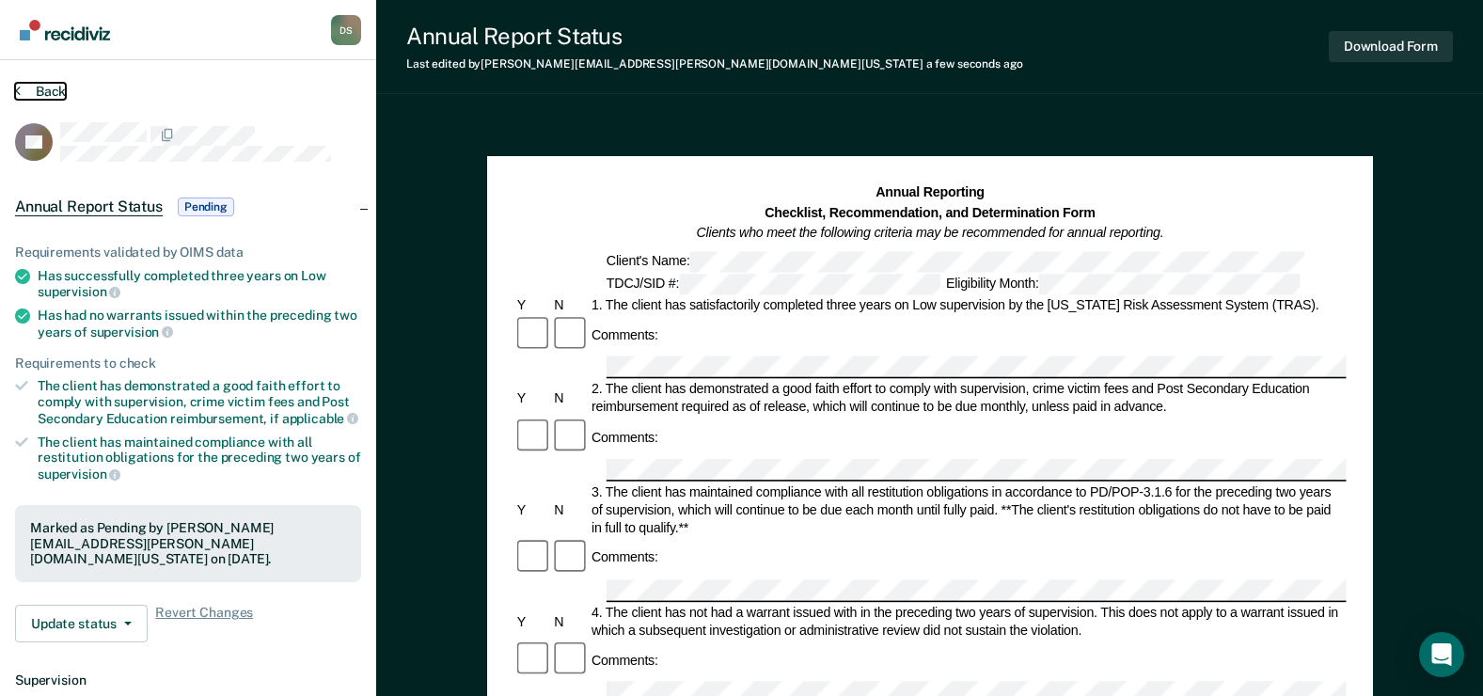
click at [48, 90] on button "Back" at bounding box center [40, 91] width 51 height 17
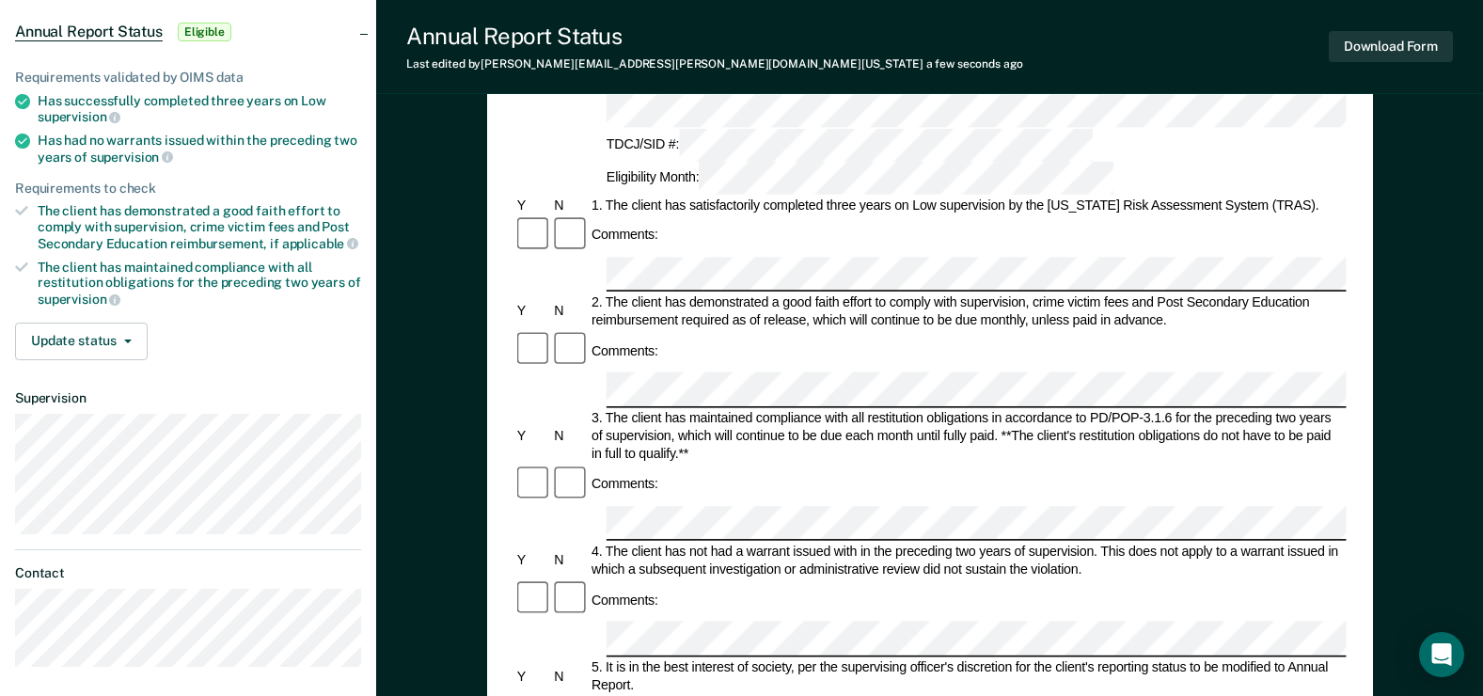
scroll to position [188, 0]
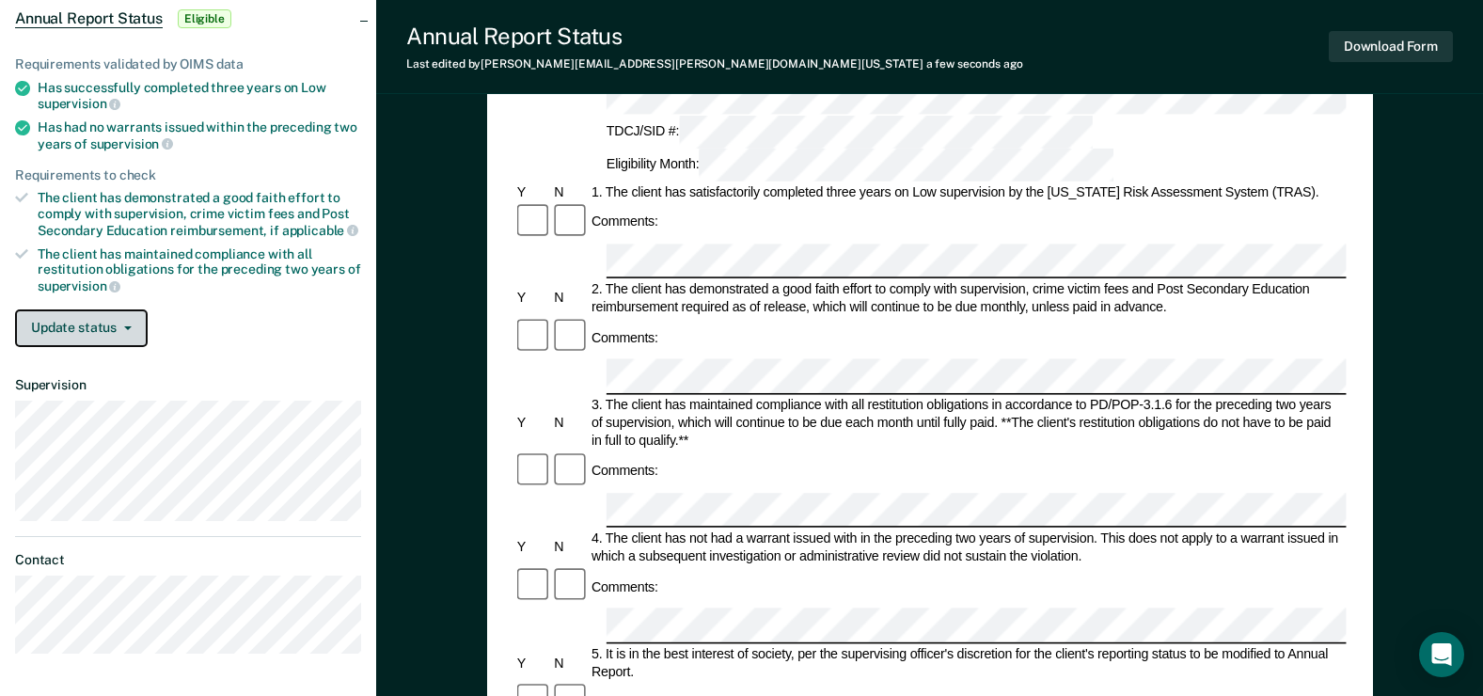
click at [110, 325] on button "Update status" at bounding box center [81, 328] width 133 height 38
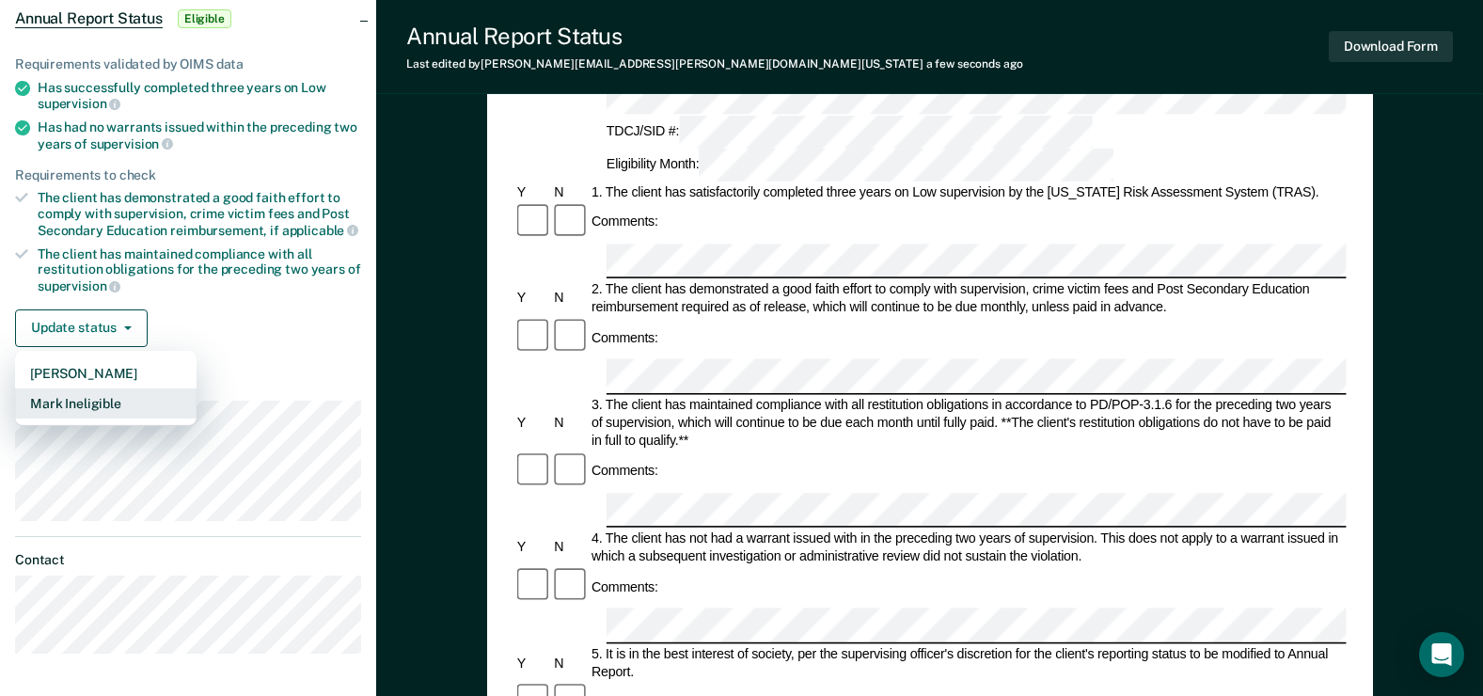
click at [118, 402] on button "Mark Ineligible" at bounding box center [106, 403] width 182 height 30
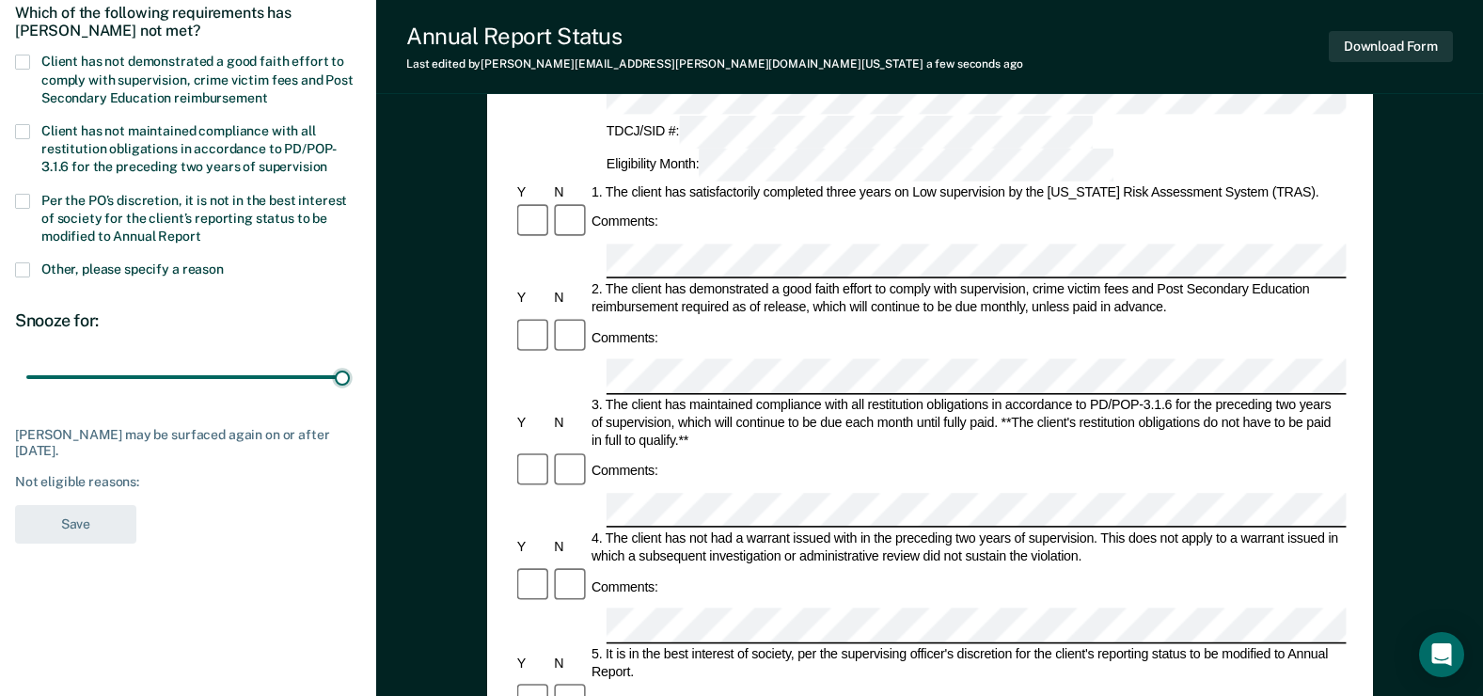
drag, startPoint x: 132, startPoint y: 379, endPoint x: 107, endPoint y: 190, distance: 190.6
type input "90"
click at [350, 392] on input "range" at bounding box center [188, 377] width 324 height 33
click at [25, 62] on span at bounding box center [22, 62] width 15 height 15
click at [267, 91] on input "Client has not demonstrated a good faith effort to comply with supervision, cri…" at bounding box center [267, 91] width 0 height 0
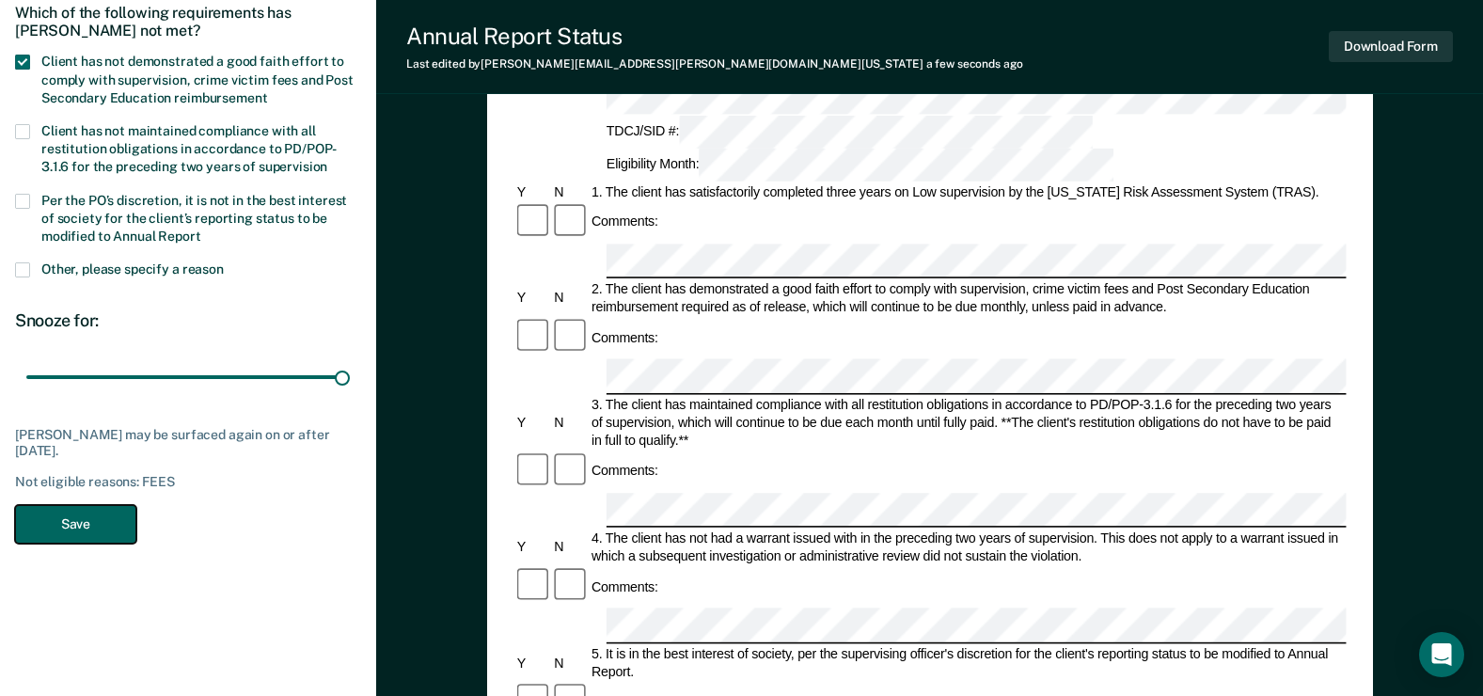
click at [82, 520] on button "Save" at bounding box center [75, 524] width 121 height 39
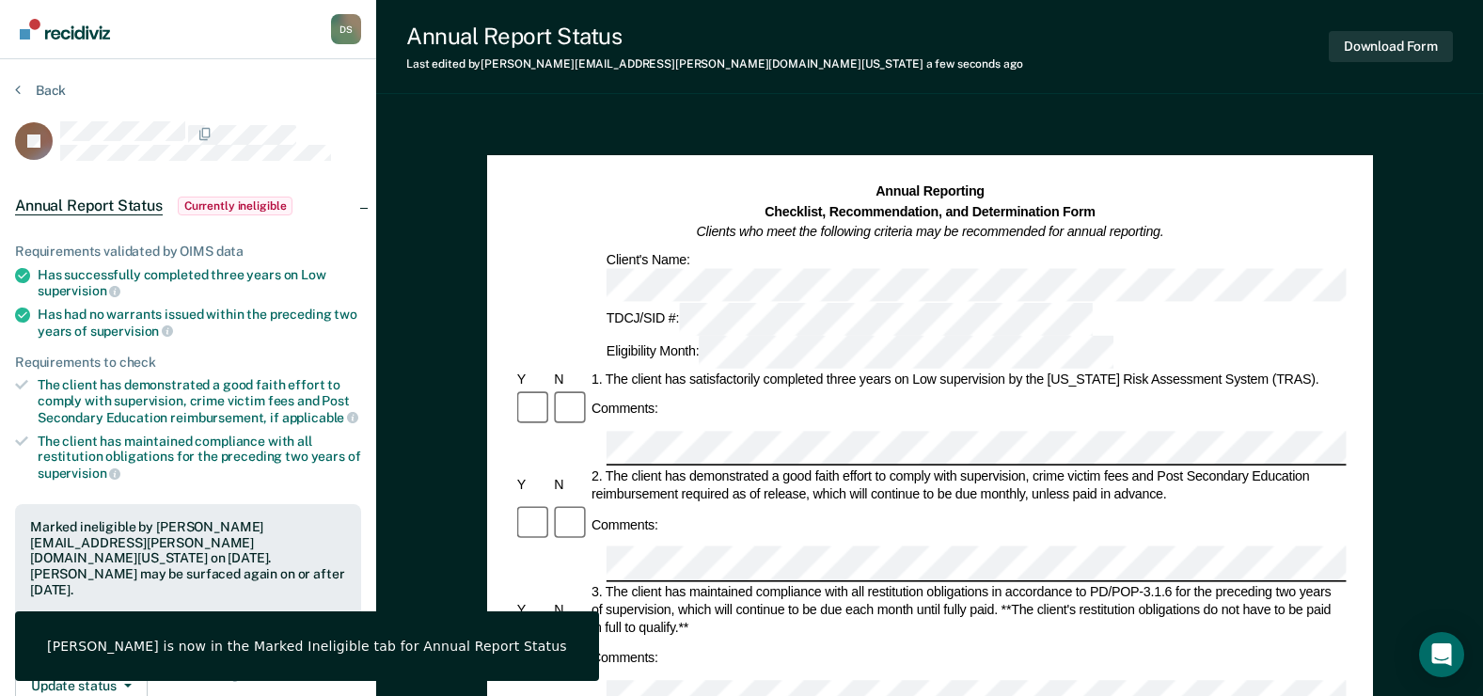
scroll to position [0, 0]
click at [43, 84] on button "Back" at bounding box center [40, 91] width 51 height 17
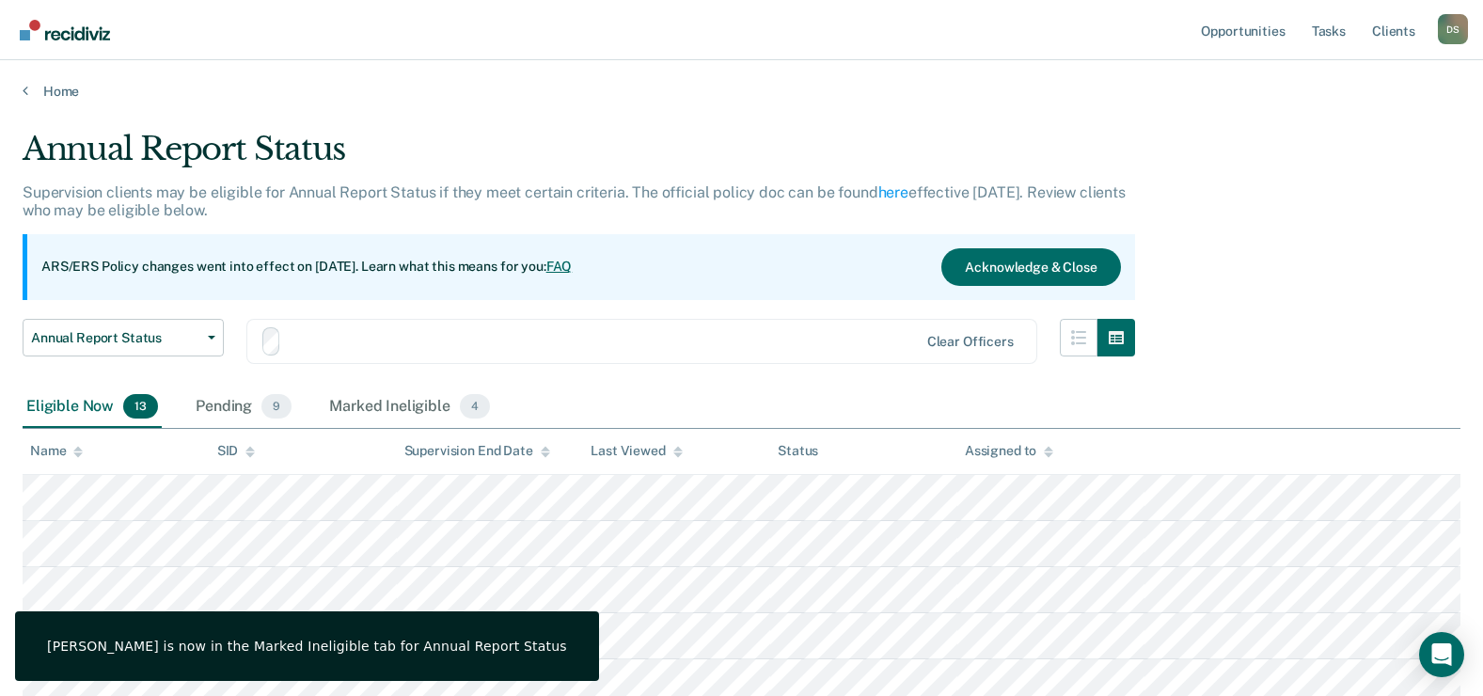
scroll to position [226, 0]
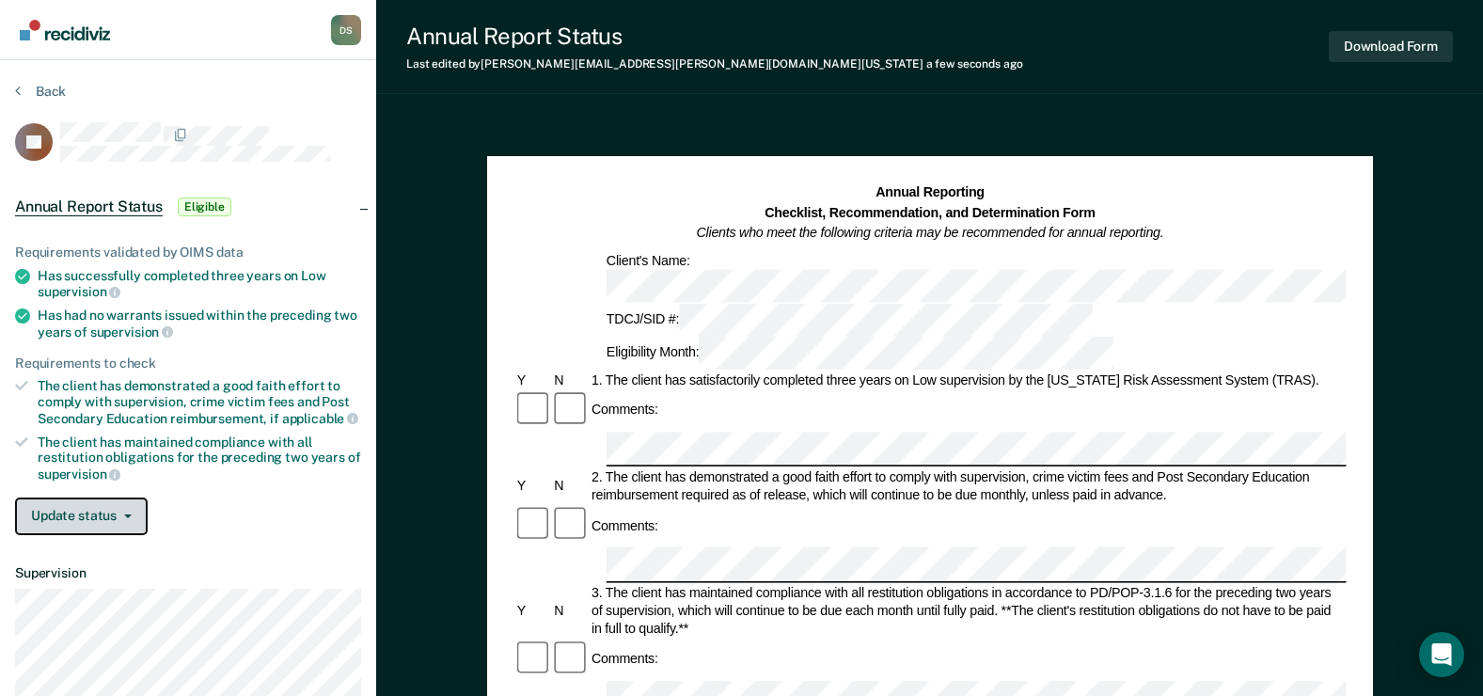
click at [86, 520] on button "Update status" at bounding box center [81, 516] width 133 height 38
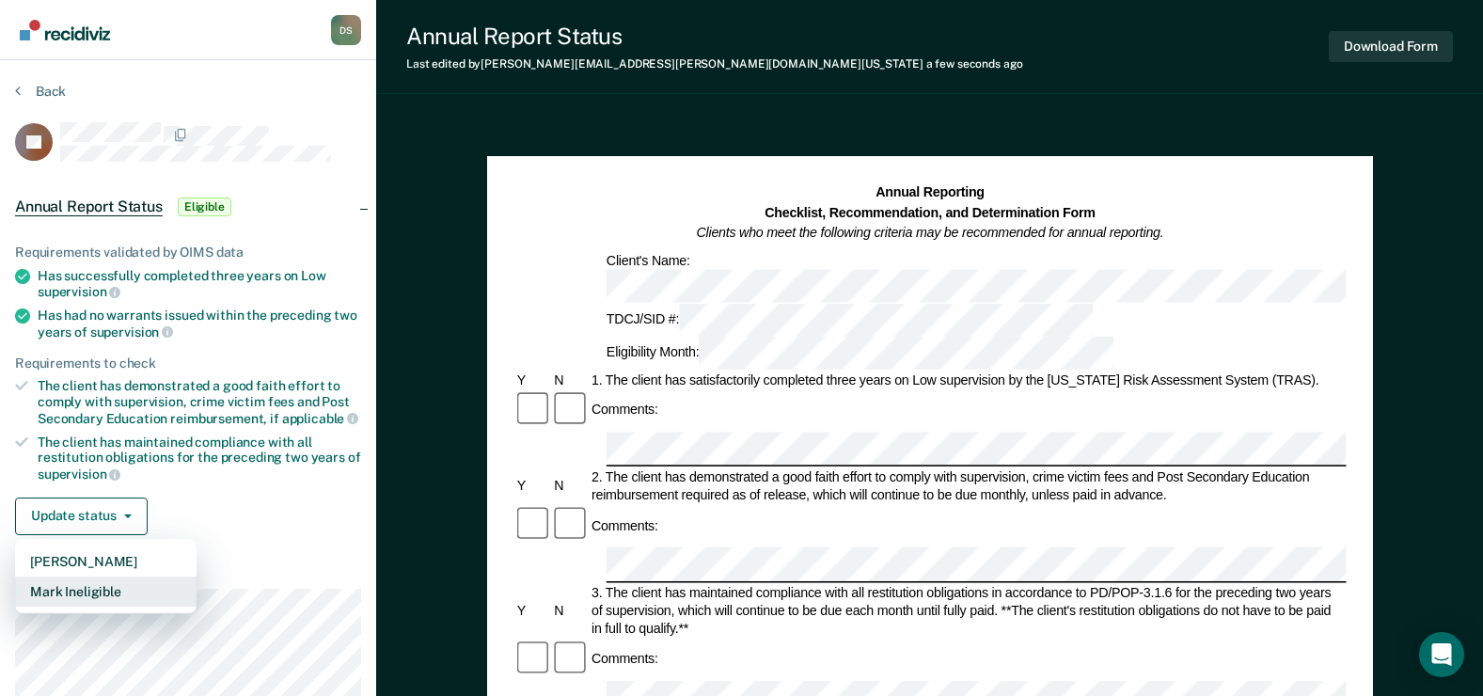
click at [99, 588] on button "Mark Ineligible" at bounding box center [106, 591] width 182 height 30
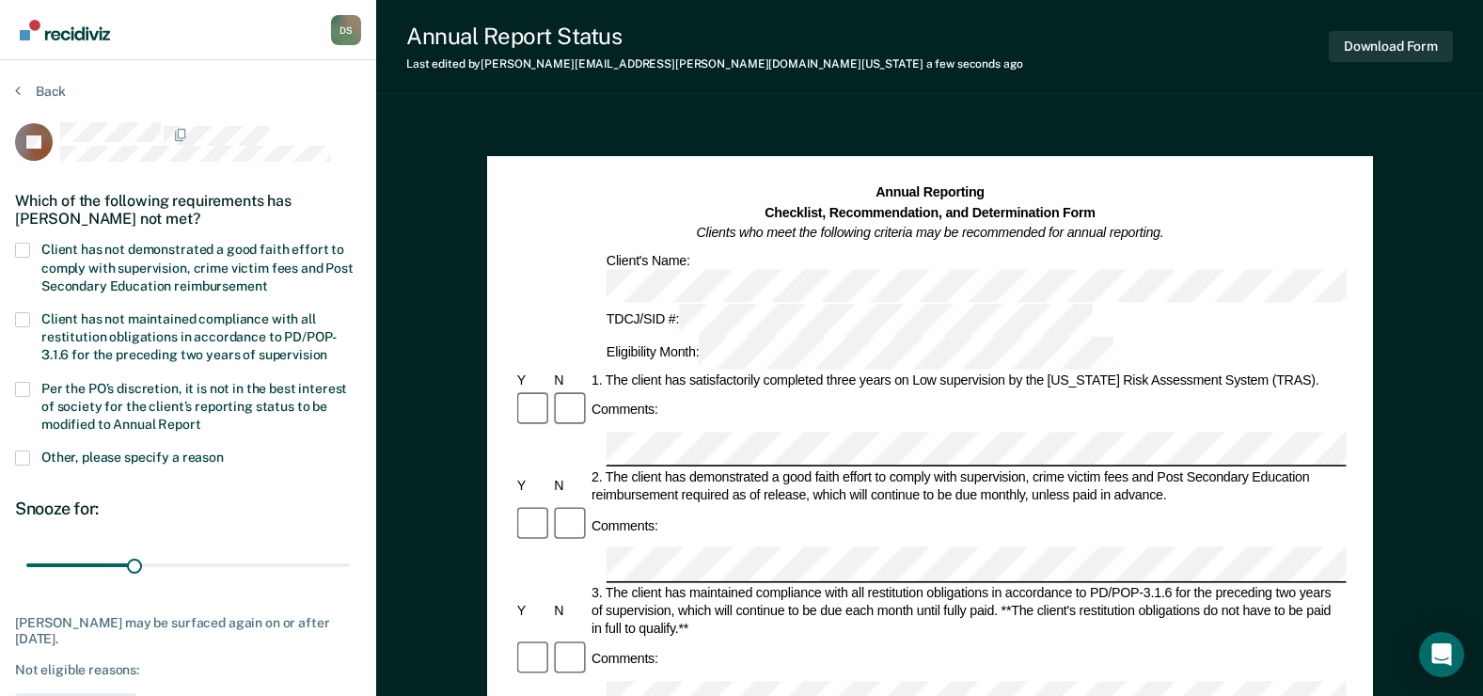
click at [24, 248] on span at bounding box center [22, 250] width 15 height 15
click at [267, 279] on input "Client has not demonstrated a good faith effort to comply with supervision, cri…" at bounding box center [267, 279] width 0 height 0
drag, startPoint x: 174, startPoint y: 568, endPoint x: 140, endPoint y: 525, distance: 54.9
type input "90"
click at [350, 582] on input "range" at bounding box center [188, 565] width 324 height 33
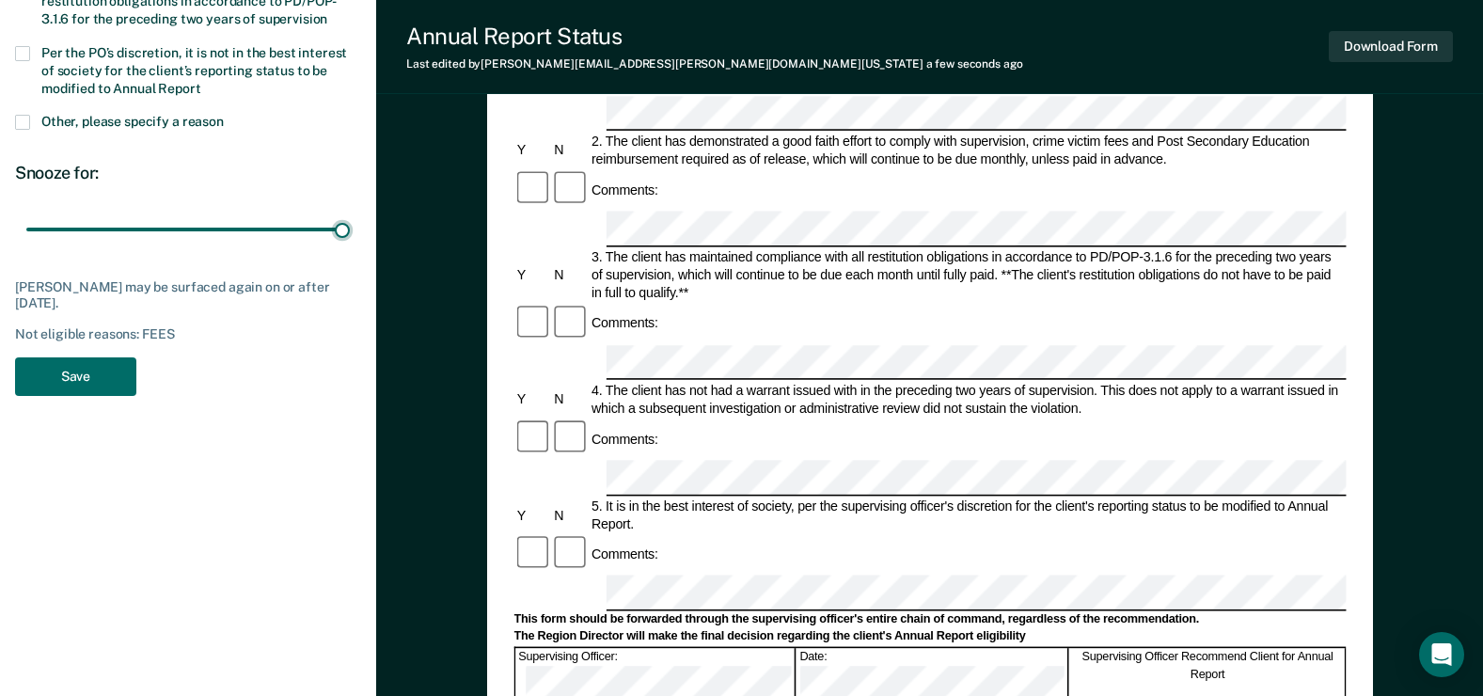
scroll to position [376, 0]
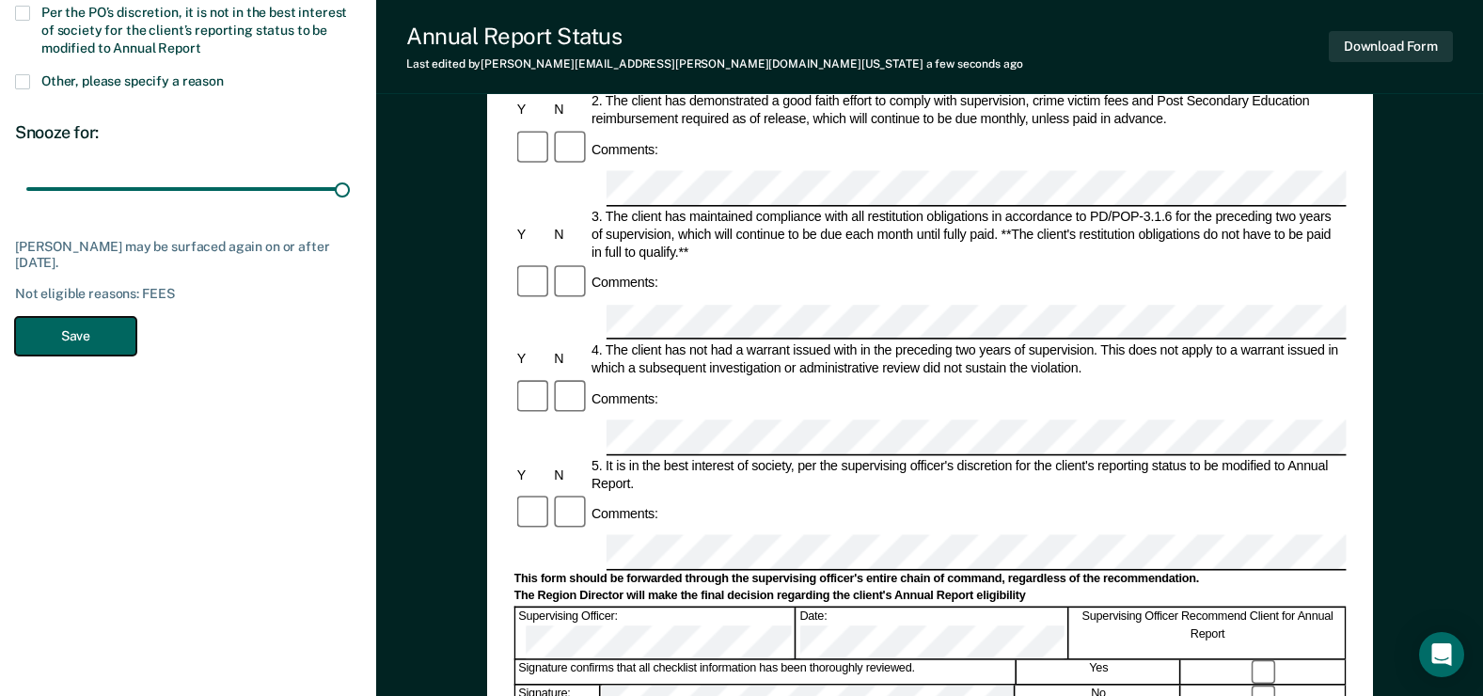
click at [85, 321] on button "Save" at bounding box center [75, 336] width 121 height 39
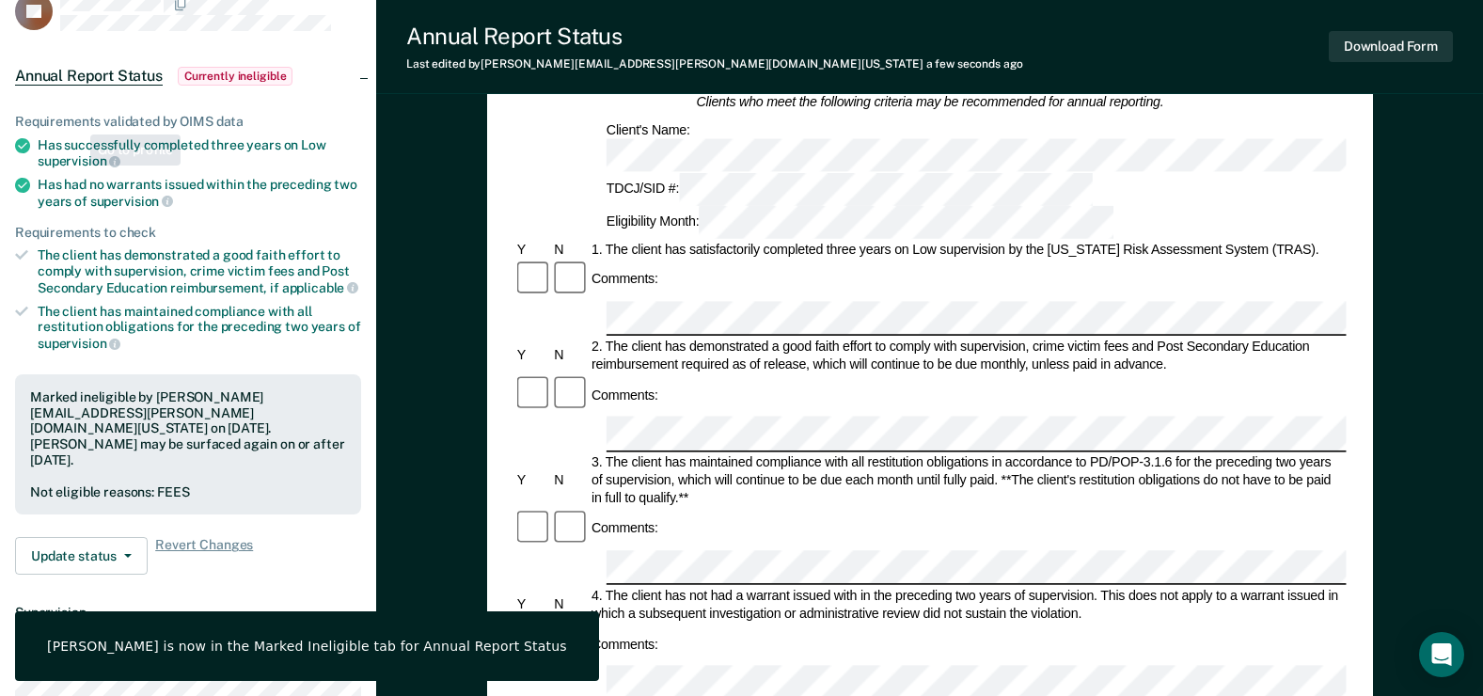
scroll to position [0, 0]
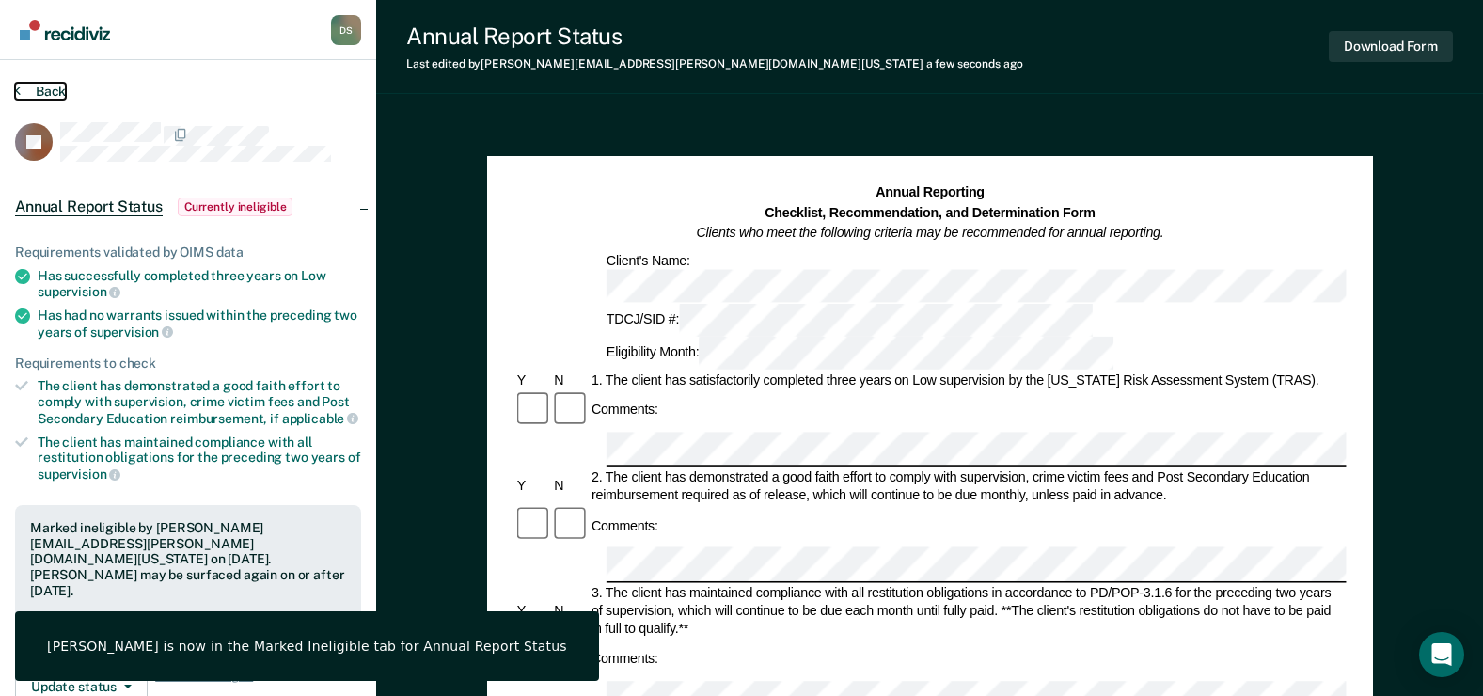
click at [32, 87] on button "Back" at bounding box center [40, 91] width 51 height 17
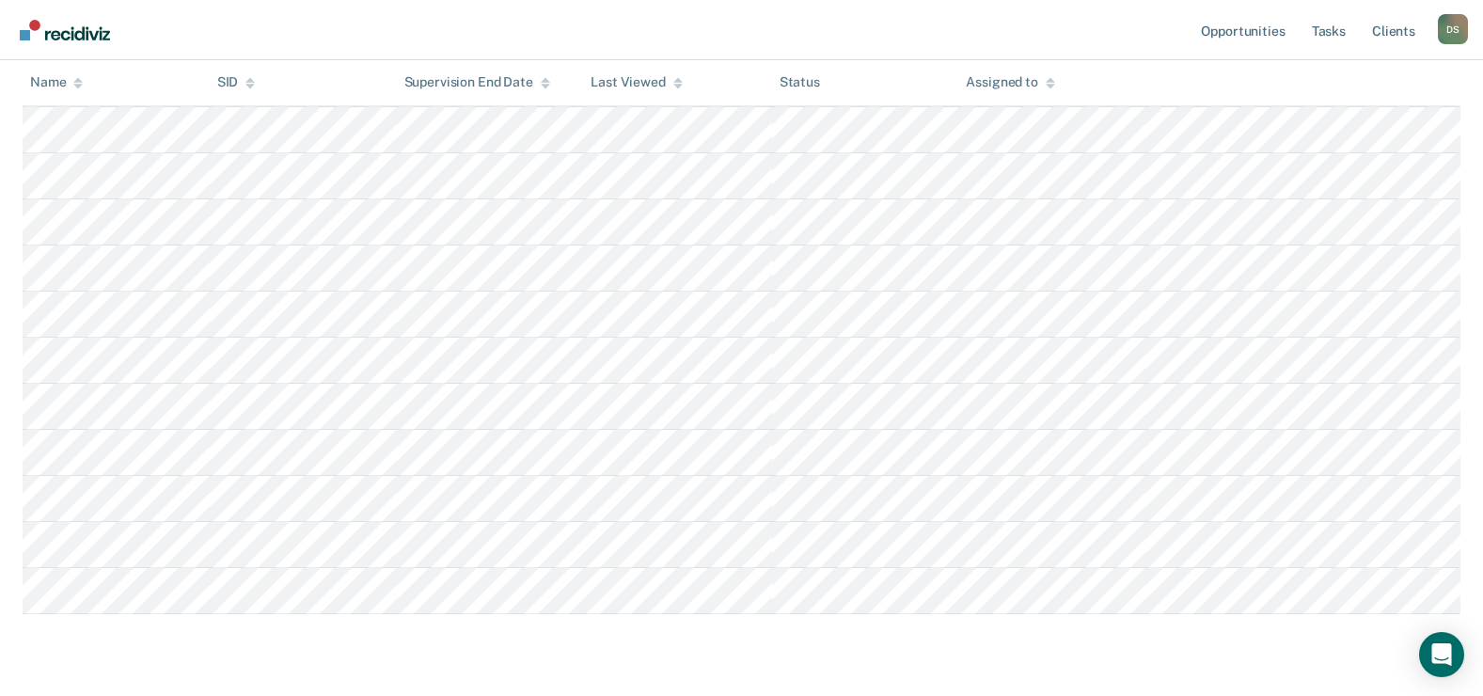
scroll to position [467, 0]
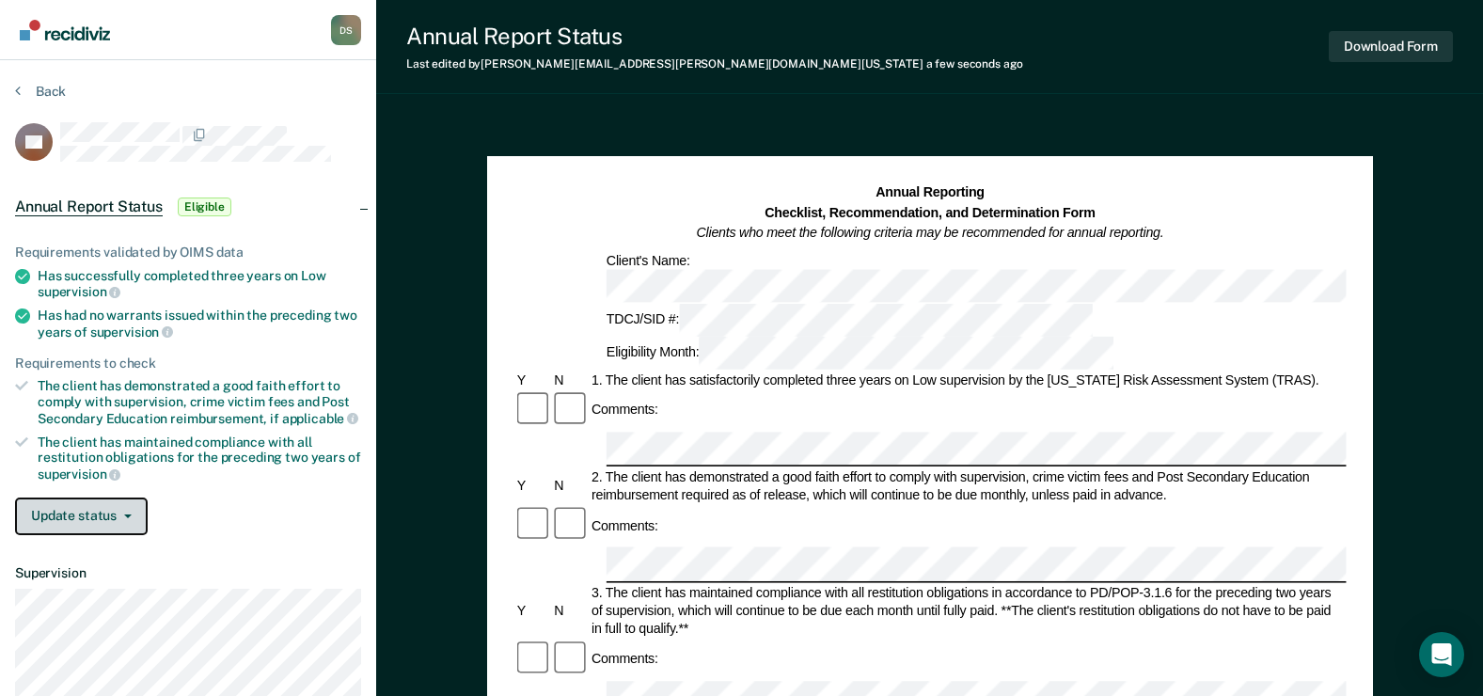
click at [128, 514] on icon "button" at bounding box center [128, 516] width 8 height 4
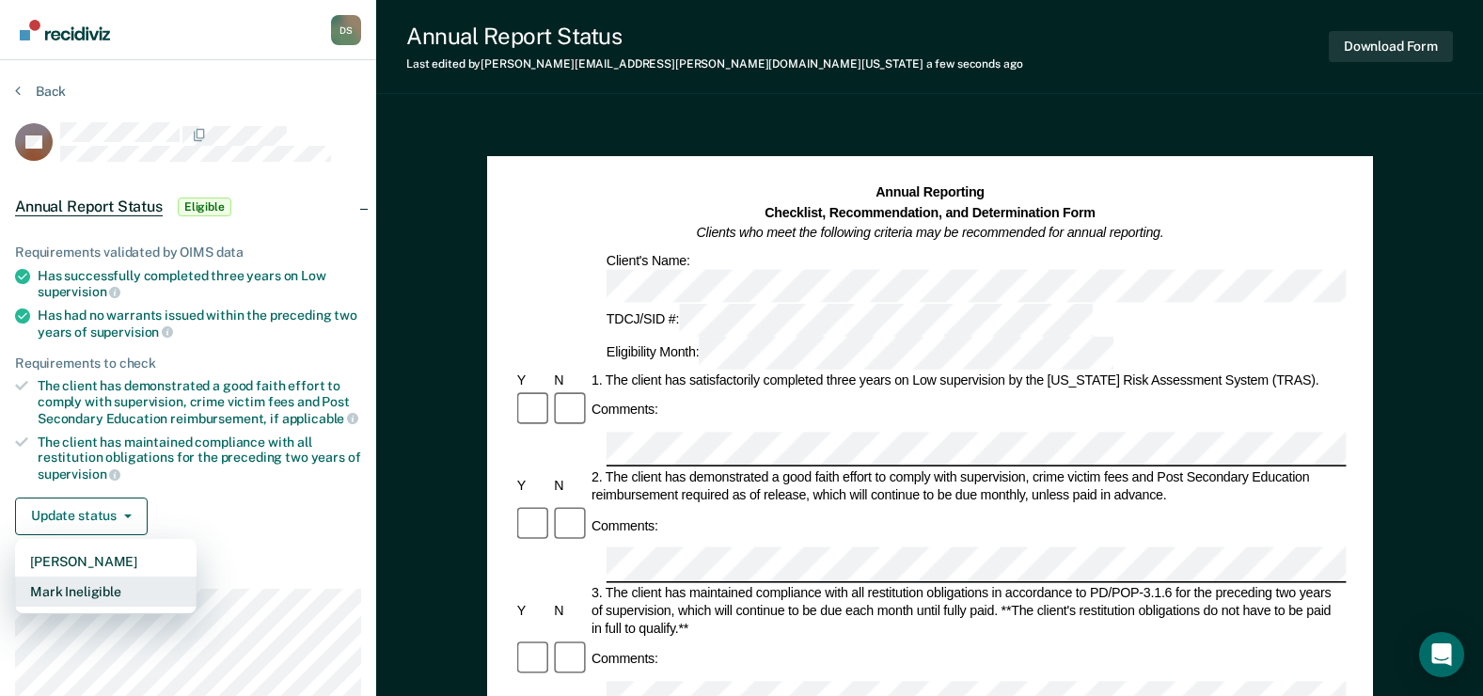
click at [107, 584] on button "Mark Ineligible" at bounding box center [106, 591] width 182 height 30
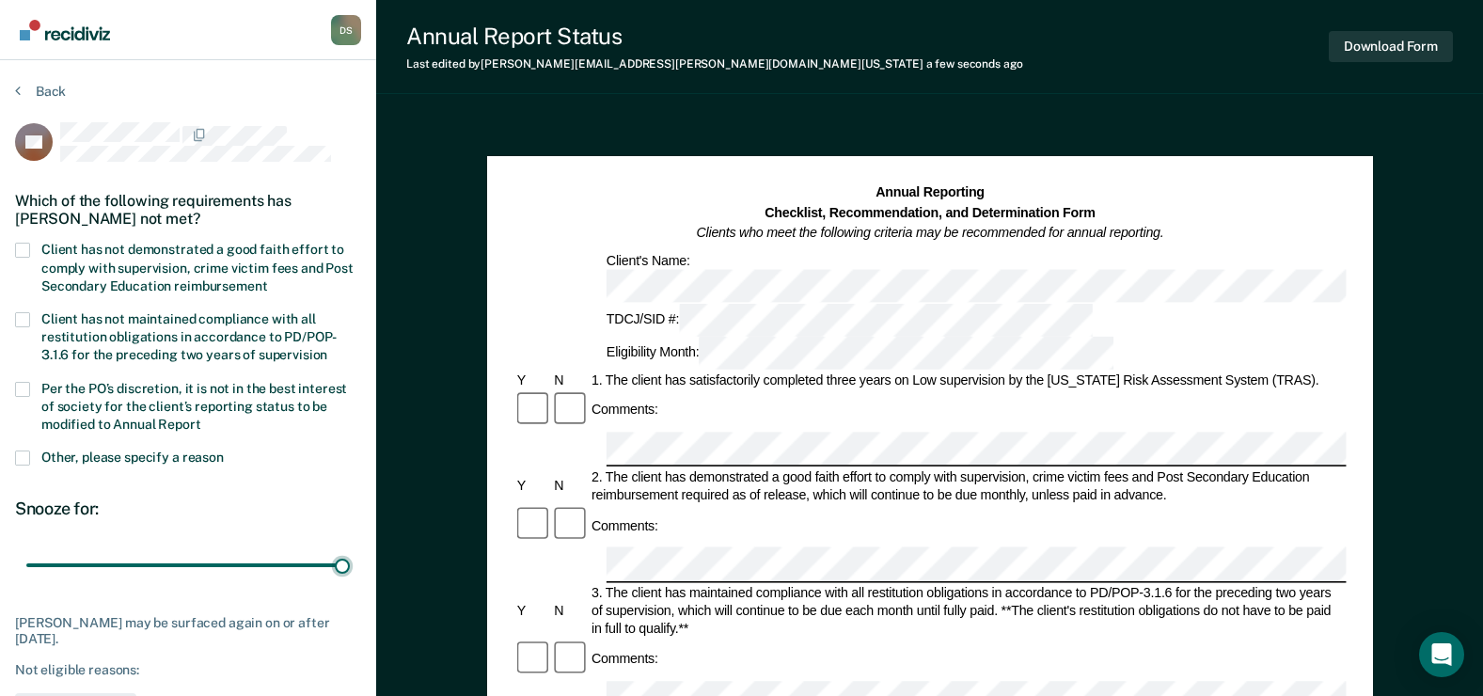
drag, startPoint x: 136, startPoint y: 566, endPoint x: 201, endPoint y: 434, distance: 146.8
type input "90"
click at [350, 567] on input "range" at bounding box center [188, 565] width 324 height 33
click at [32, 245] on label "Client has not demonstrated a good faith effort to comply with supervision, cri…" at bounding box center [188, 270] width 346 height 55
click at [267, 279] on input "Client has not demonstrated a good faith effort to comply with supervision, cri…" at bounding box center [267, 279] width 0 height 0
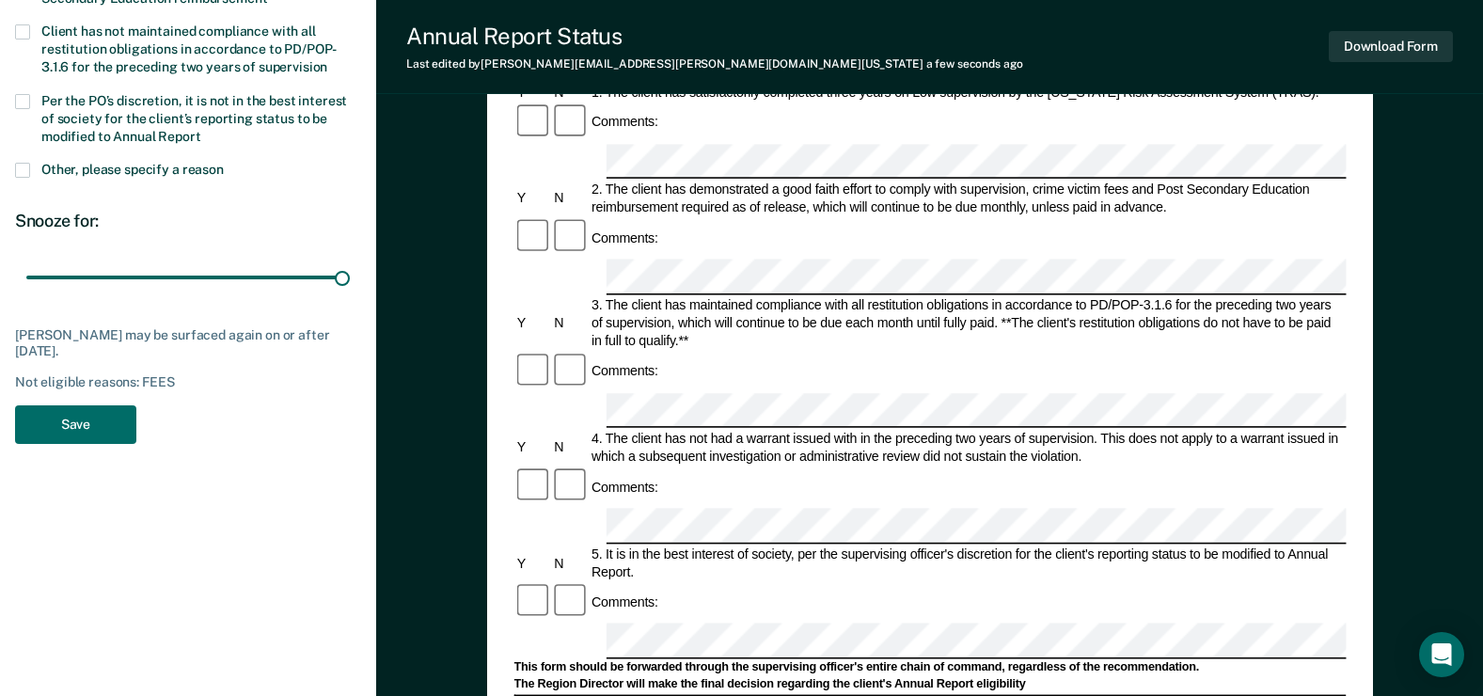
scroll to position [470, 0]
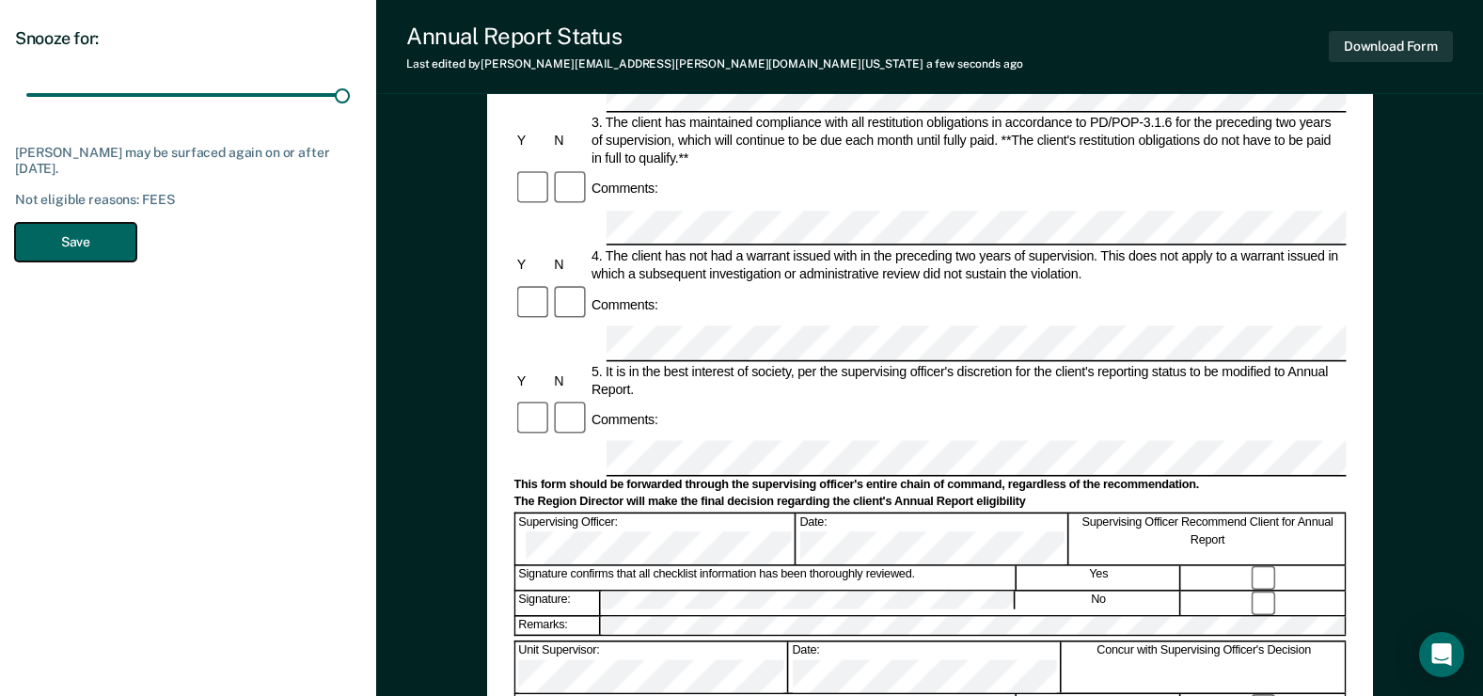
click at [90, 244] on button "Save" at bounding box center [75, 242] width 121 height 39
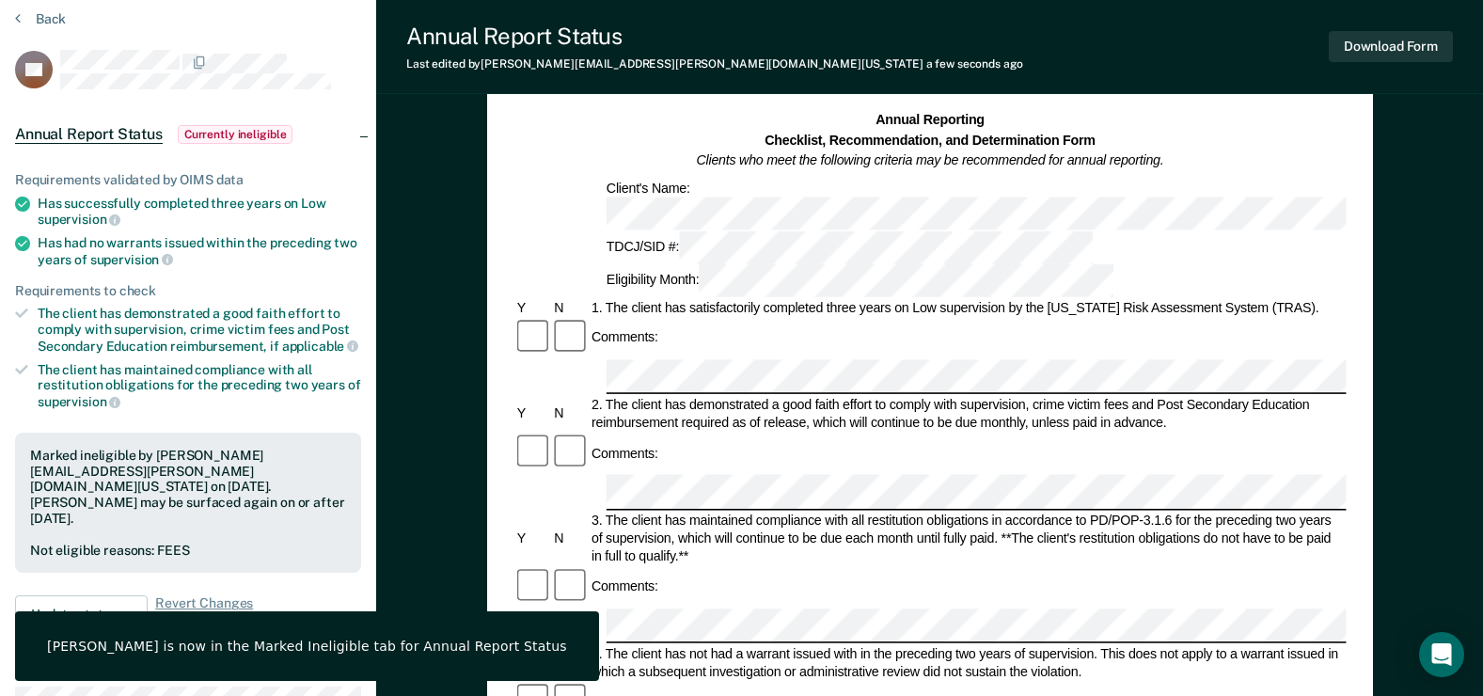
scroll to position [0, 0]
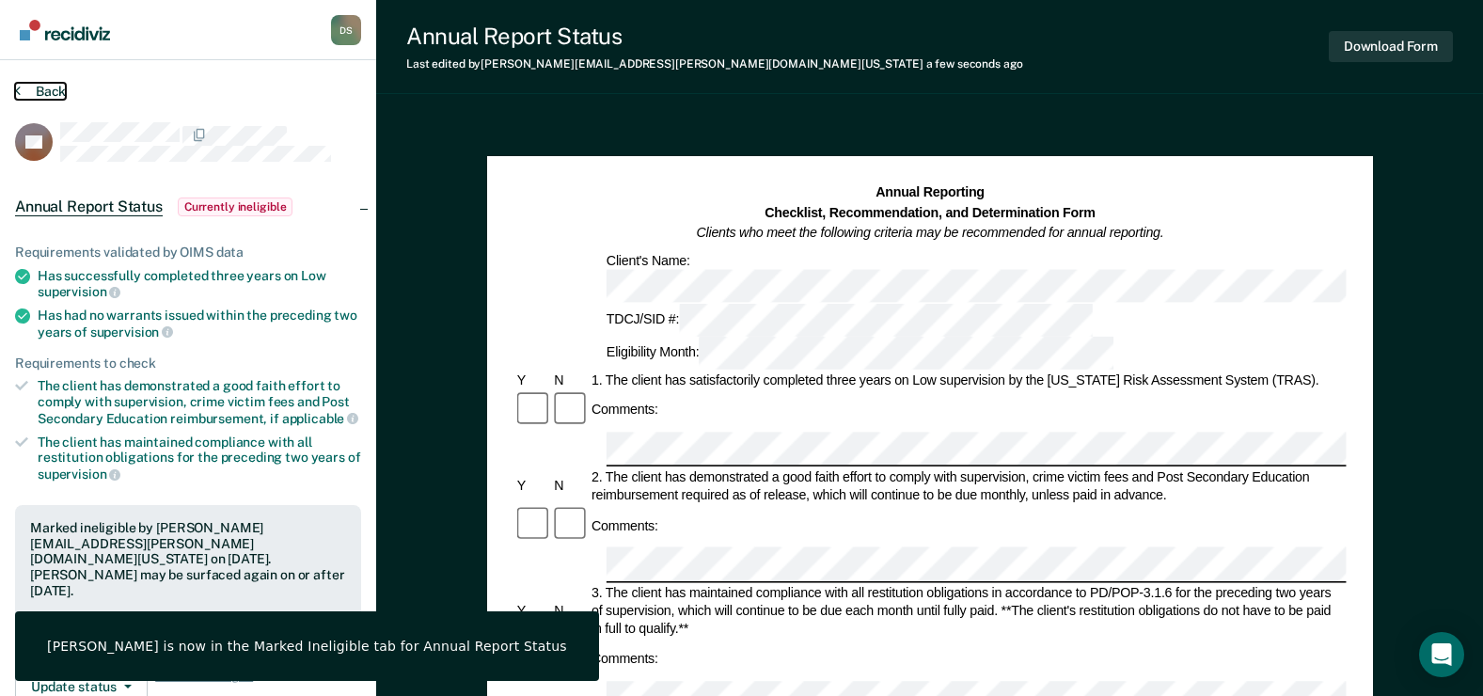
click at [29, 88] on button "Back" at bounding box center [40, 91] width 51 height 17
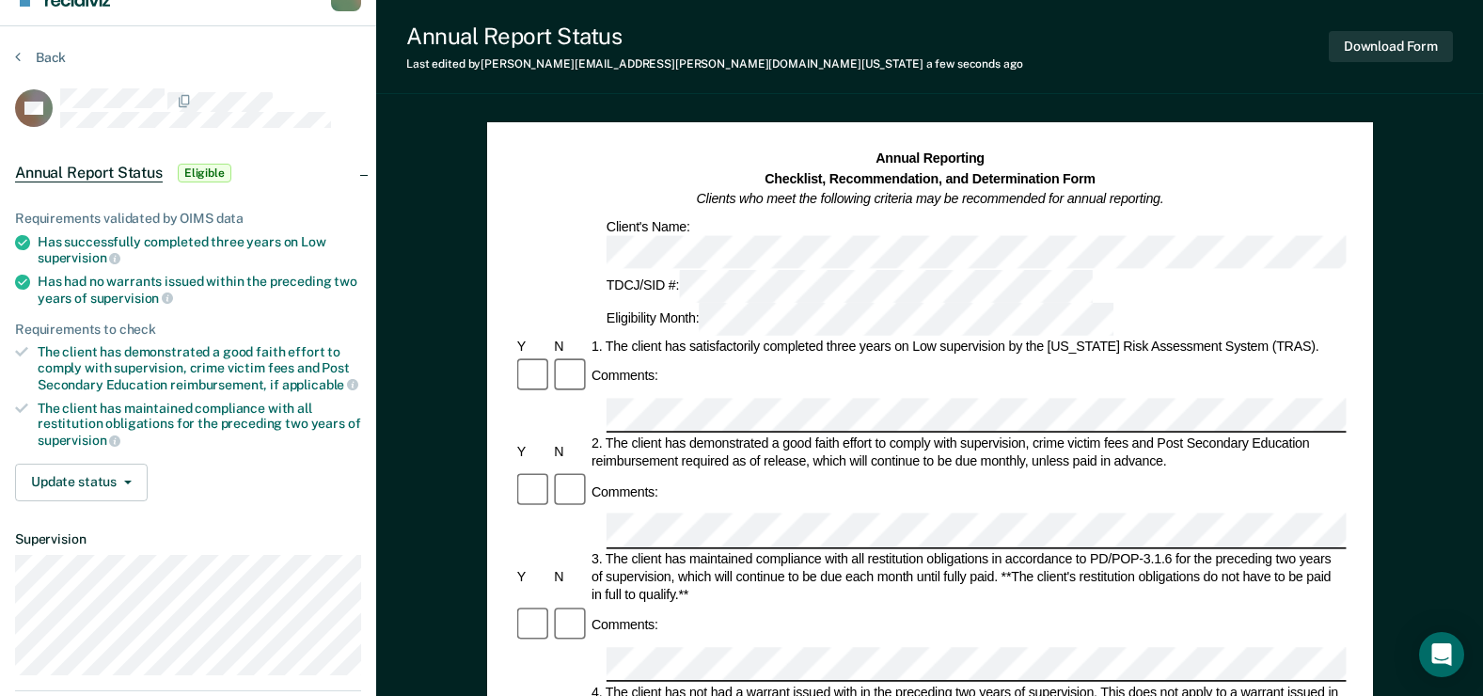
scroll to position [94, 0]
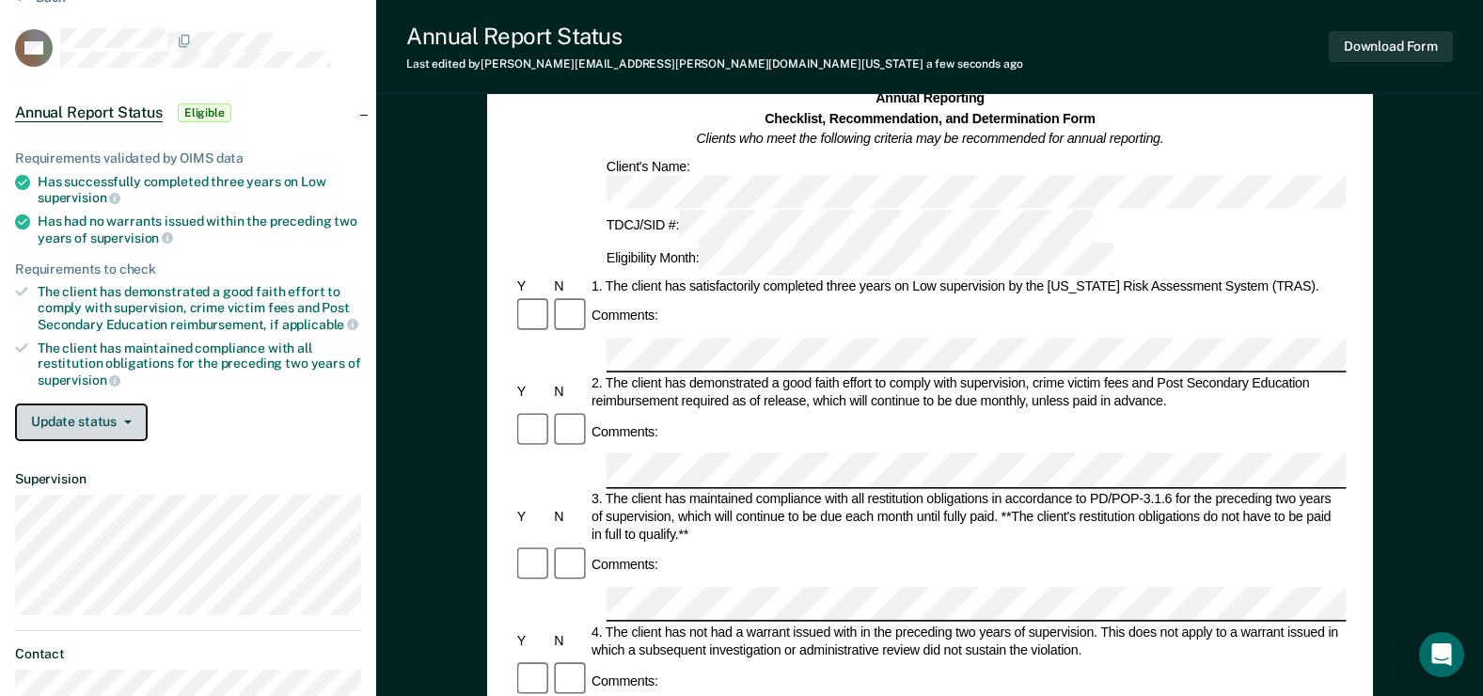
click at [103, 418] on button "Update status" at bounding box center [81, 422] width 133 height 38
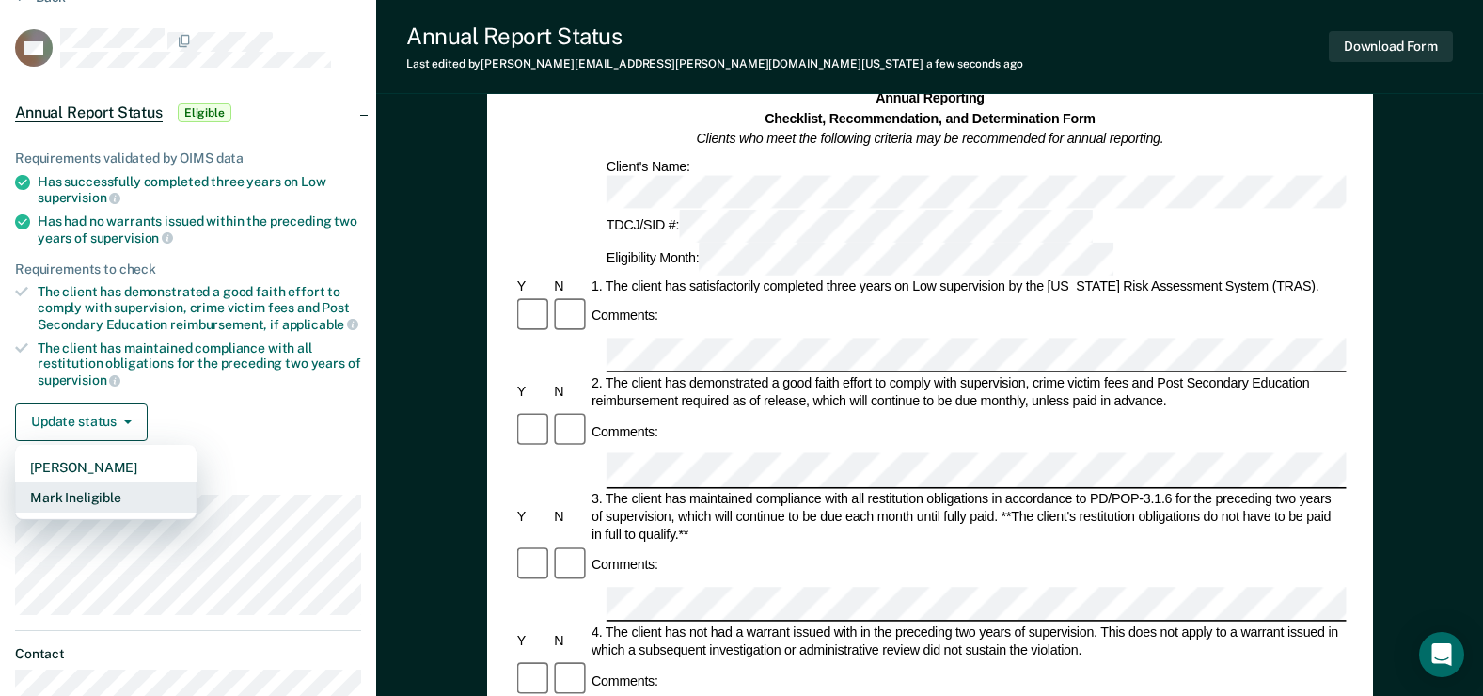
click at [99, 492] on button "Mark Ineligible" at bounding box center [106, 497] width 182 height 30
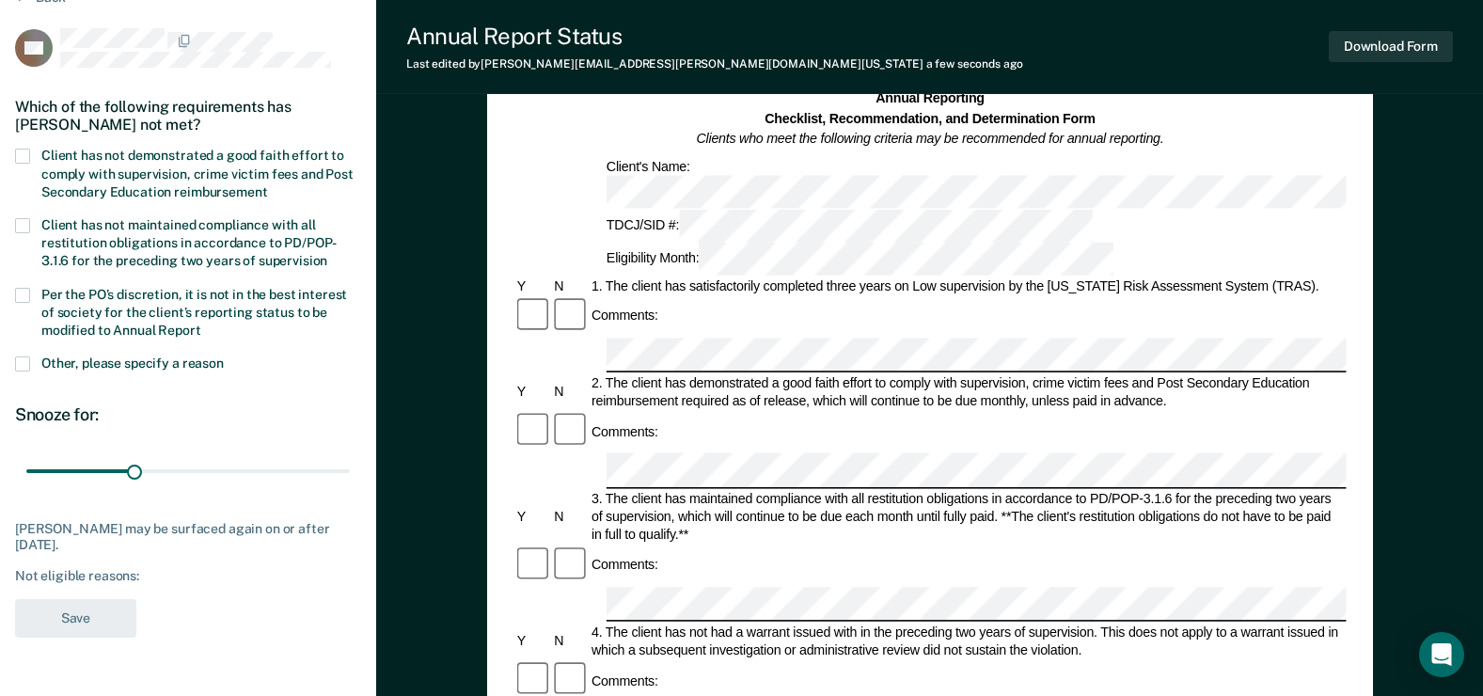
click at [18, 152] on span at bounding box center [22, 156] width 15 height 15
click at [267, 185] on input "Client has not demonstrated a good faith effort to comply with supervision, cri…" at bounding box center [267, 185] width 0 height 0
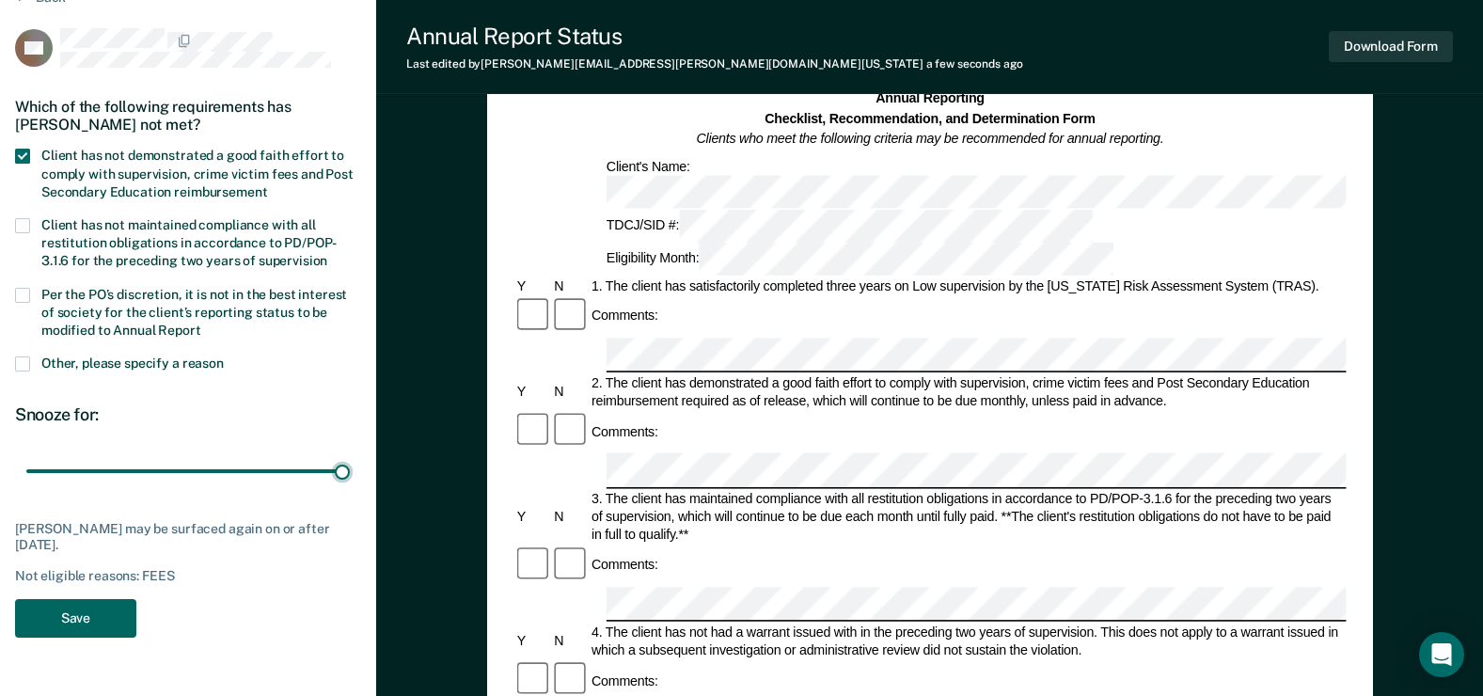
drag, startPoint x: 137, startPoint y: 471, endPoint x: 73, endPoint y: 607, distance: 149.8
type input "90"
click at [350, 488] on input "range" at bounding box center [188, 471] width 324 height 33
click at [78, 624] on button "Save" at bounding box center [75, 618] width 121 height 39
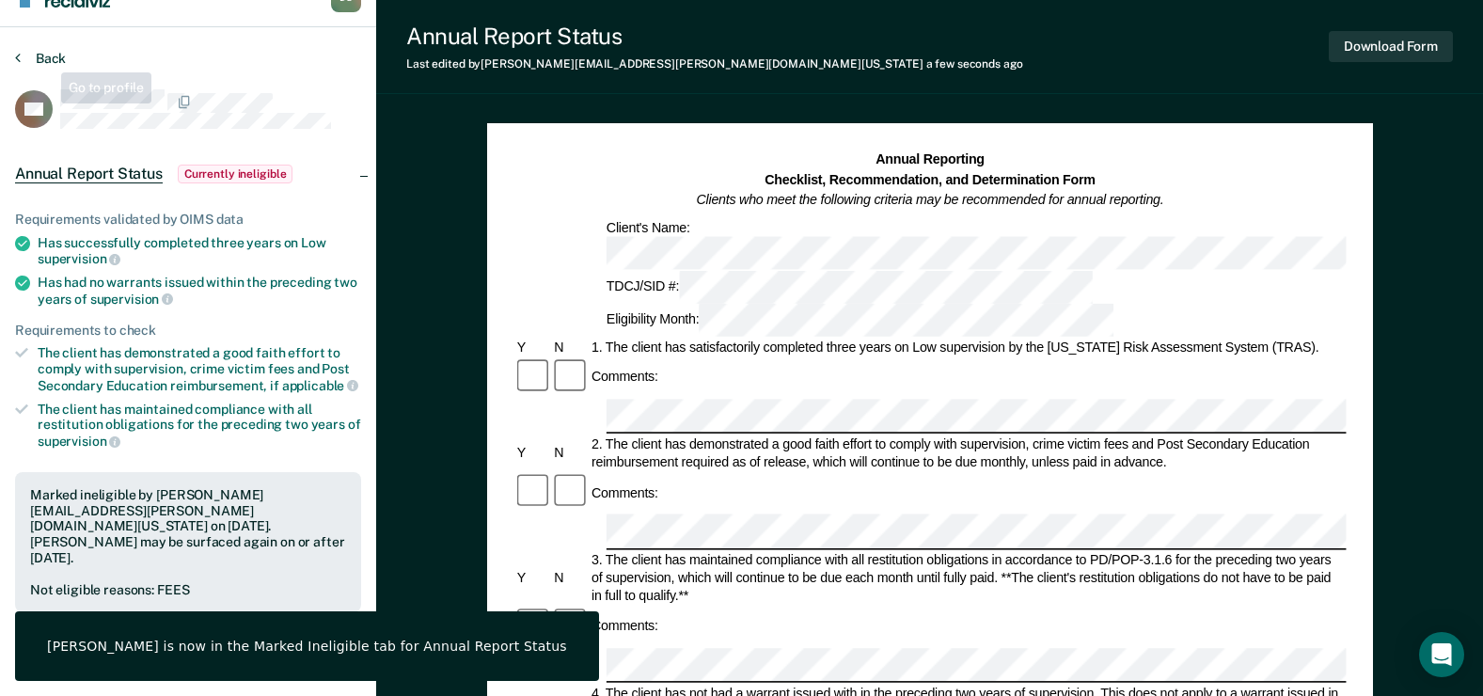
scroll to position [0, 0]
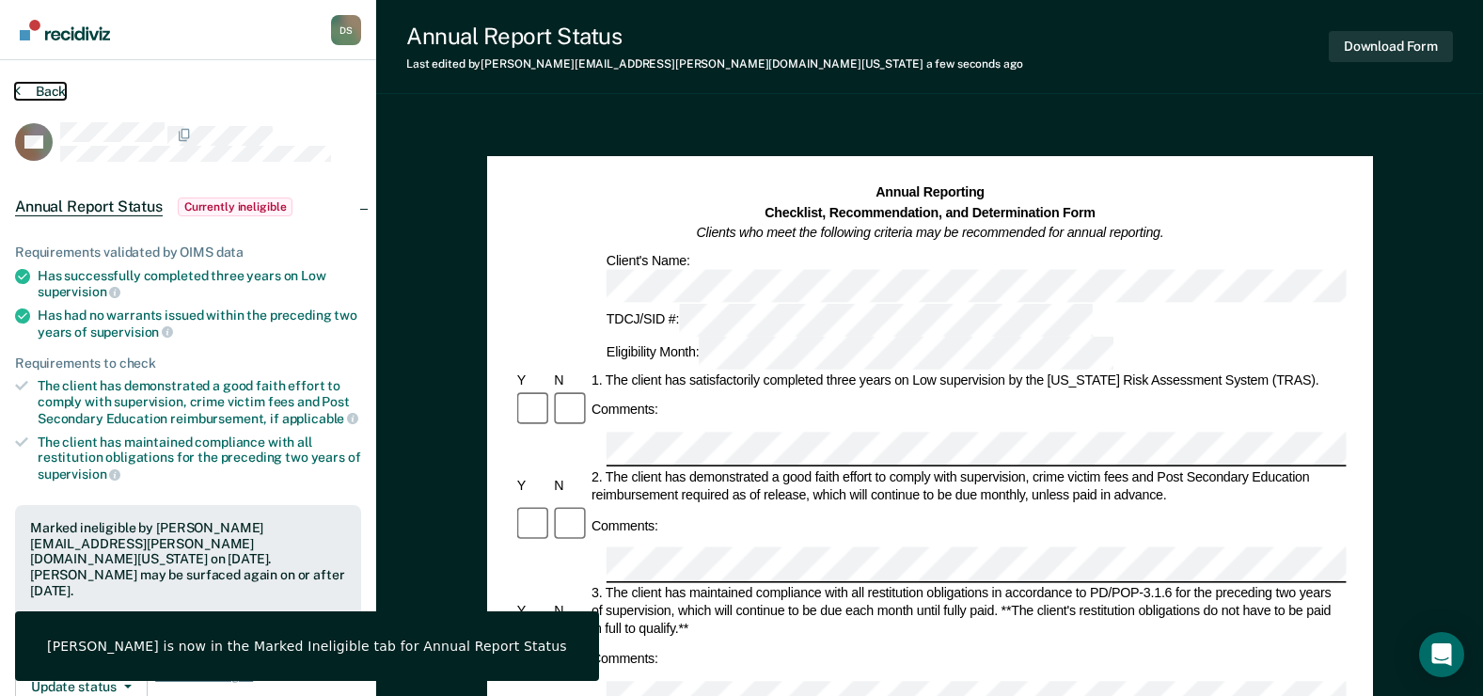
click at [44, 98] on button "Back" at bounding box center [40, 91] width 51 height 17
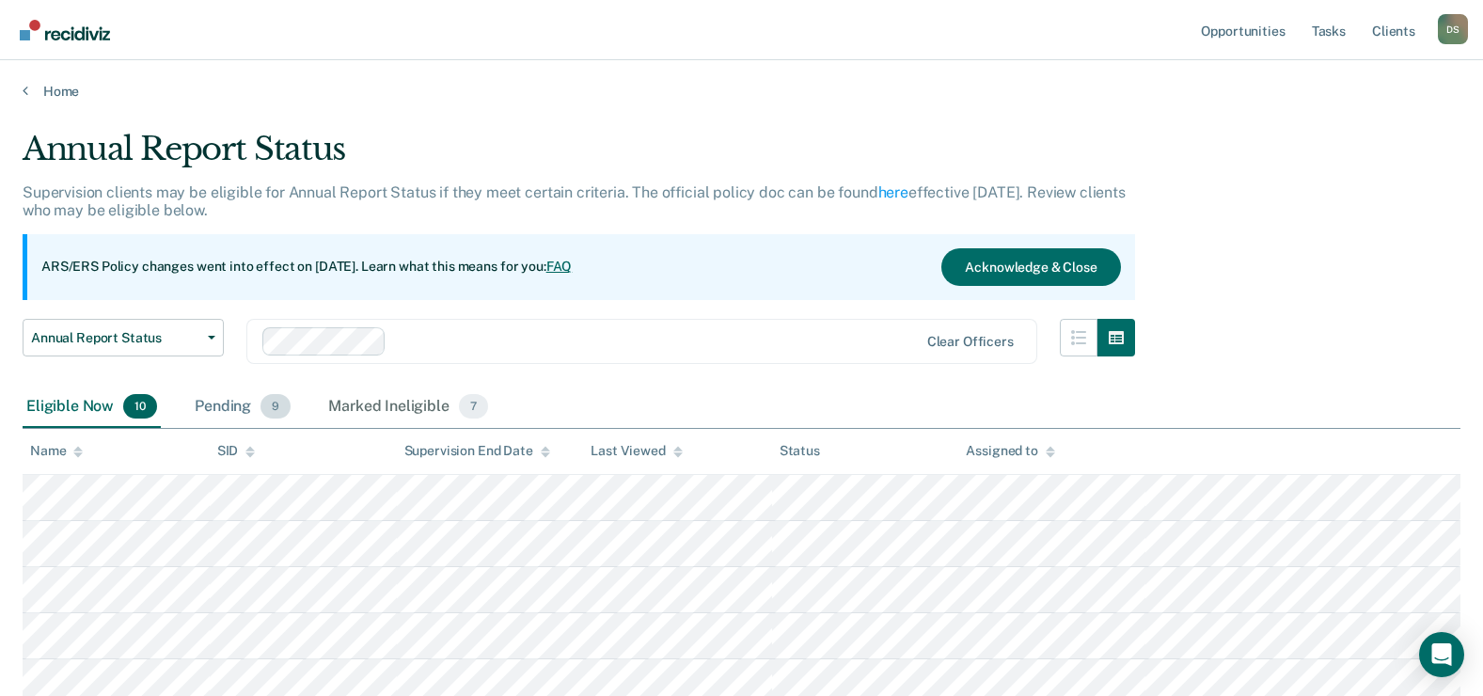
click at [244, 408] on div "Pending 9" at bounding box center [242, 407] width 103 height 41
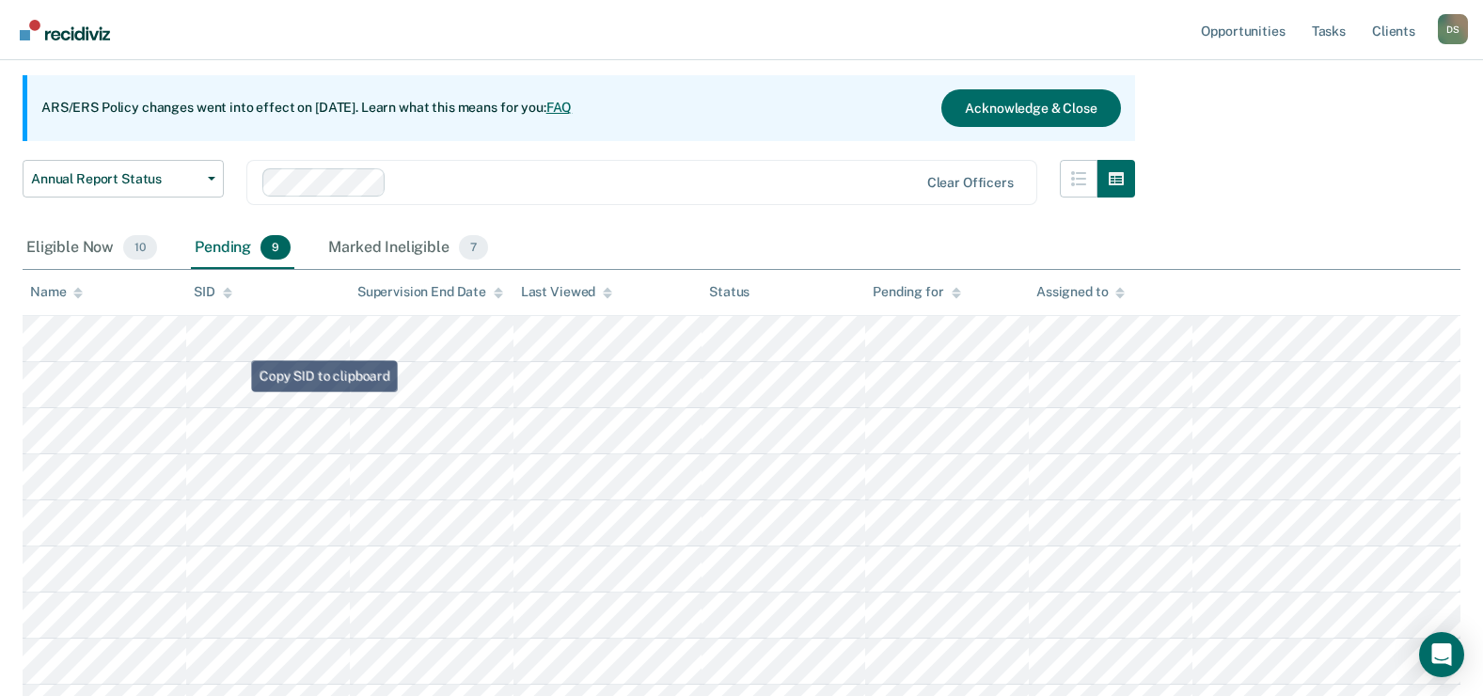
scroll to position [282, 0]
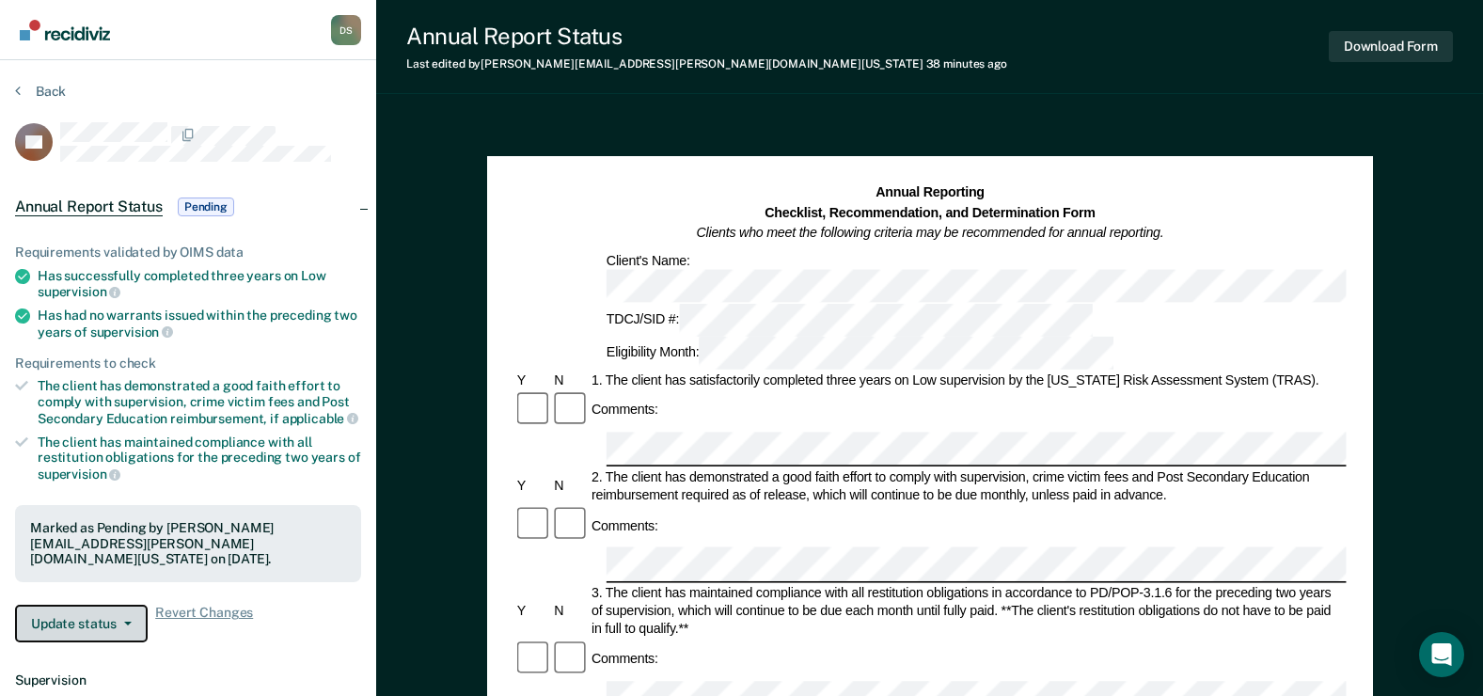
click at [131, 608] on button "Update status" at bounding box center [81, 624] width 133 height 38
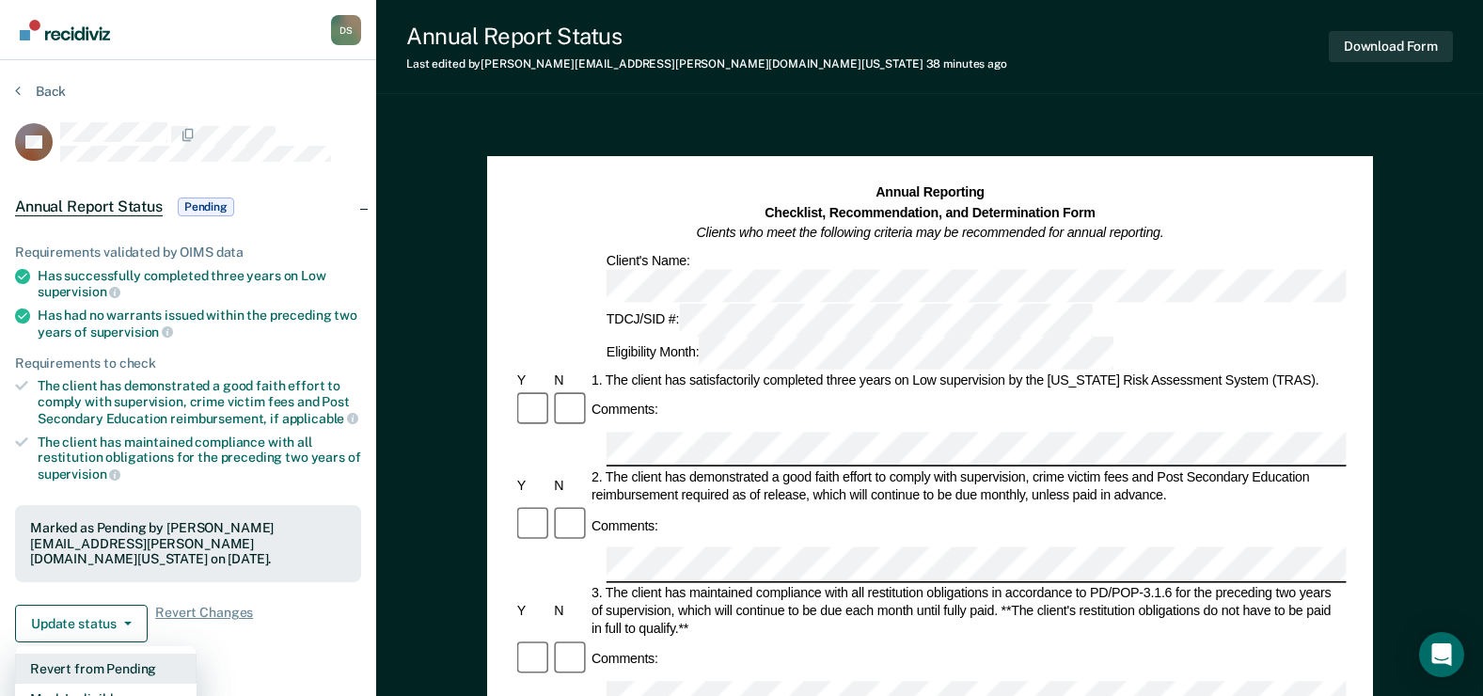
click at [144, 654] on button "Revert from Pending" at bounding box center [106, 669] width 182 height 30
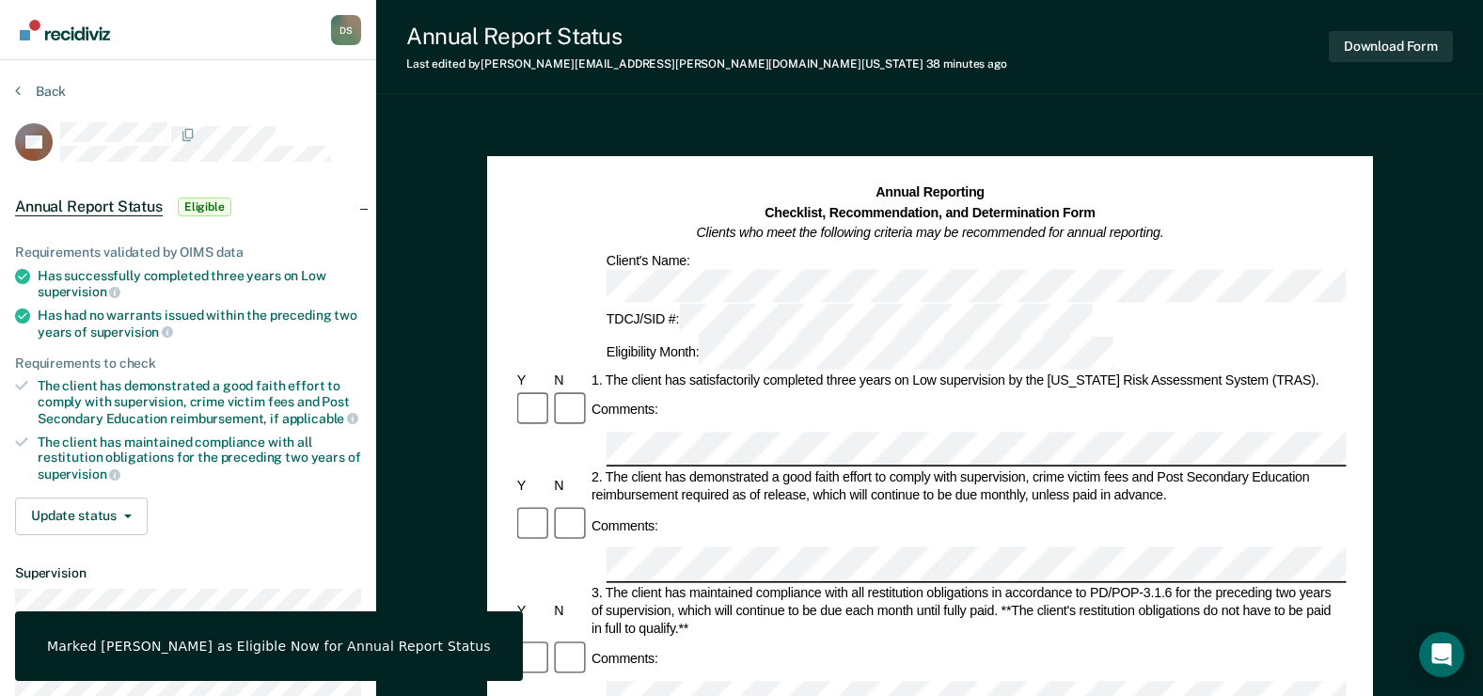
click at [49, 81] on section "Back SB Annual Report Status Eligible Requirements validated by OIMS data Has s…" at bounding box center [188, 469] width 376 height 819
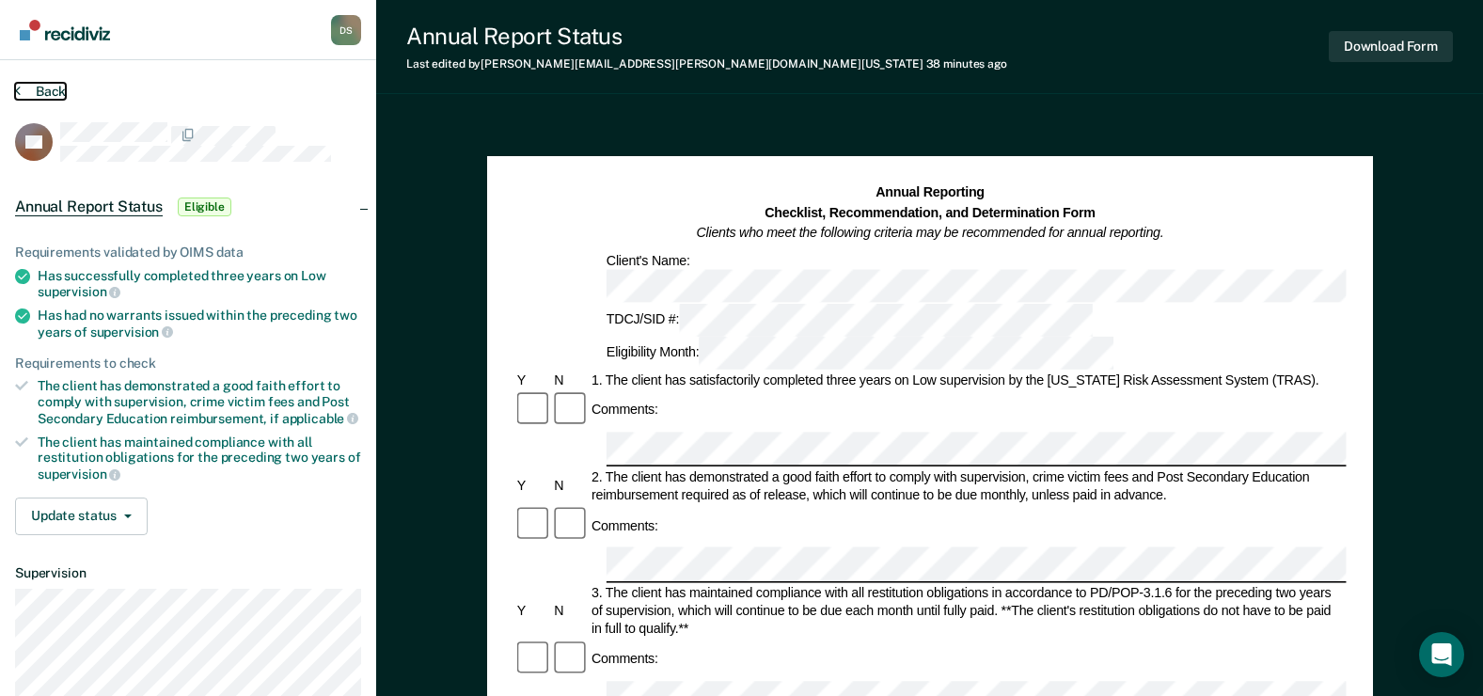
click at [49, 88] on button "Back" at bounding box center [40, 91] width 51 height 17
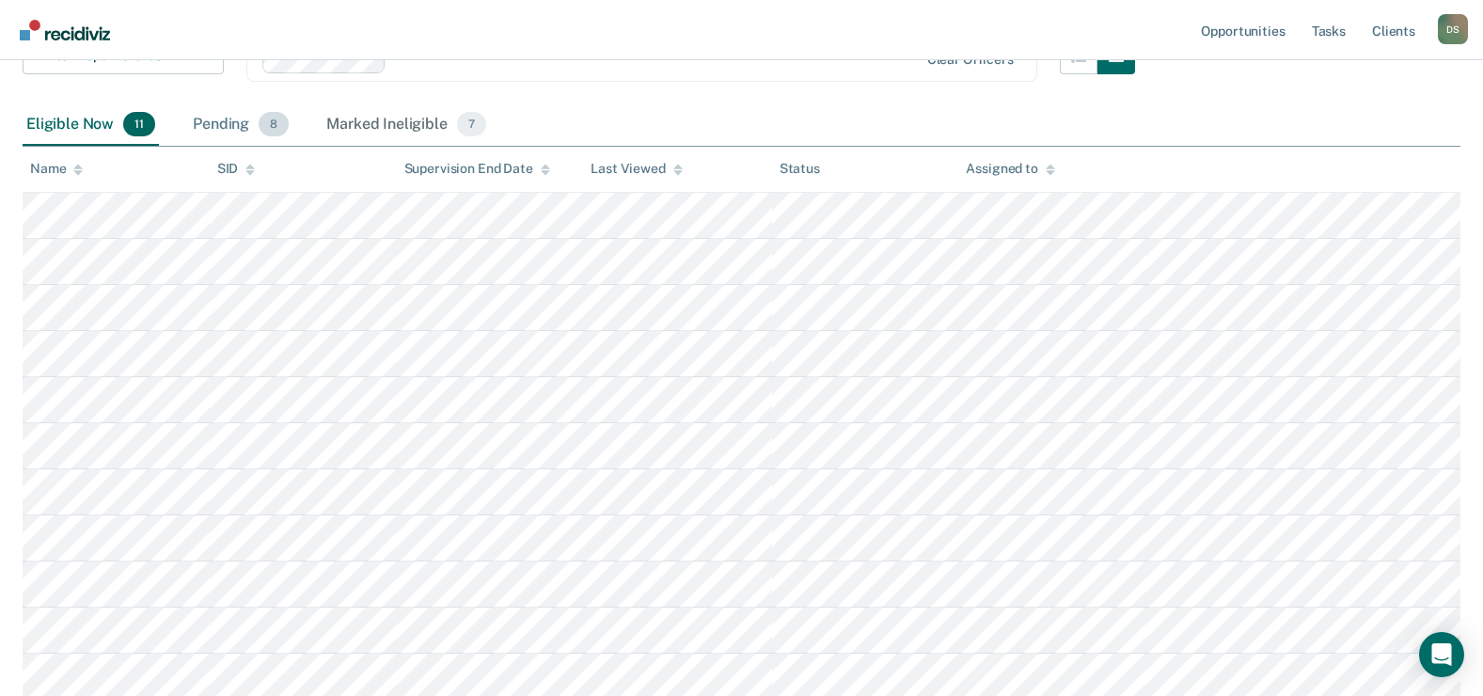
click at [227, 121] on div "Pending 8" at bounding box center [240, 124] width 103 height 41
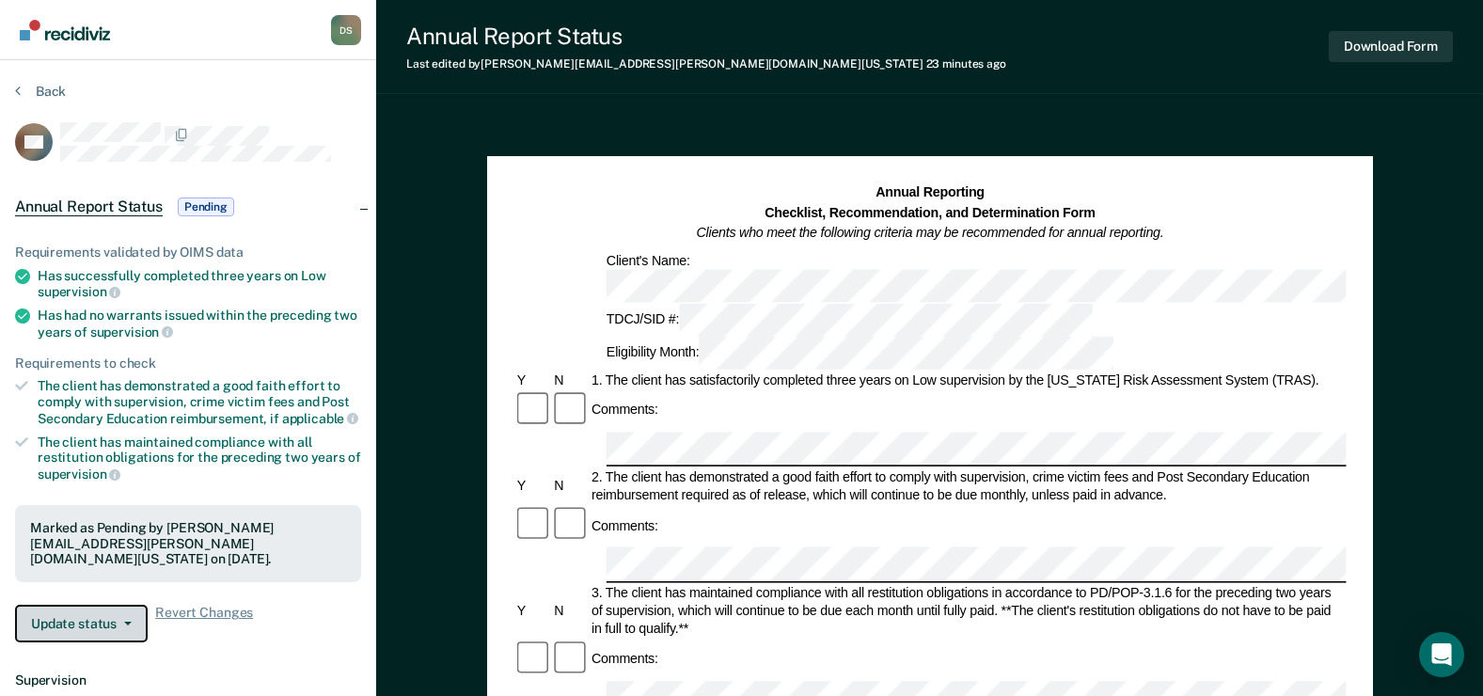
click at [88, 606] on button "Update status" at bounding box center [81, 624] width 133 height 38
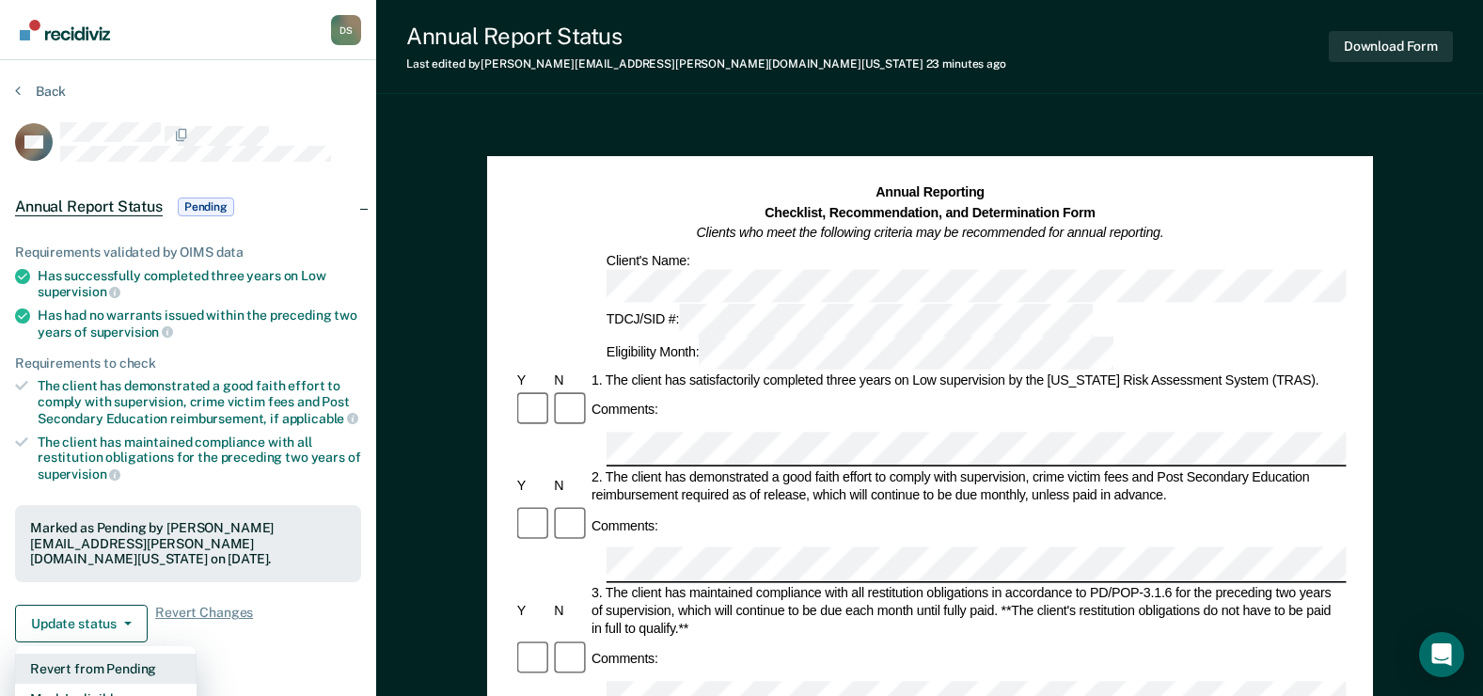
click at [128, 654] on button "Revert from Pending" at bounding box center [106, 669] width 182 height 30
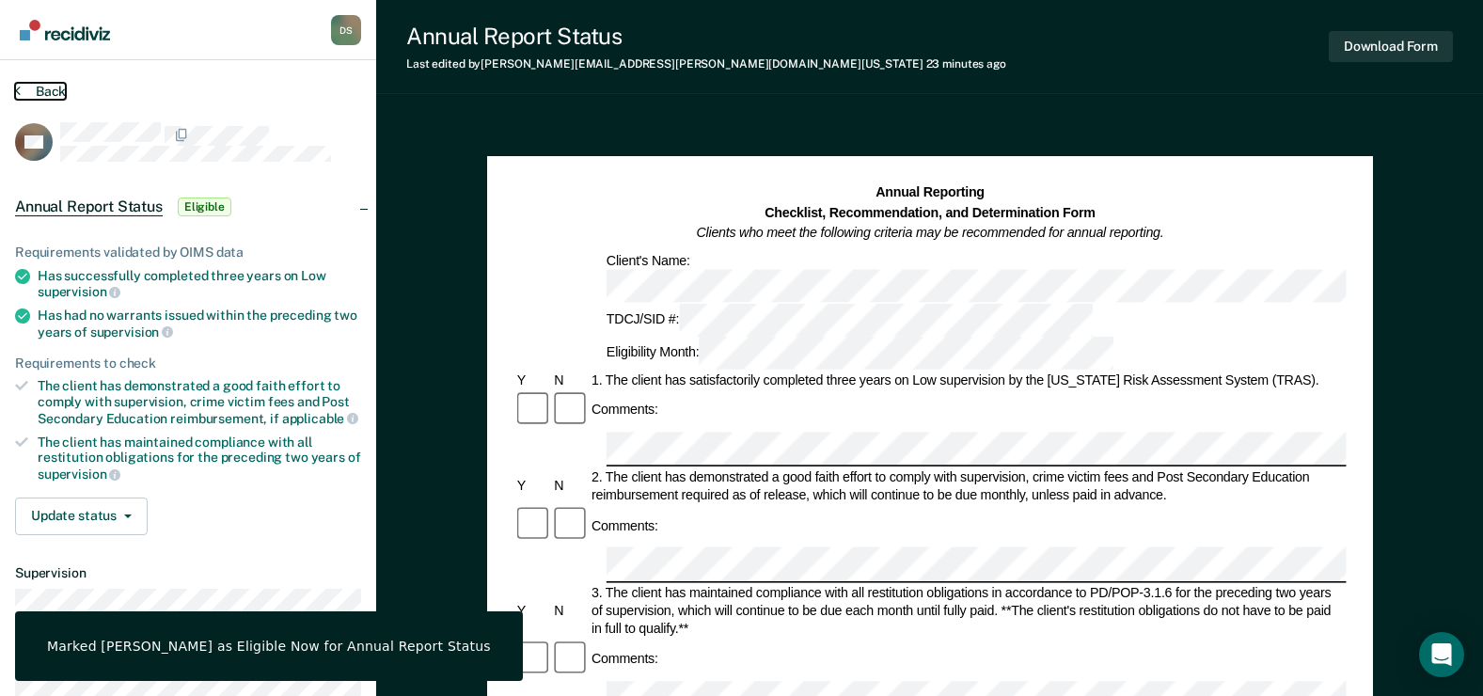
click at [54, 91] on button "Back" at bounding box center [40, 91] width 51 height 17
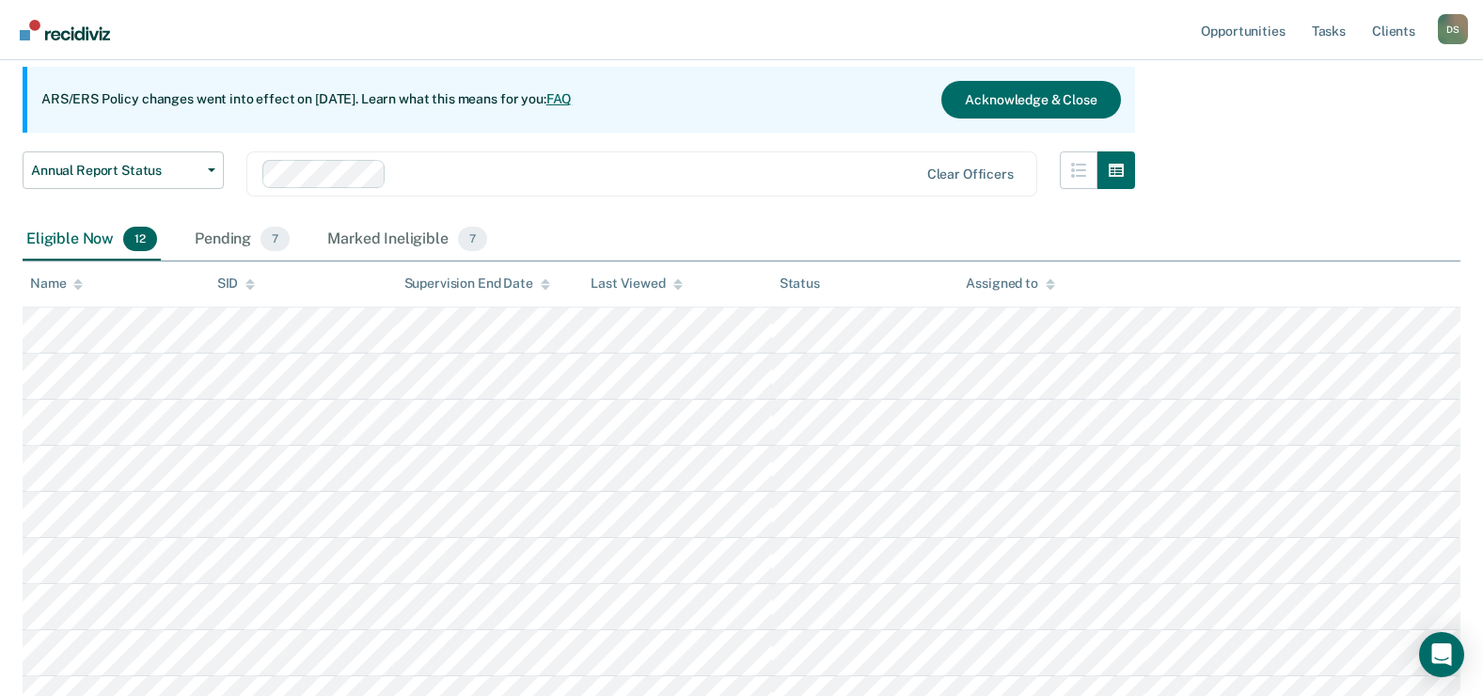
scroll to position [91, 0]
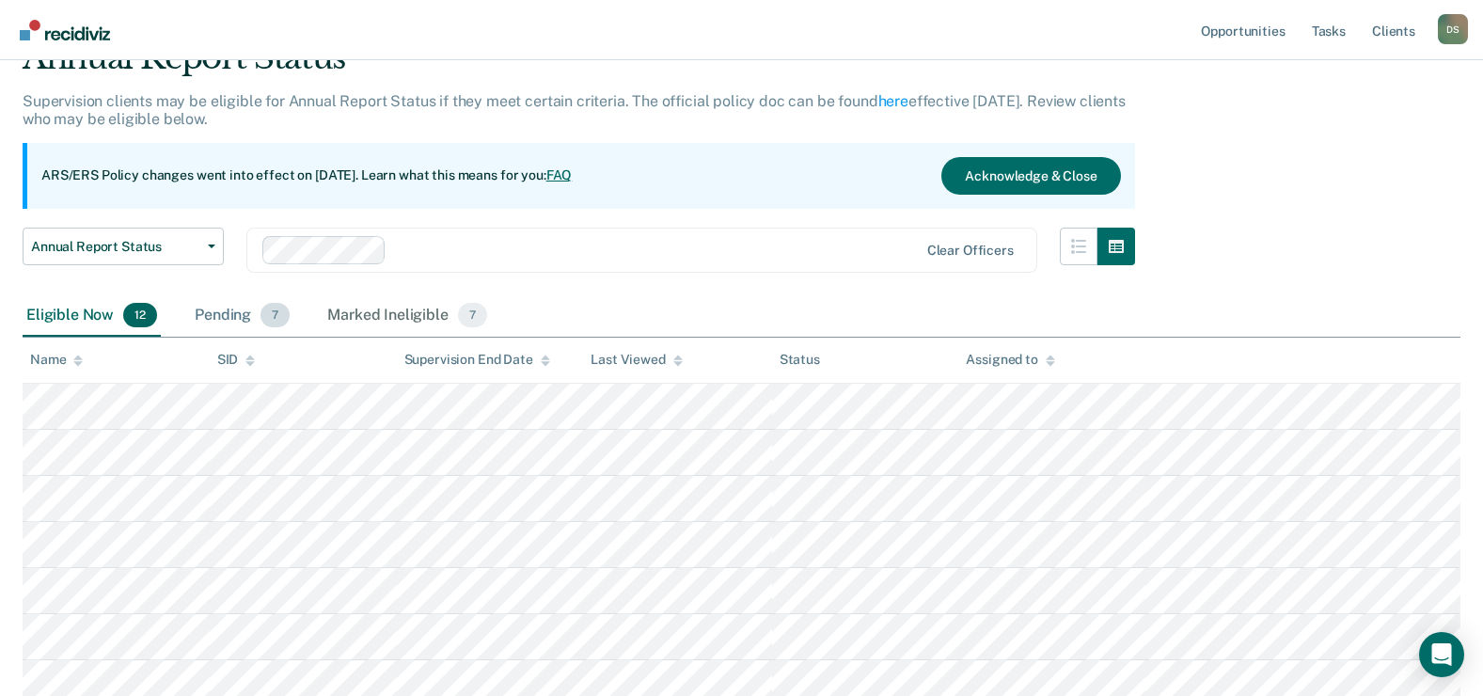
click at [245, 308] on div "Pending 7" at bounding box center [242, 315] width 103 height 41
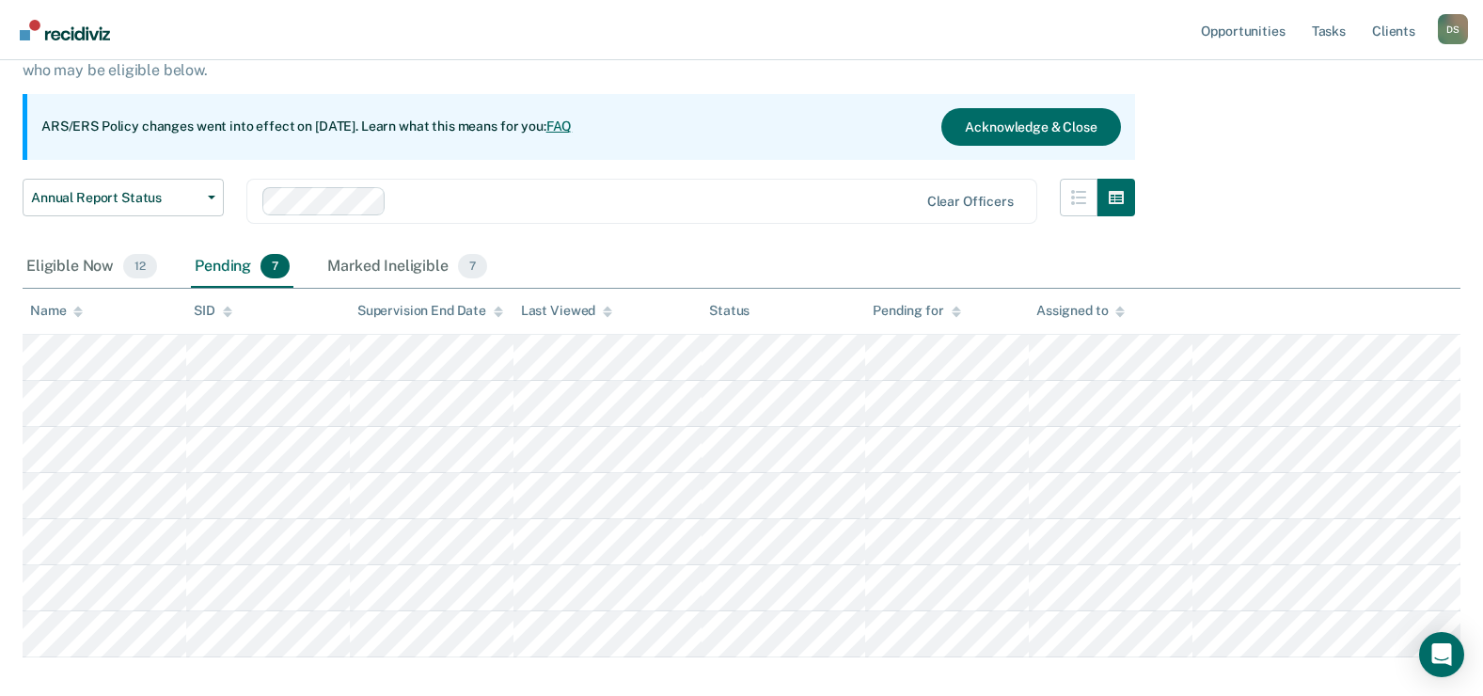
scroll to position [185, 0]
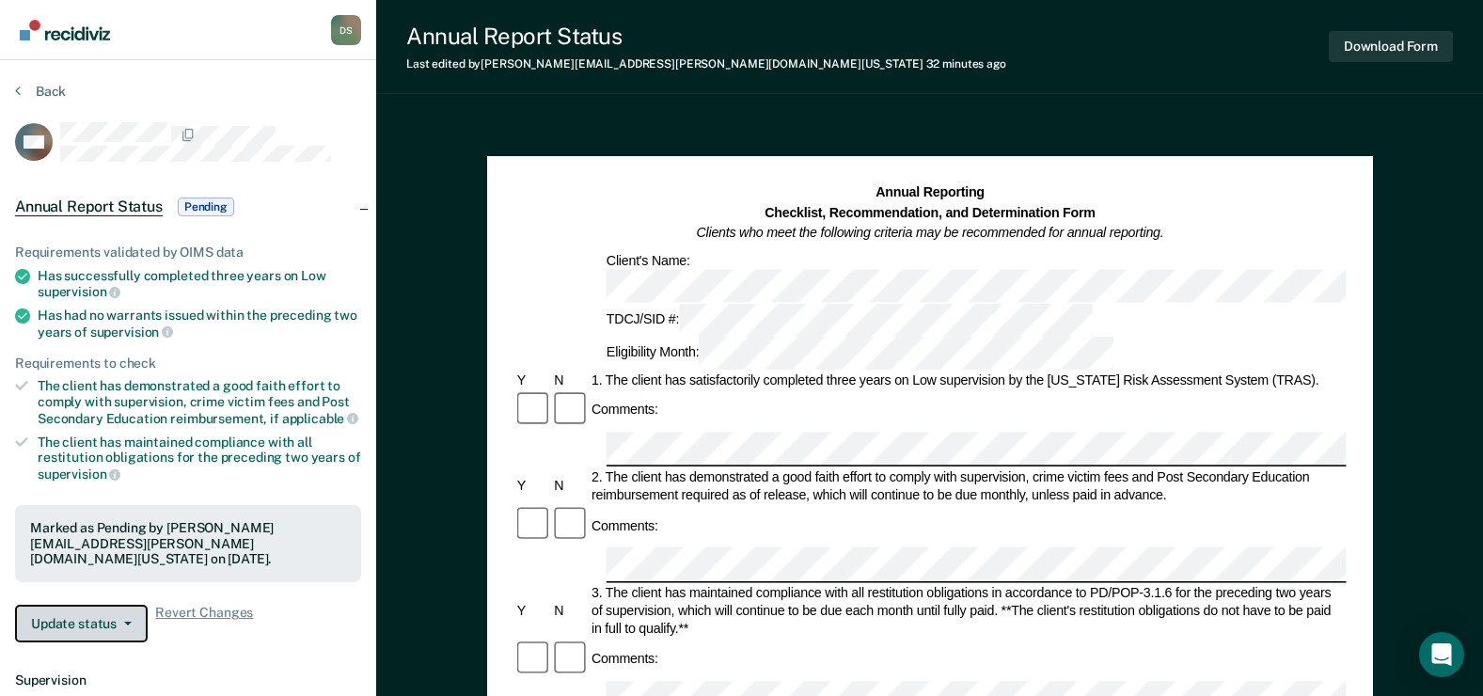
click at [122, 622] on span "button" at bounding box center [124, 624] width 15 height 4
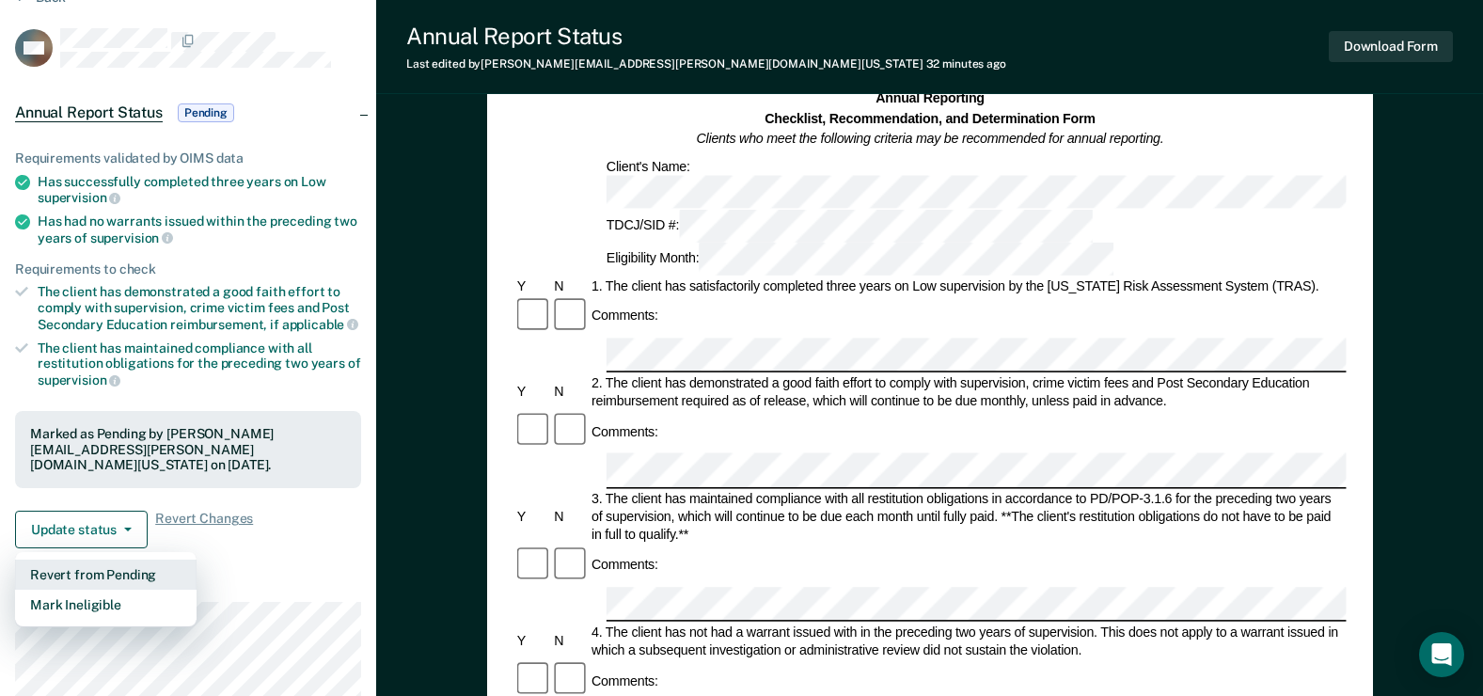
click at [138, 560] on button "Revert from Pending" at bounding box center [106, 575] width 182 height 30
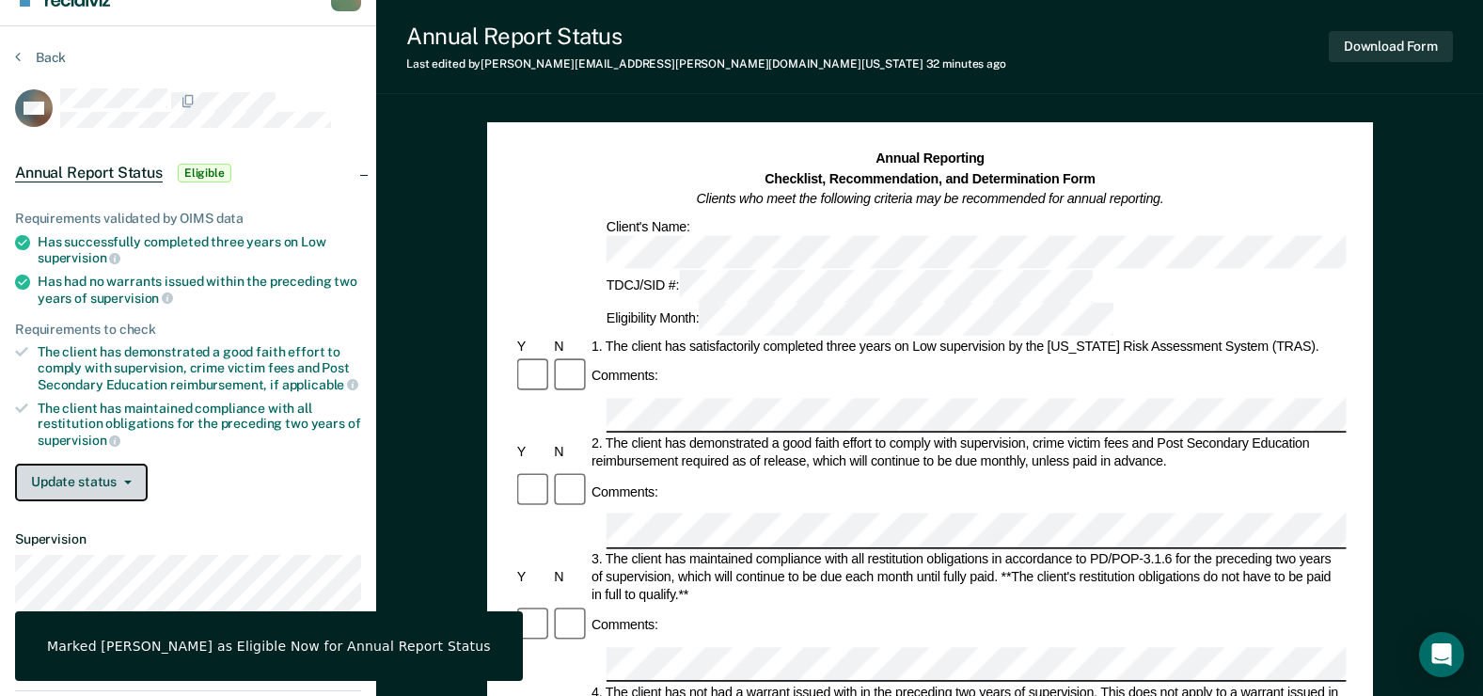
scroll to position [0, 0]
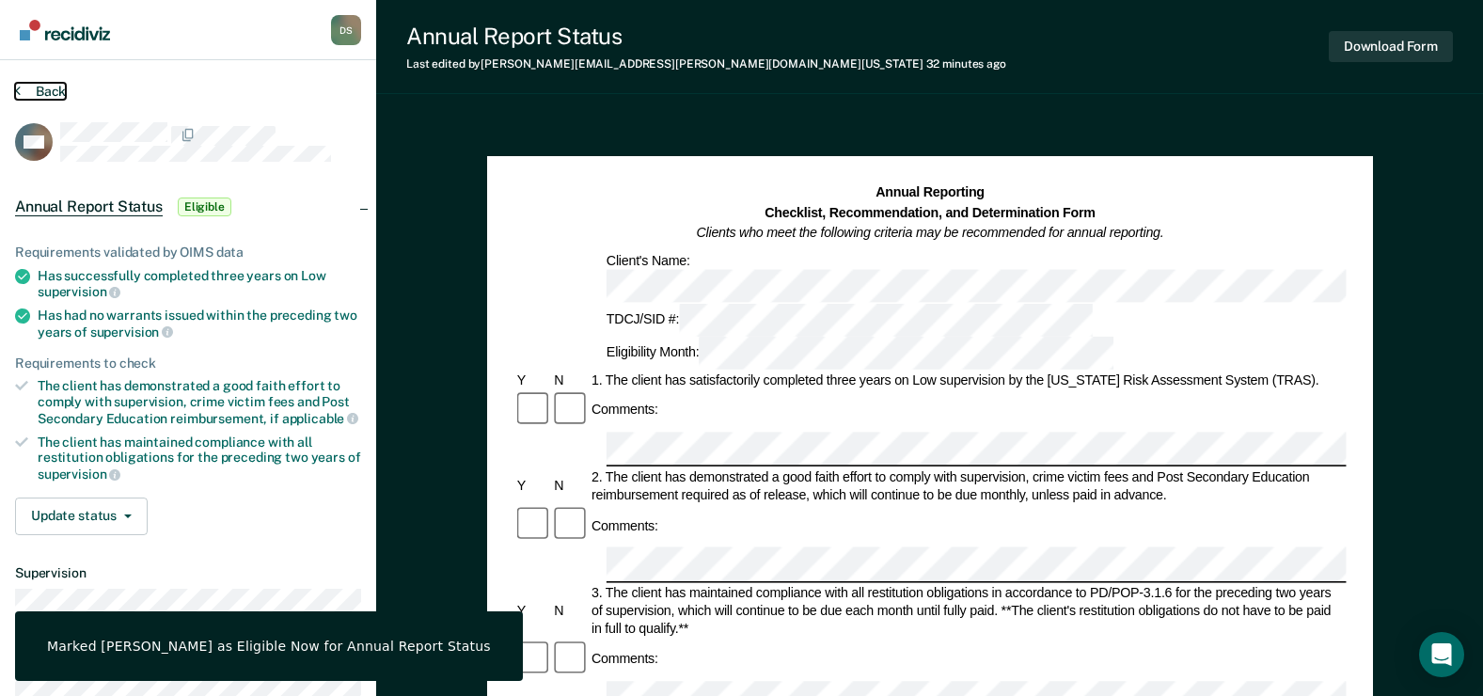
click at [60, 87] on button "Back" at bounding box center [40, 91] width 51 height 17
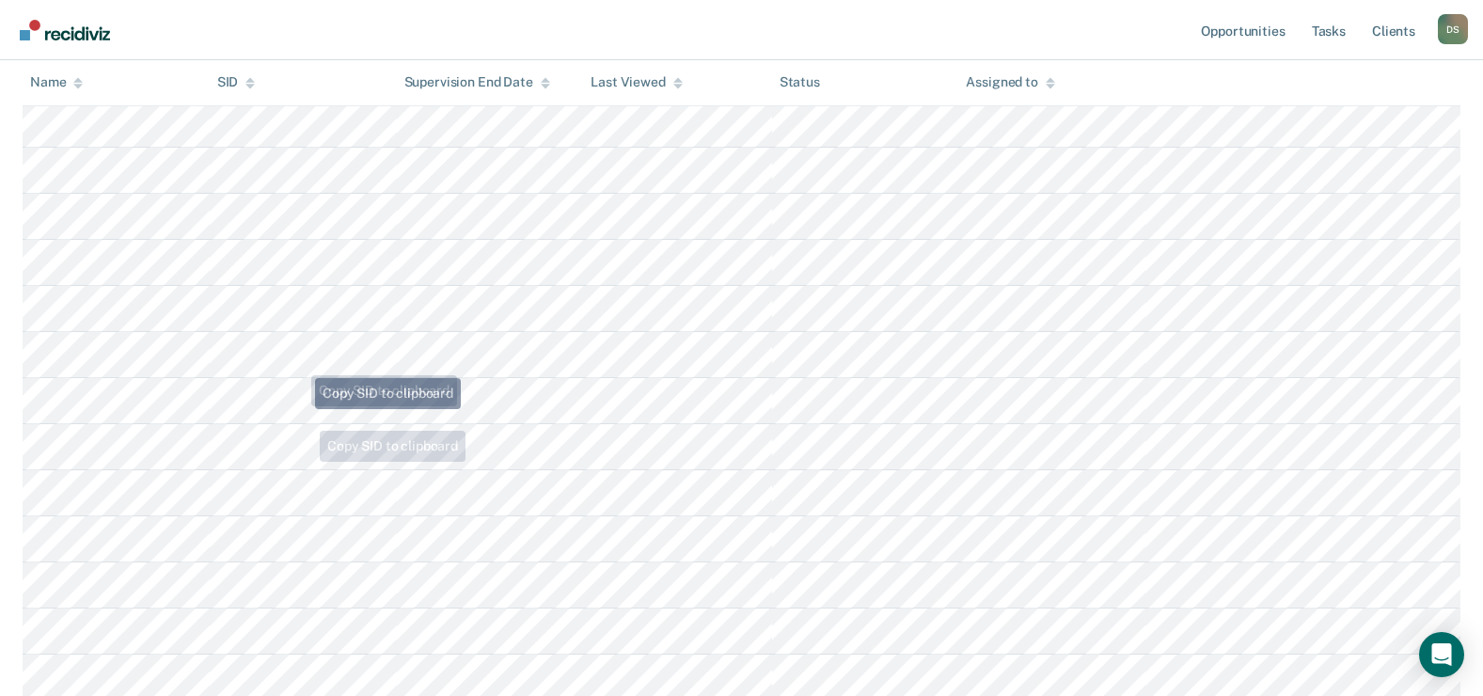
scroll to position [185, 0]
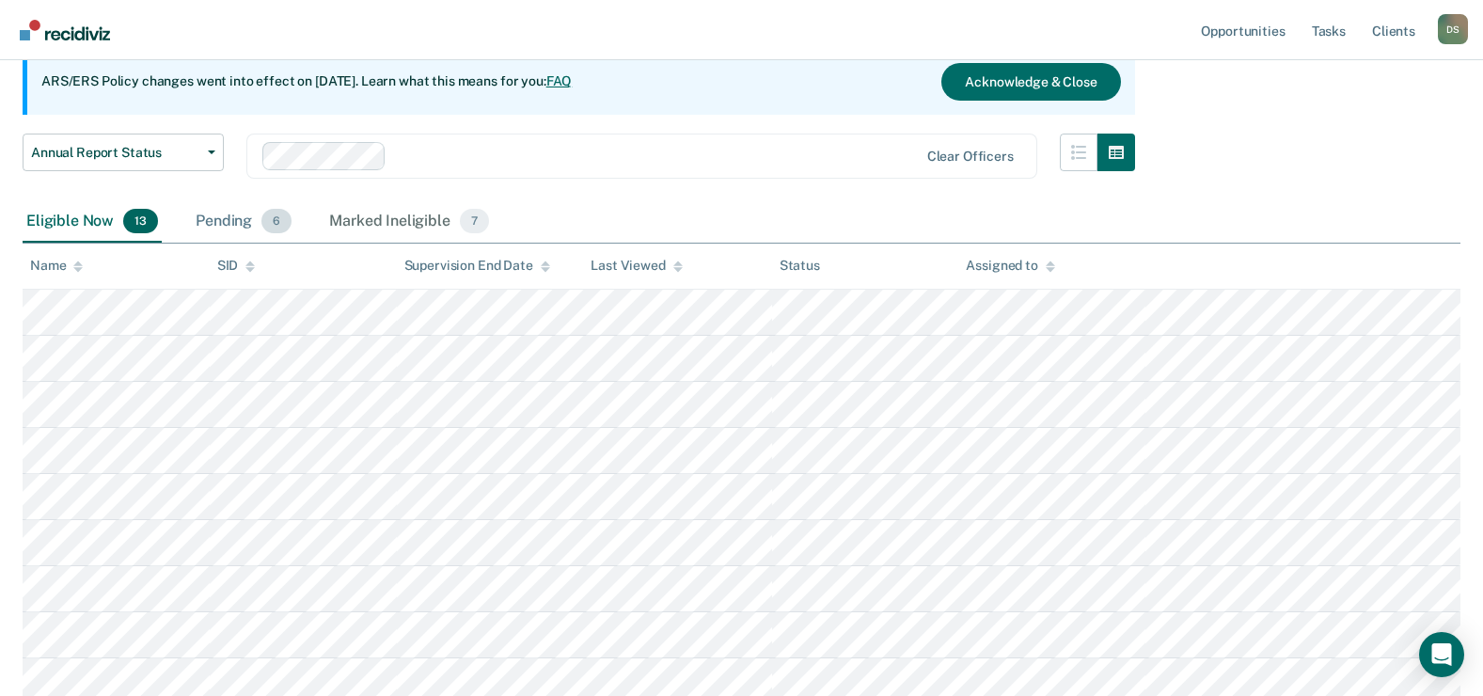
click at [229, 227] on div "Pending 6" at bounding box center [243, 221] width 103 height 41
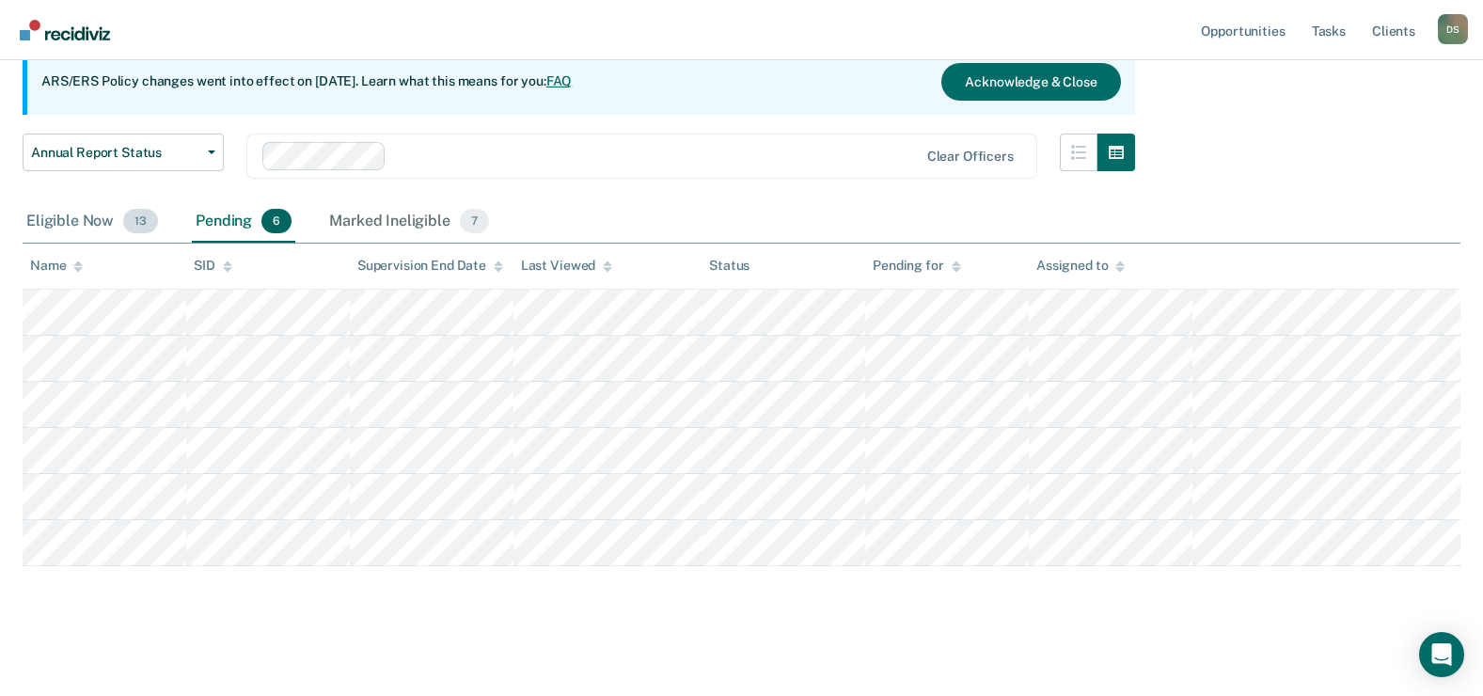
click at [87, 220] on div "Eligible Now 13" at bounding box center [92, 221] width 139 height 41
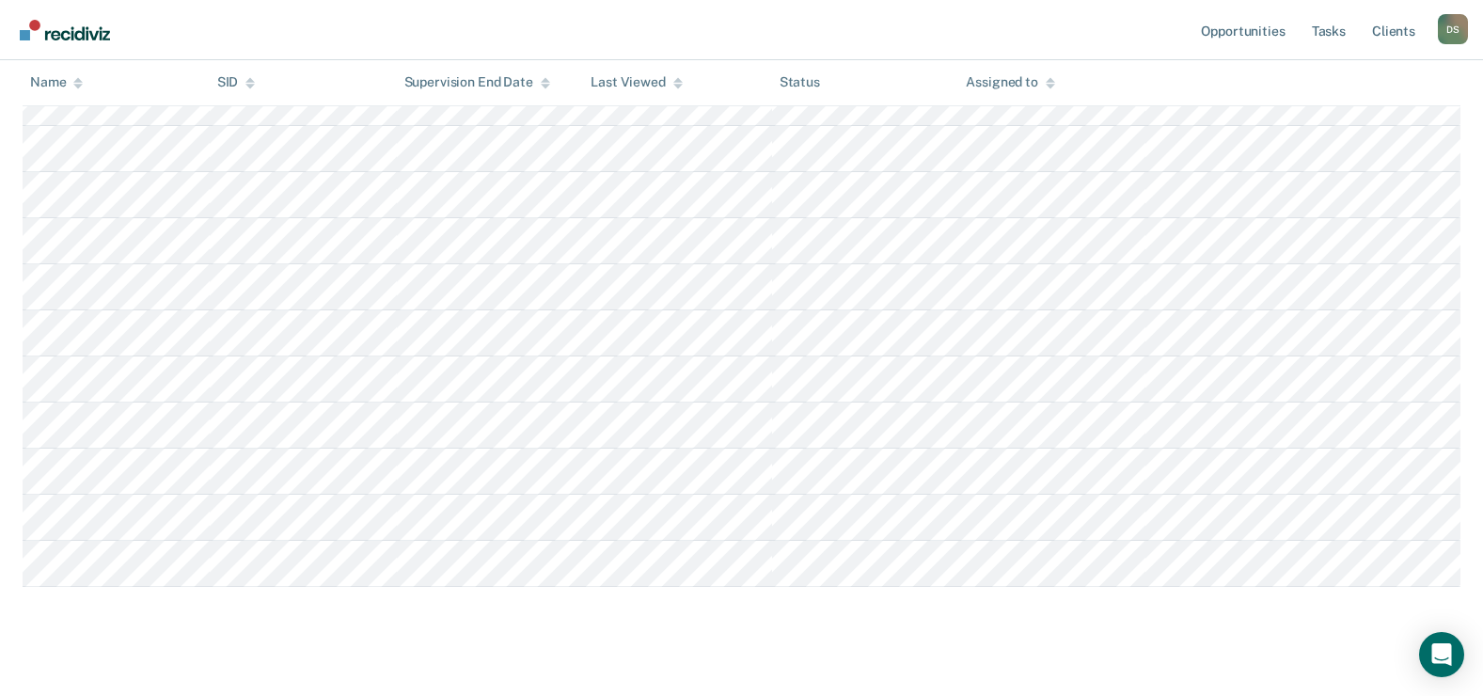
scroll to position [513, 0]
